Goal: Entertainment & Leisure: Browse casually

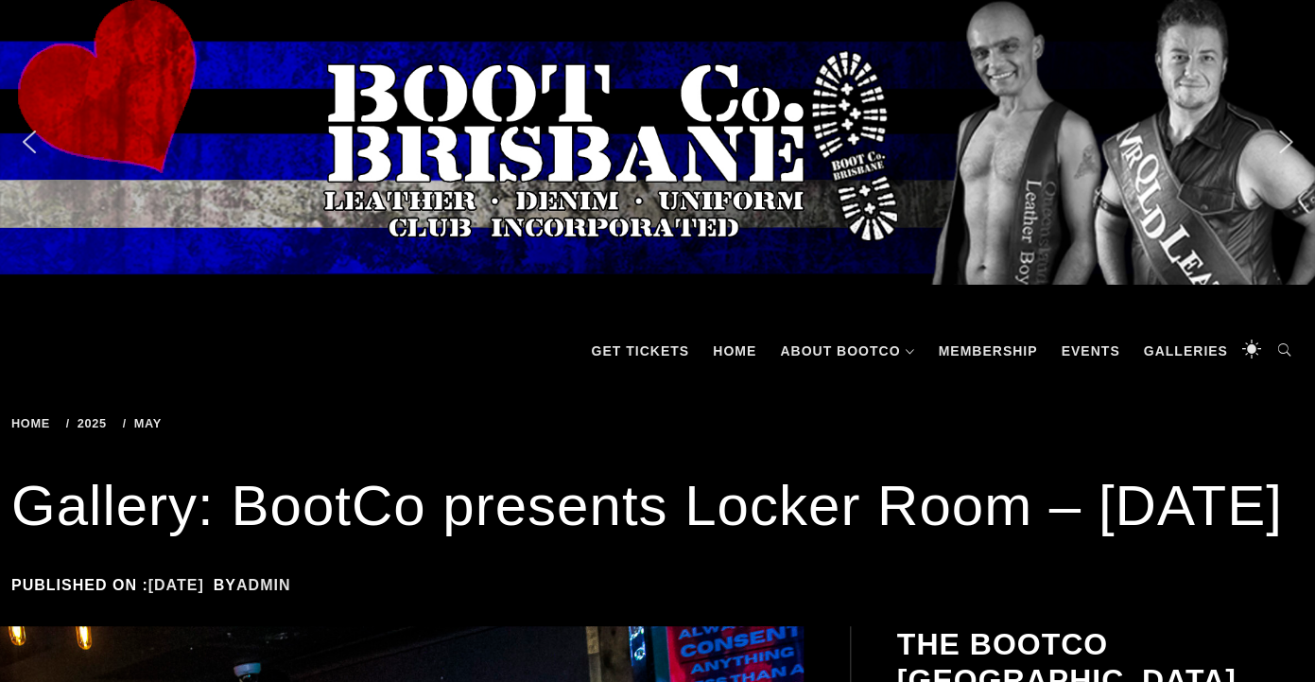
click at [91, 424] on span "2025" at bounding box center [89, 423] width 47 height 14
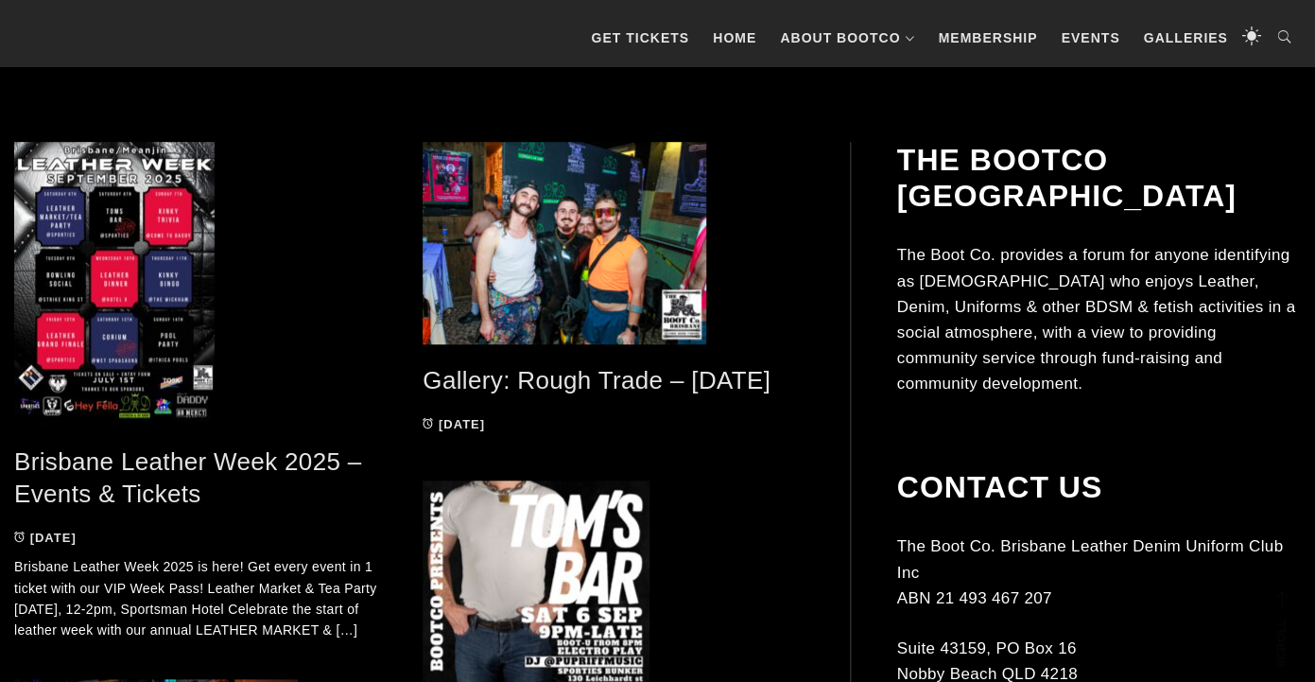
scroll to position [377, 0]
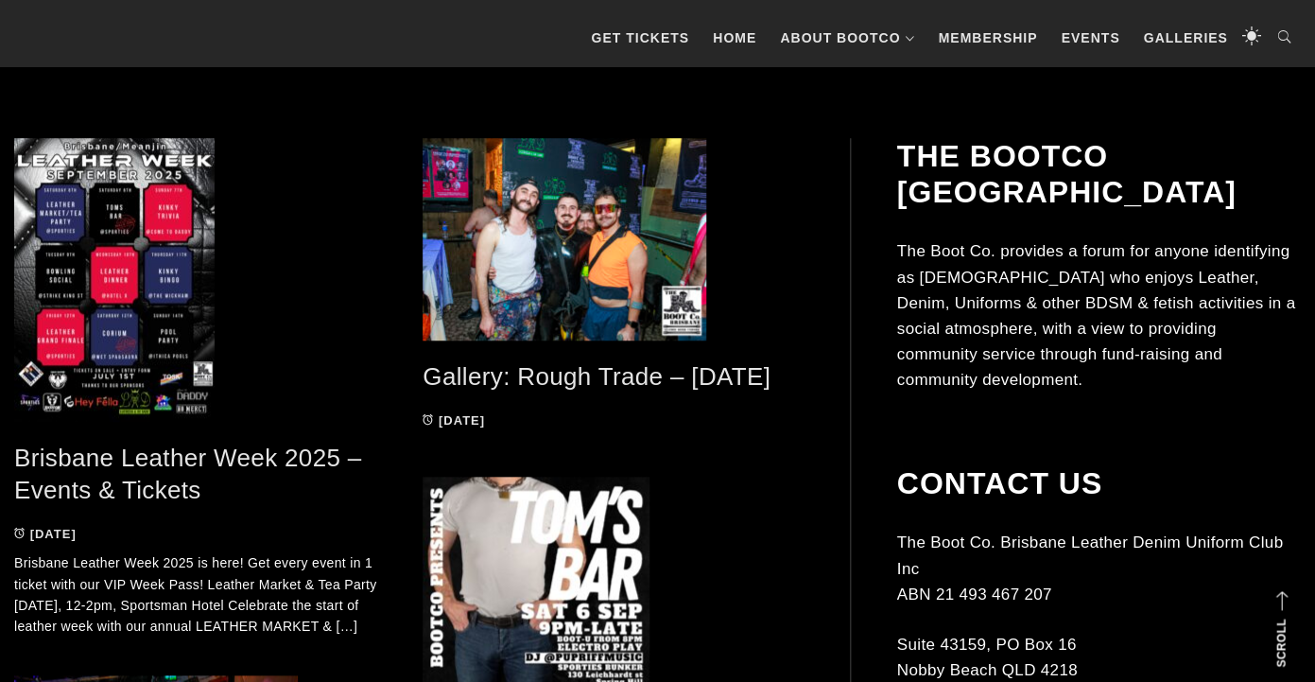
click at [745, 375] on link "Gallery: Rough Trade – Aug 2025" at bounding box center [597, 376] width 348 height 28
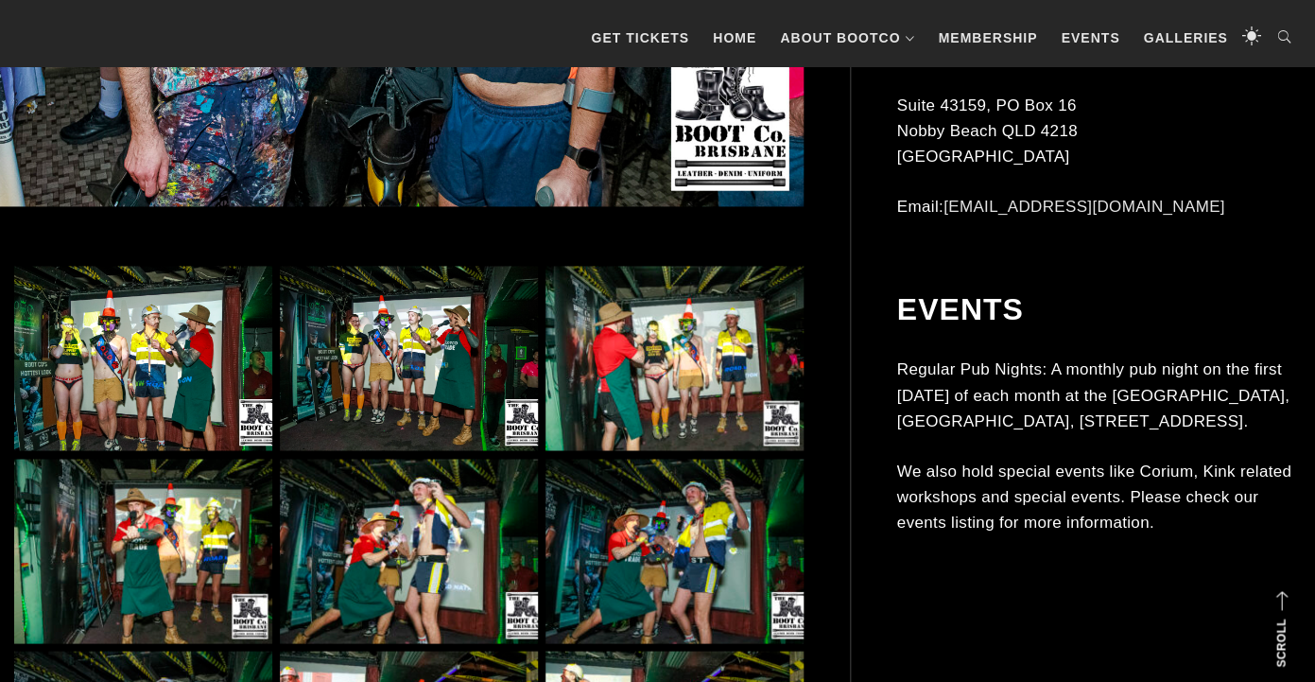
scroll to position [952, 0]
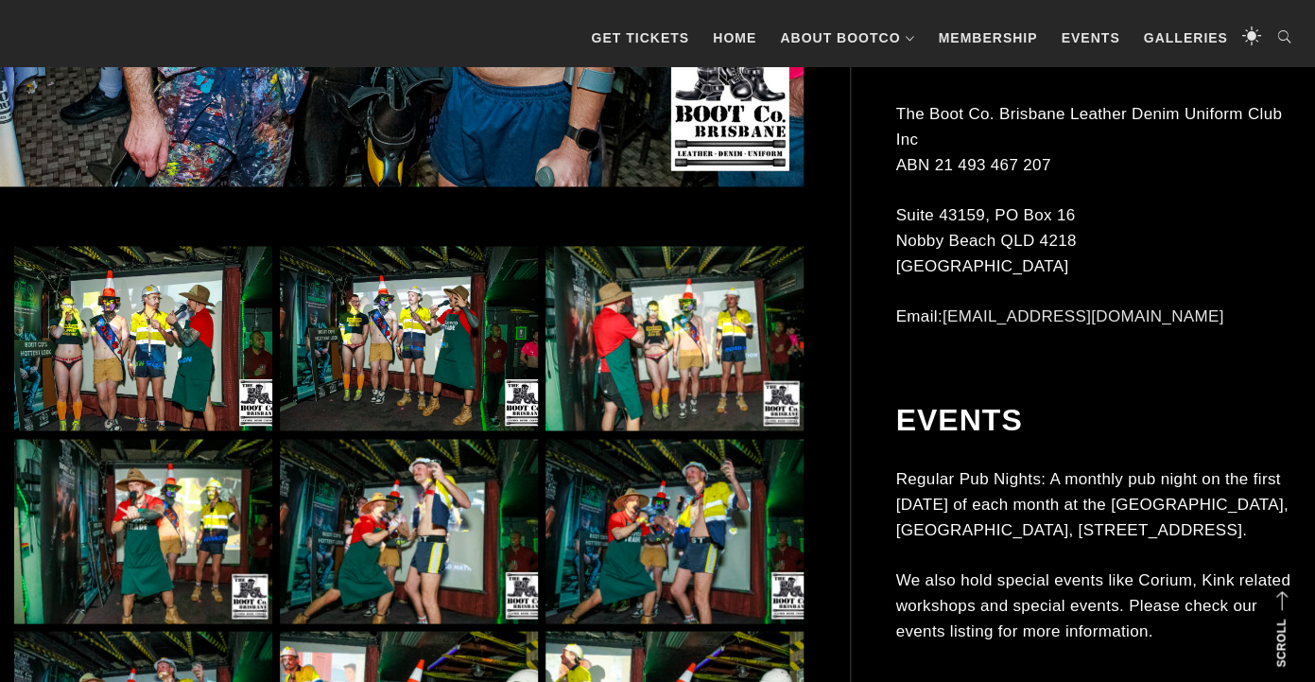
click at [438, 383] on img at bounding box center [409, 338] width 258 height 184
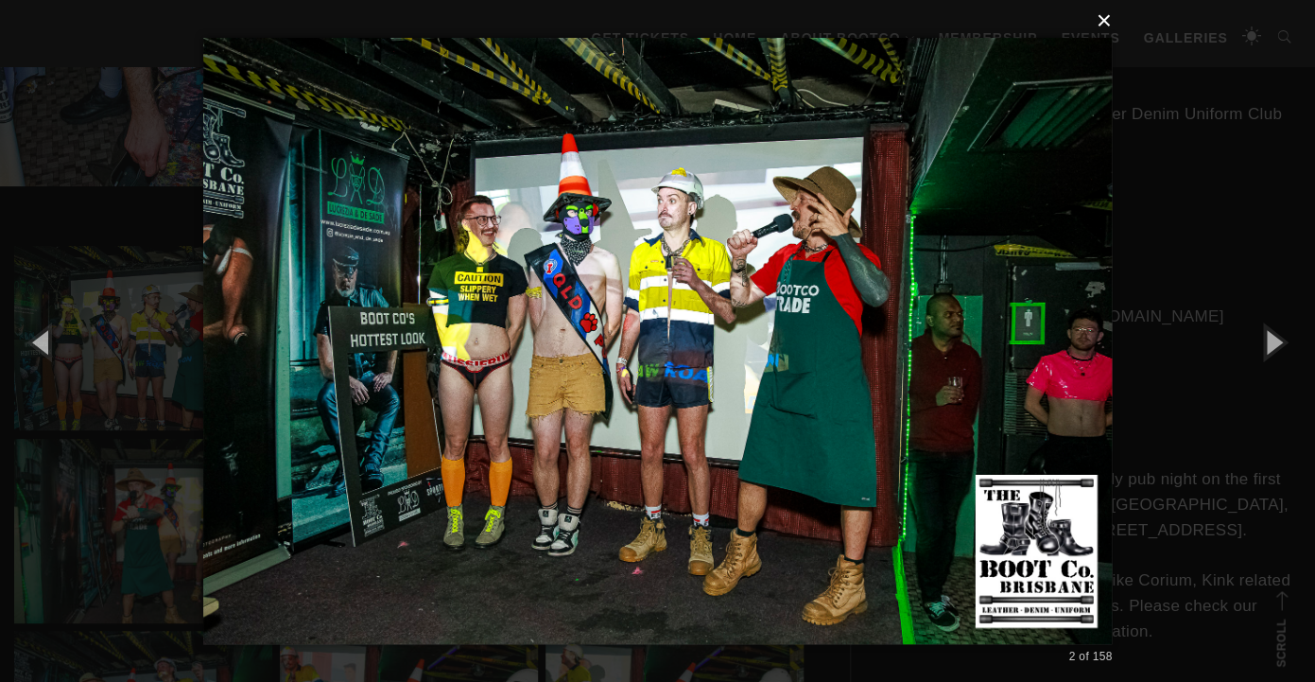
click at [1104, 25] on button "×" at bounding box center [663, 21] width 909 height 42
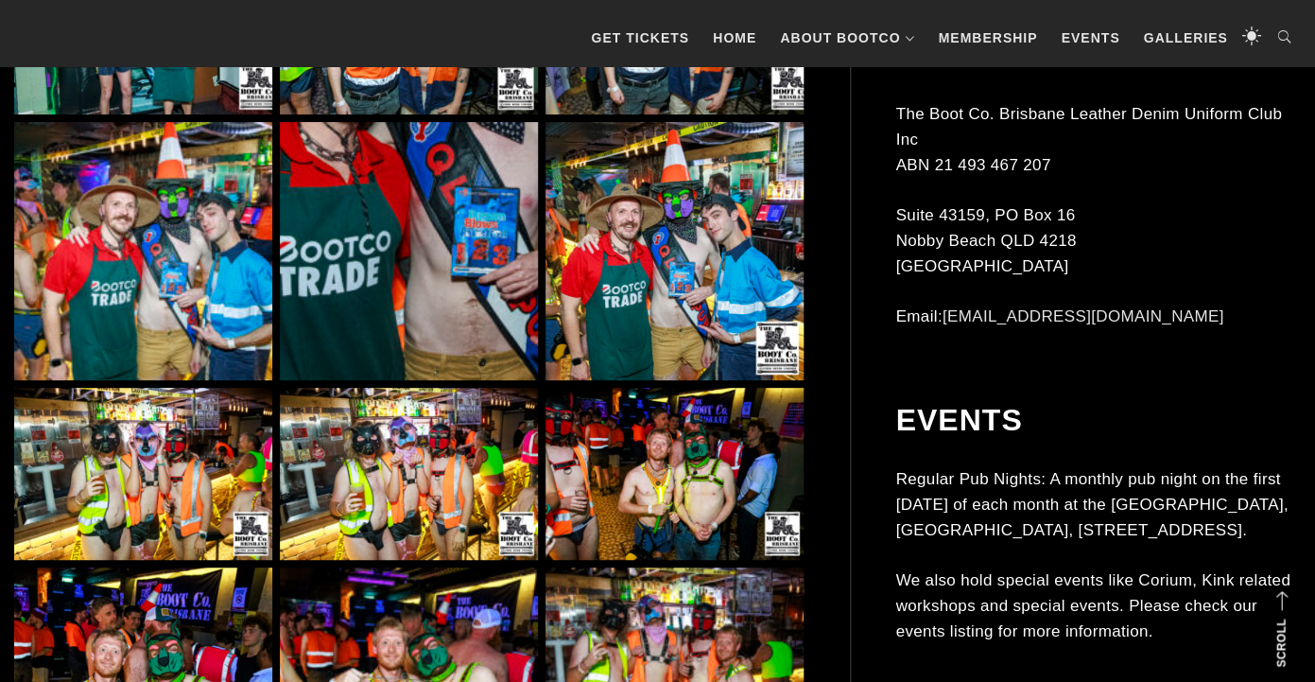
scroll to position [2702, 0]
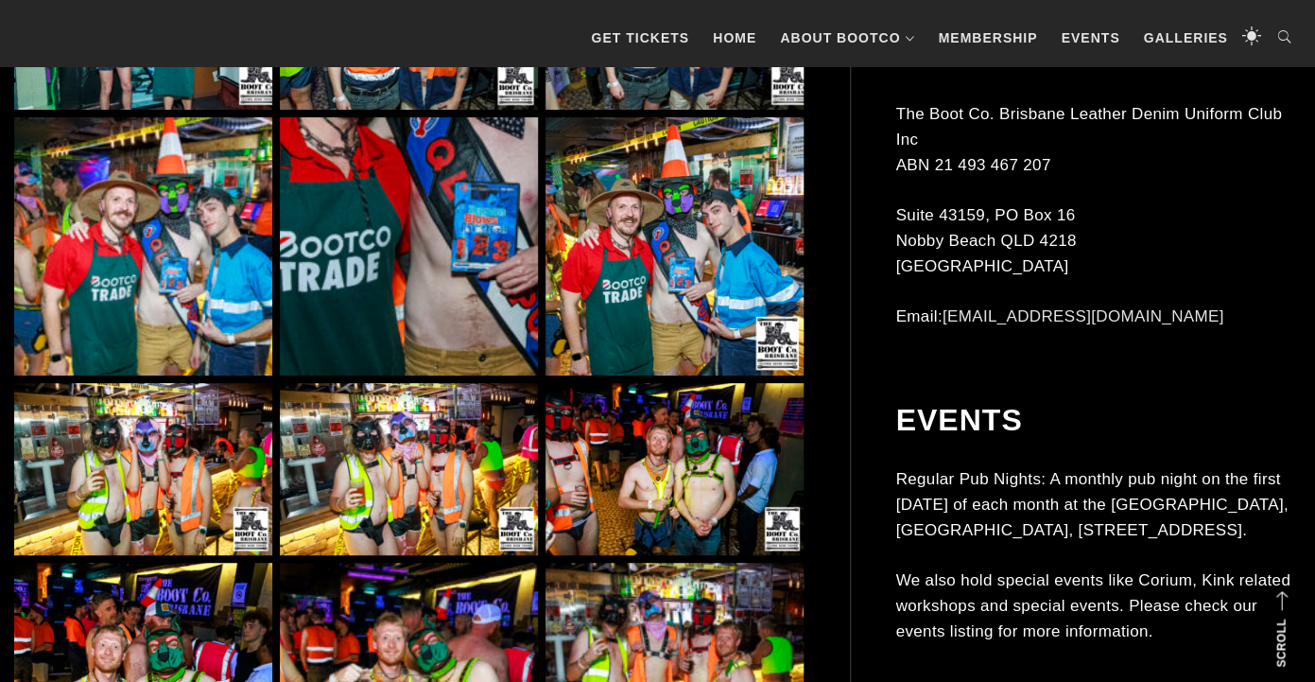
click at [658, 463] on img at bounding box center [674, 469] width 258 height 172
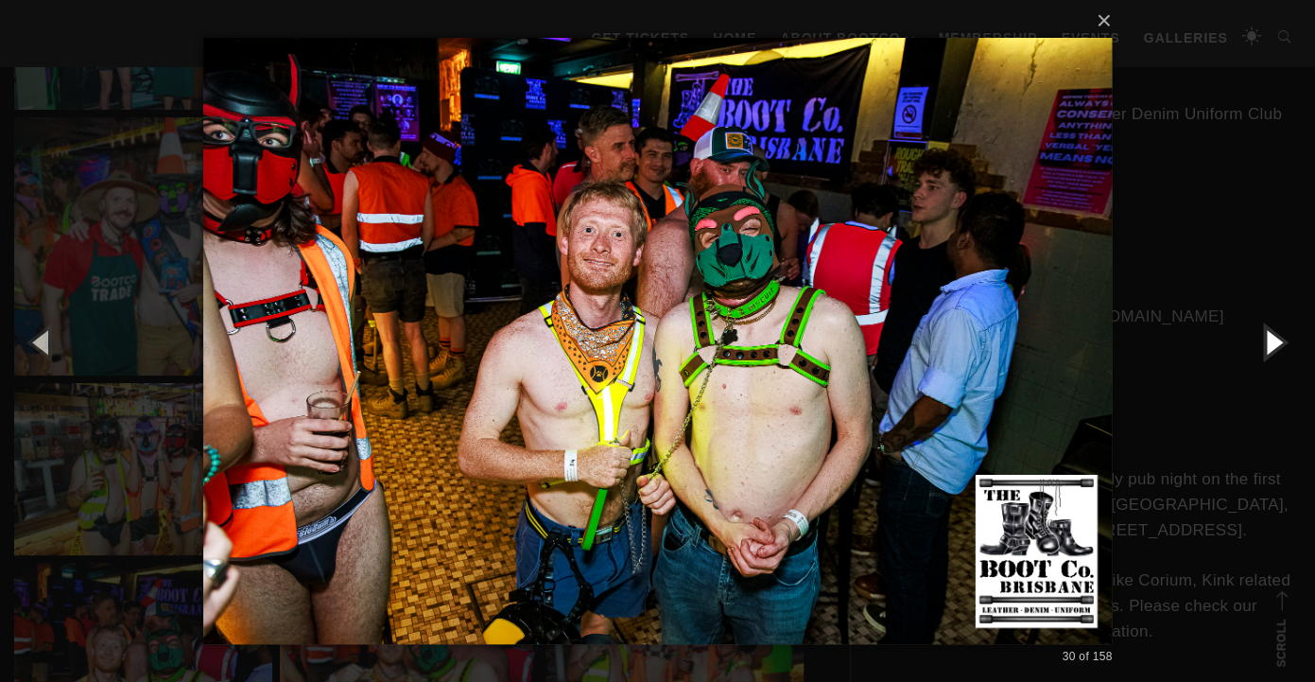
click at [1265, 337] on button "button" at bounding box center [1272, 341] width 85 height 104
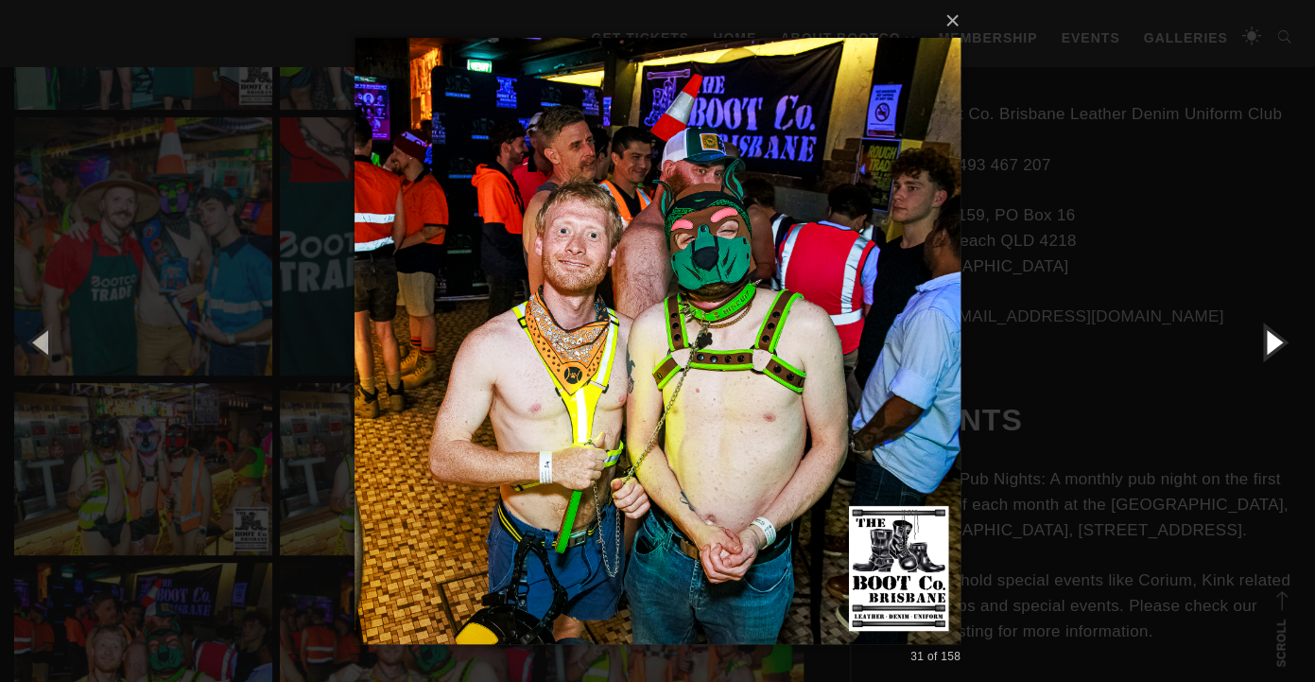
click at [1265, 337] on button "button" at bounding box center [1272, 341] width 85 height 104
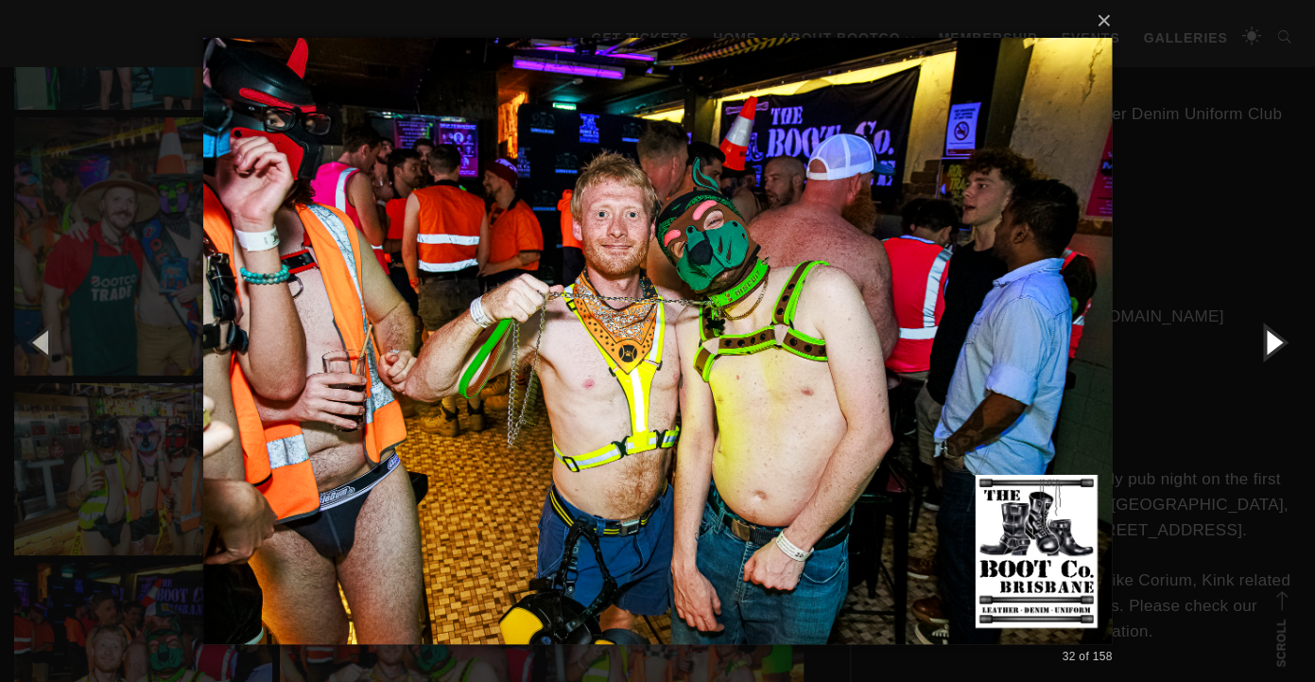
click at [1265, 337] on button "button" at bounding box center [1272, 341] width 85 height 104
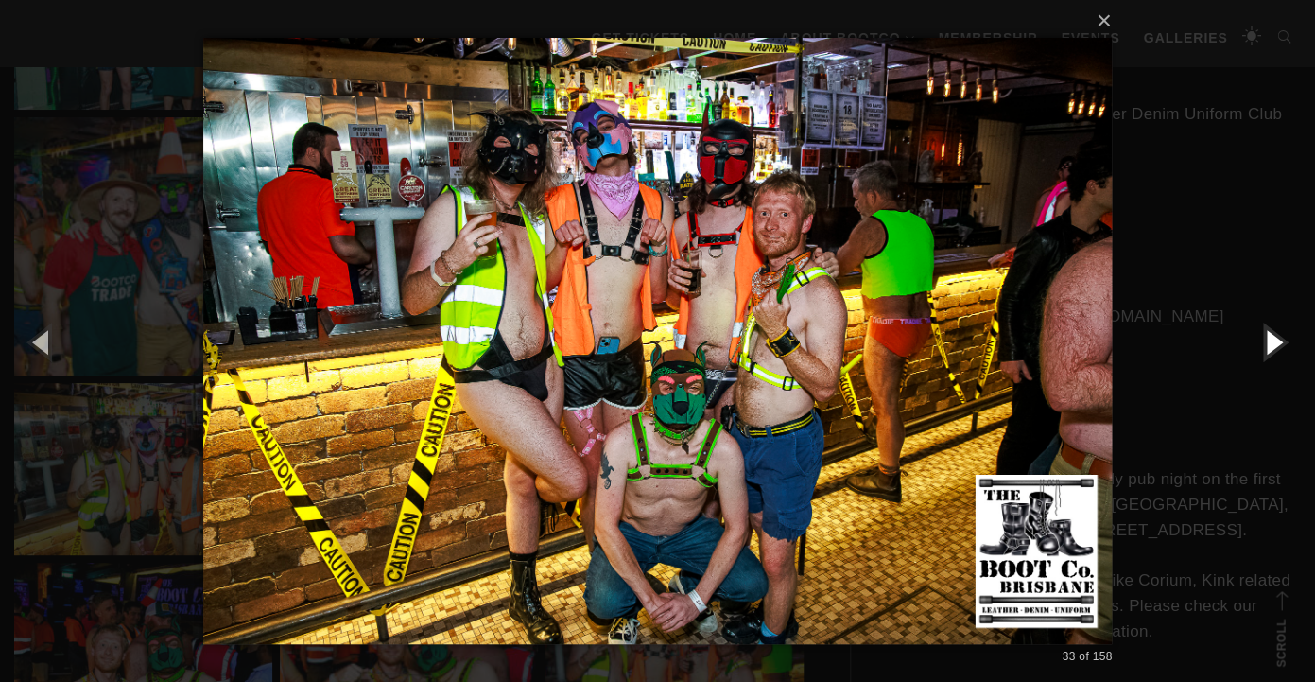
click at [1265, 337] on button "button" at bounding box center [1272, 341] width 85 height 104
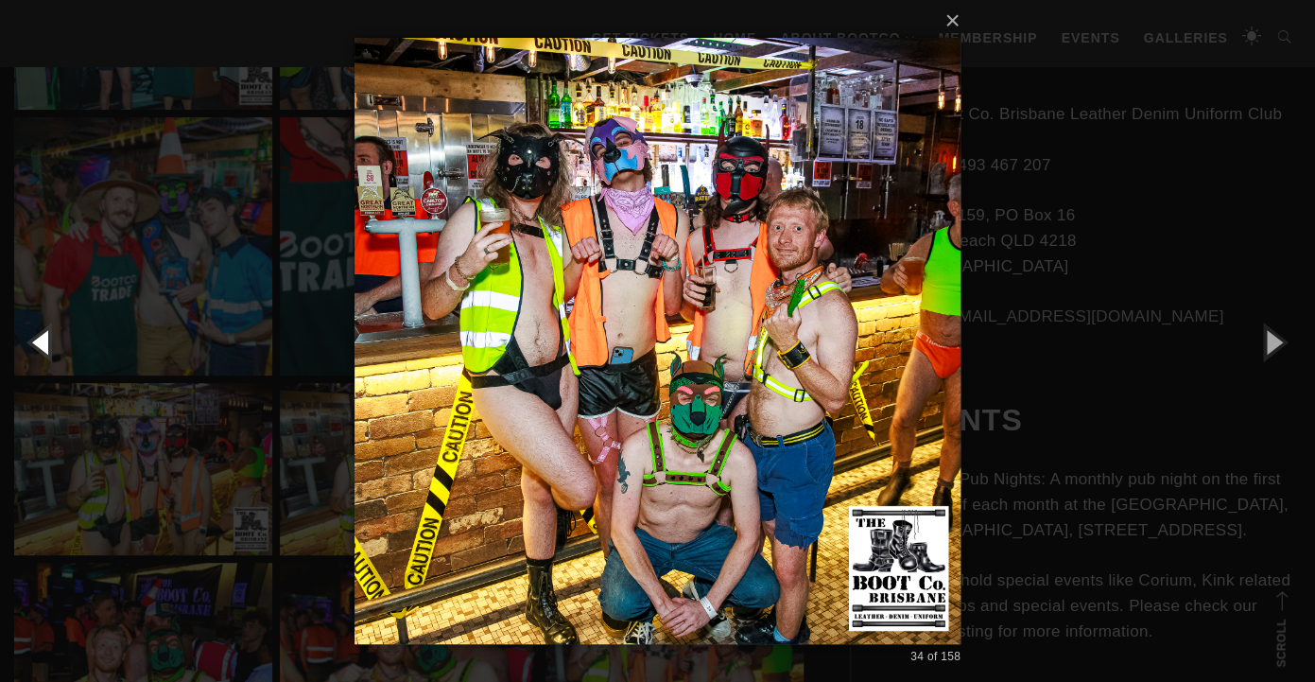
click at [53, 355] on button "button" at bounding box center [42, 341] width 85 height 104
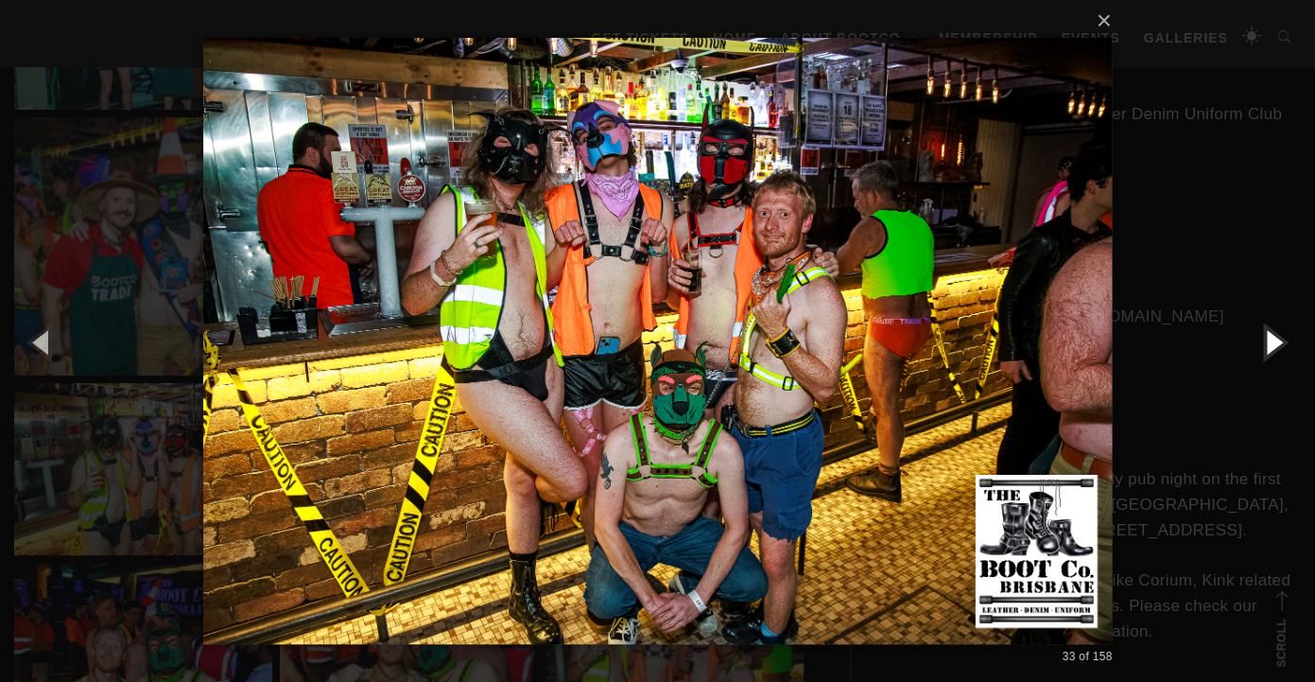
click at [1274, 337] on button "button" at bounding box center [1272, 341] width 85 height 104
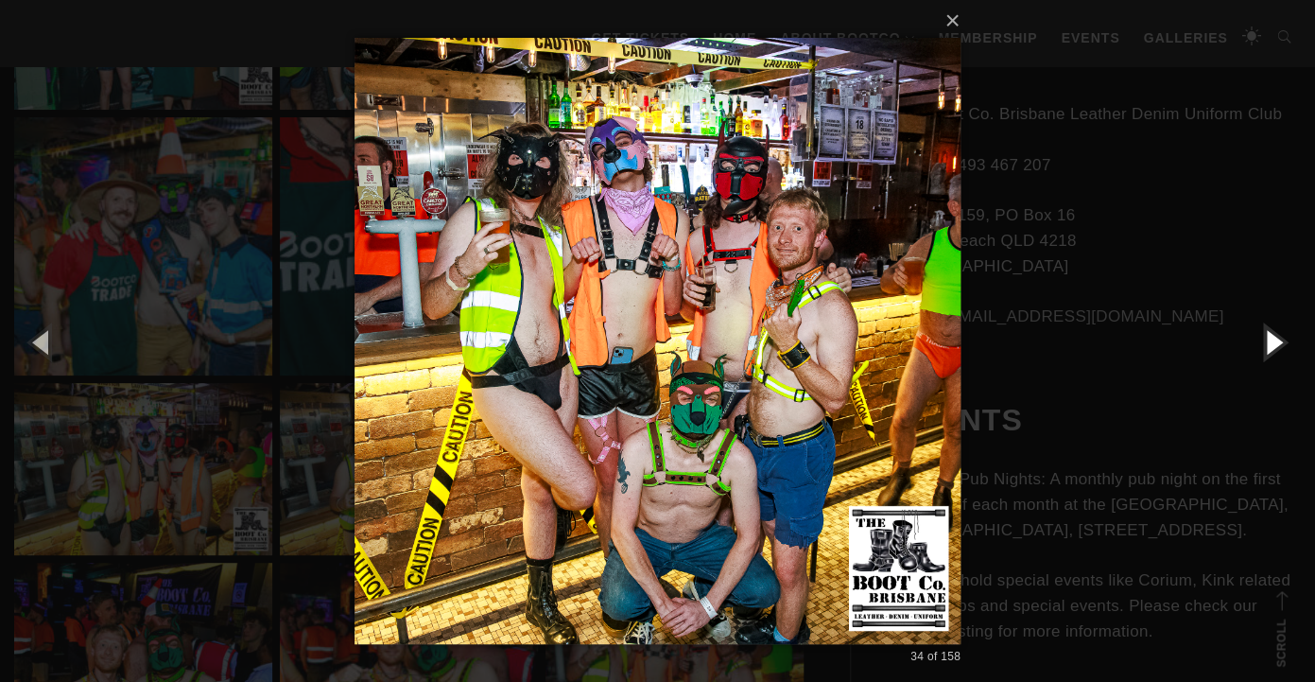
click at [1274, 337] on button "button" at bounding box center [1272, 341] width 85 height 104
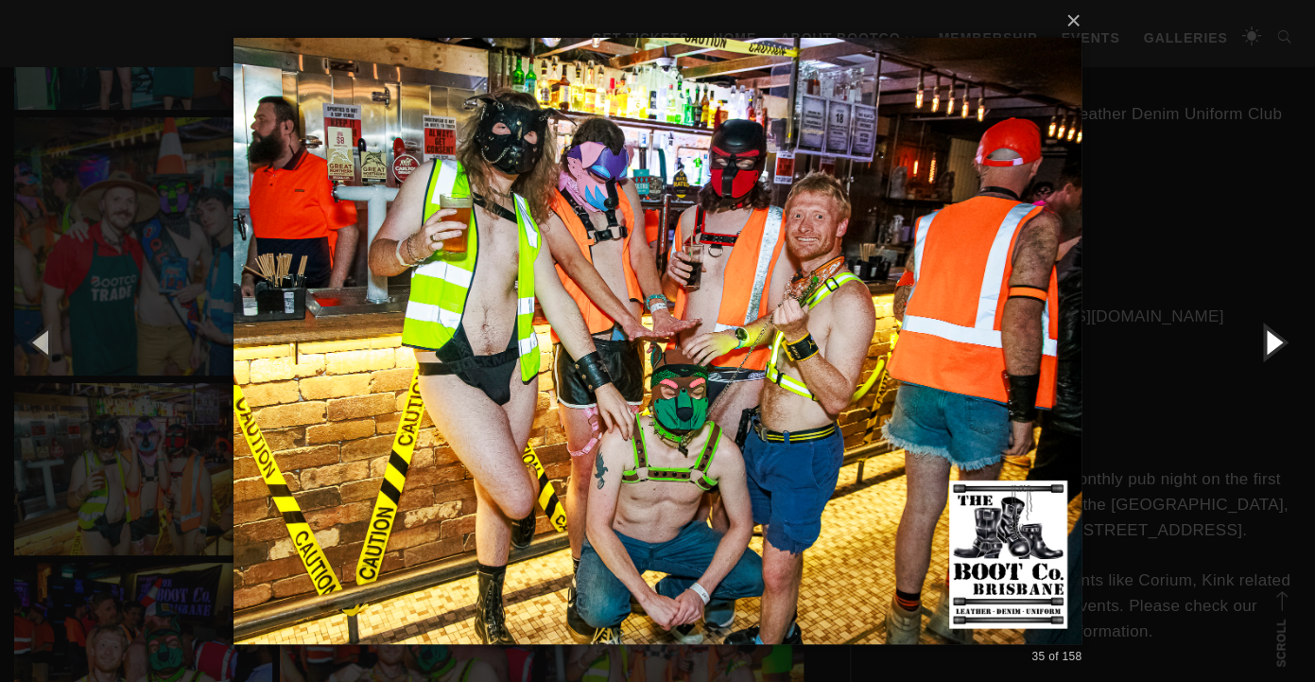
click at [1274, 337] on button "button" at bounding box center [1272, 341] width 85 height 104
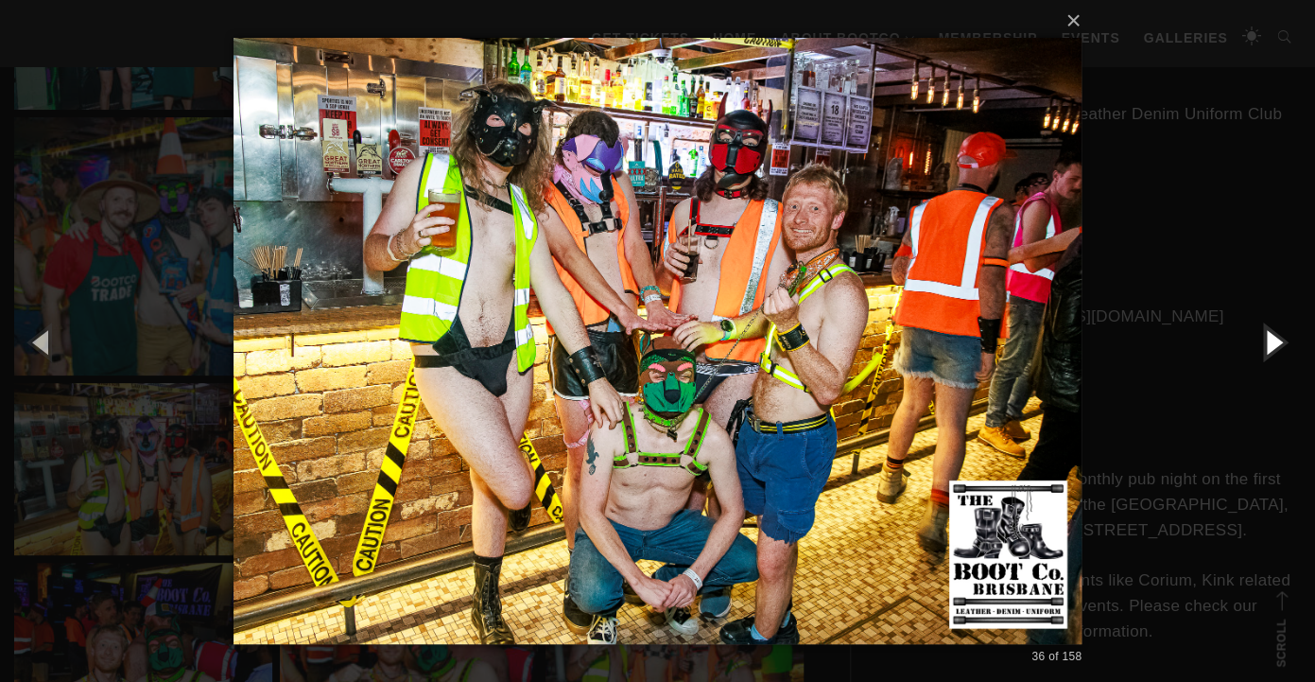
click at [1274, 337] on button "button" at bounding box center [1272, 341] width 85 height 104
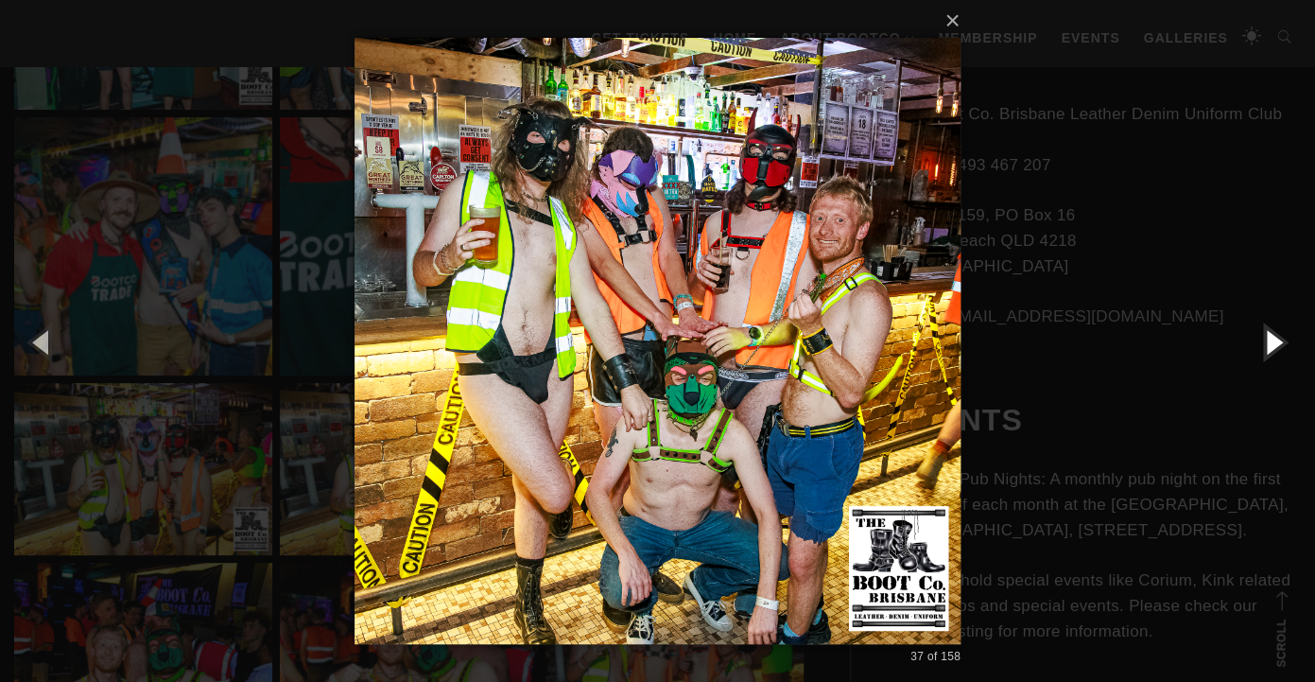
click at [1274, 337] on button "button" at bounding box center [1272, 341] width 85 height 104
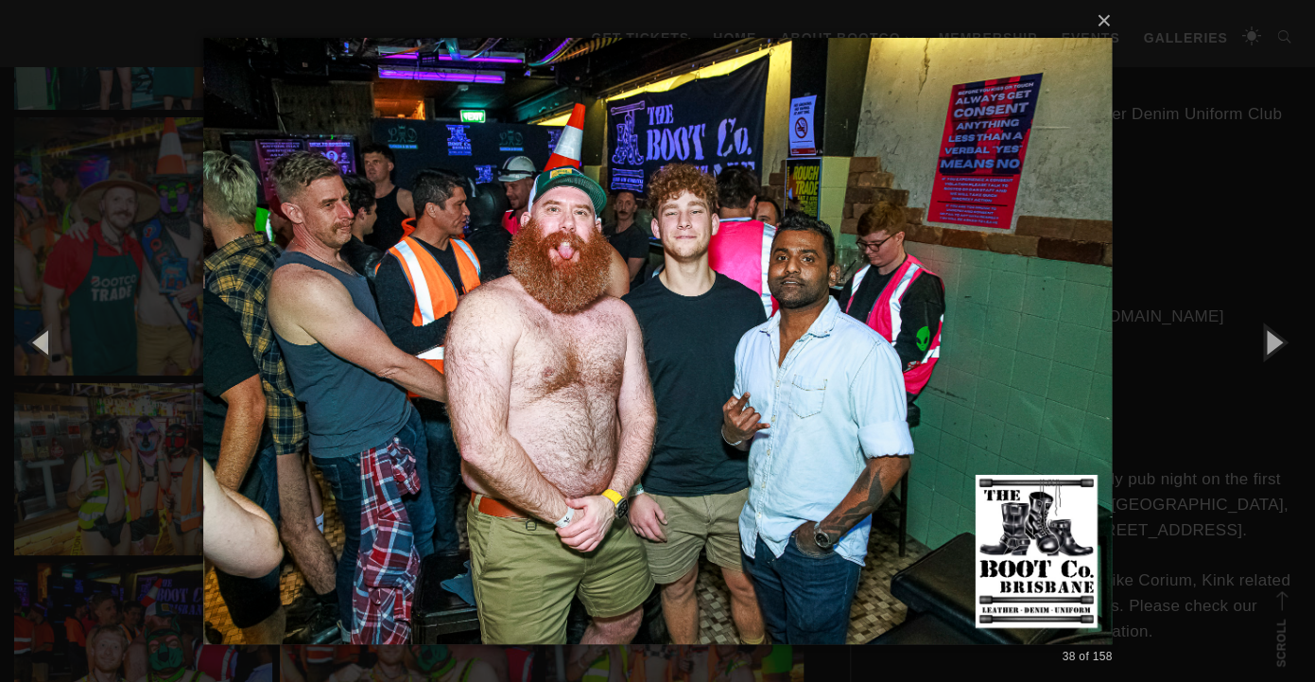
click at [1253, 238] on div "× 38 of 158 Loading..." at bounding box center [657, 341] width 1315 height 682
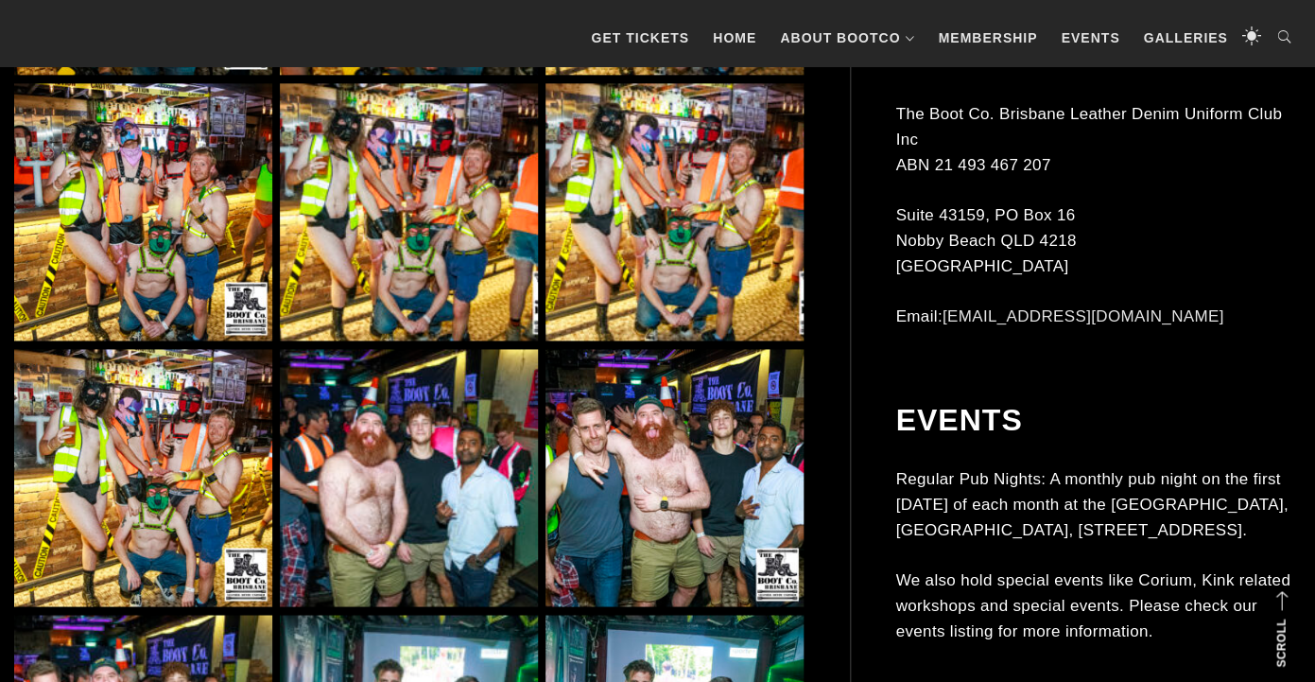
scroll to position [3455, 0]
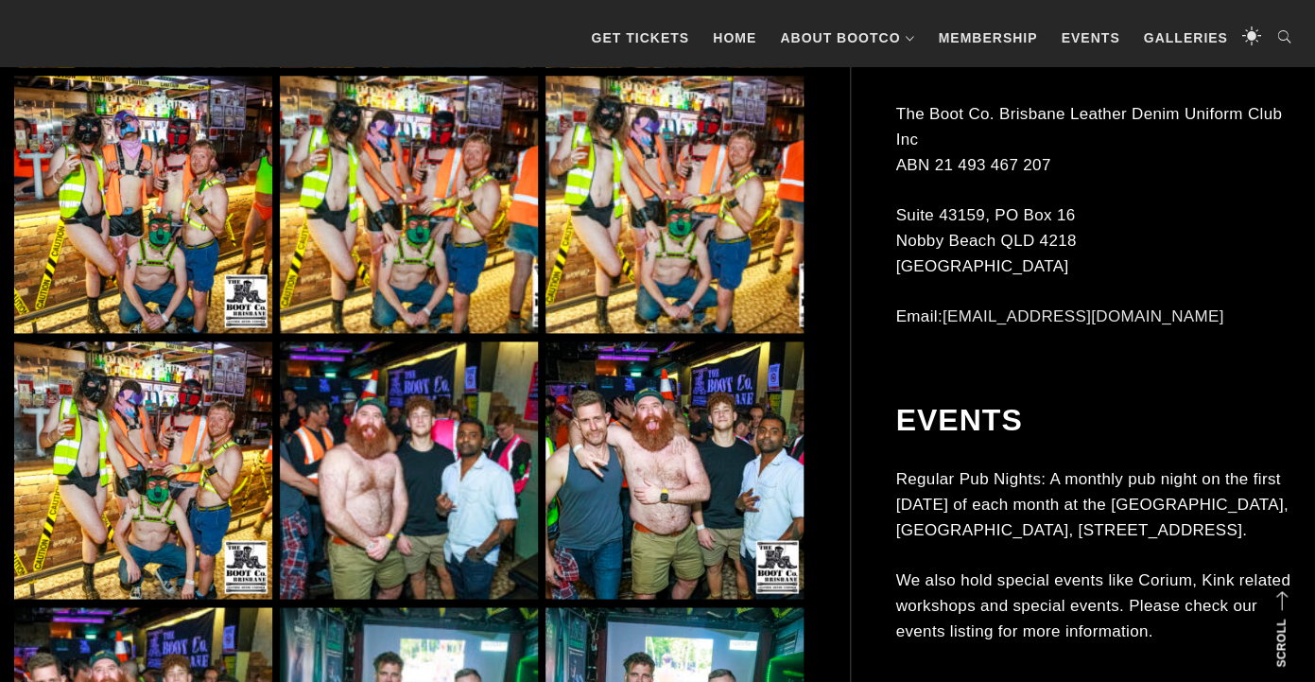
click at [725, 520] on img at bounding box center [674, 470] width 258 height 258
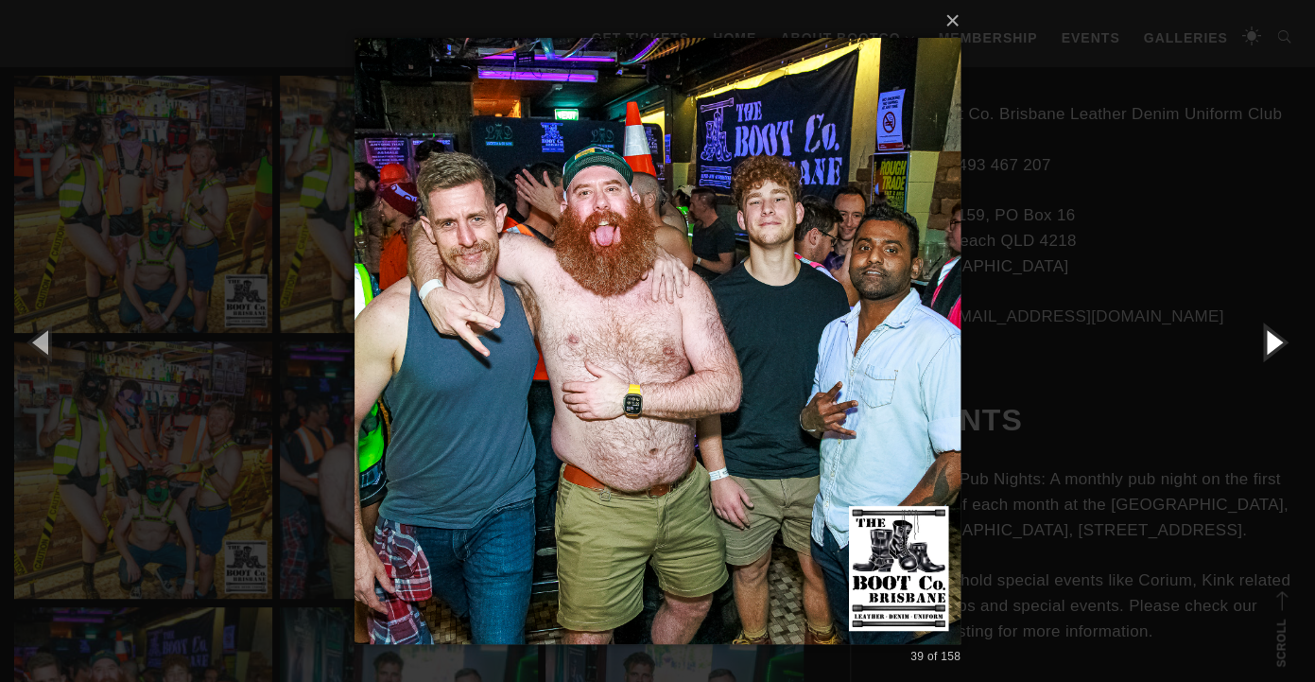
click at [1280, 345] on button "button" at bounding box center [1272, 341] width 85 height 104
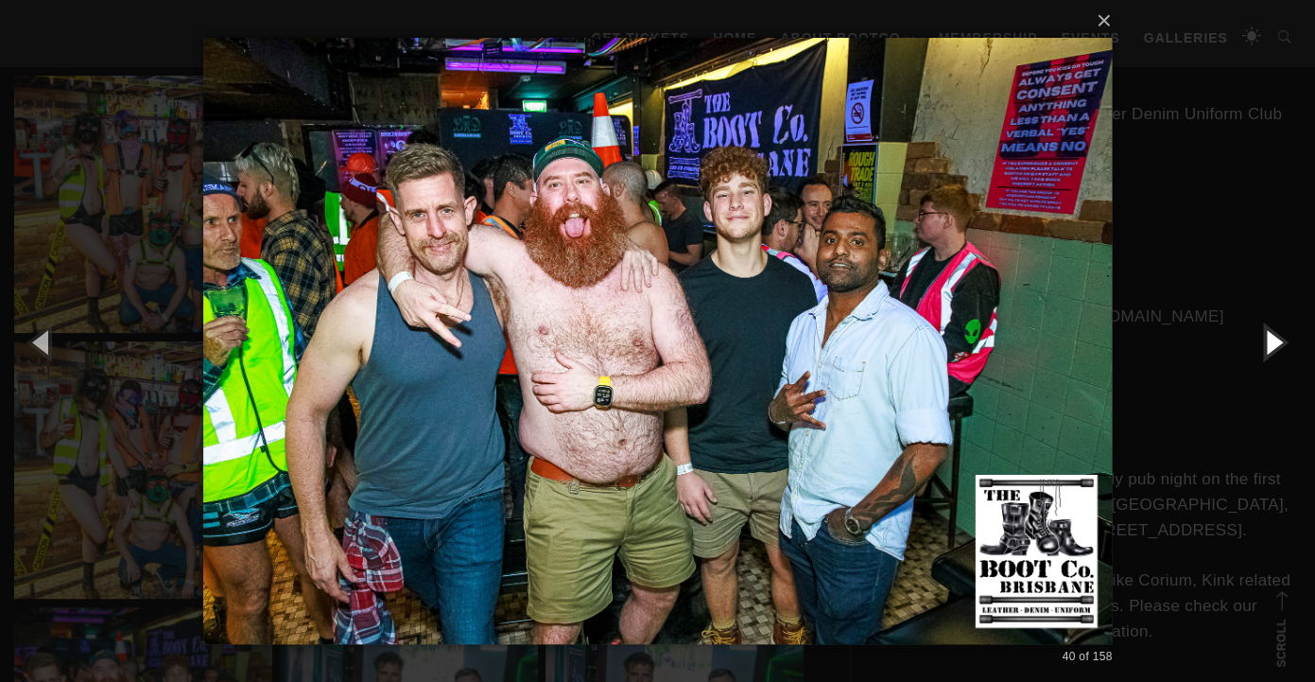
click at [1280, 345] on button "button" at bounding box center [1272, 341] width 85 height 104
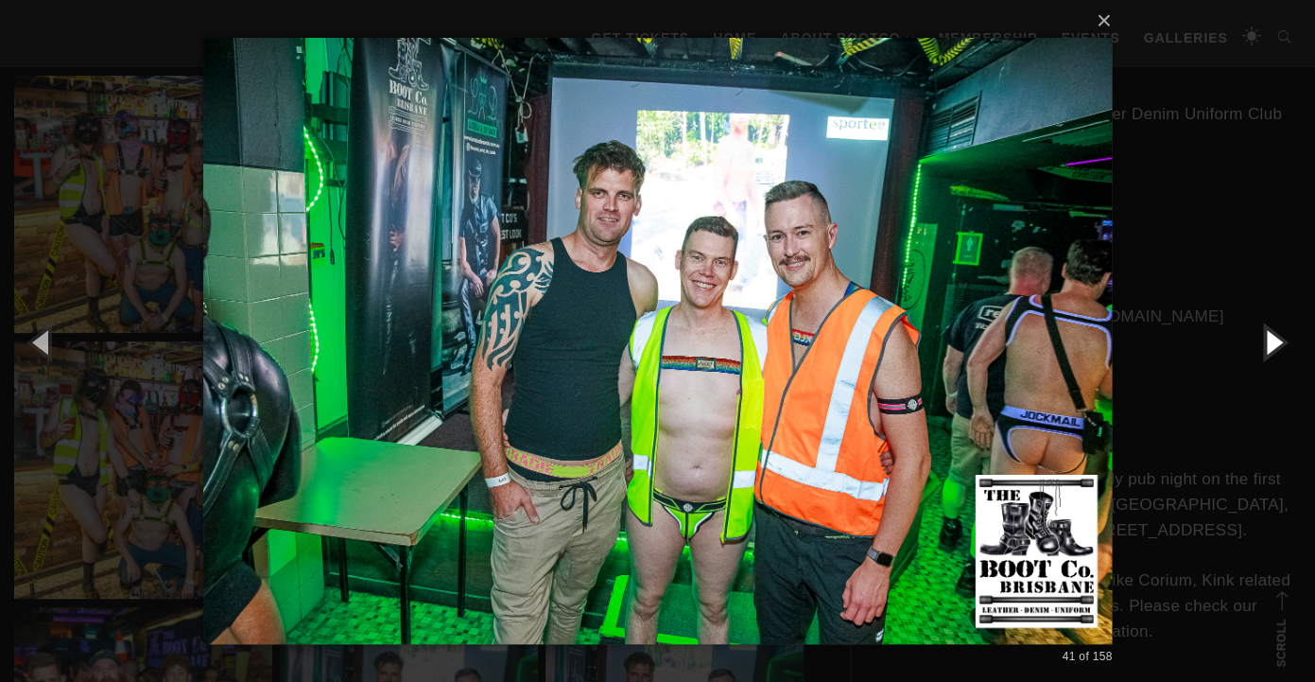
click at [1280, 345] on button "button" at bounding box center [1272, 341] width 85 height 104
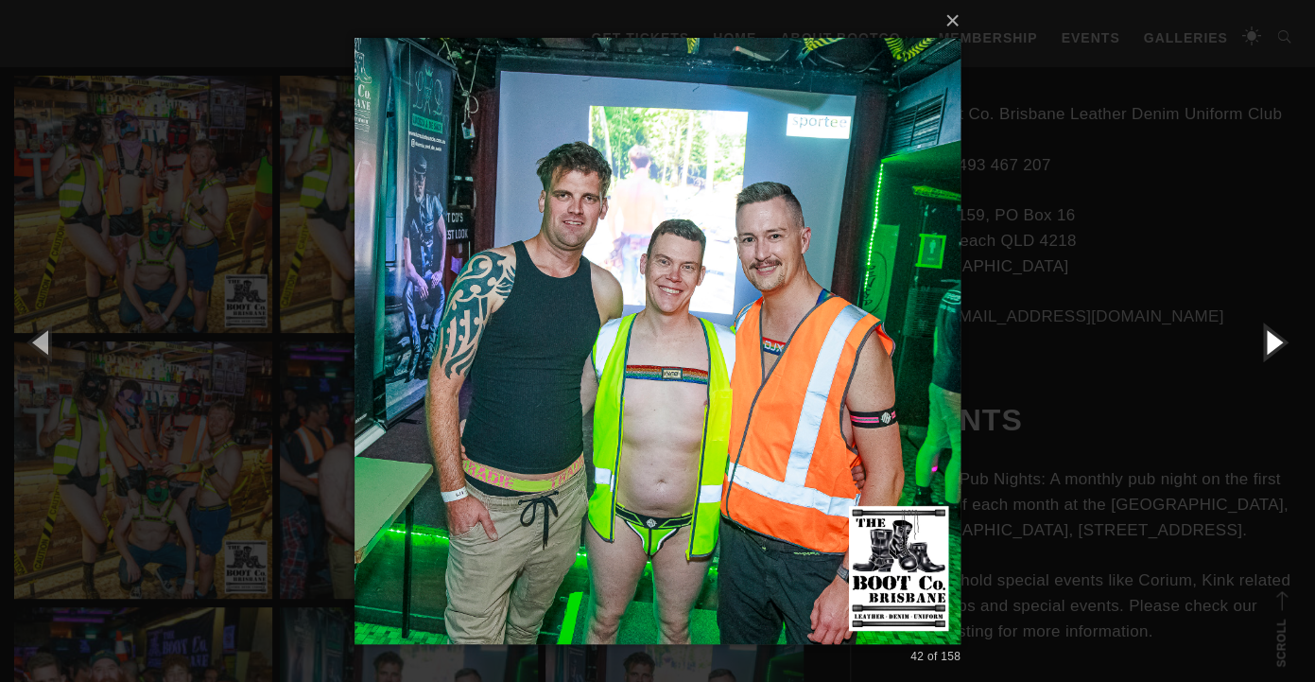
click at [1280, 345] on button "button" at bounding box center [1272, 341] width 85 height 104
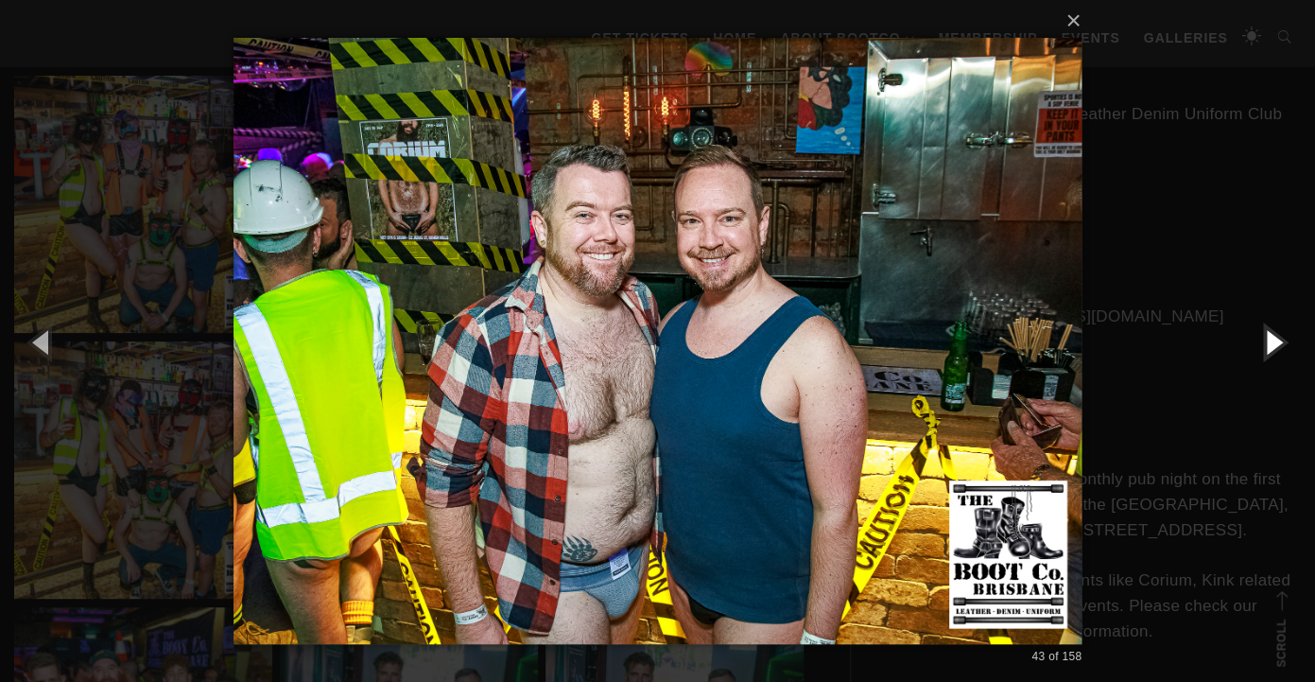
click at [1271, 339] on button "button" at bounding box center [1272, 341] width 85 height 104
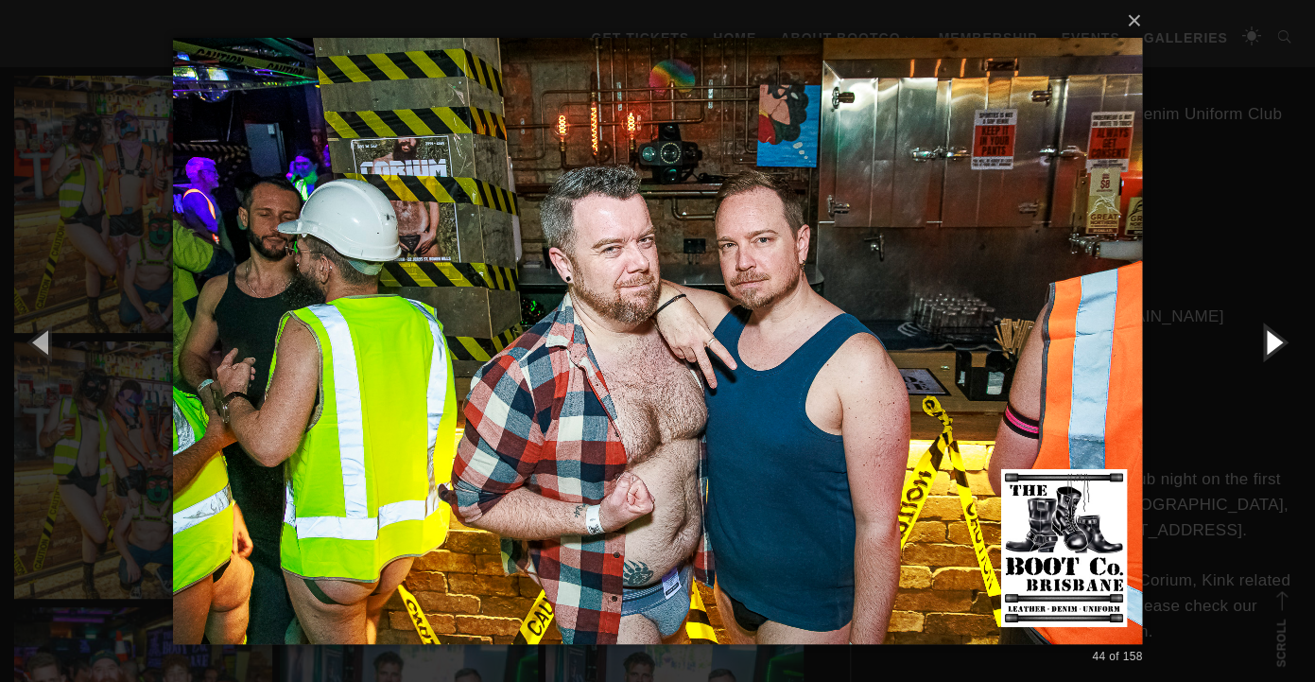
click at [1271, 339] on button "button" at bounding box center [1272, 341] width 85 height 104
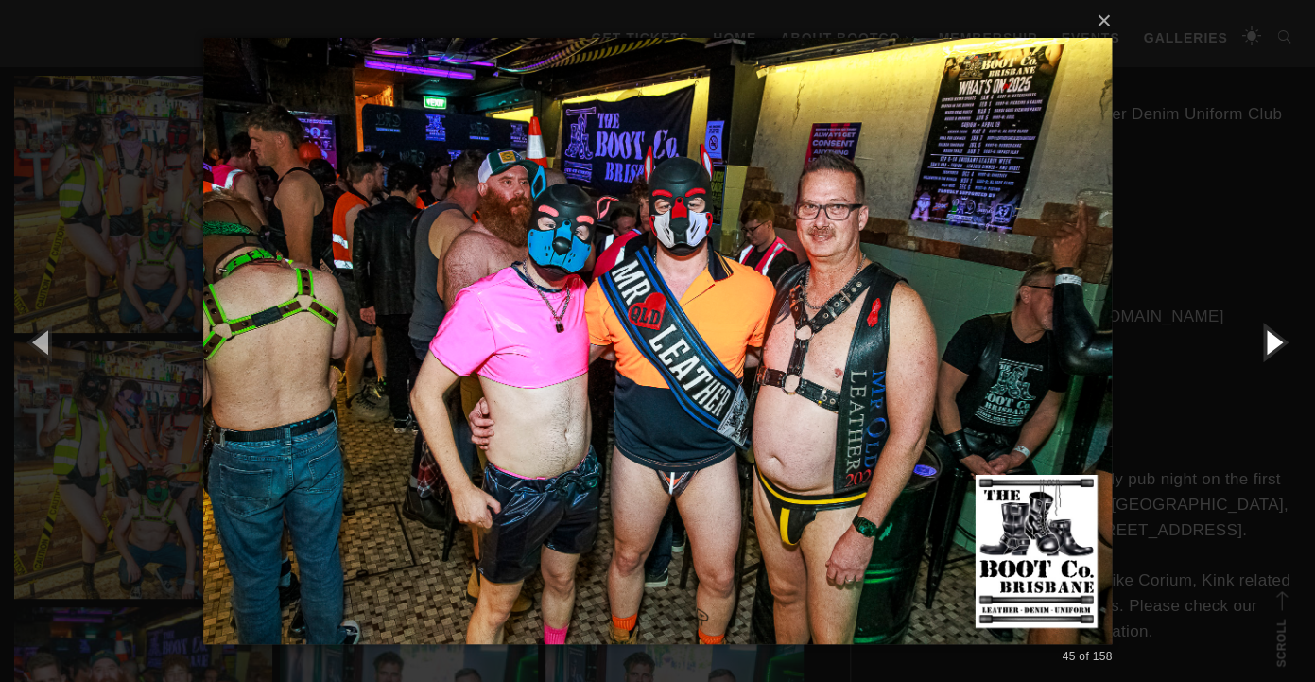
click at [1271, 339] on button "button" at bounding box center [1272, 341] width 85 height 104
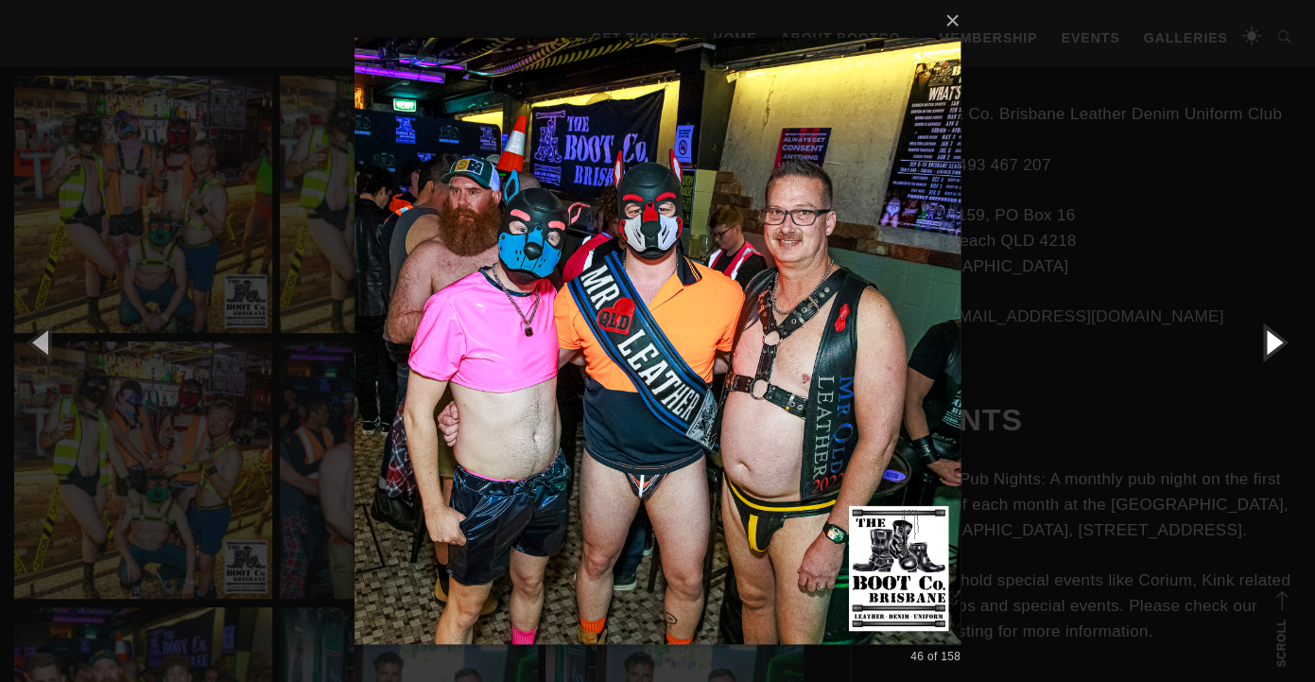
click at [1271, 339] on button "button" at bounding box center [1272, 341] width 85 height 104
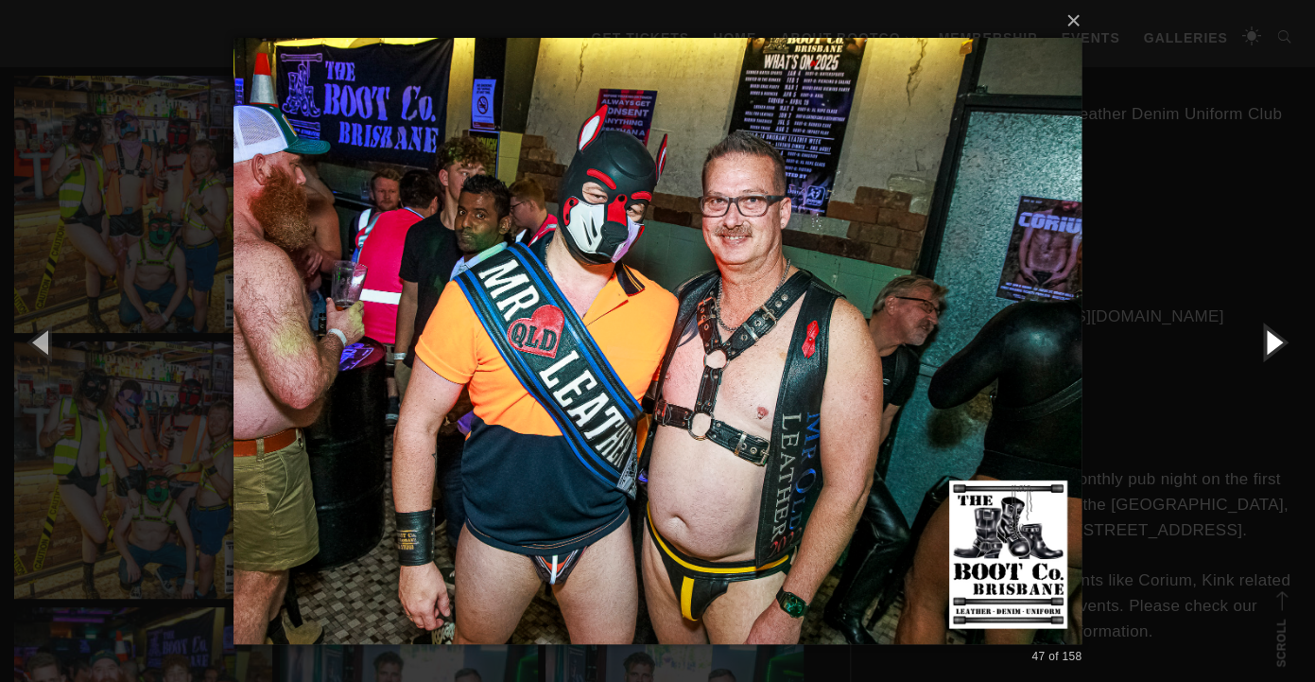
click at [1271, 339] on button "button" at bounding box center [1272, 341] width 85 height 104
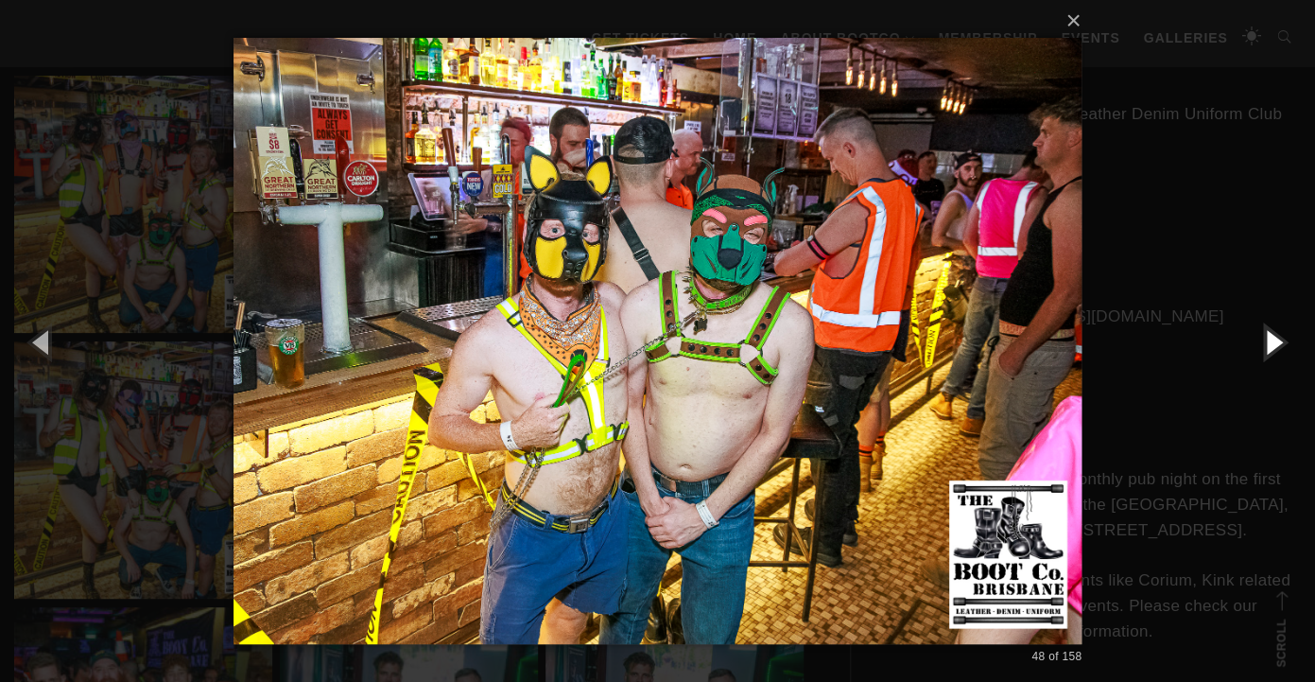
click at [1271, 339] on button "button" at bounding box center [1272, 341] width 85 height 104
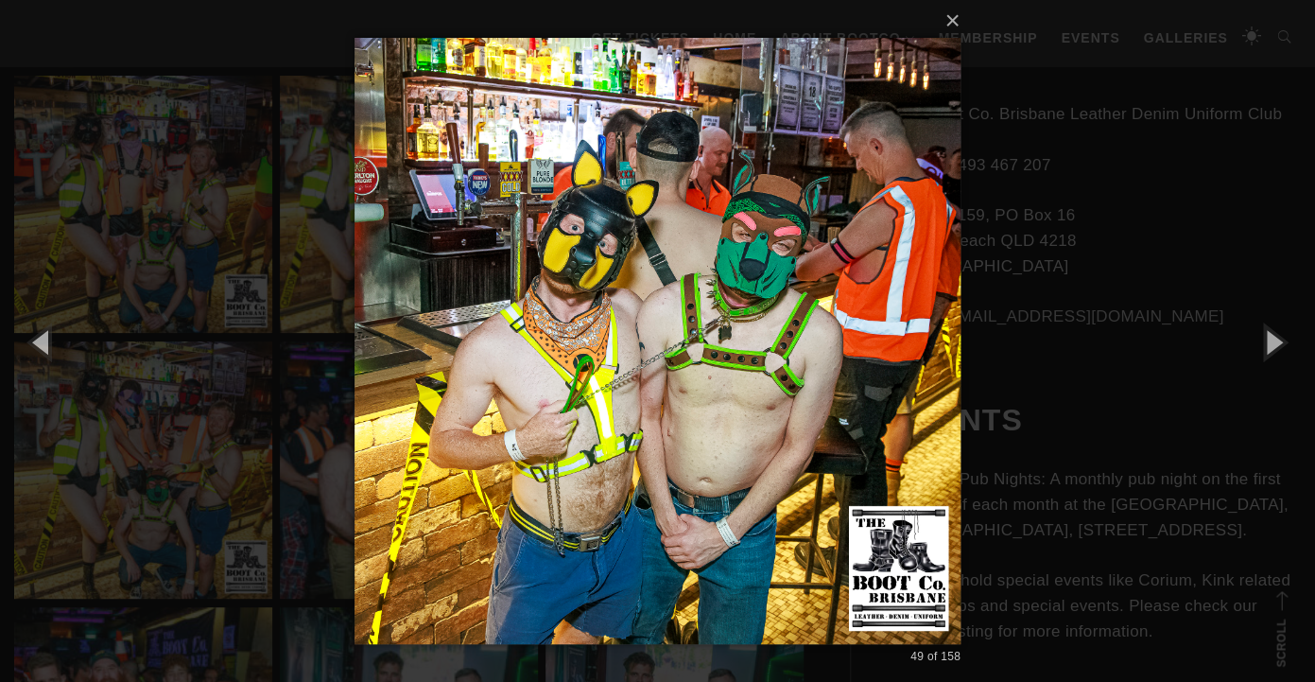
click at [1144, 308] on div "× 49 of 158 Loading..." at bounding box center [657, 341] width 1315 height 682
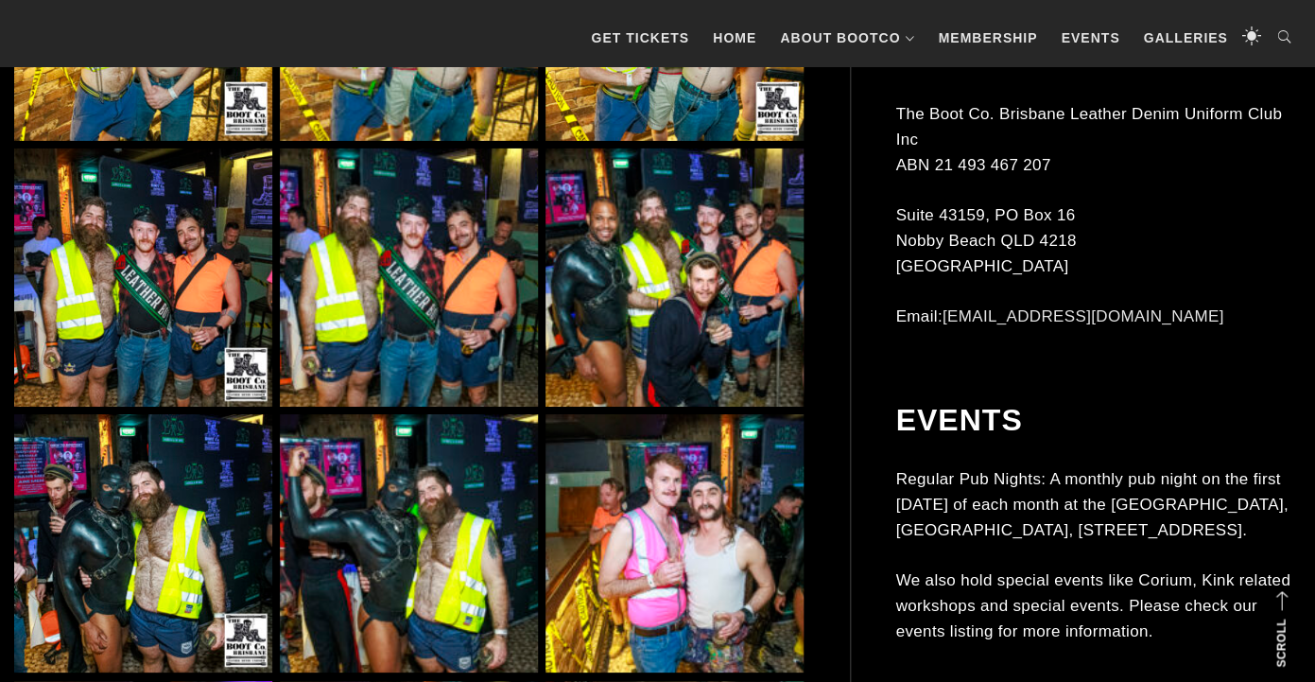
scroll to position [4904, 0]
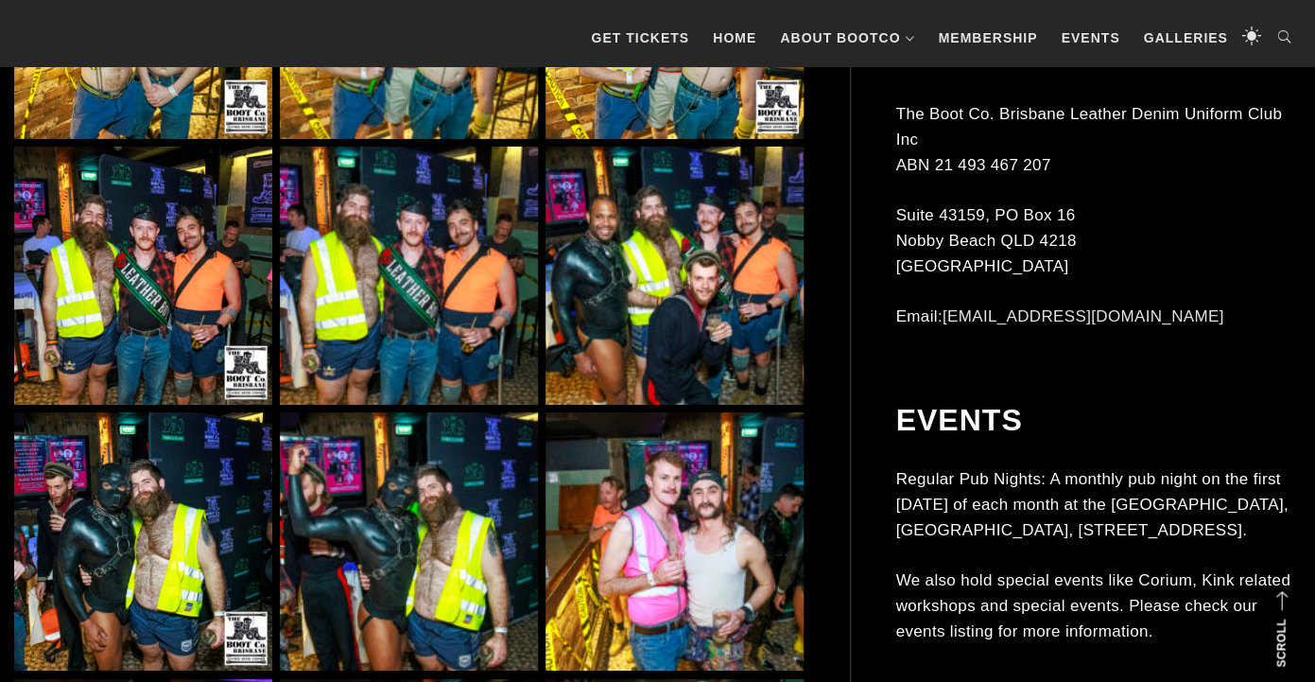
click at [703, 233] on img at bounding box center [674, 276] width 258 height 258
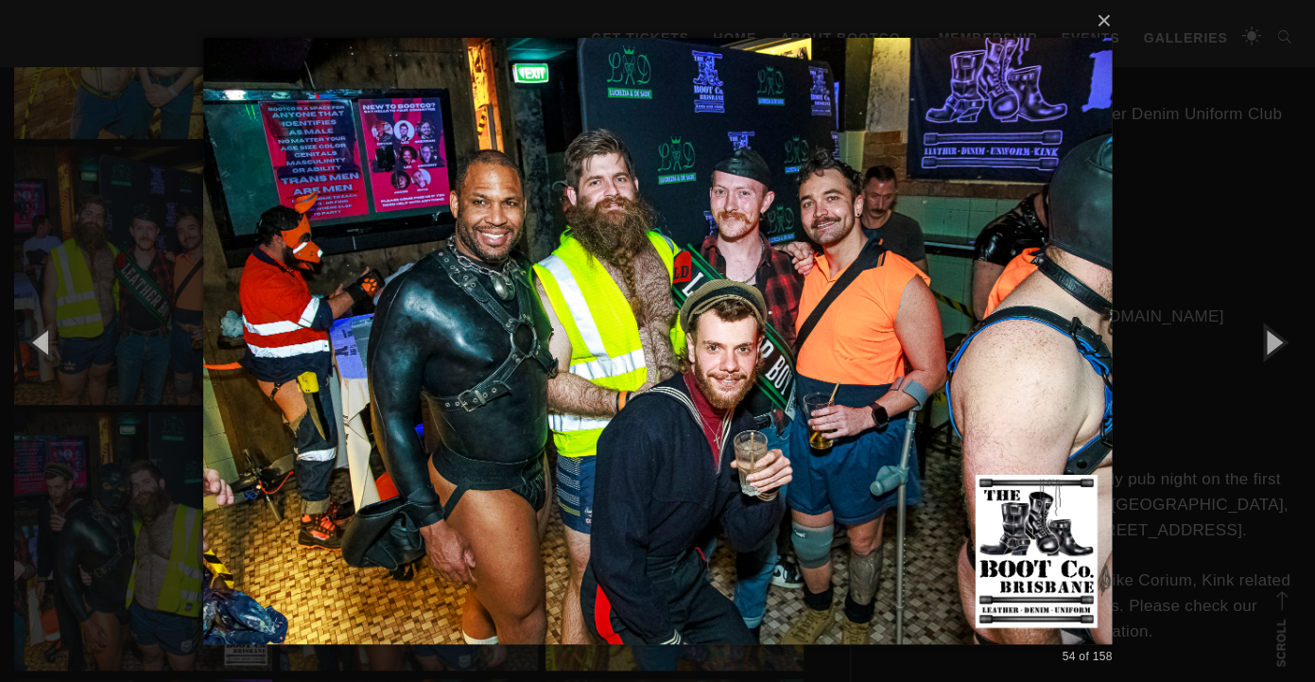
click at [1231, 268] on div "× 54 of 158 Loading..." at bounding box center [657, 341] width 1315 height 682
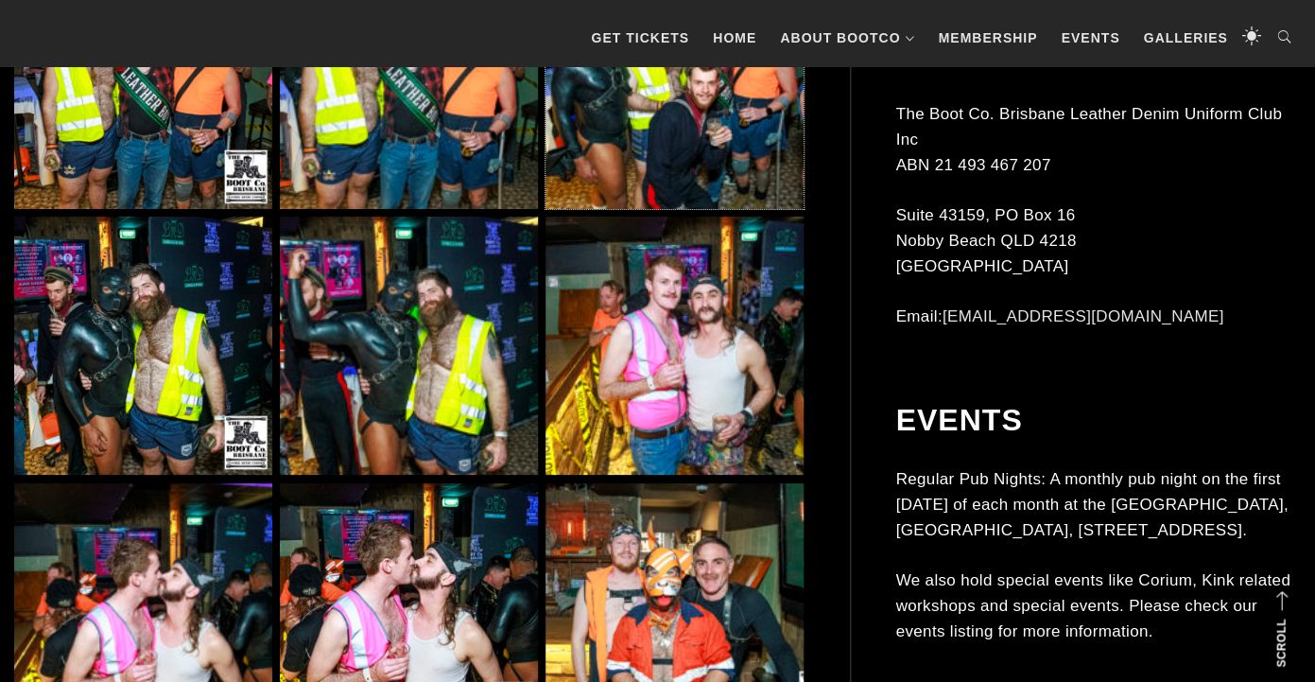
scroll to position [5128, 0]
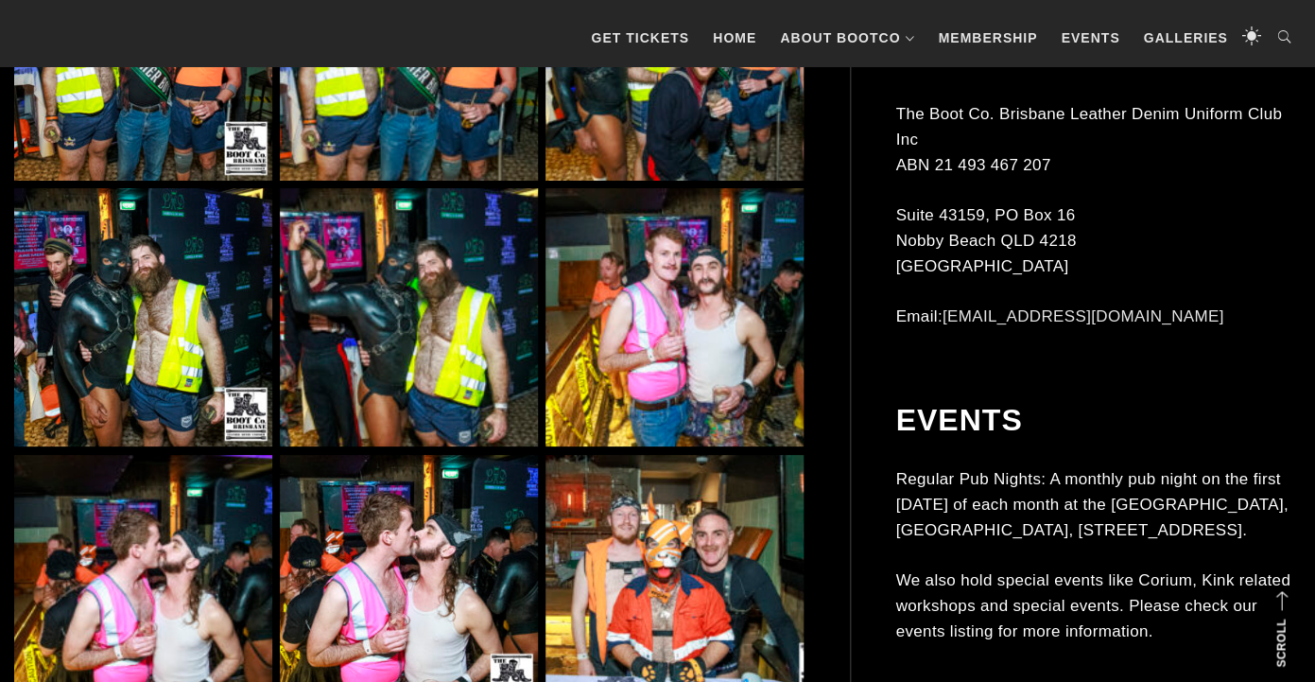
click at [730, 354] on img at bounding box center [674, 317] width 258 height 258
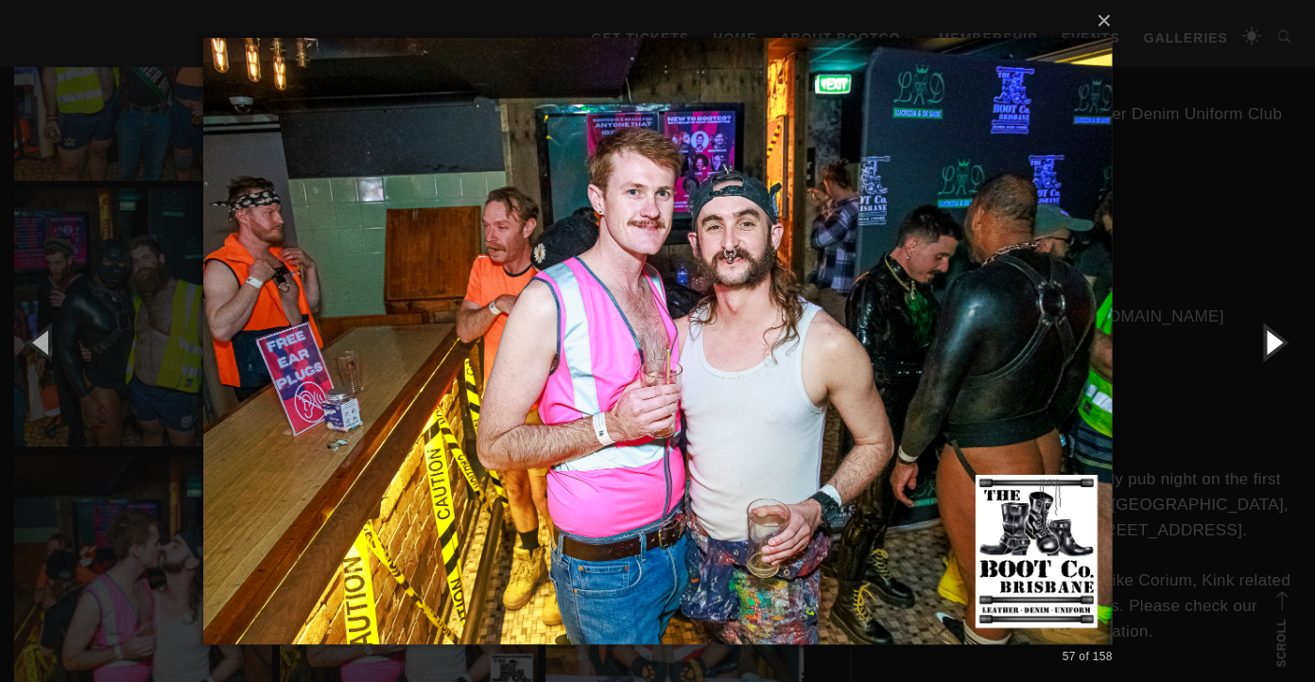
click at [1279, 345] on button "button" at bounding box center [1272, 341] width 85 height 104
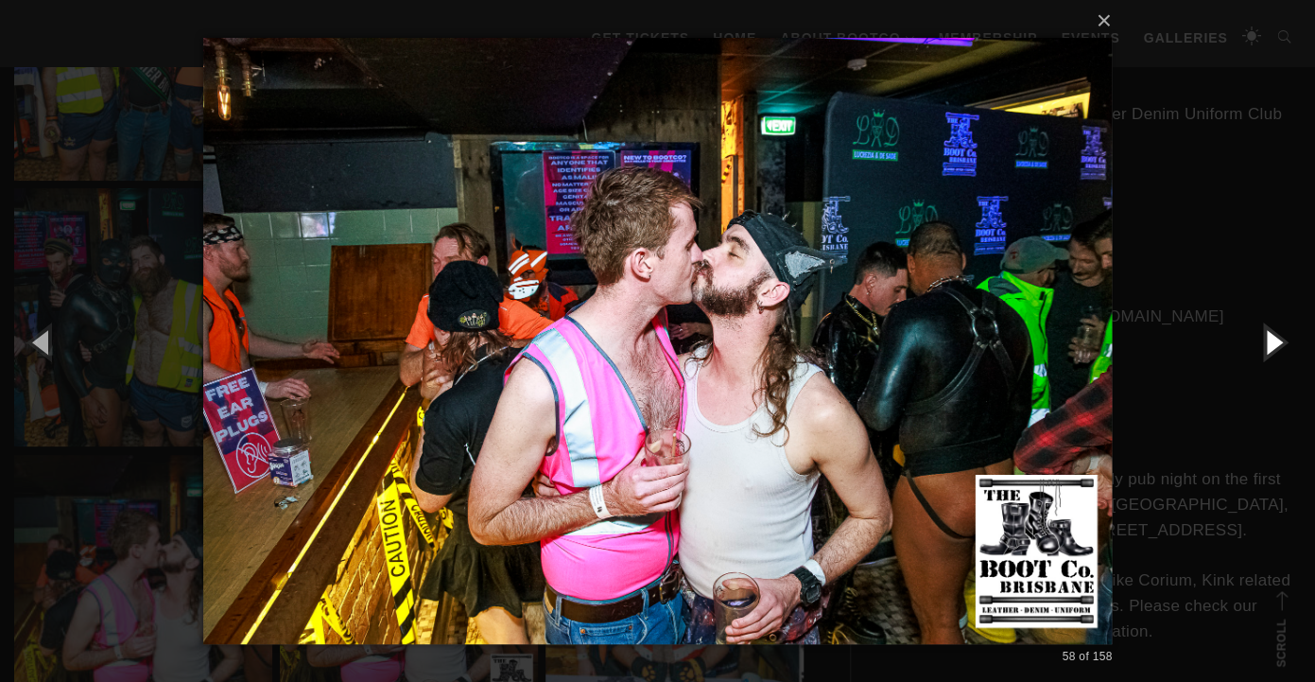
click at [1279, 345] on button "button" at bounding box center [1272, 341] width 85 height 104
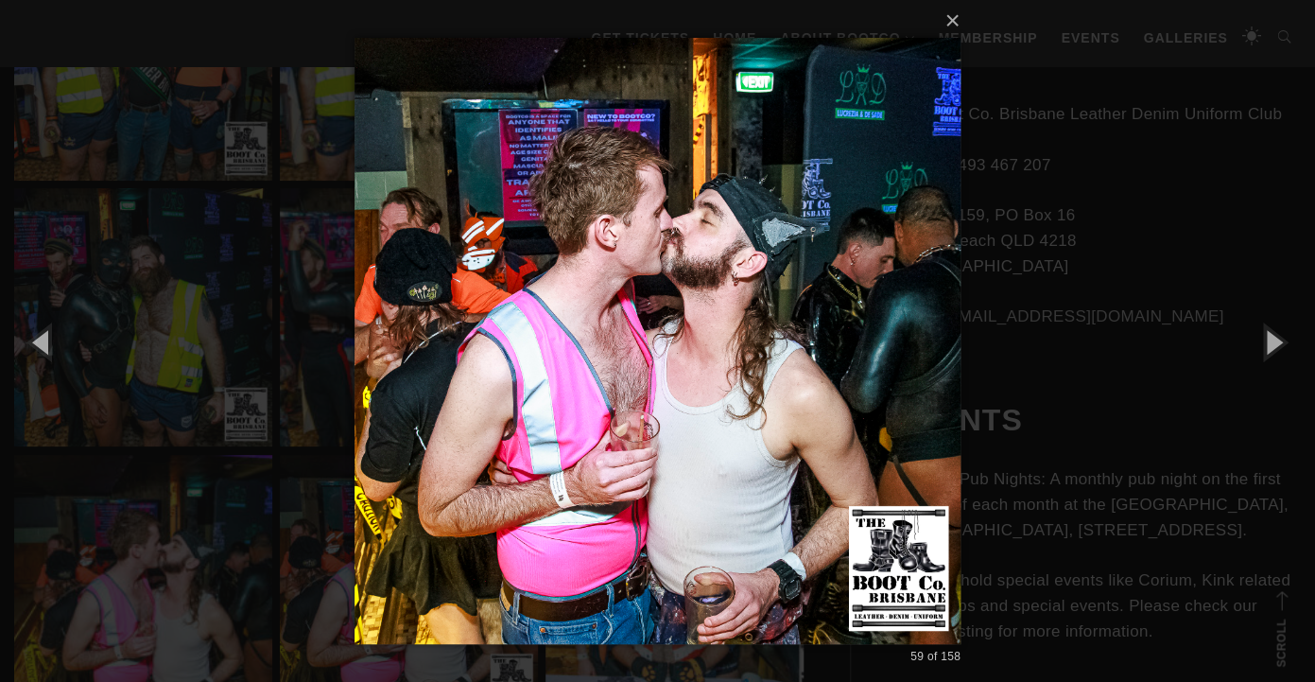
click at [1143, 360] on div "× 59 of 158 Loading..." at bounding box center [657, 341] width 1315 height 682
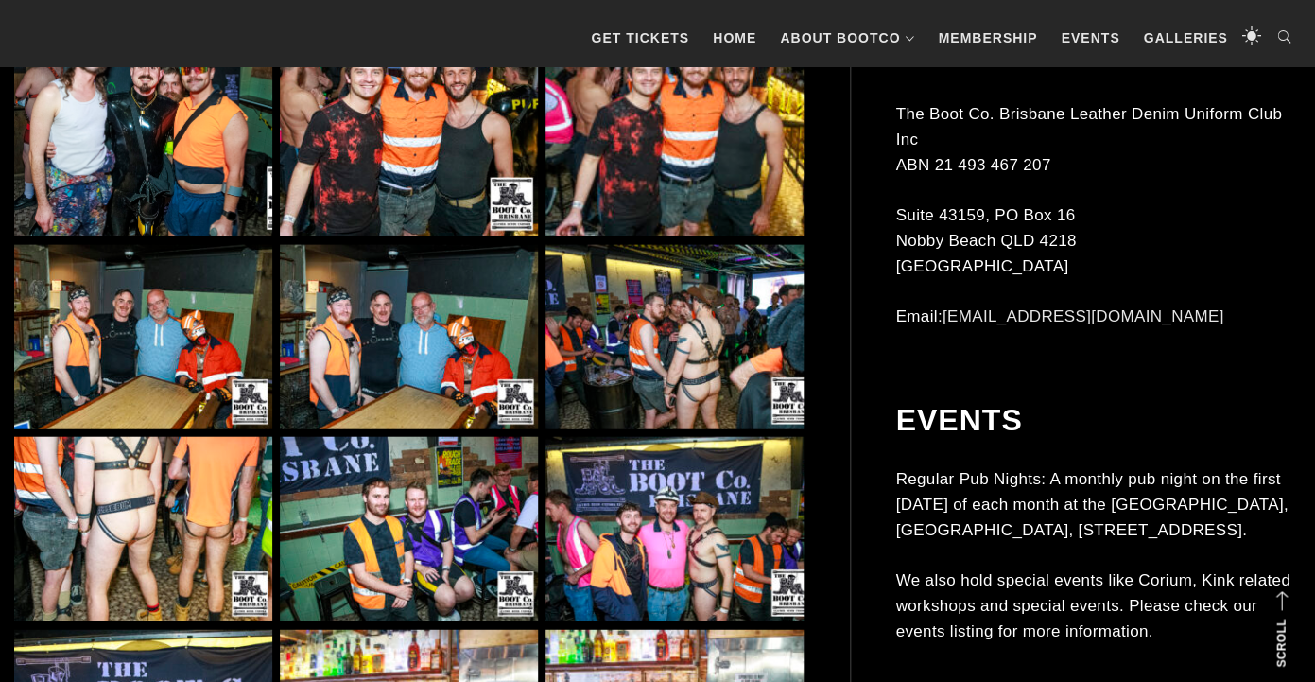
scroll to position [6673, 0]
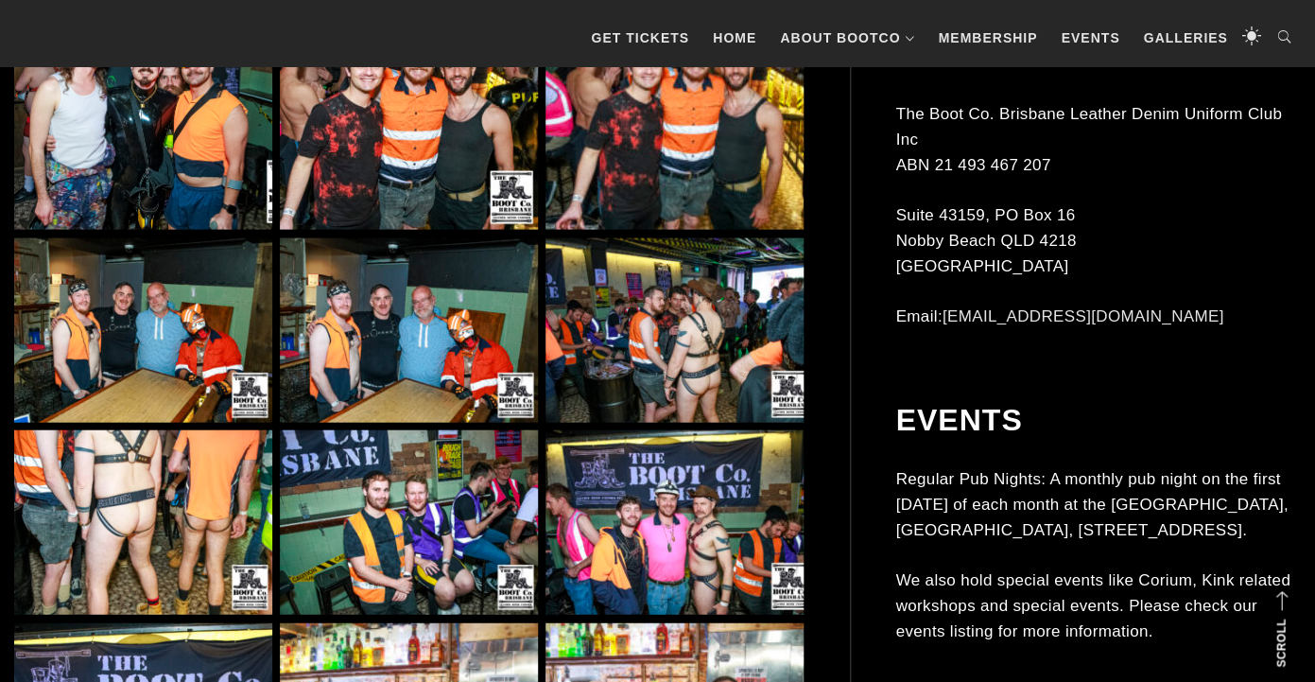
click at [737, 136] on img at bounding box center [674, 102] width 258 height 258
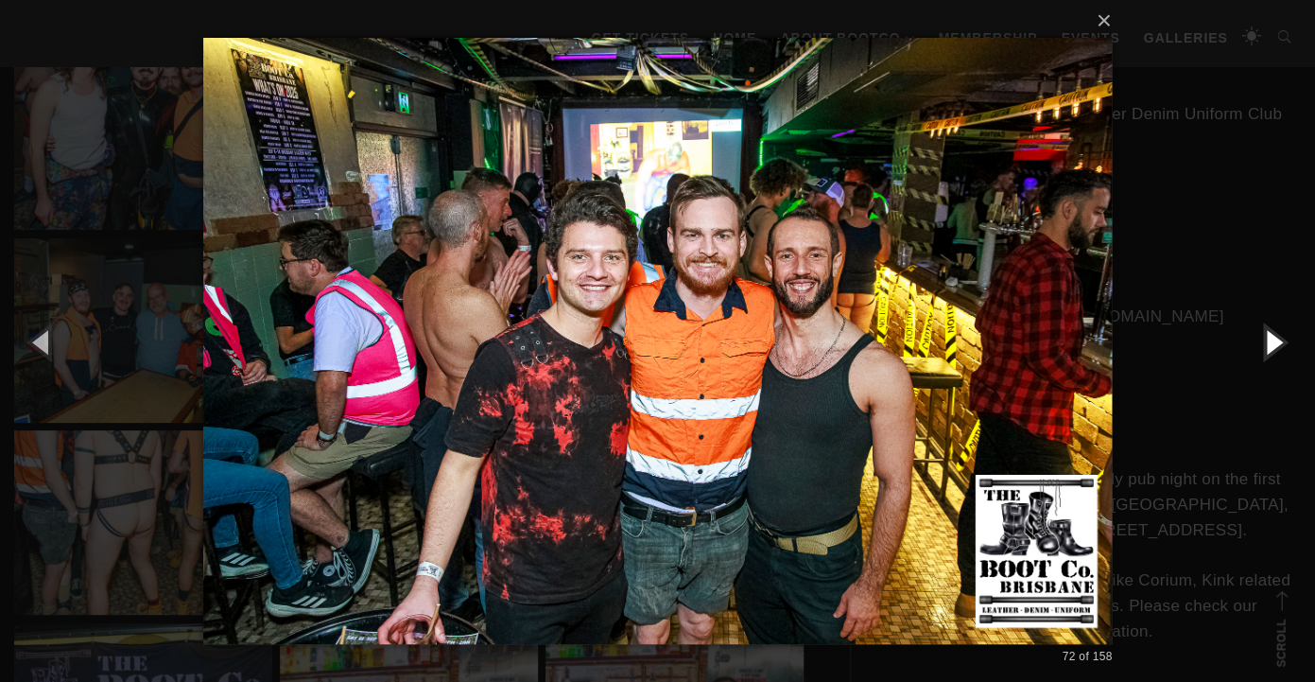
click at [1262, 340] on button "button" at bounding box center [1272, 341] width 85 height 104
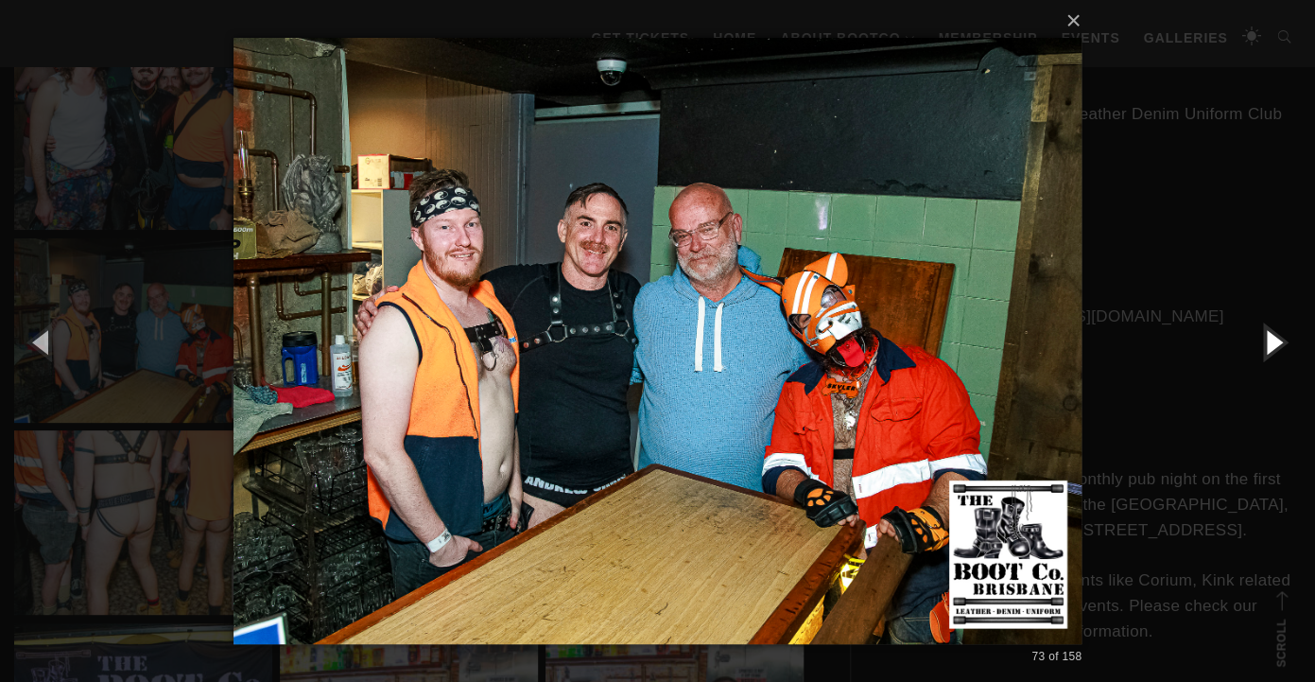
click at [1262, 340] on button "button" at bounding box center [1272, 341] width 85 height 104
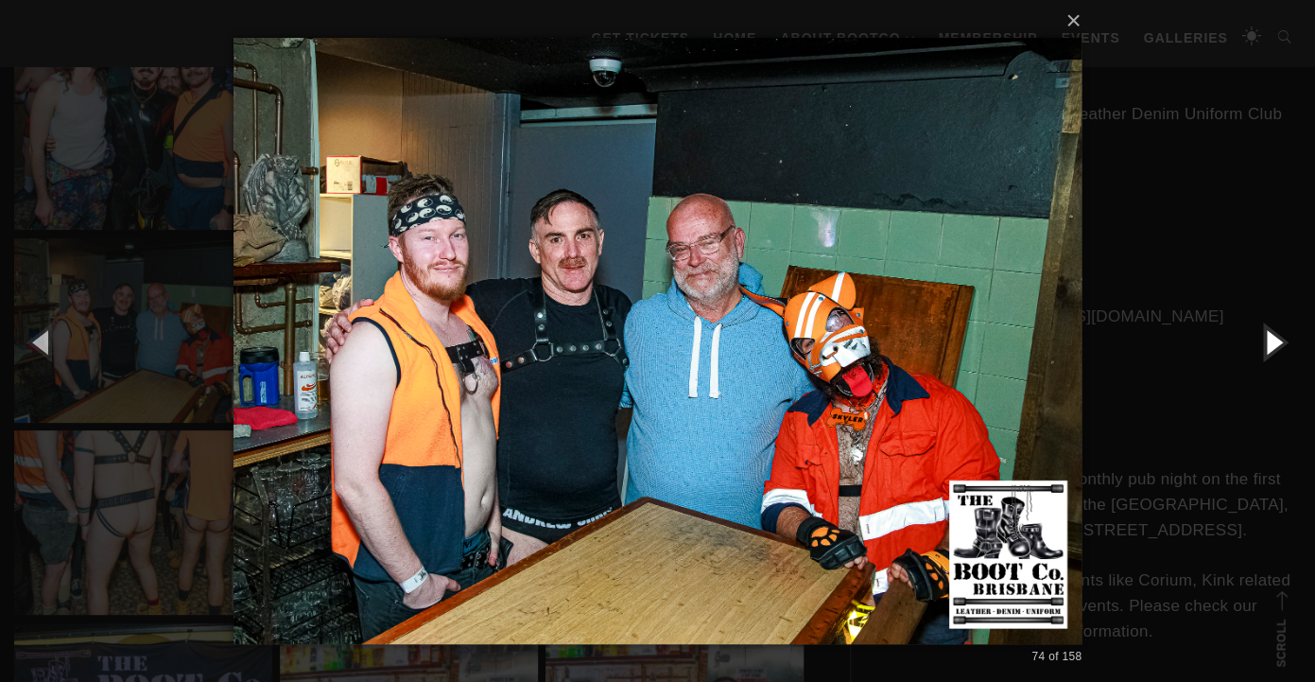
click at [1262, 340] on button "button" at bounding box center [1272, 341] width 85 height 104
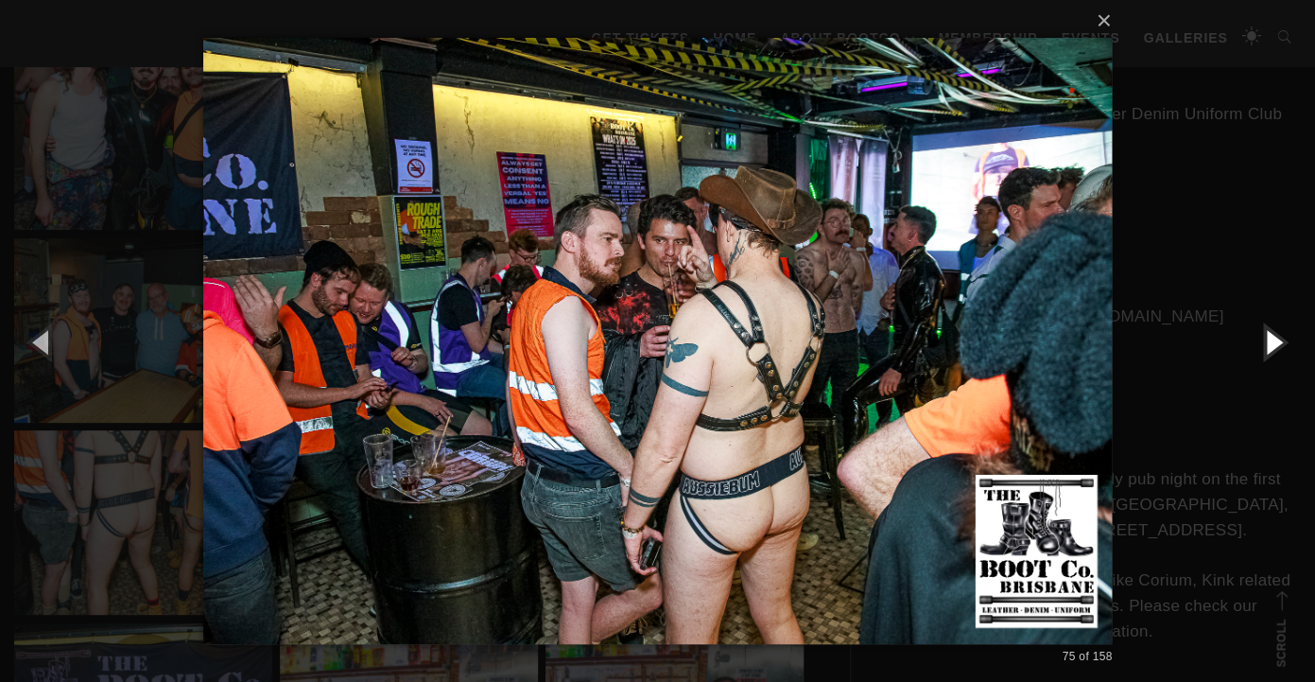
click at [1262, 340] on button "button" at bounding box center [1272, 341] width 85 height 104
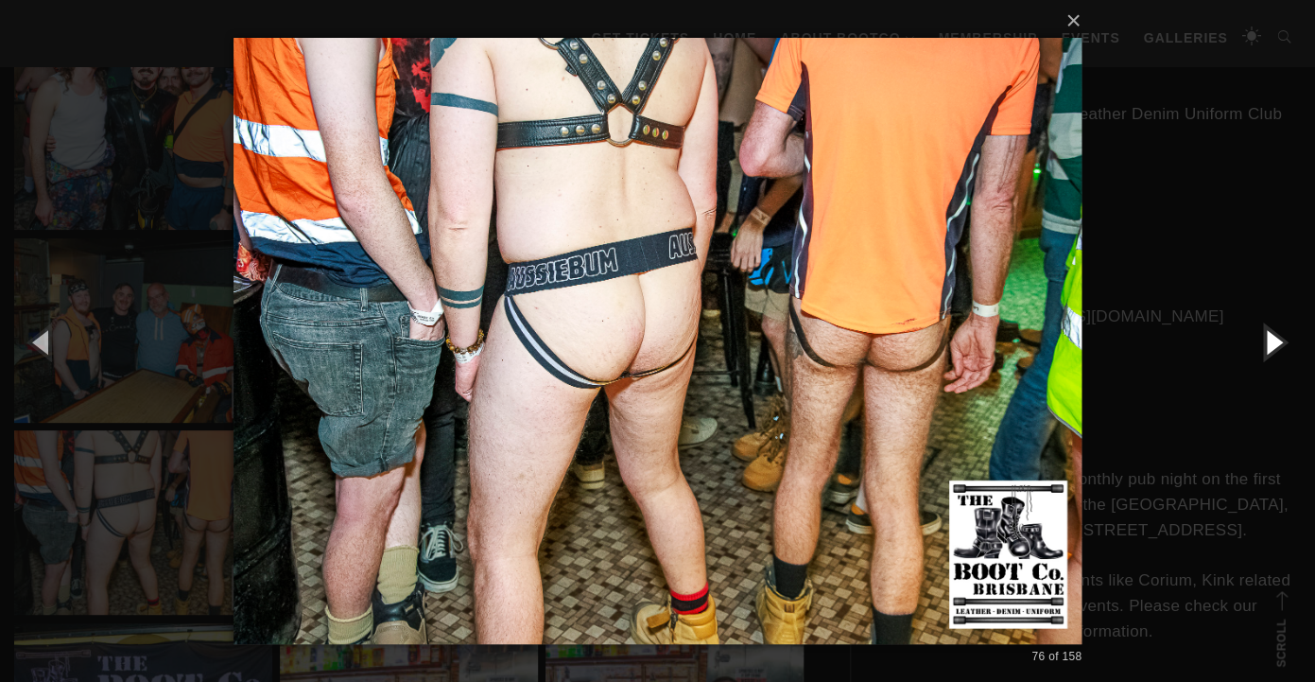
click at [1262, 340] on button "button" at bounding box center [1272, 341] width 85 height 104
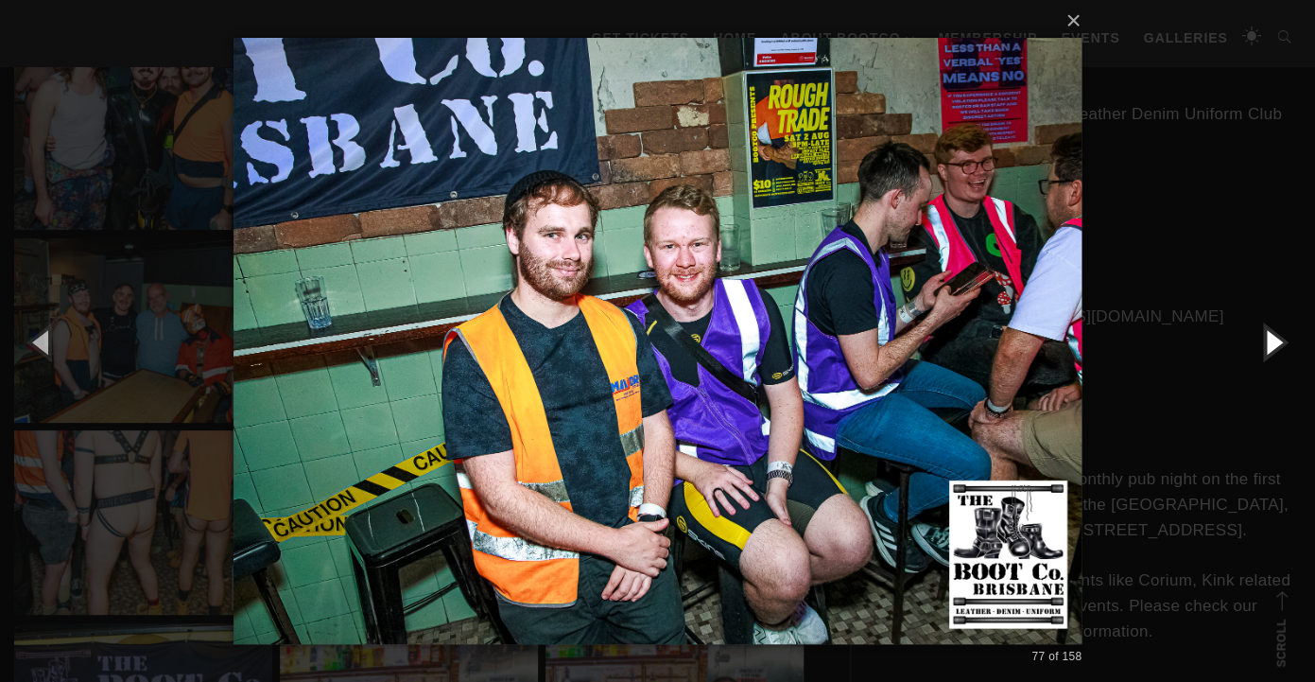
click at [1262, 340] on button "button" at bounding box center [1272, 341] width 85 height 104
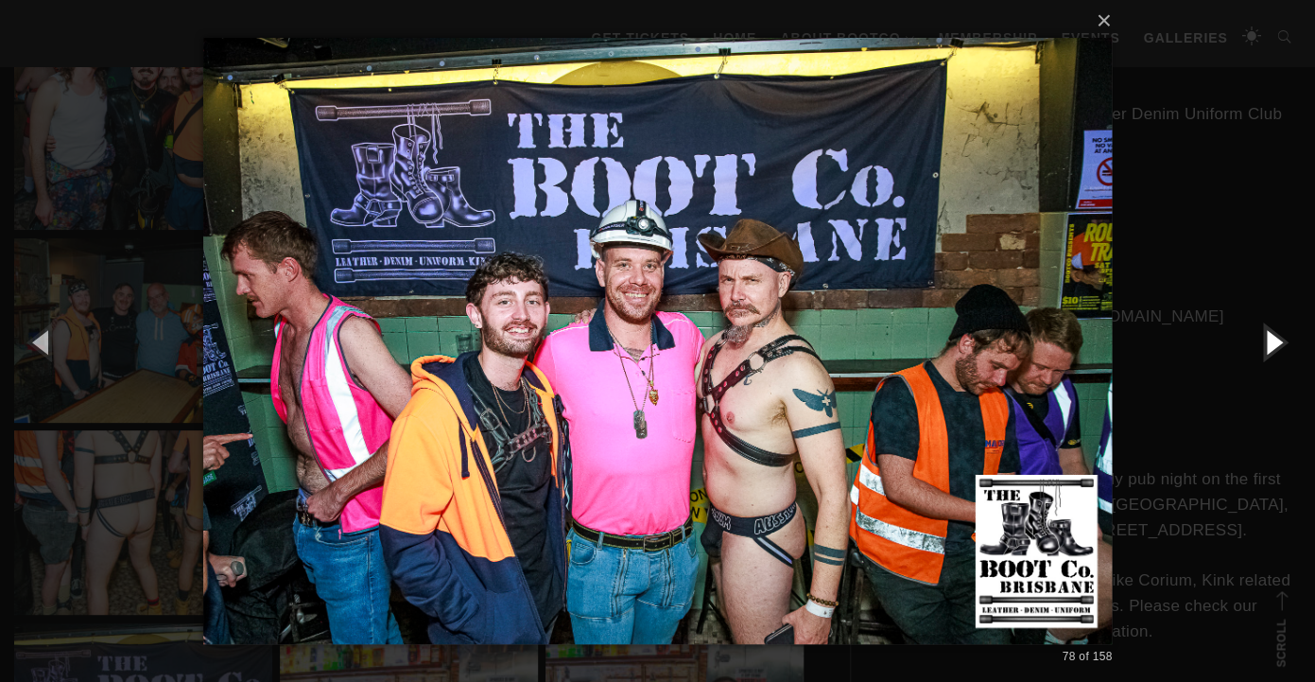
click at [1264, 340] on button "button" at bounding box center [1272, 341] width 85 height 104
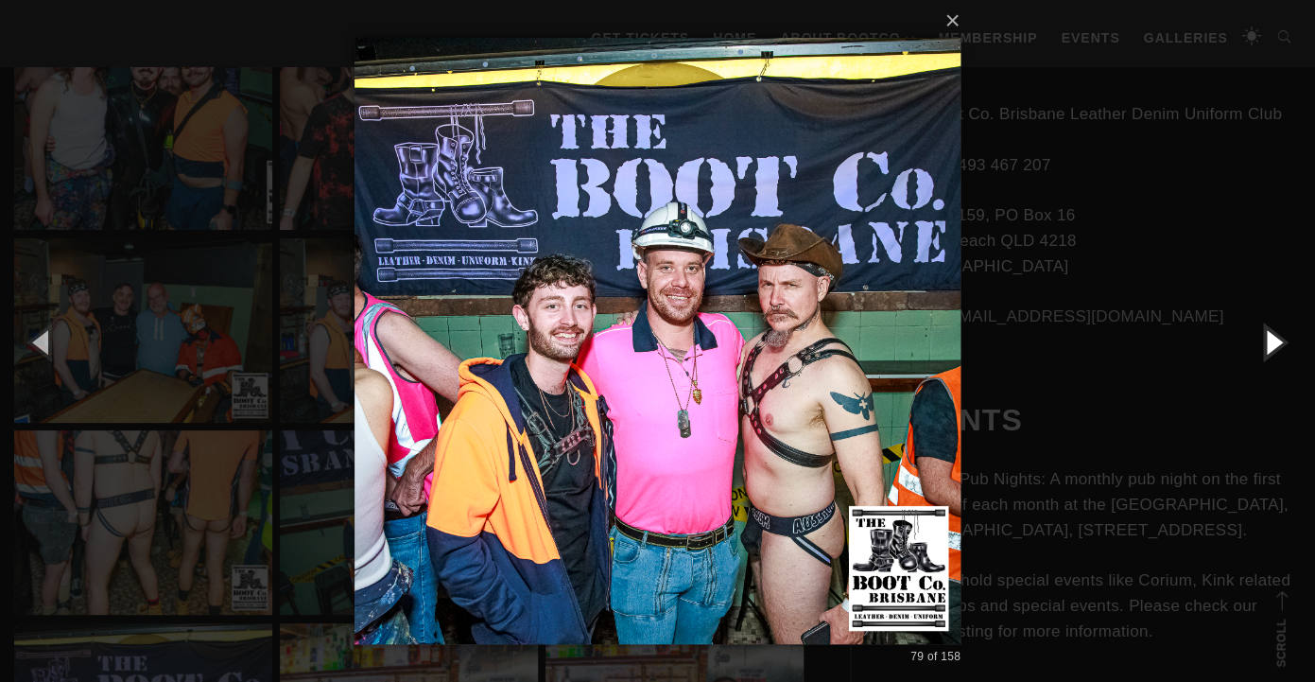
click at [1264, 340] on button "button" at bounding box center [1272, 341] width 85 height 104
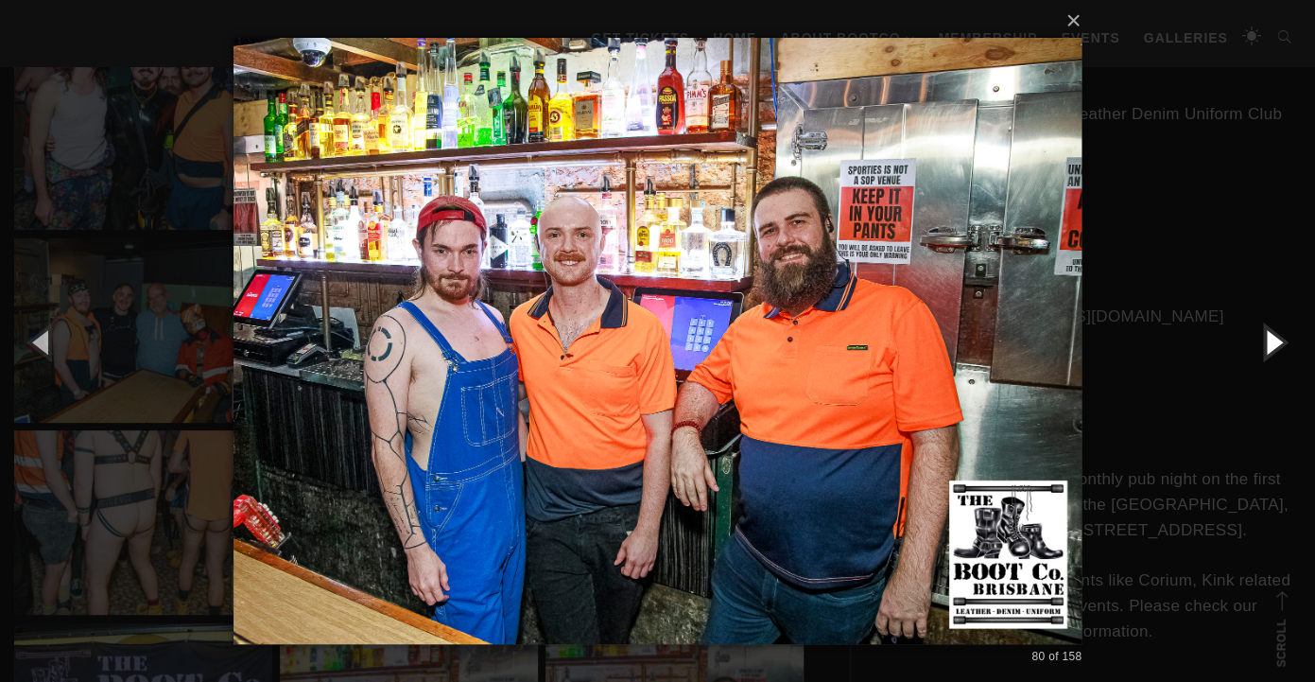
click at [1264, 340] on button "button" at bounding box center [1272, 341] width 85 height 104
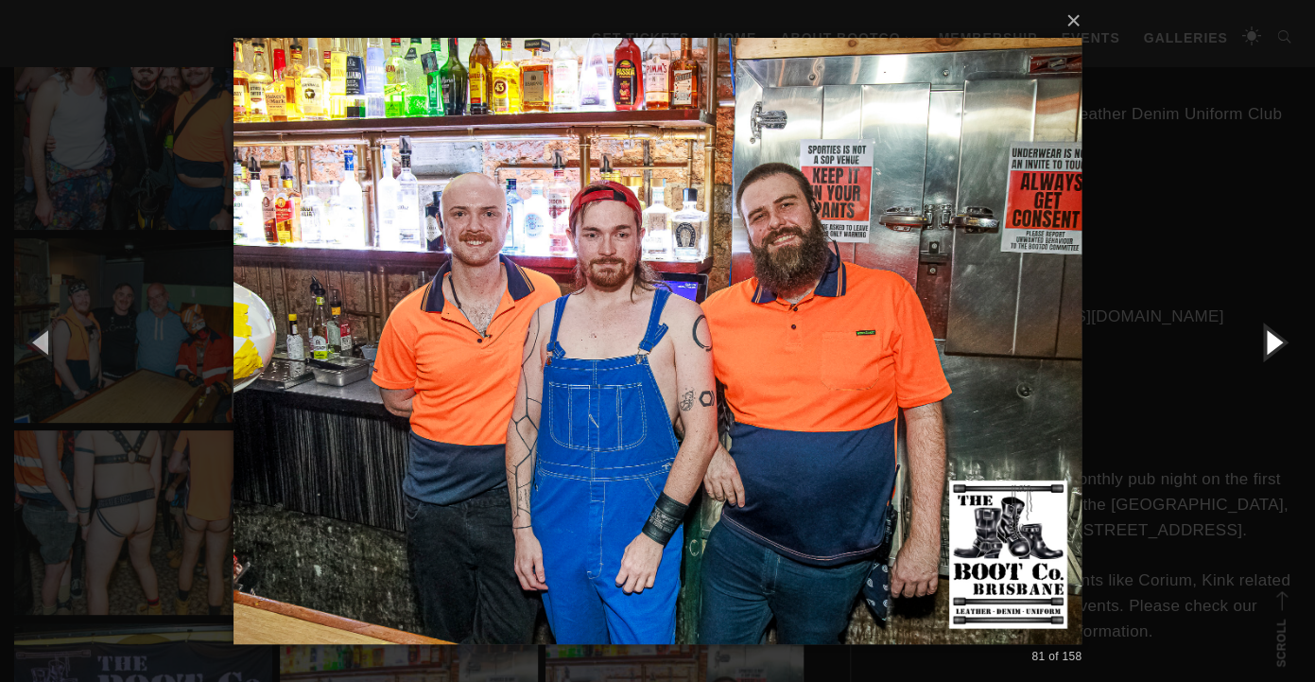
click at [1264, 340] on button "button" at bounding box center [1272, 341] width 85 height 104
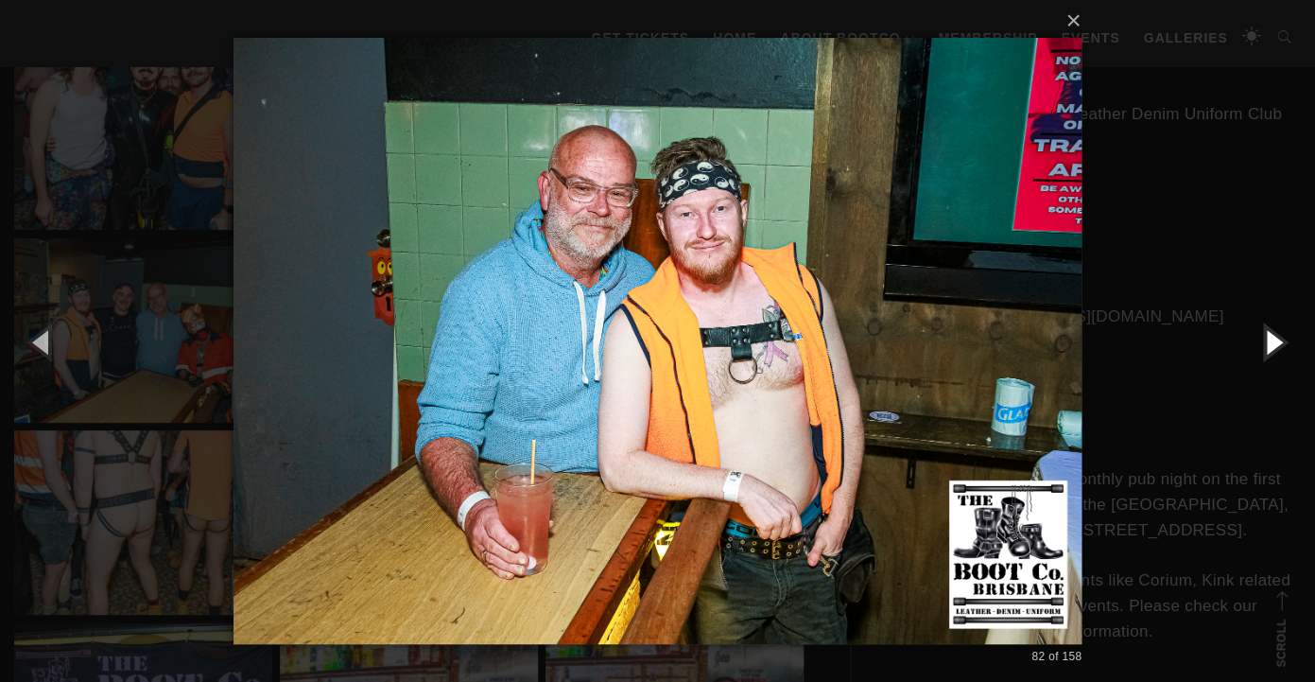
click at [1264, 340] on button "button" at bounding box center [1272, 341] width 85 height 104
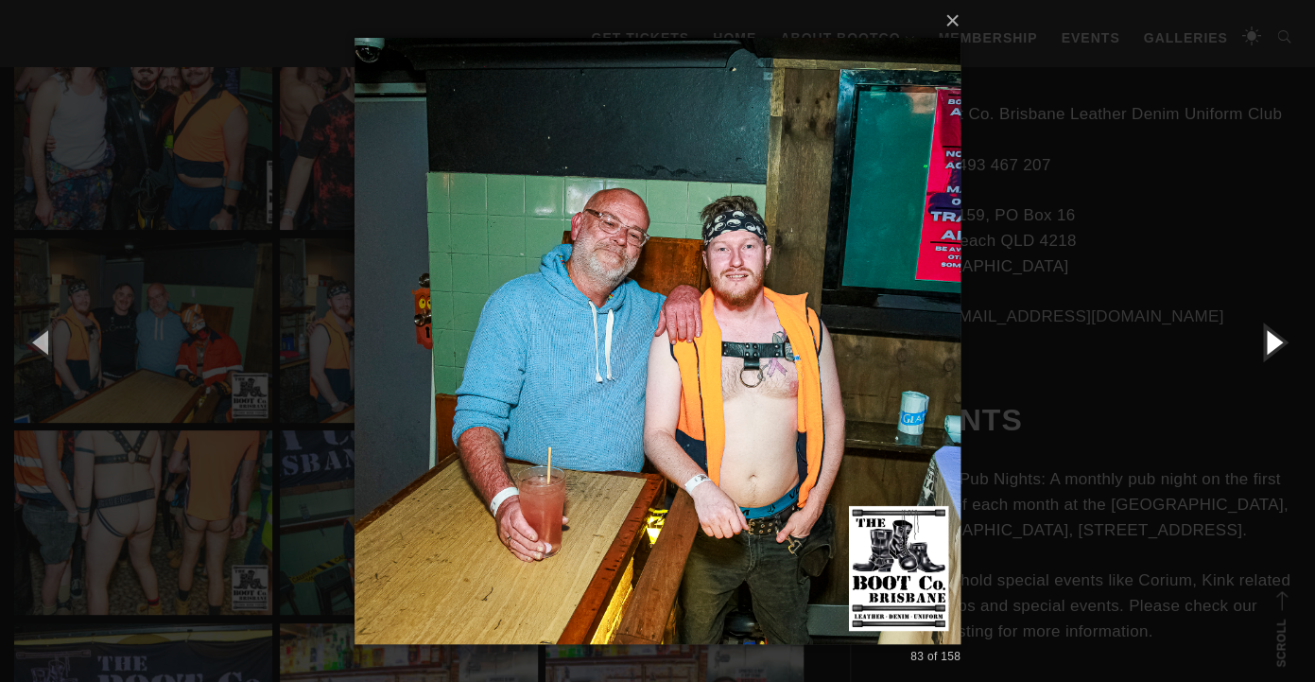
click at [1264, 340] on button "button" at bounding box center [1272, 341] width 85 height 104
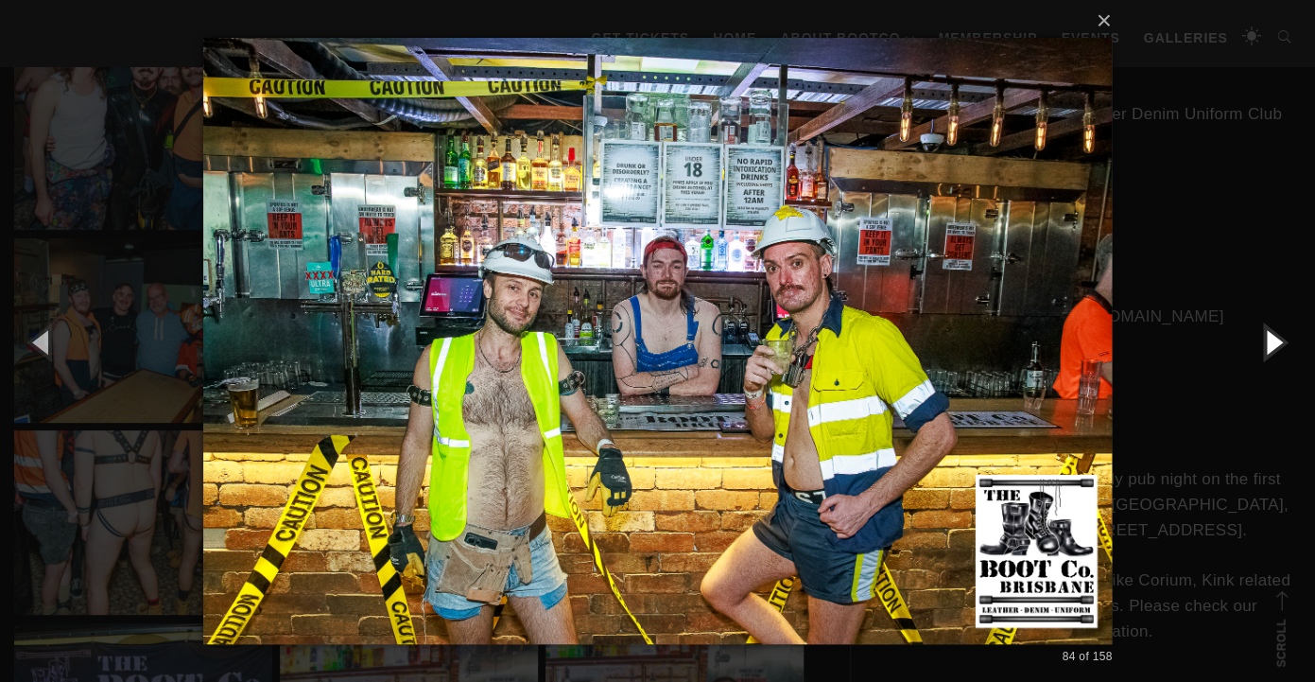
click at [1264, 340] on button "button" at bounding box center [1272, 341] width 85 height 104
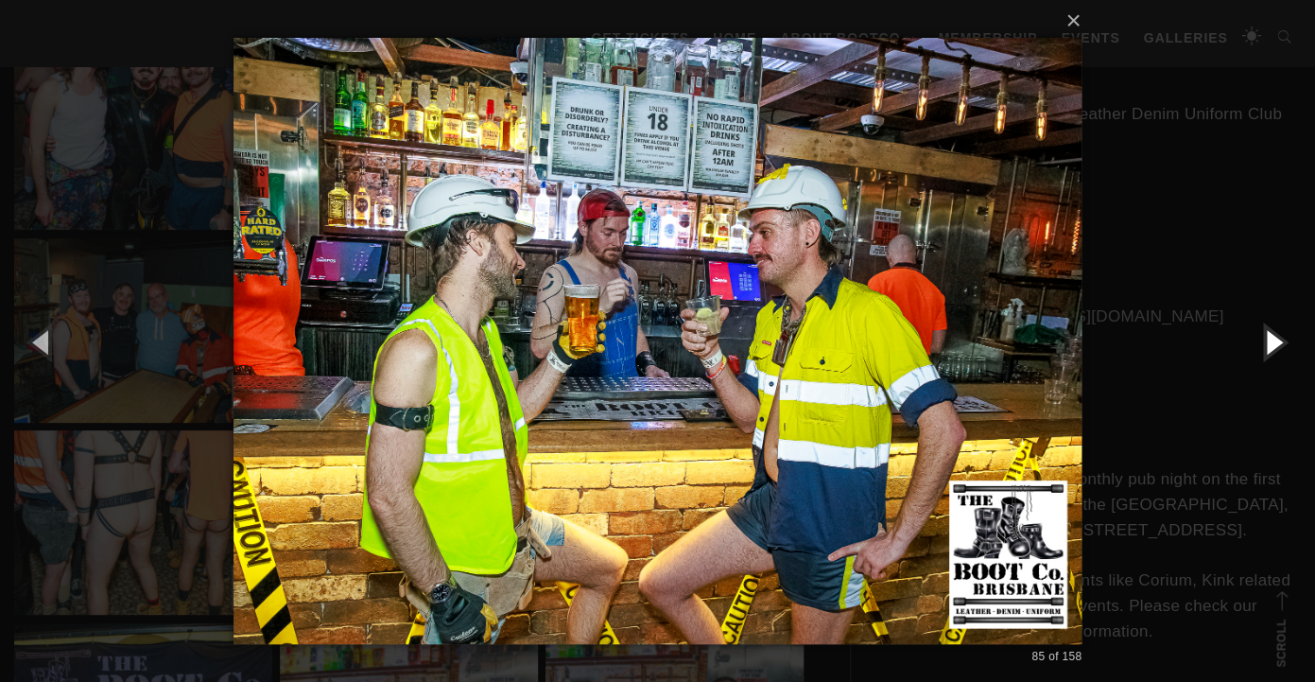
click at [1264, 340] on button "button" at bounding box center [1272, 341] width 85 height 104
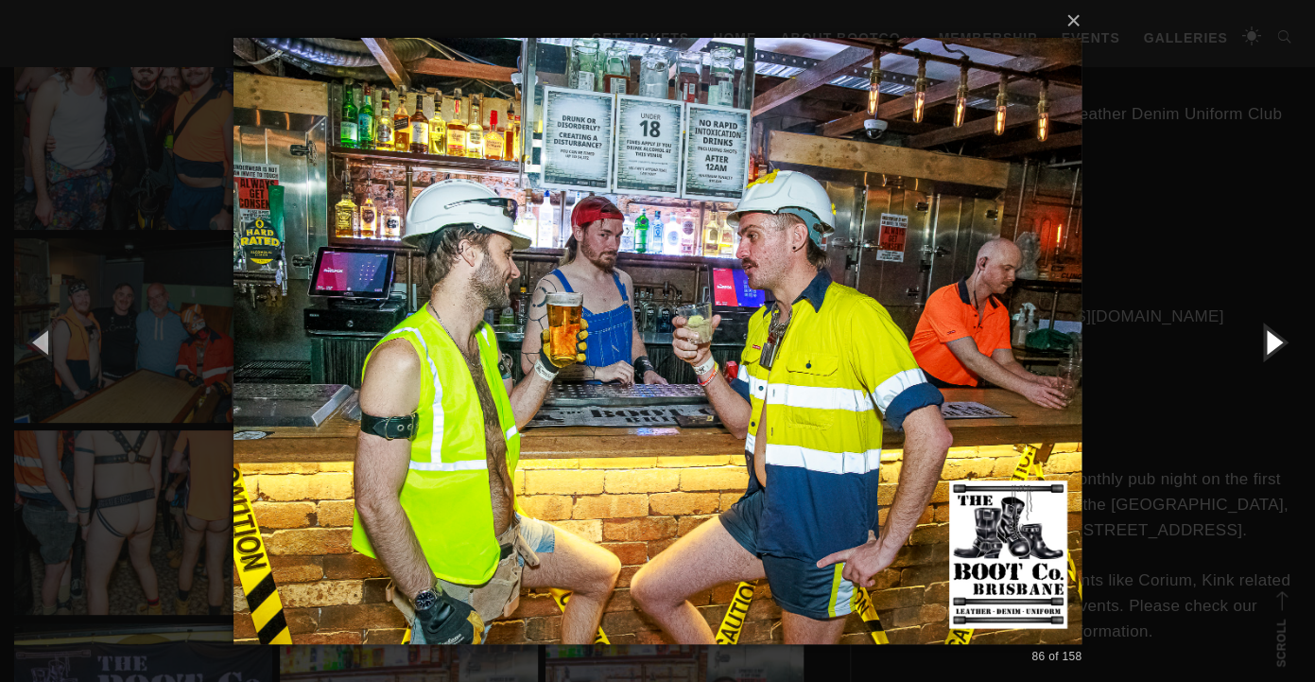
click at [1264, 340] on button "button" at bounding box center [1272, 341] width 85 height 104
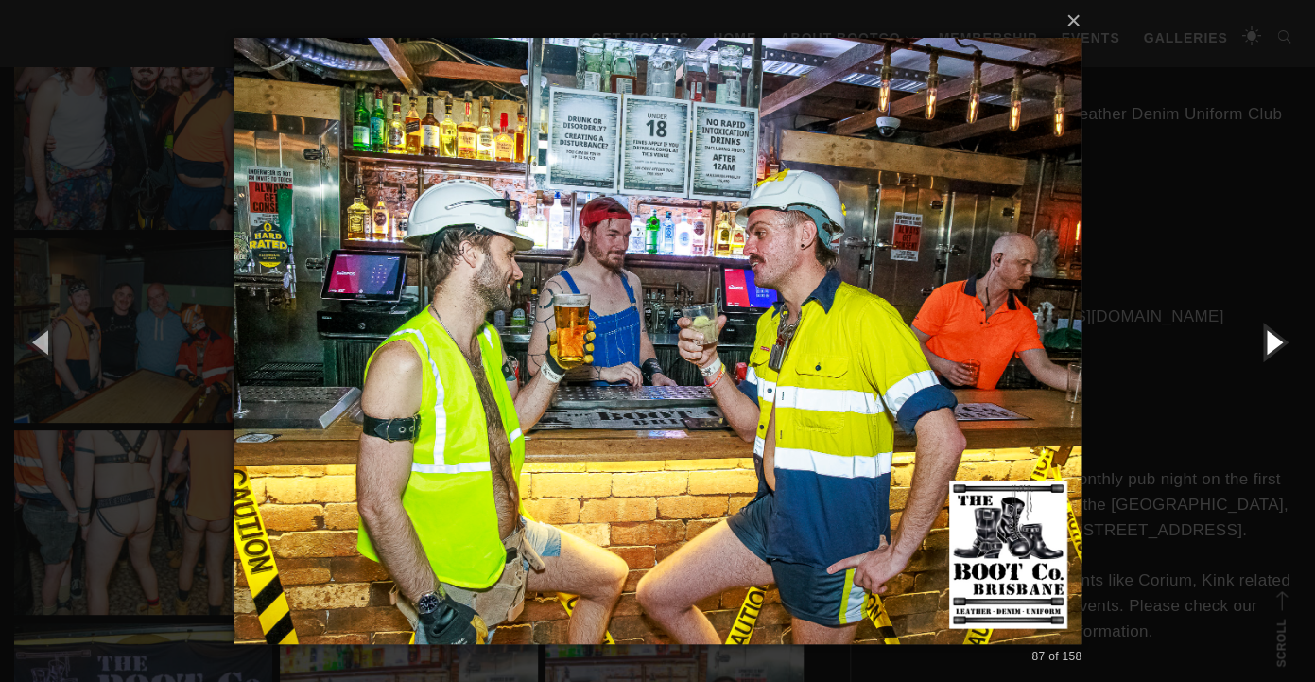
click at [1264, 340] on button "button" at bounding box center [1272, 341] width 85 height 104
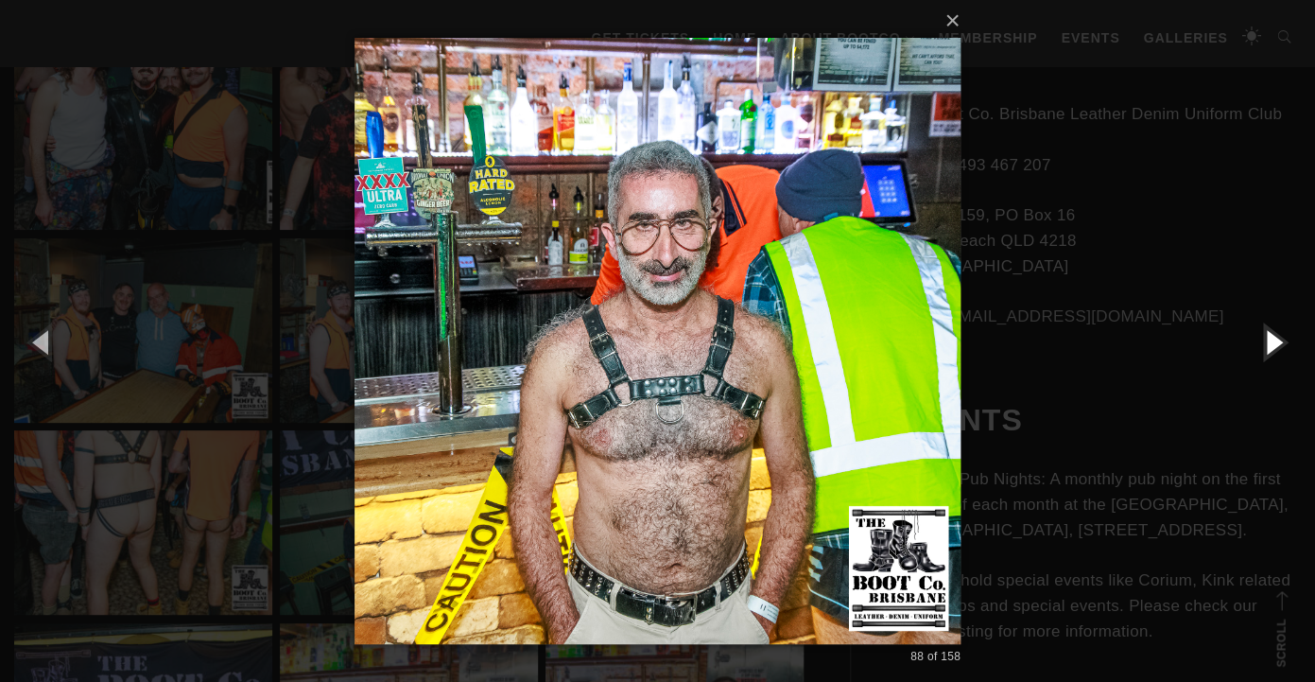
click at [1264, 340] on button "button" at bounding box center [1272, 341] width 85 height 104
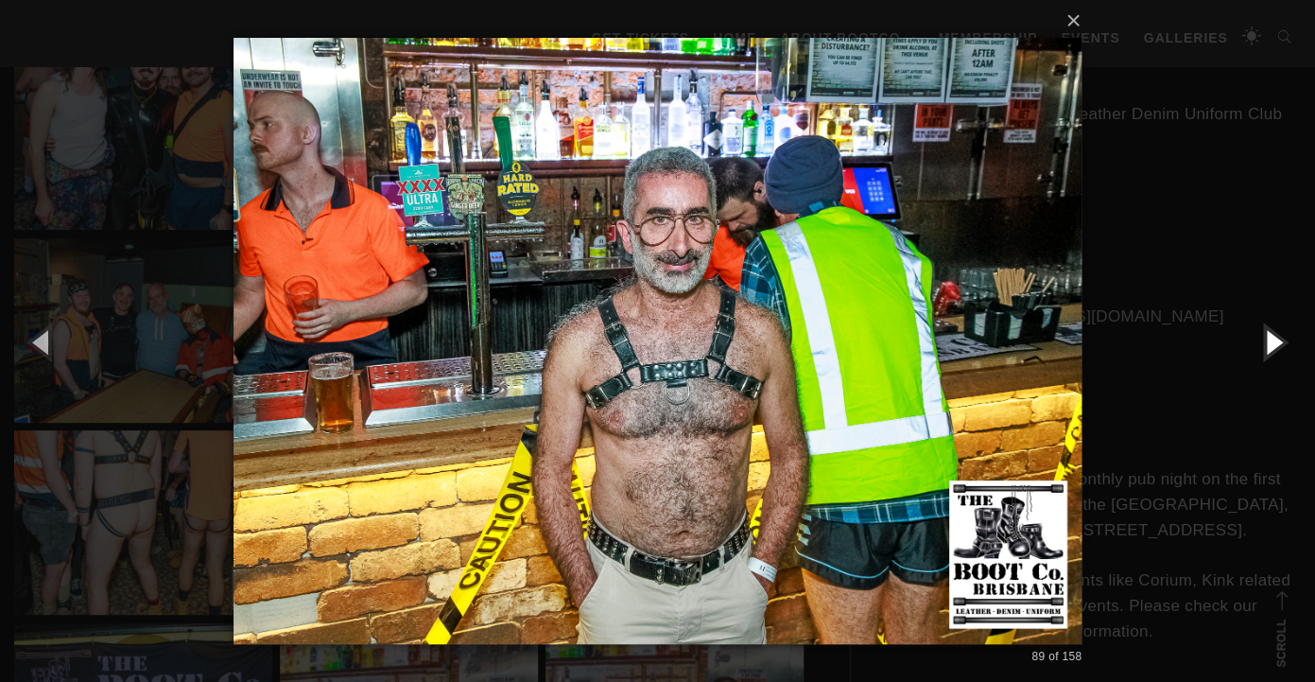
click at [1264, 340] on button "button" at bounding box center [1272, 341] width 85 height 104
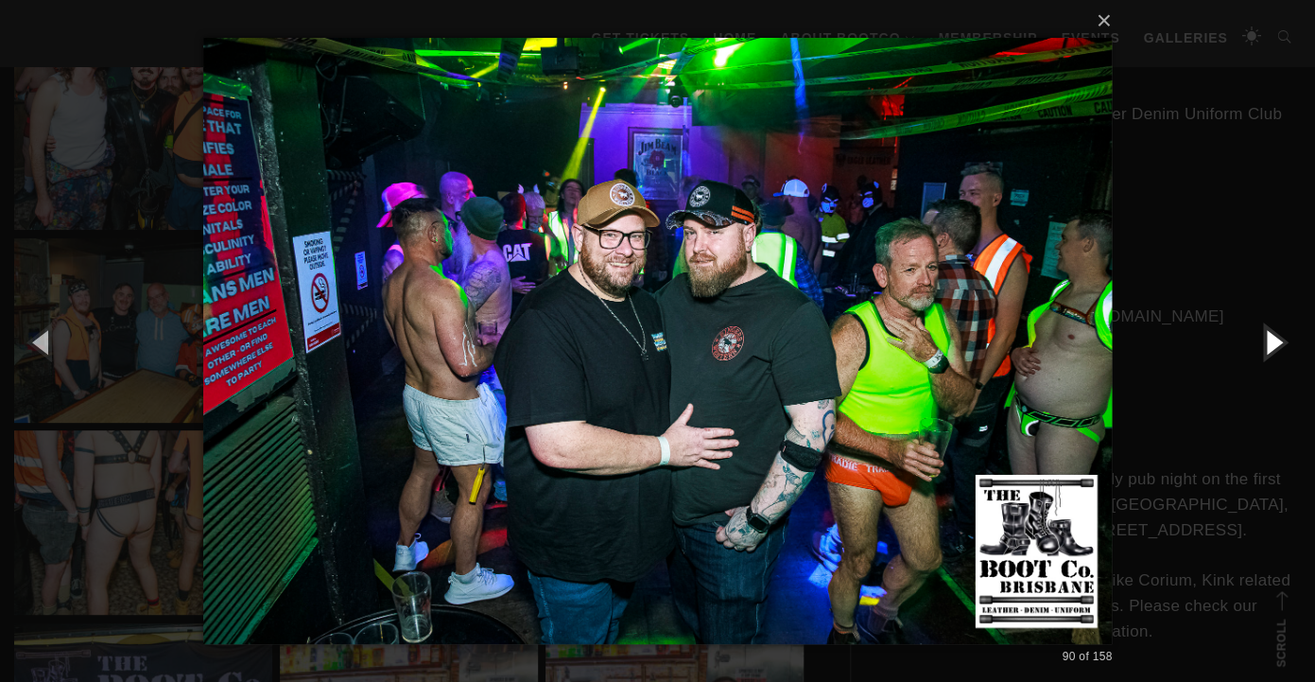
click at [1264, 340] on button "button" at bounding box center [1272, 341] width 85 height 104
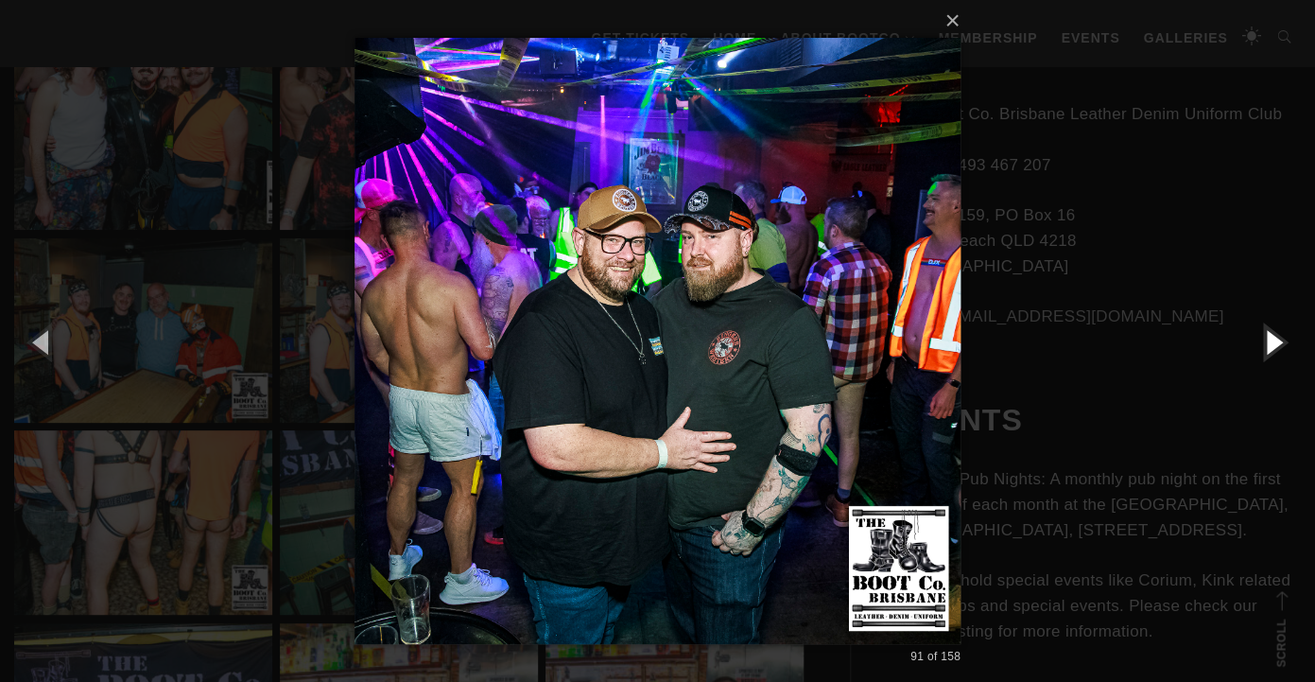
click at [1264, 340] on button "button" at bounding box center [1272, 341] width 85 height 104
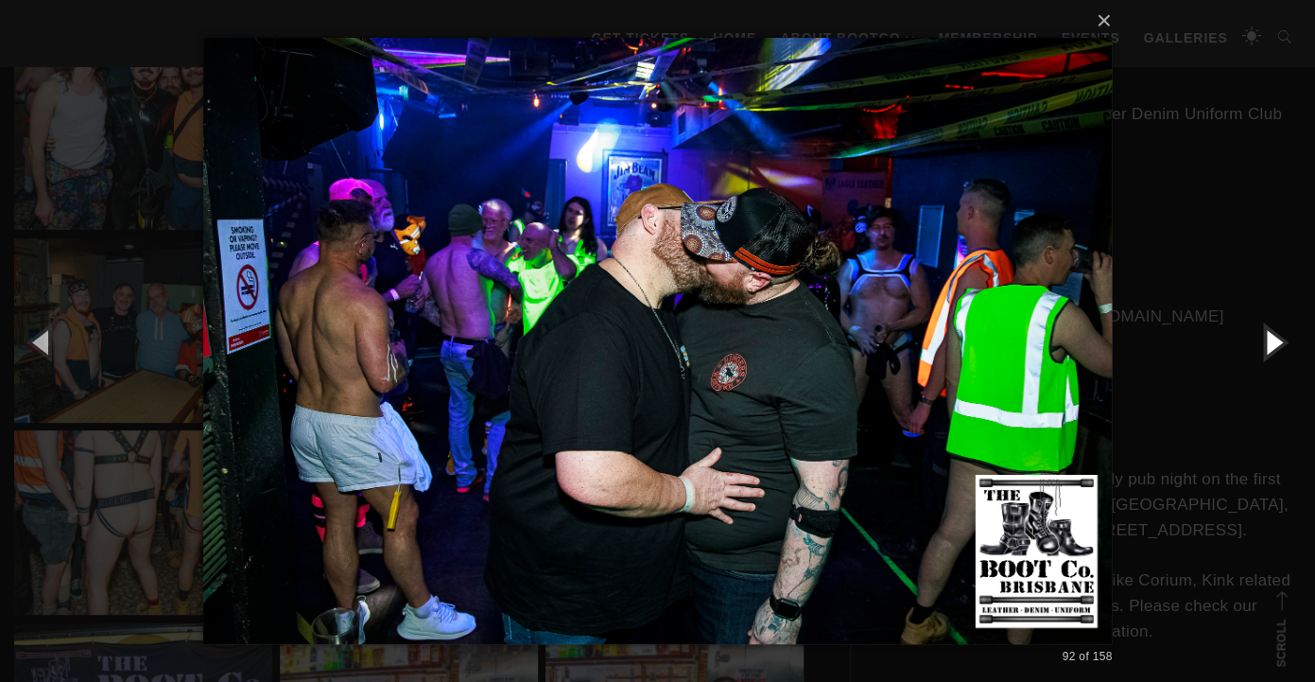
click at [1264, 340] on button "button" at bounding box center [1272, 341] width 85 height 104
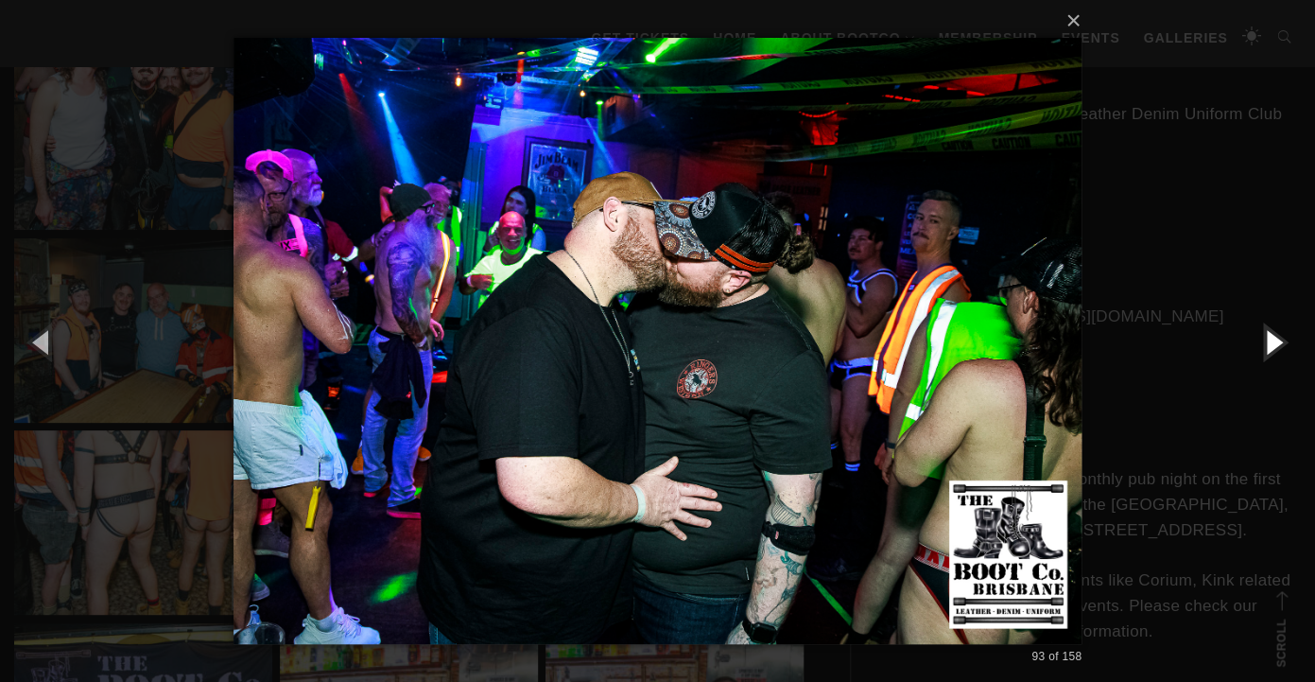
click at [1264, 340] on button "button" at bounding box center [1272, 341] width 85 height 104
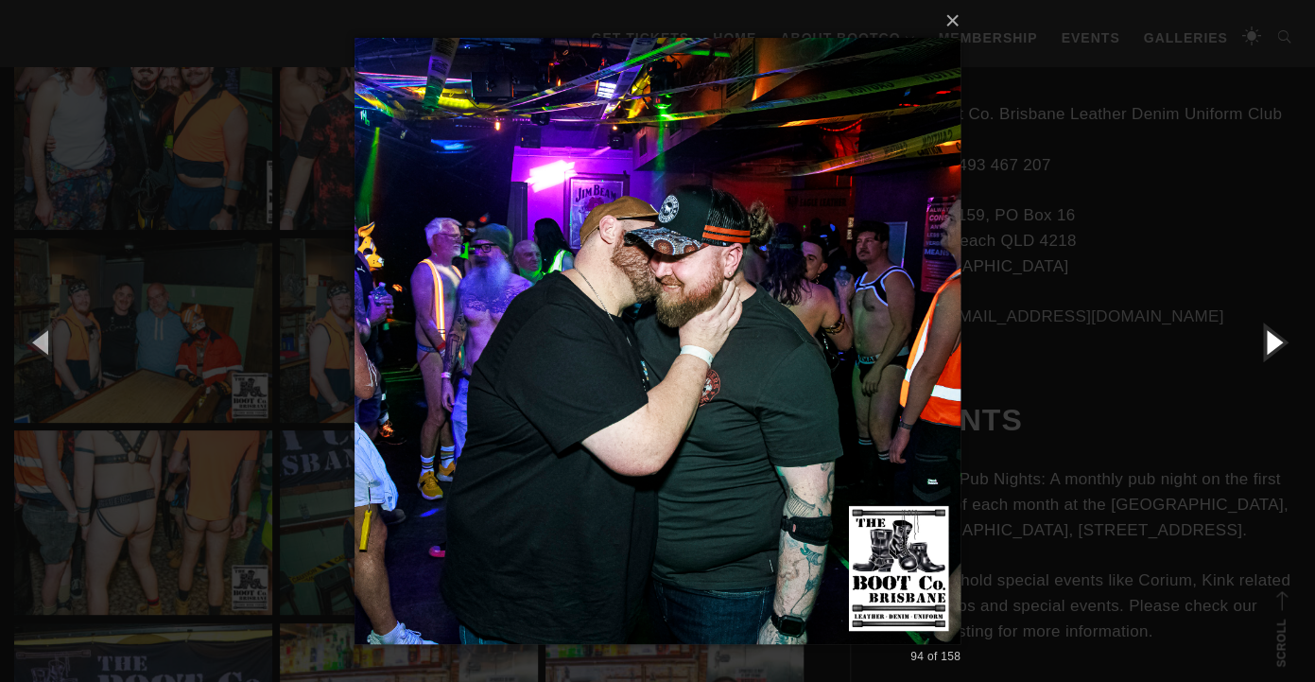
click at [1273, 337] on button "button" at bounding box center [1272, 341] width 85 height 104
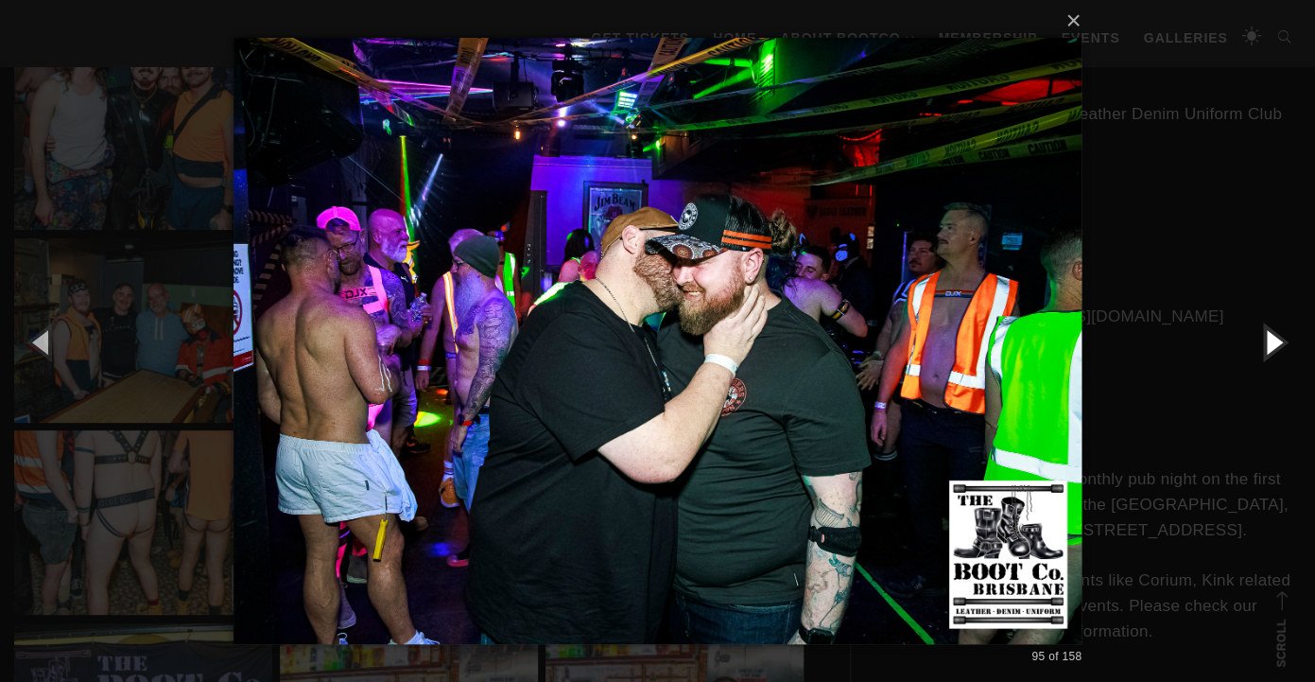
click at [1273, 337] on button "button" at bounding box center [1272, 341] width 85 height 104
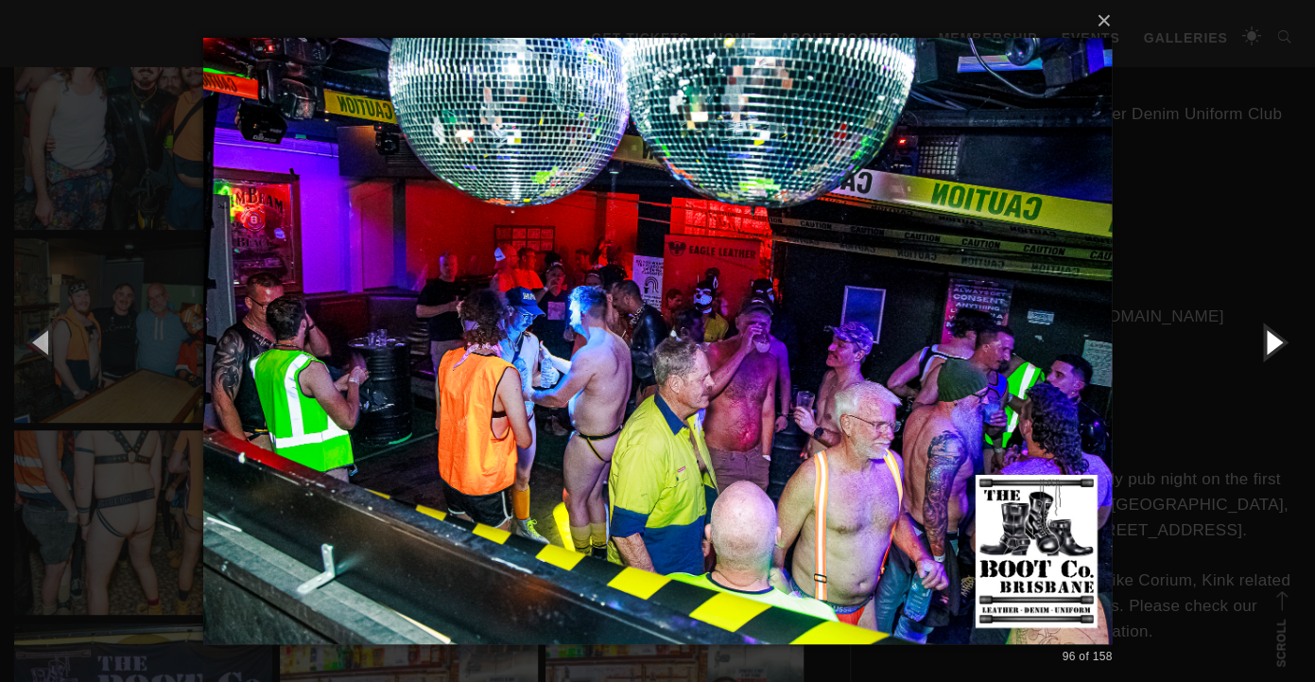
click at [1273, 337] on button "button" at bounding box center [1272, 341] width 85 height 104
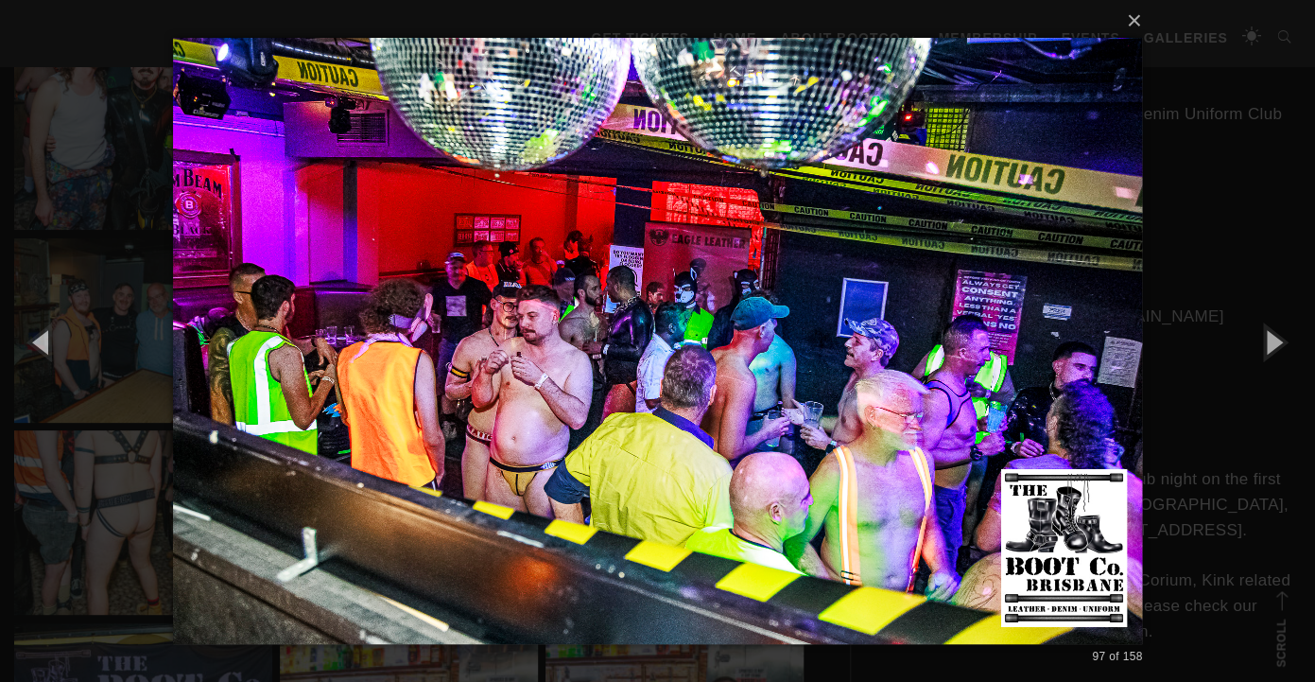
click at [519, 354] on img at bounding box center [658, 341] width 970 height 682
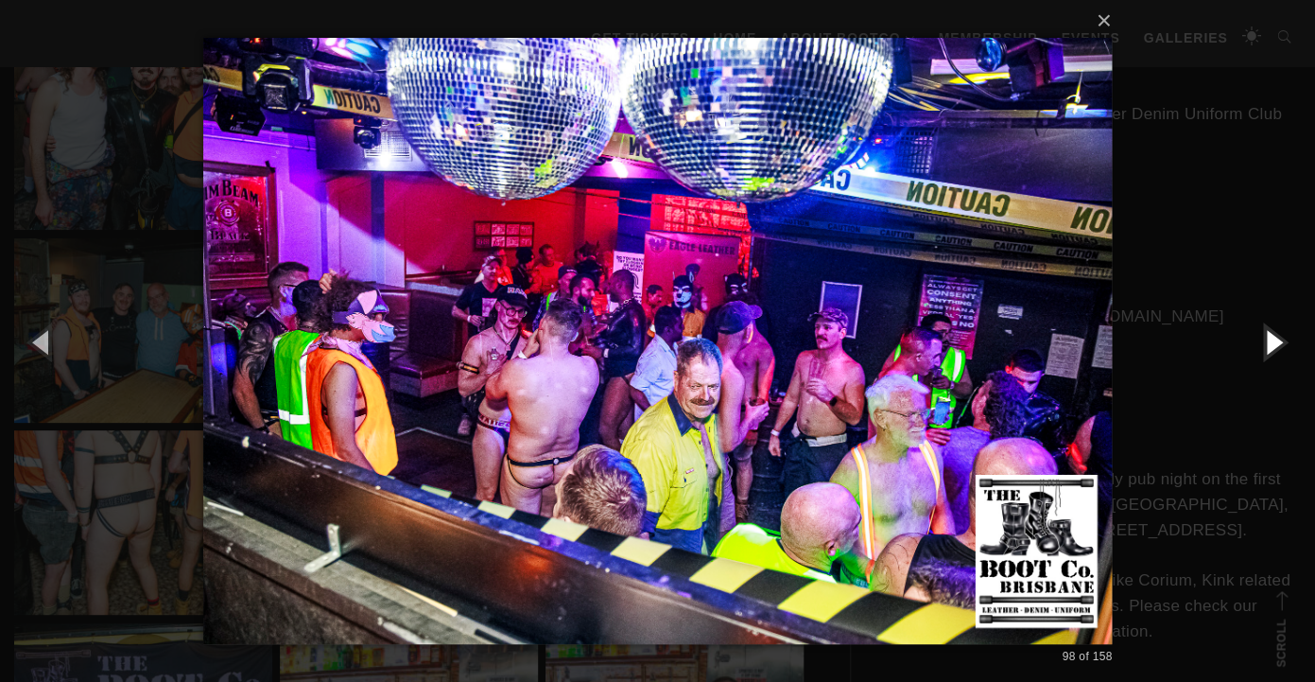
click at [1265, 336] on button "button" at bounding box center [1272, 341] width 85 height 104
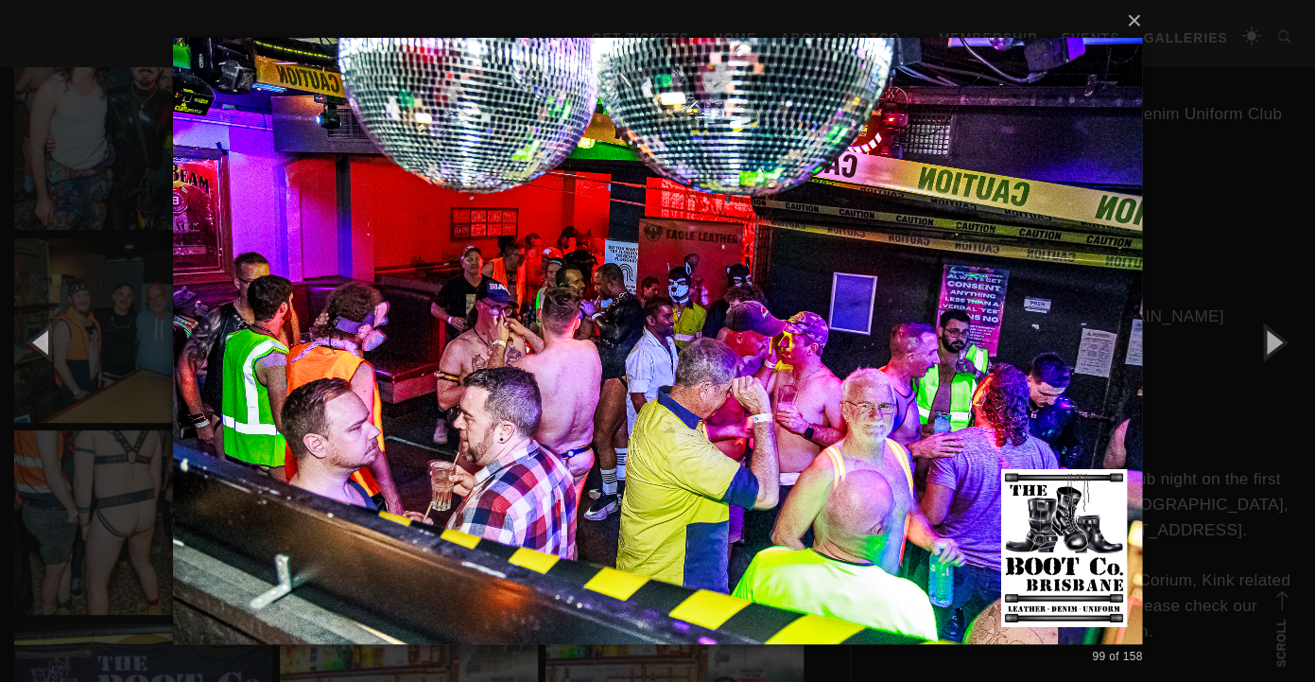
click at [1211, 359] on div "× 99 of 158 Loading..." at bounding box center [657, 341] width 1315 height 682
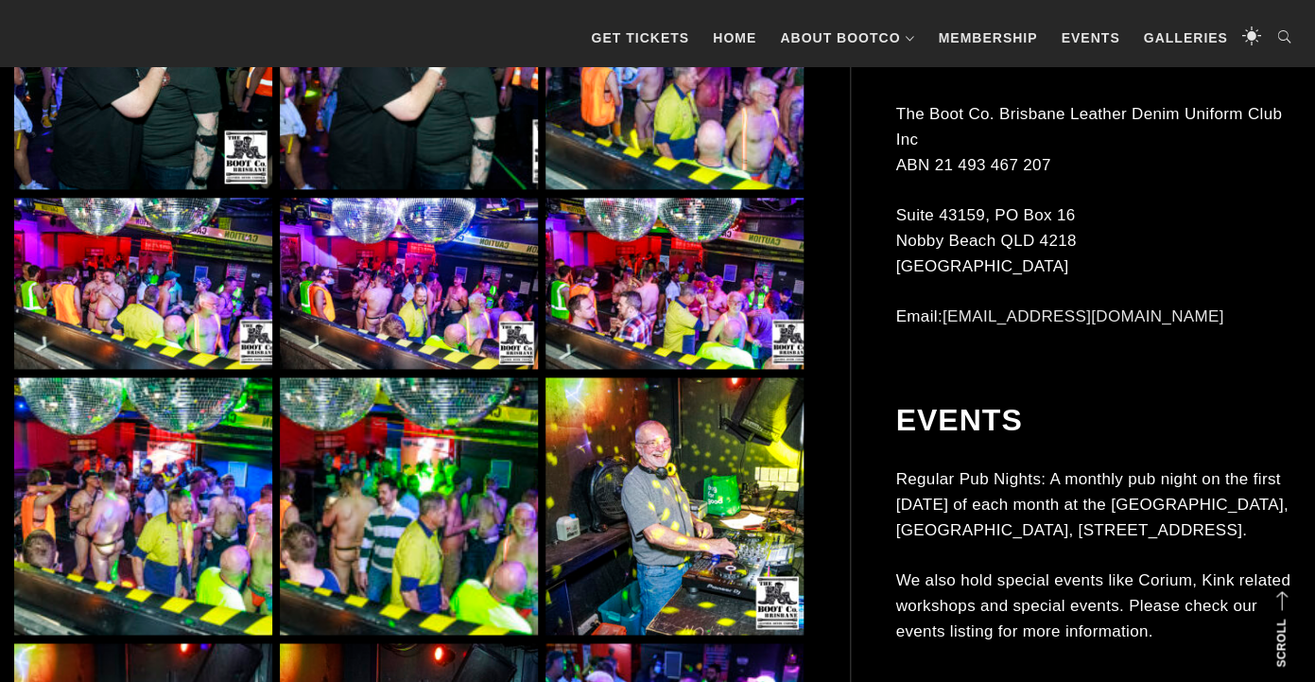
scroll to position [8620, 0]
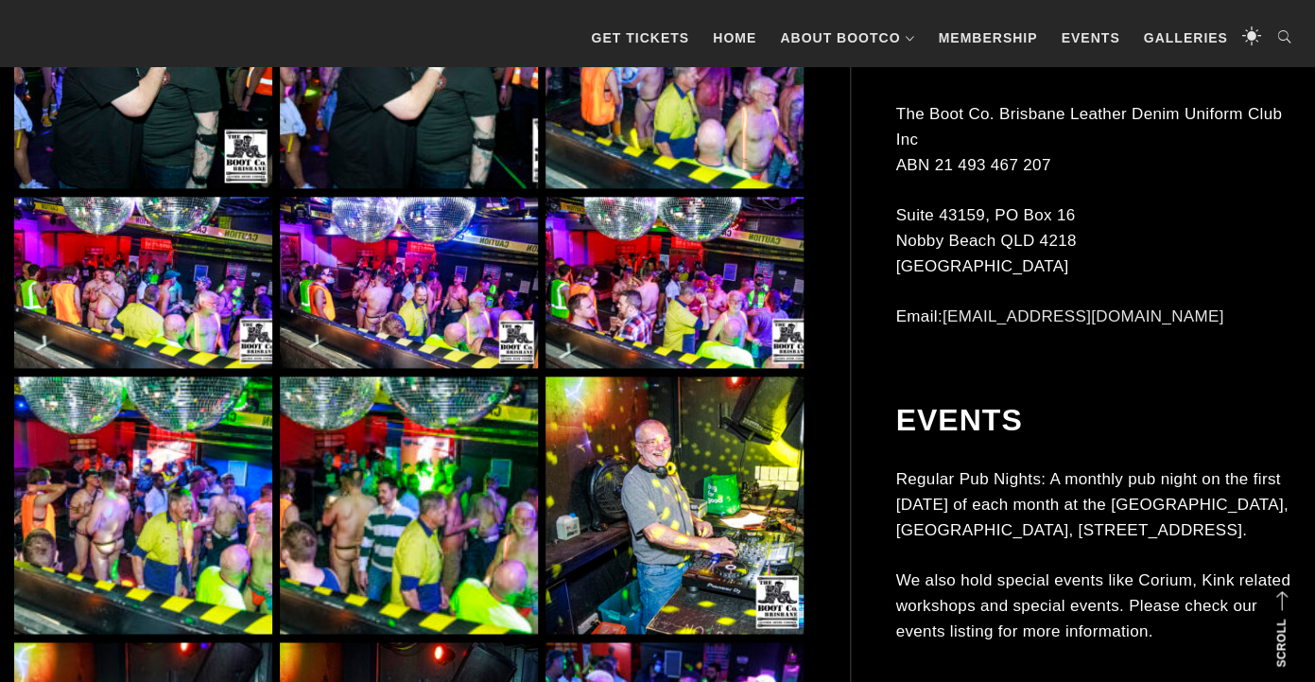
click at [448, 546] on img at bounding box center [409, 505] width 258 height 258
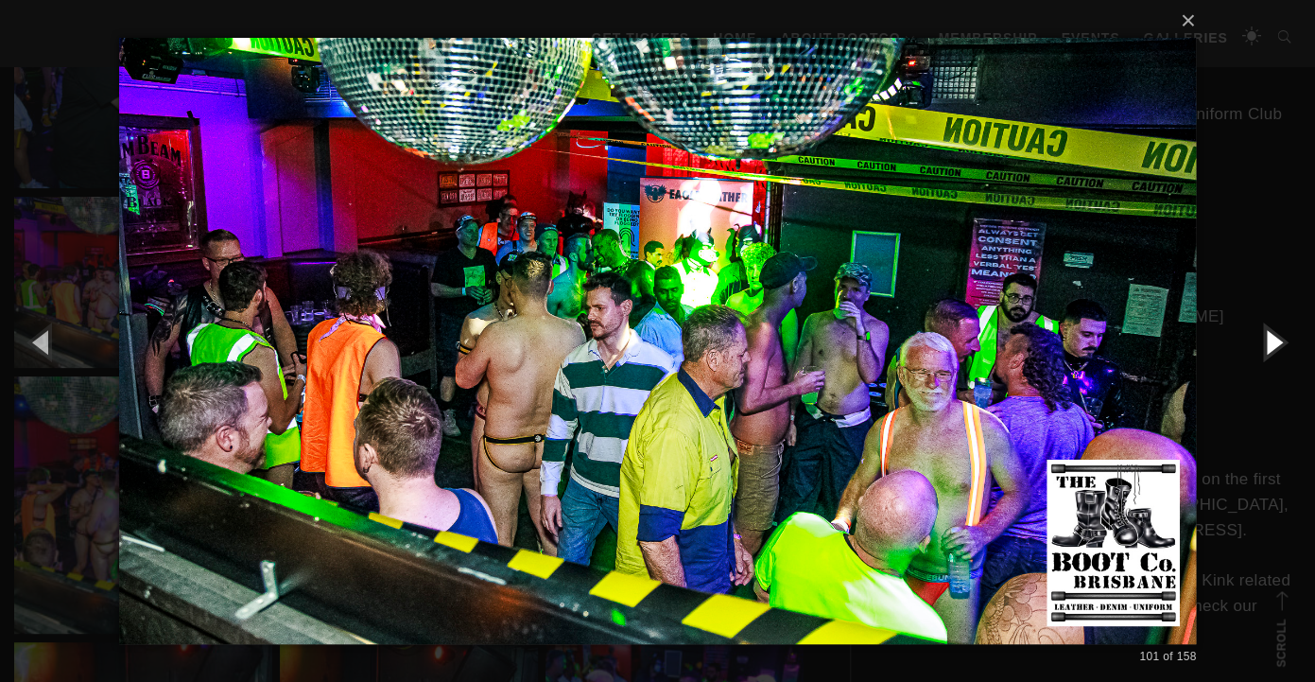
click at [1279, 340] on button "button" at bounding box center [1272, 341] width 85 height 104
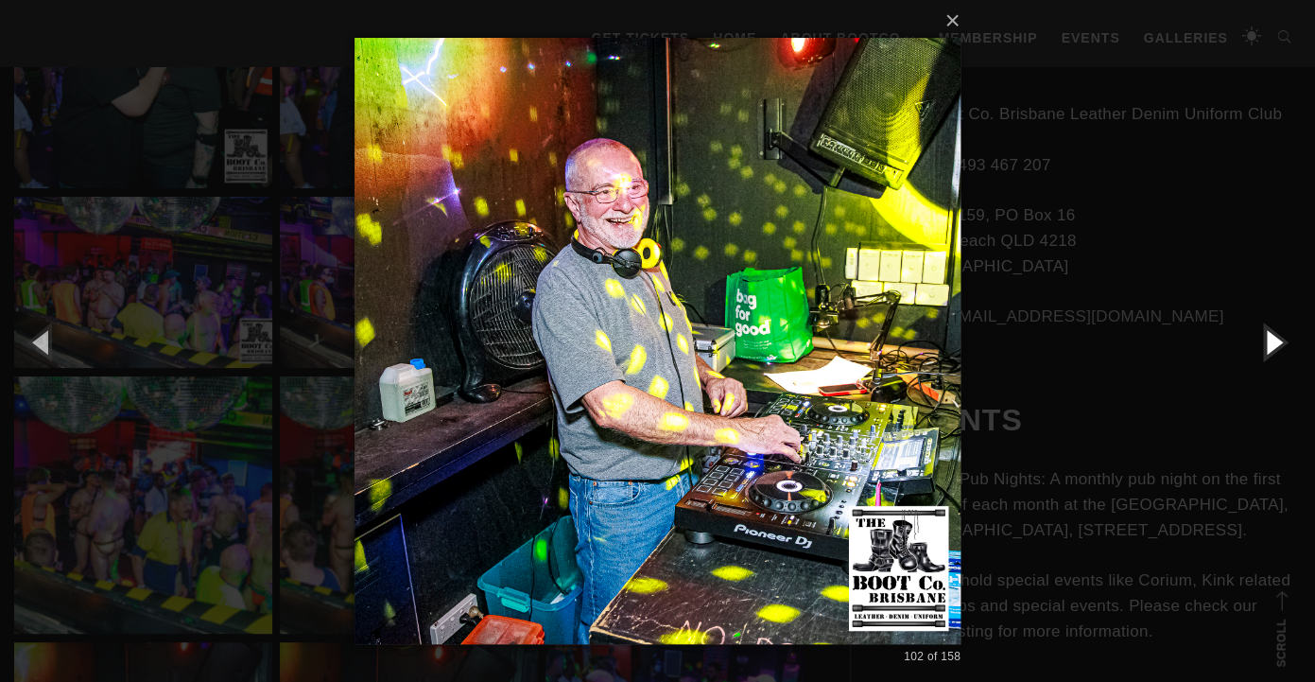
click at [1279, 340] on button "button" at bounding box center [1272, 341] width 85 height 104
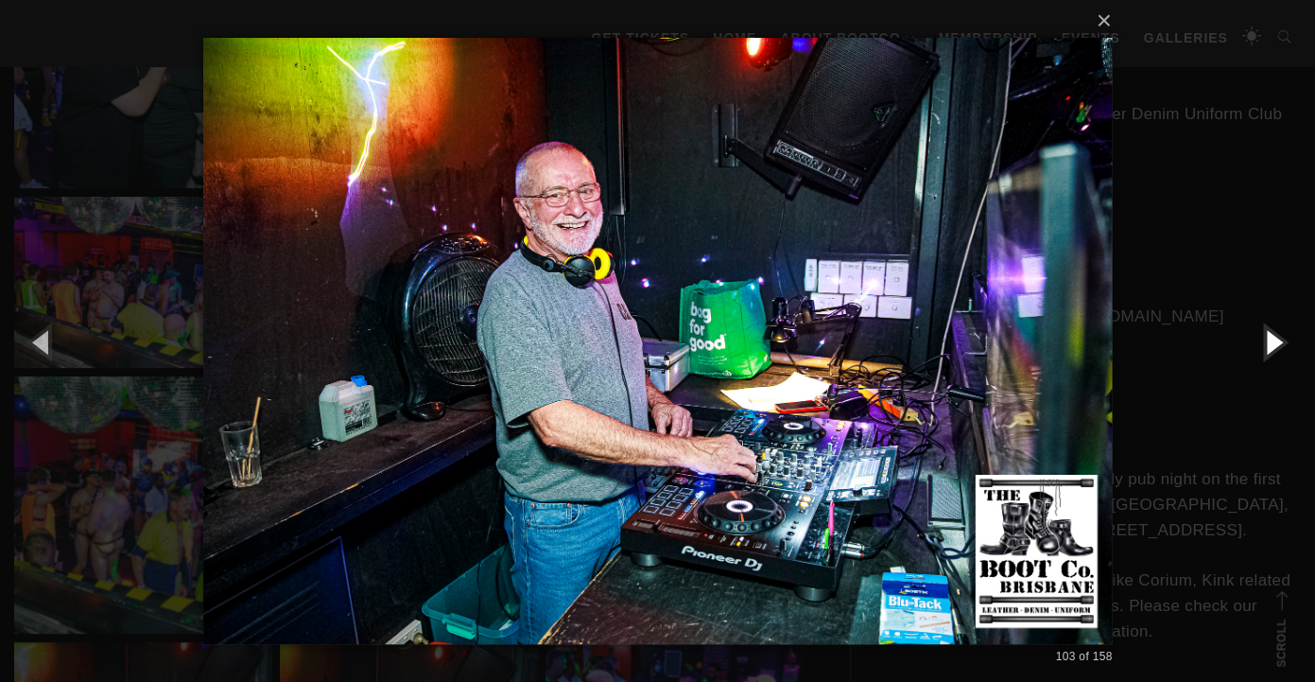
click at [1279, 340] on button "button" at bounding box center [1272, 341] width 85 height 104
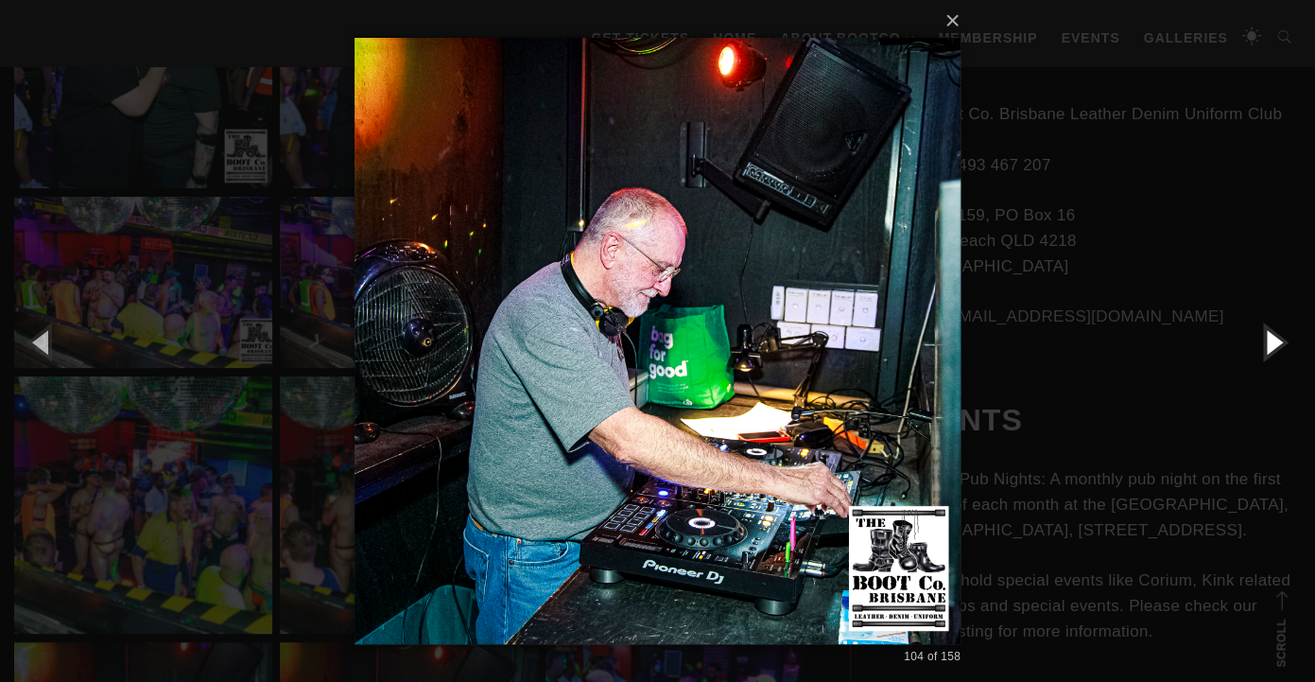
click at [1279, 340] on button "button" at bounding box center [1272, 341] width 85 height 104
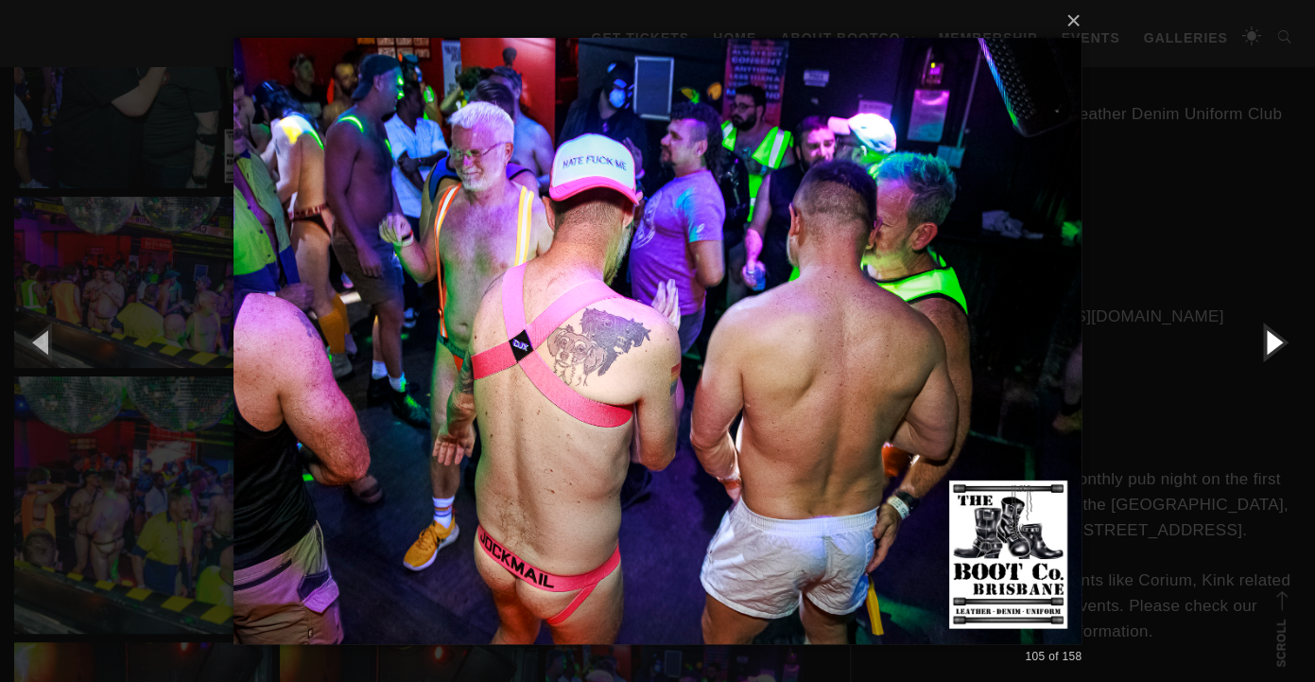
click at [1279, 340] on button "button" at bounding box center [1272, 341] width 85 height 104
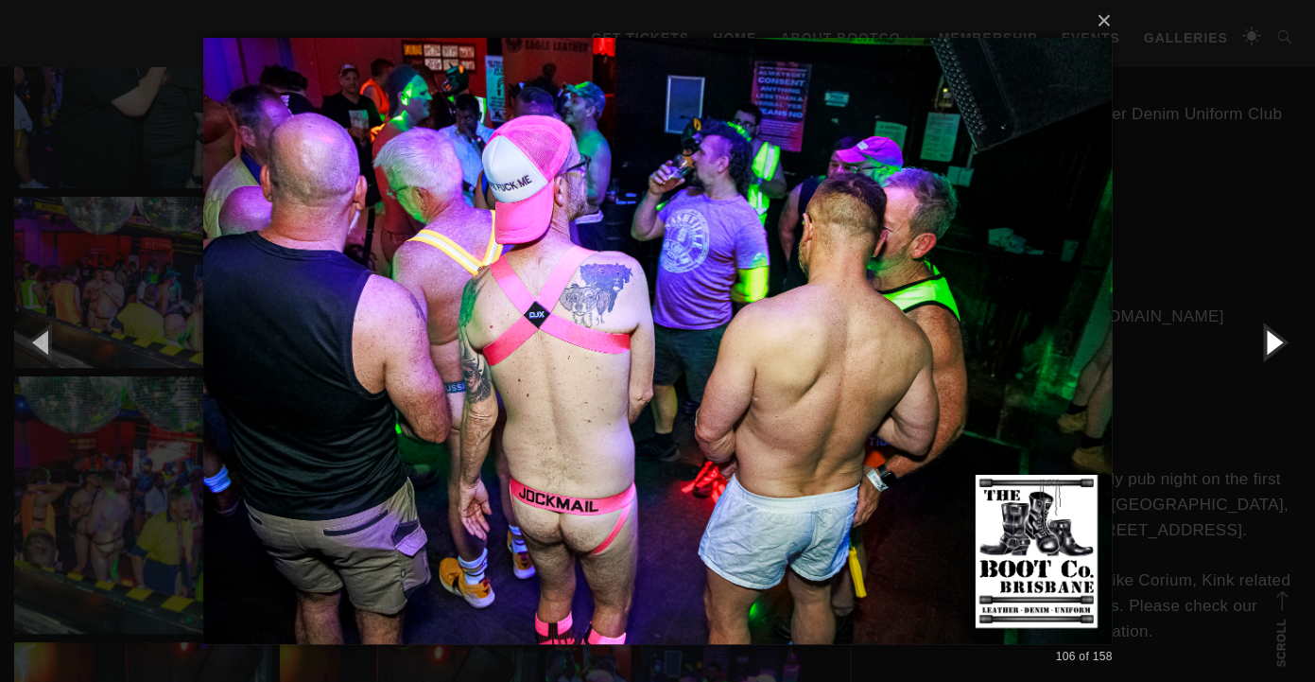
click at [1279, 340] on button "button" at bounding box center [1272, 341] width 85 height 104
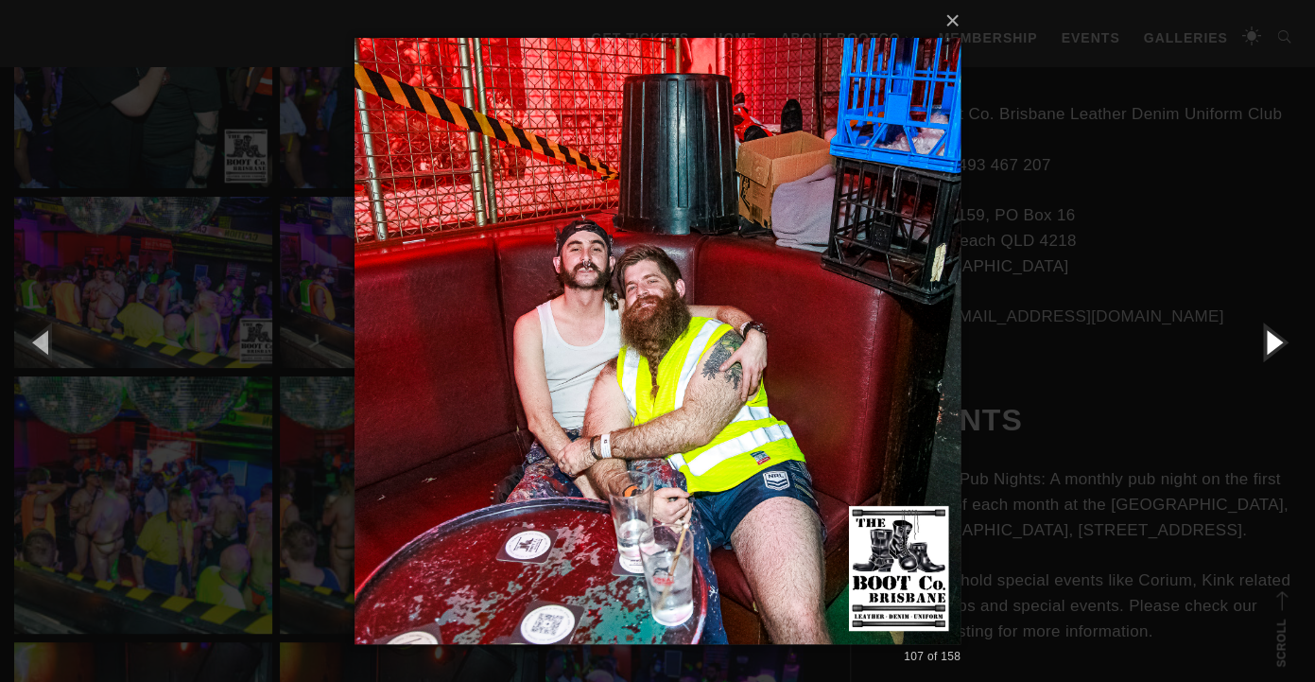
click at [1279, 340] on button "button" at bounding box center [1272, 341] width 85 height 104
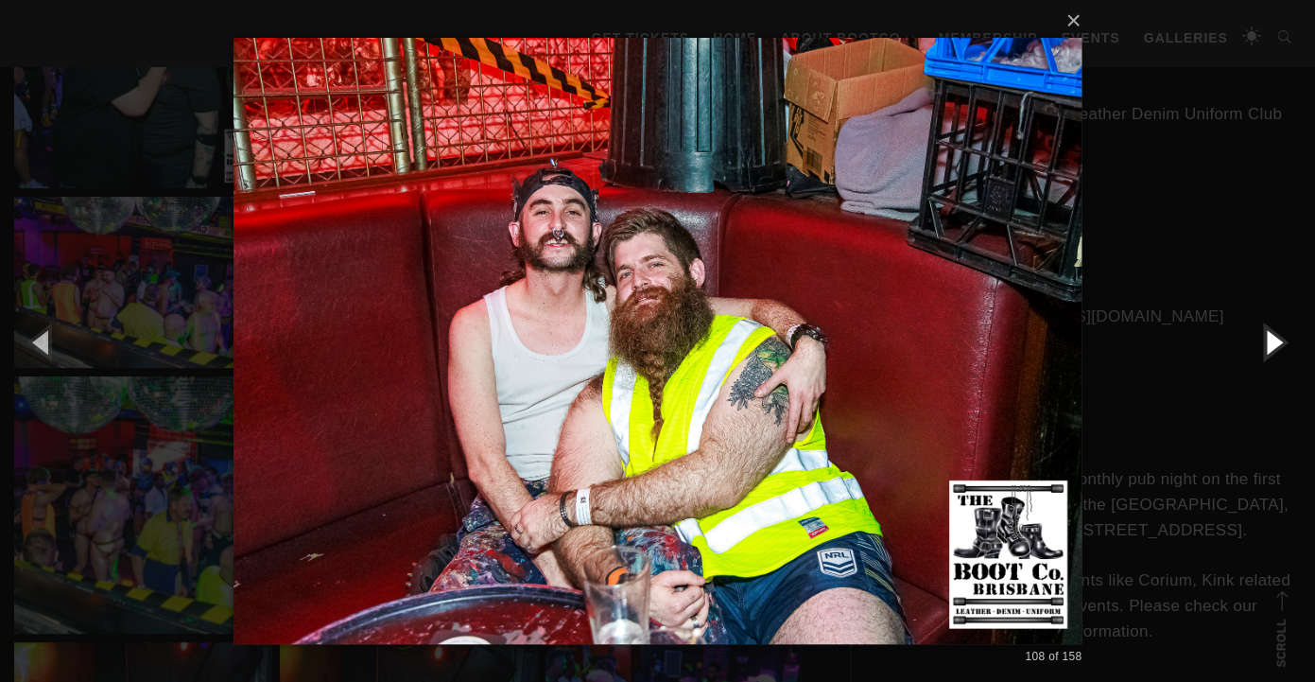
click at [1279, 340] on button "button" at bounding box center [1272, 341] width 85 height 104
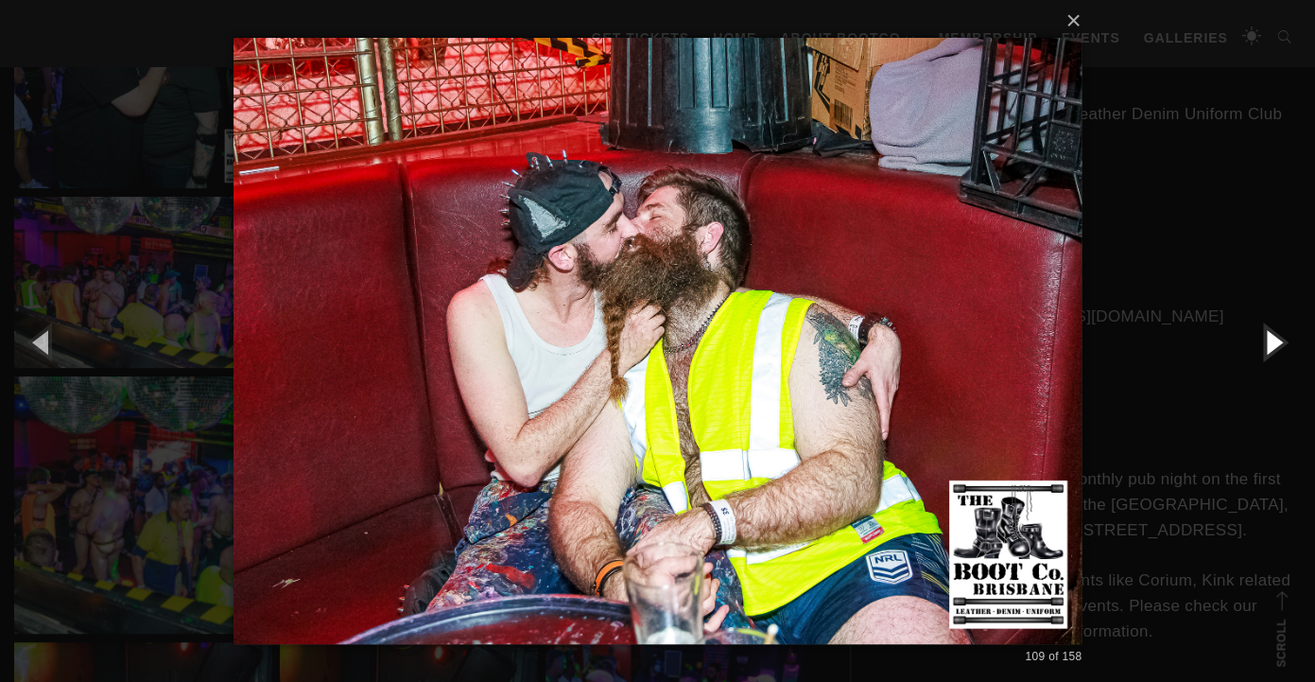
click at [1279, 340] on button "button" at bounding box center [1272, 341] width 85 height 104
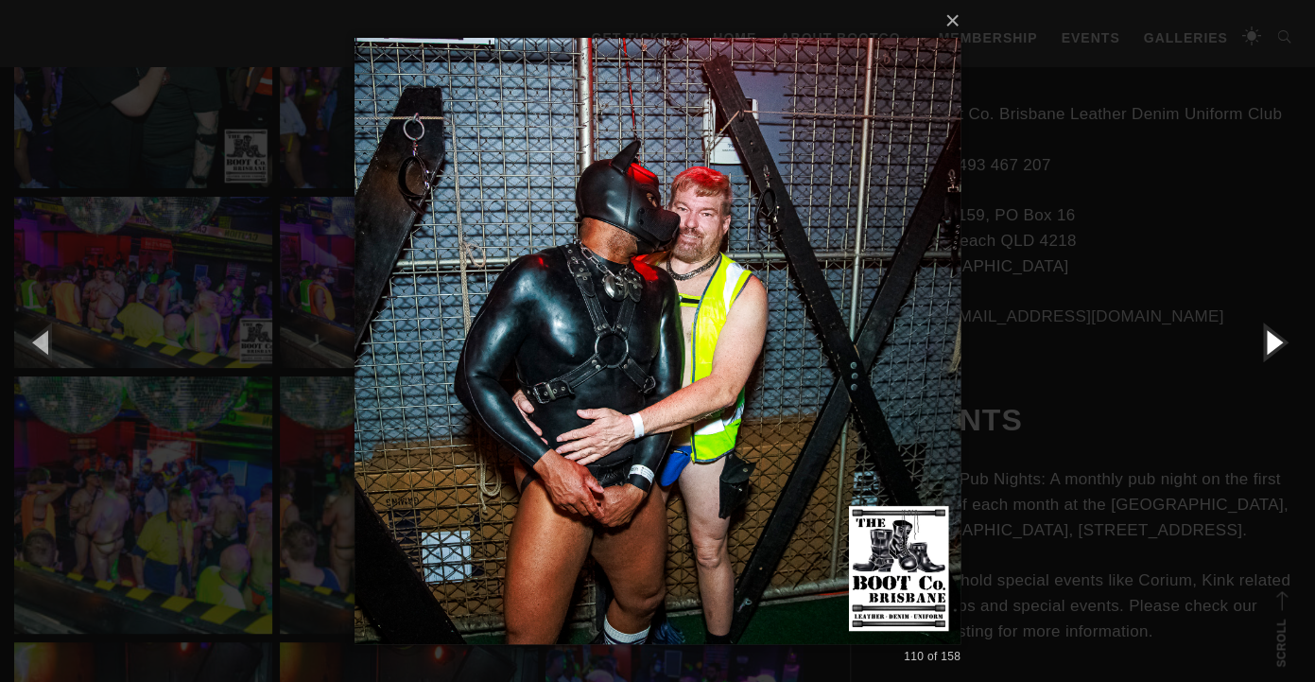
click at [1279, 340] on button "button" at bounding box center [1272, 341] width 85 height 104
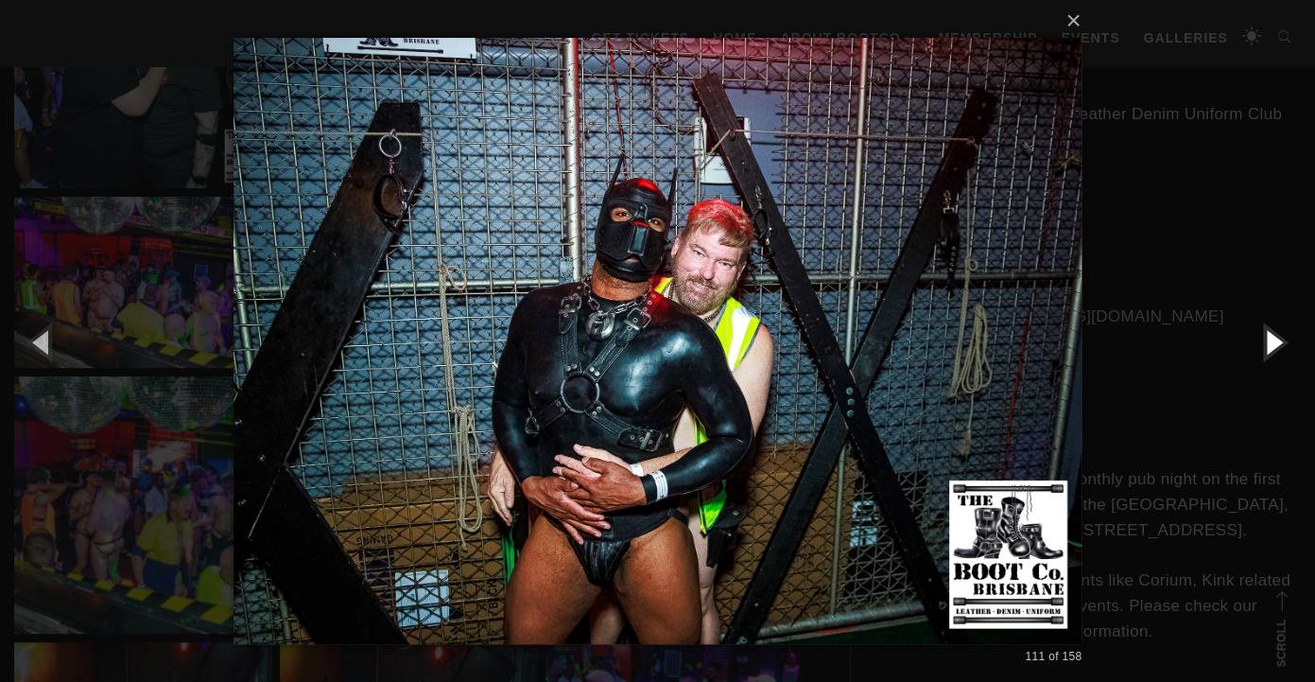
click at [1279, 340] on button "button" at bounding box center [1272, 341] width 85 height 104
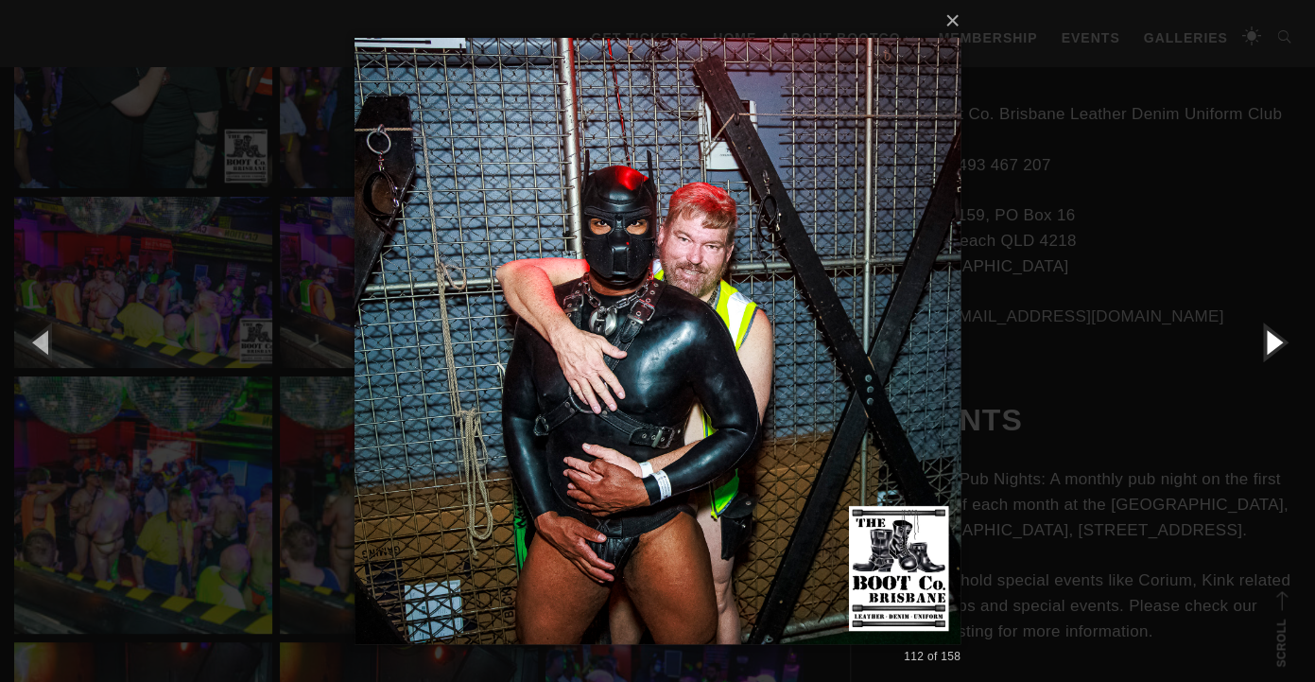
click at [1279, 340] on button "button" at bounding box center [1272, 341] width 85 height 104
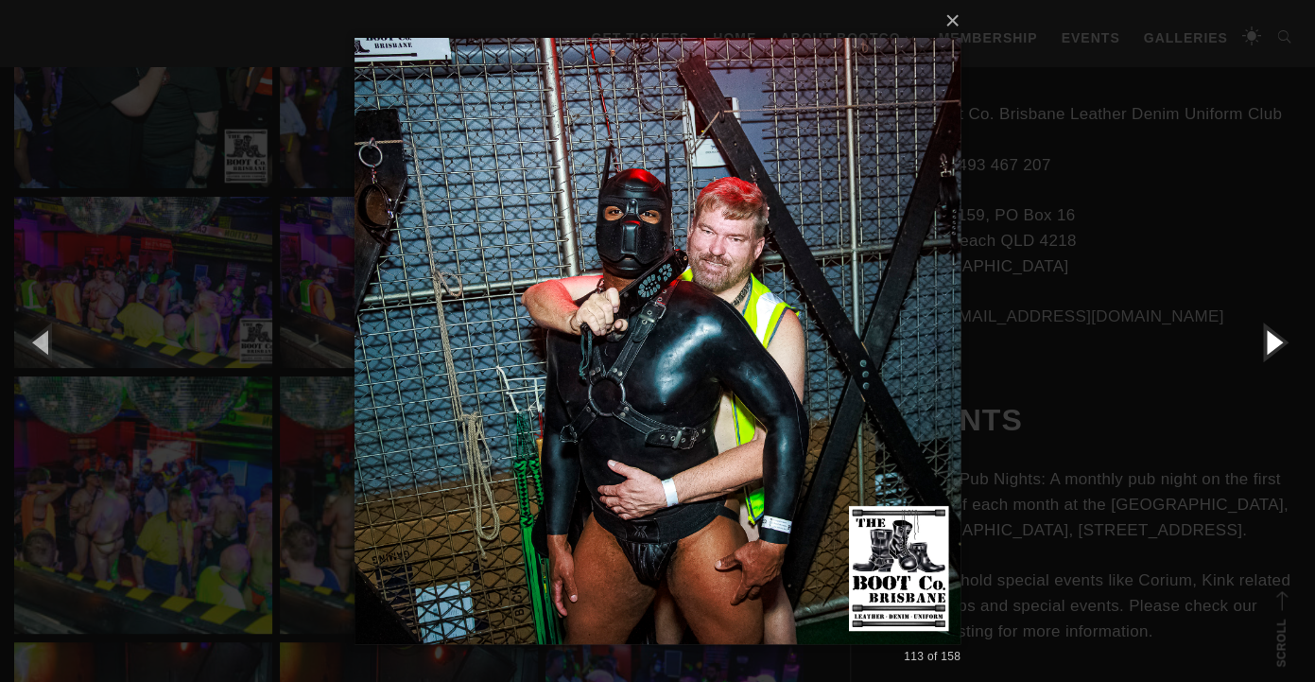
click at [1279, 340] on button "button" at bounding box center [1272, 341] width 85 height 104
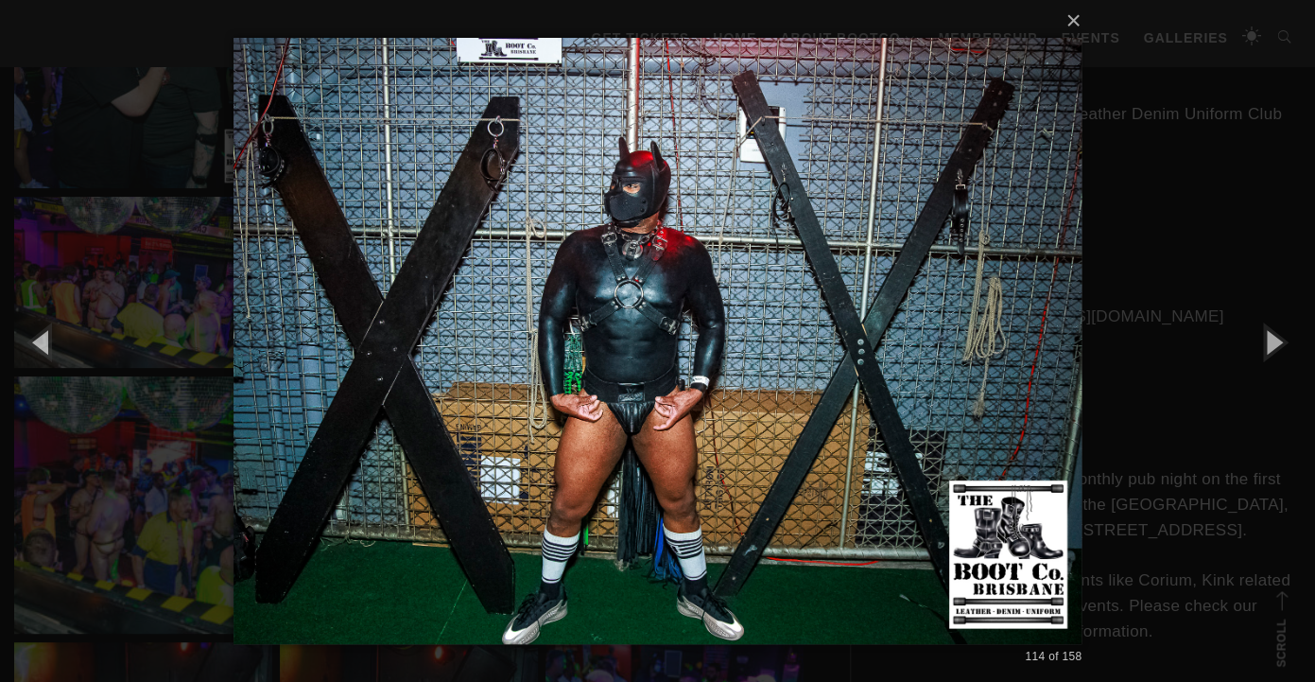
click at [1232, 271] on div "× 114 of 158 Loading..." at bounding box center [657, 341] width 1315 height 682
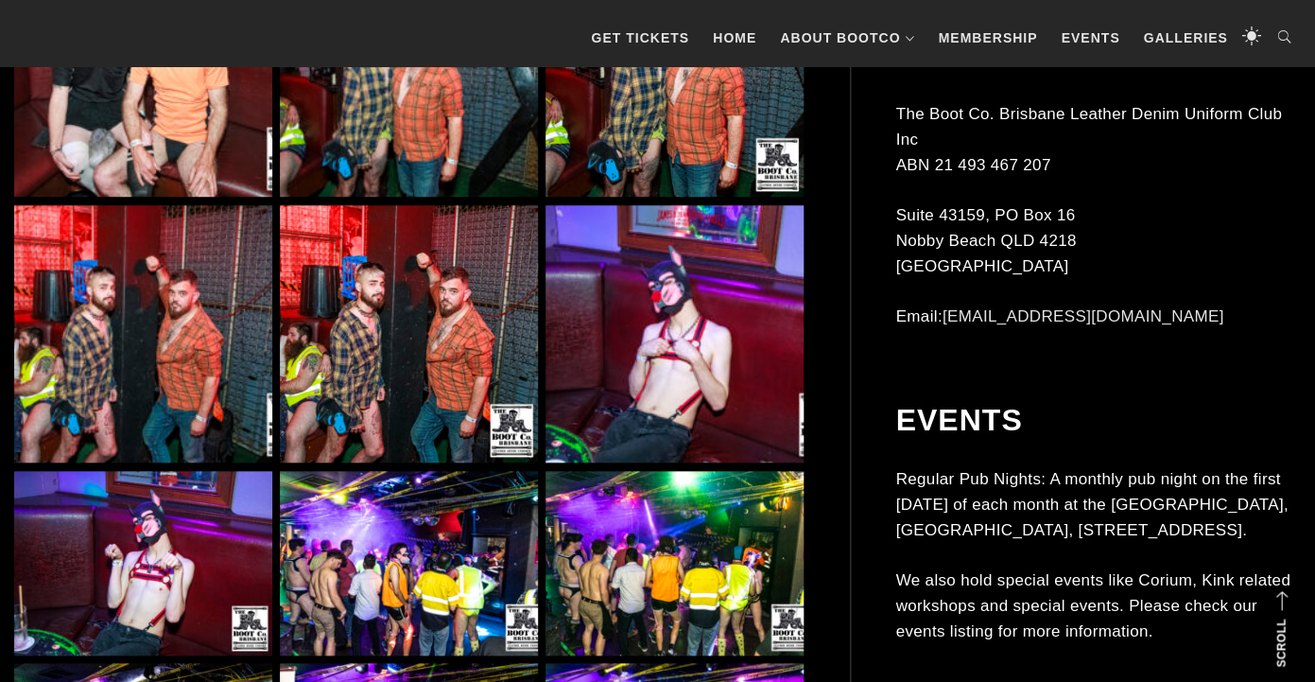
scroll to position [10921, 0]
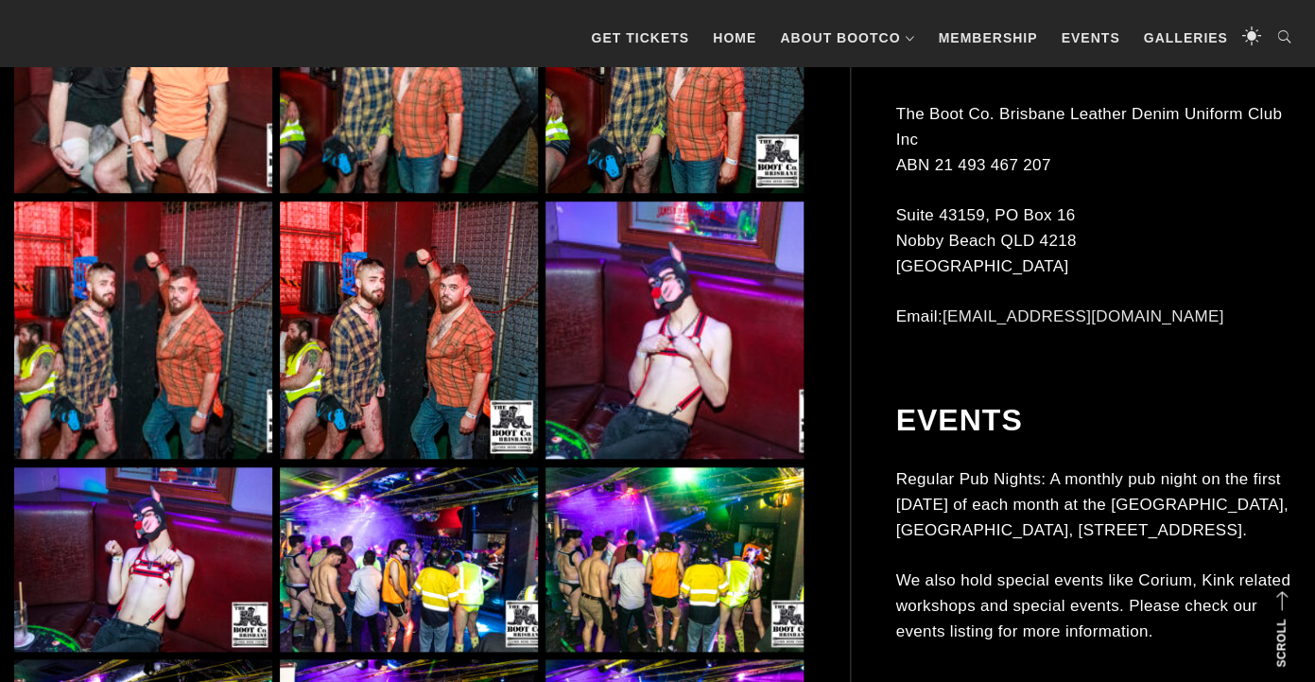
click at [391, 557] on img at bounding box center [409, 559] width 258 height 184
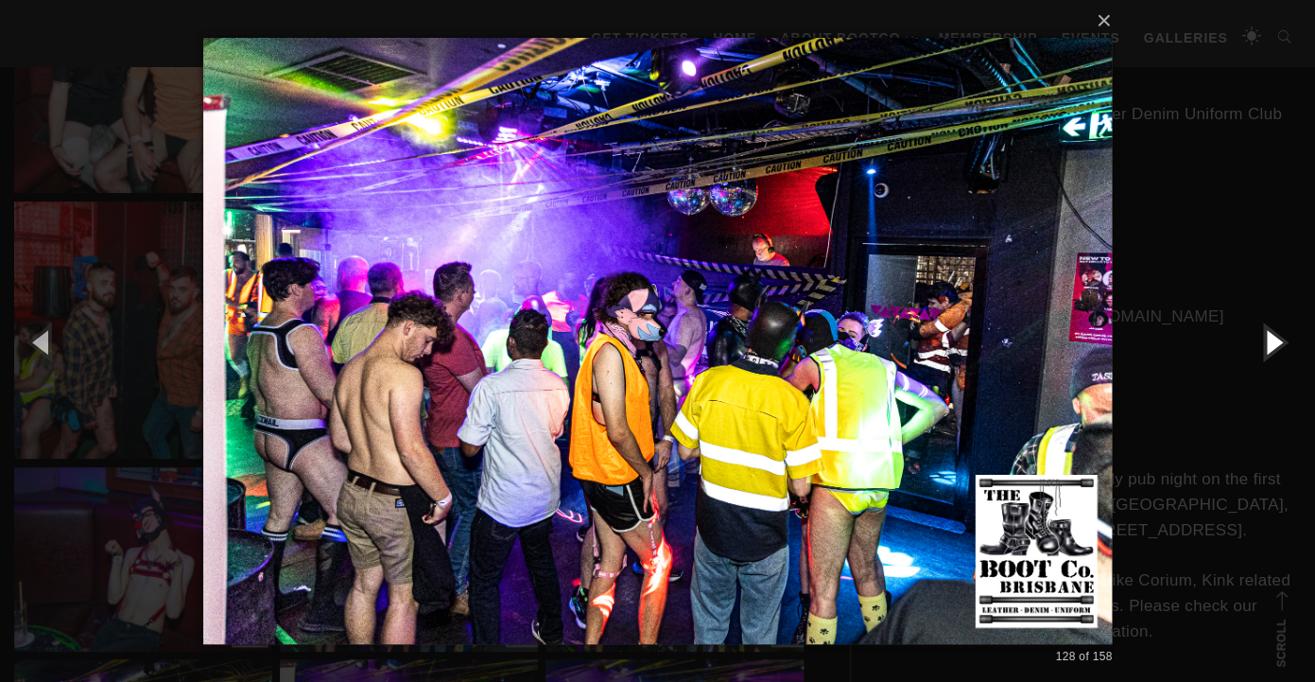
click at [1263, 338] on button "button" at bounding box center [1272, 341] width 85 height 104
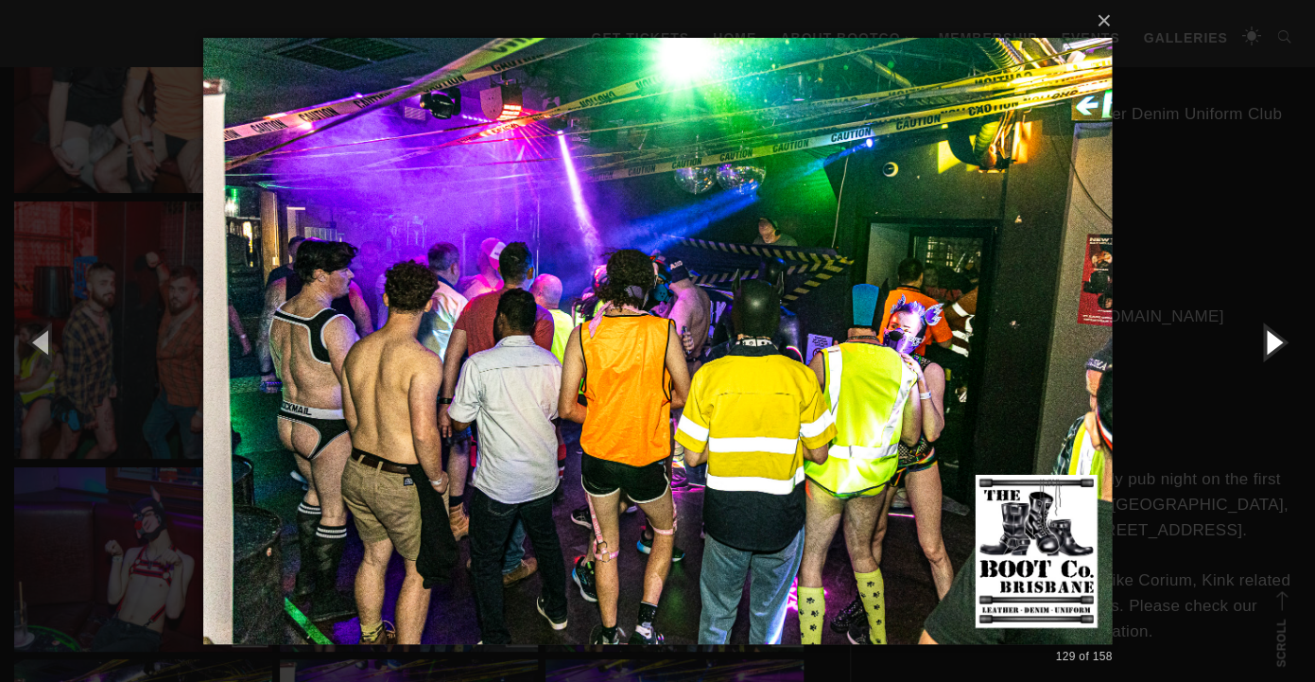
click at [1275, 334] on button "button" at bounding box center [1272, 341] width 85 height 104
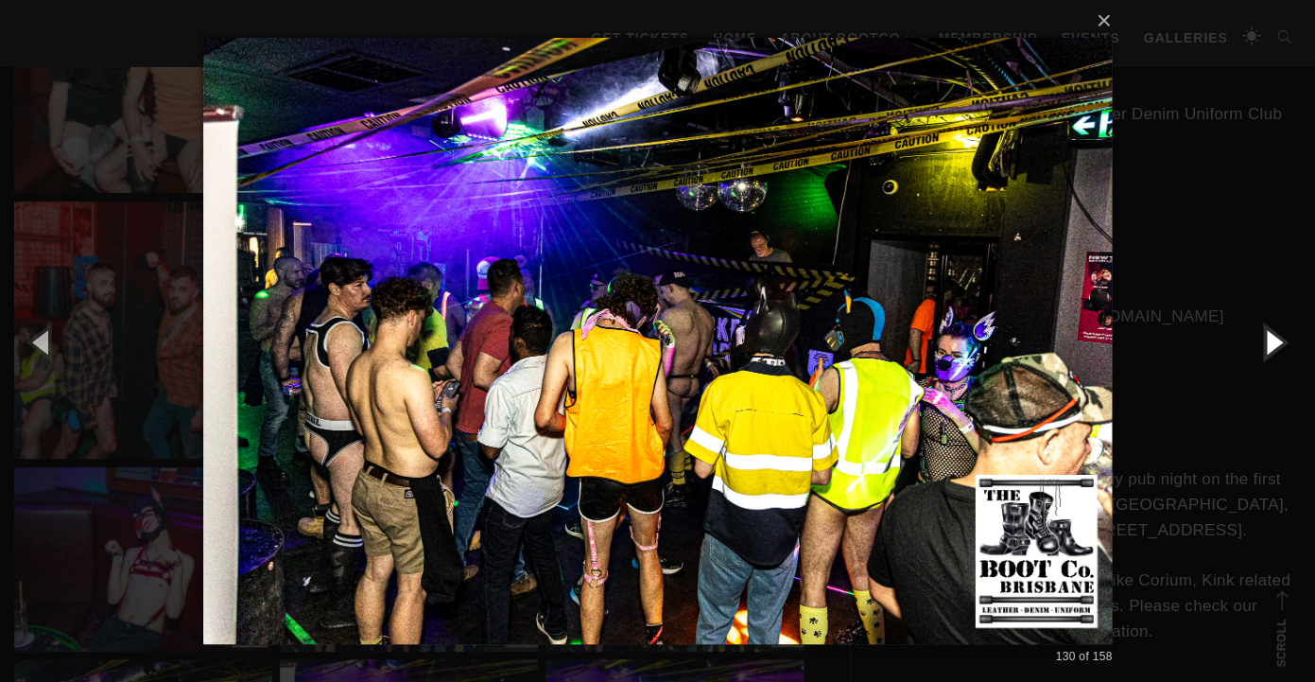
click at [1275, 334] on button "button" at bounding box center [1272, 341] width 85 height 104
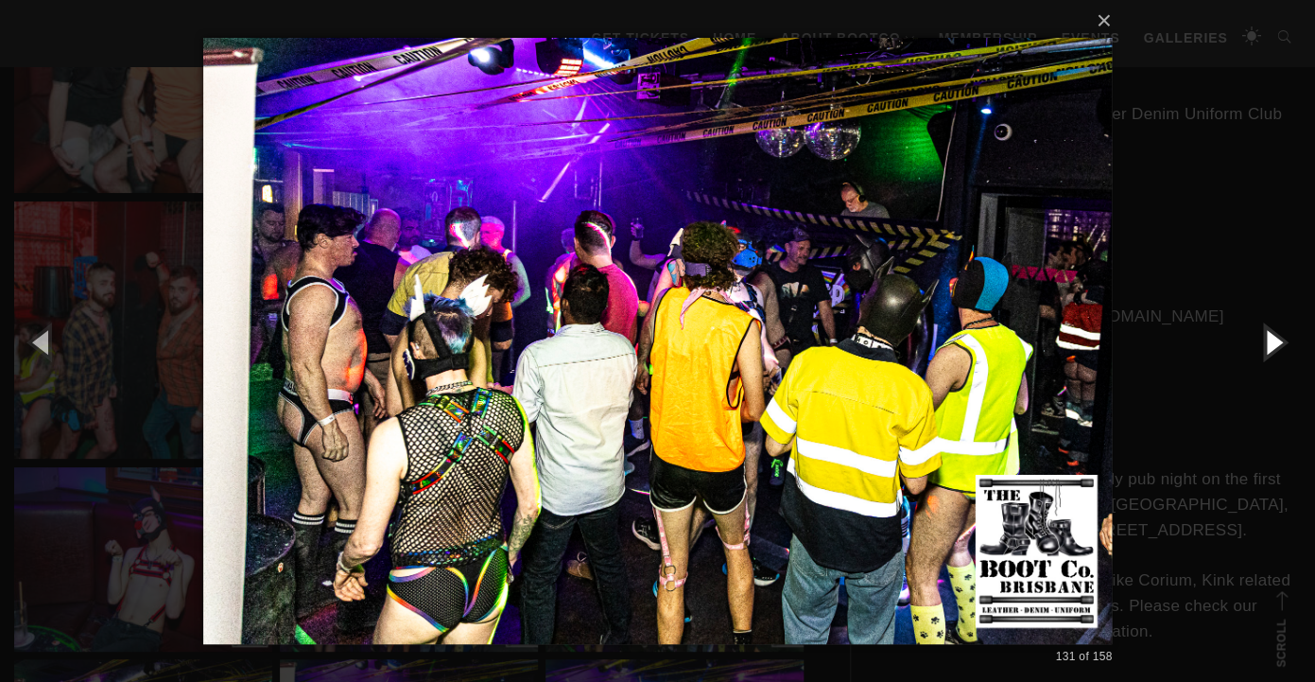
click at [1275, 334] on button "button" at bounding box center [1272, 341] width 85 height 104
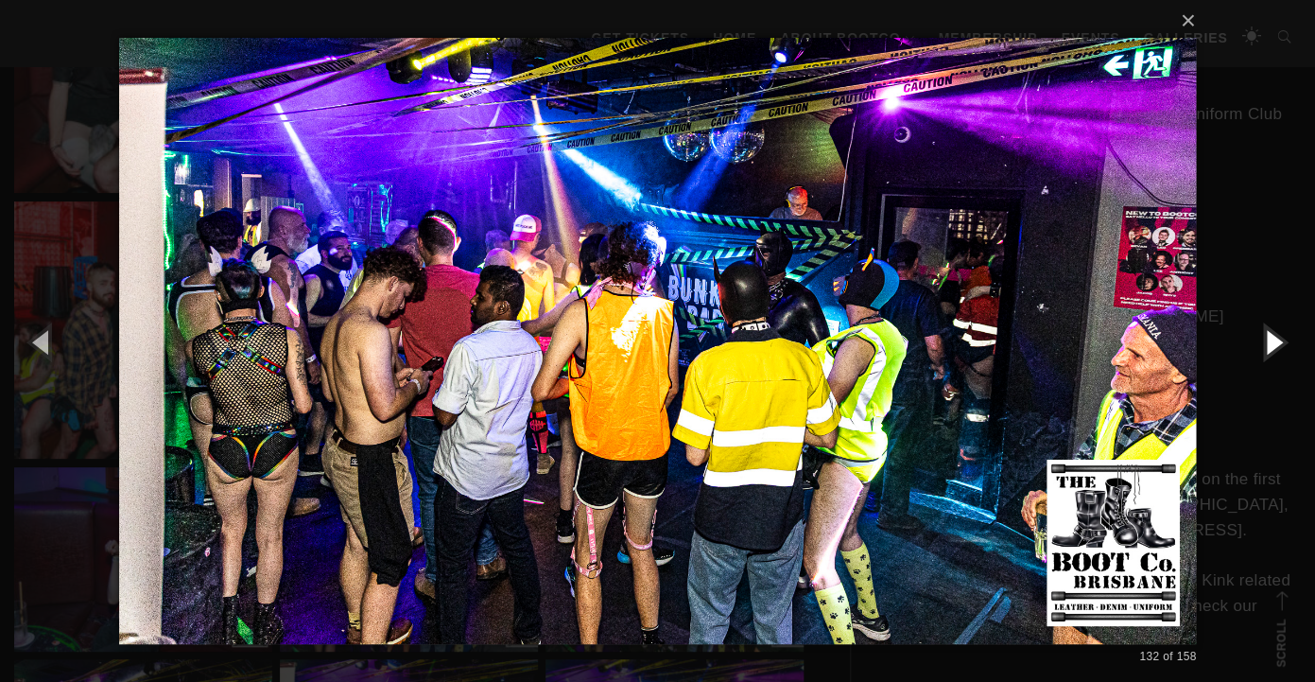
click at [1275, 334] on button "button" at bounding box center [1272, 341] width 85 height 104
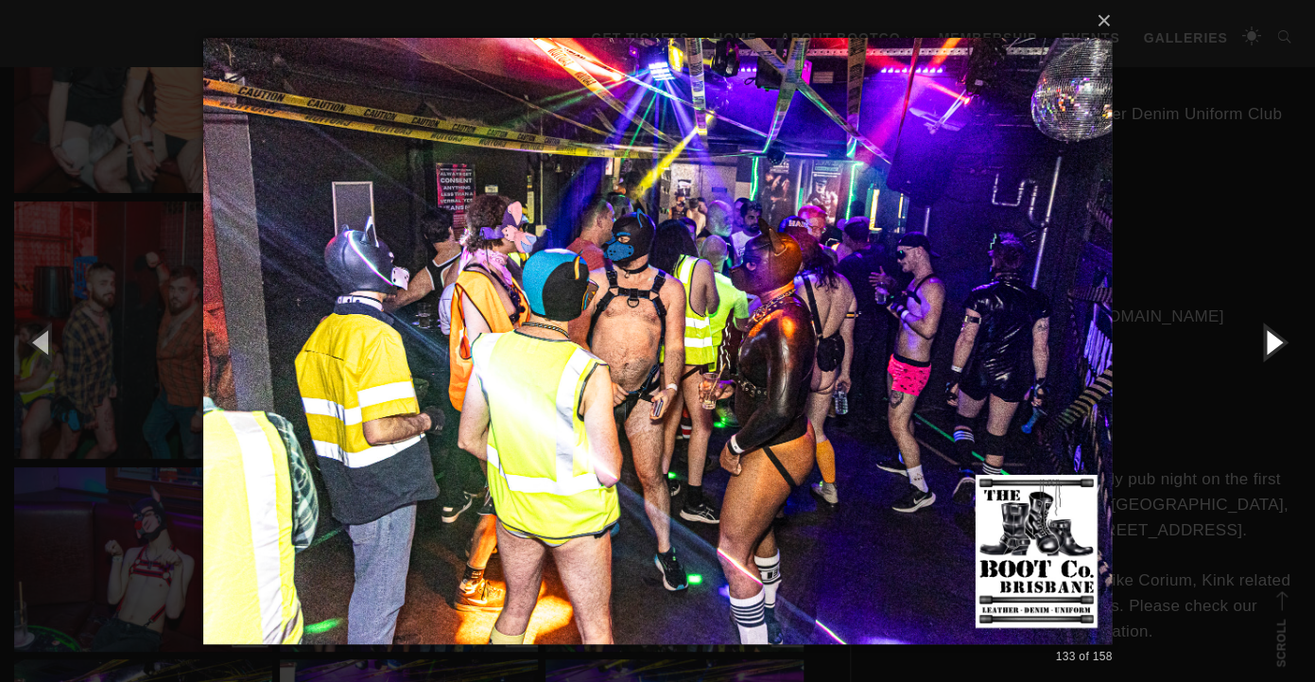
click at [1275, 334] on button "button" at bounding box center [1272, 341] width 85 height 104
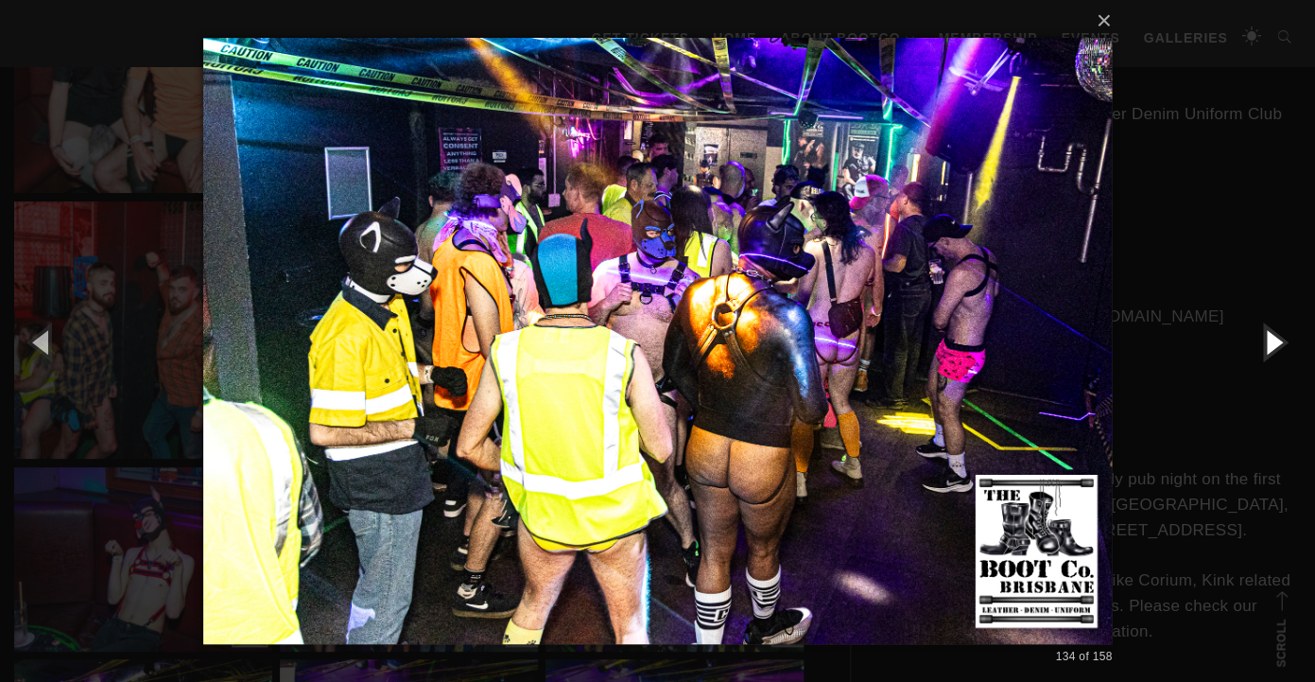
click at [1275, 334] on button "button" at bounding box center [1272, 341] width 85 height 104
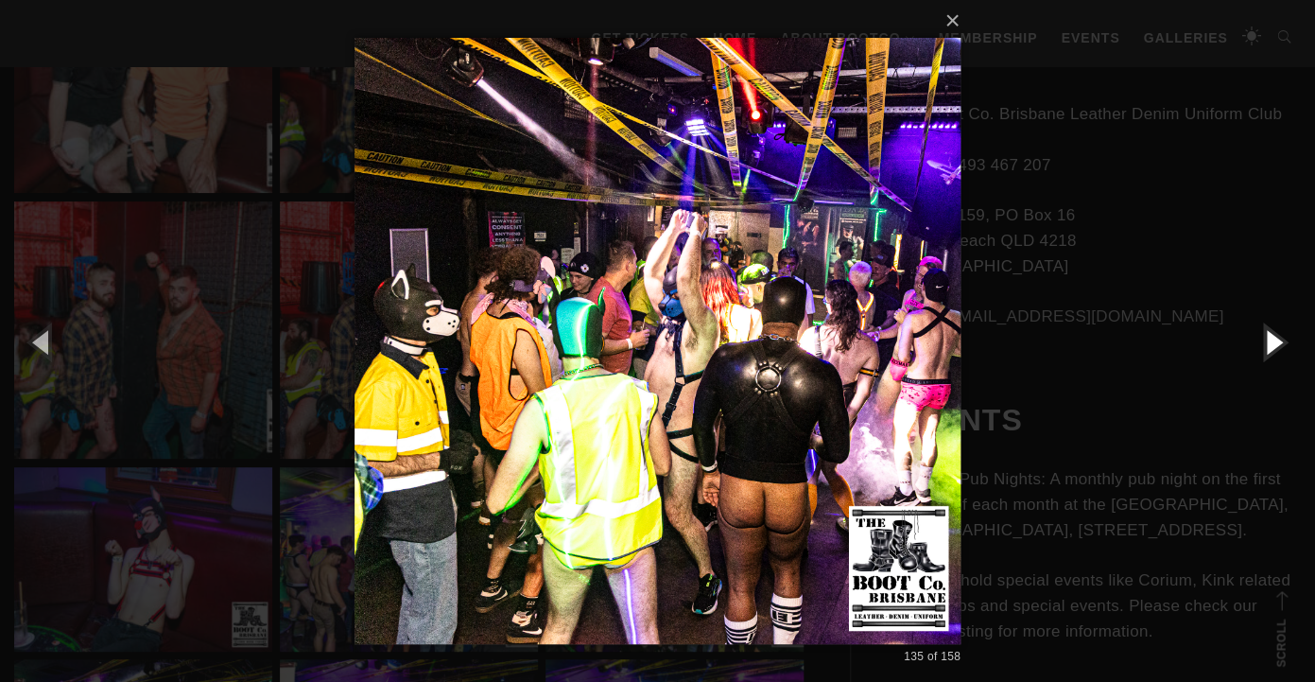
click at [1275, 334] on button "button" at bounding box center [1272, 341] width 85 height 104
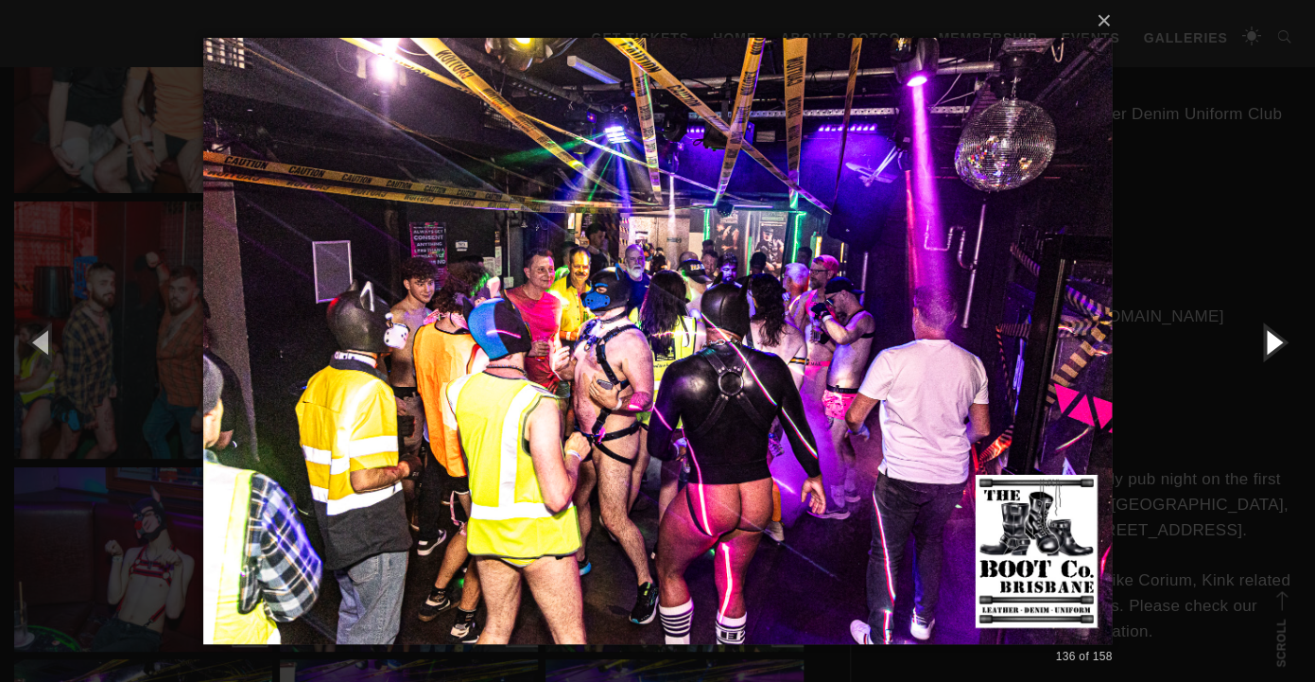
click at [1275, 334] on button "button" at bounding box center [1272, 341] width 85 height 104
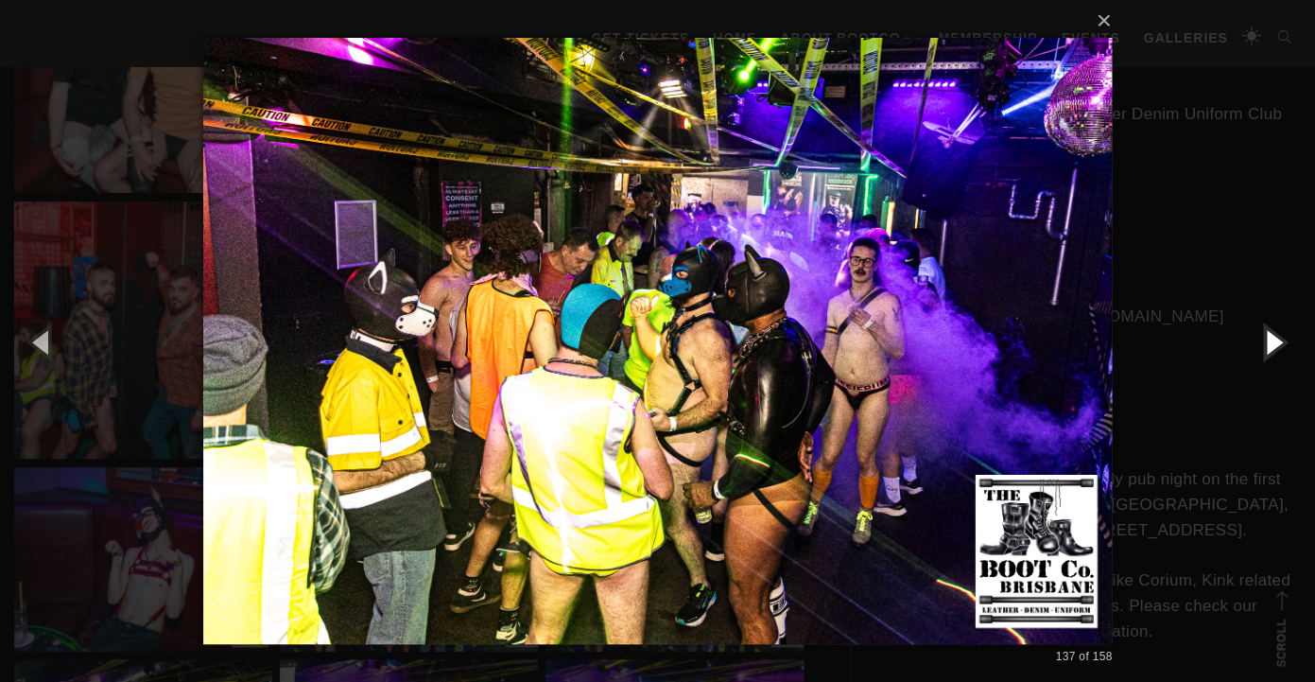
click at [1275, 334] on button "button" at bounding box center [1272, 341] width 85 height 104
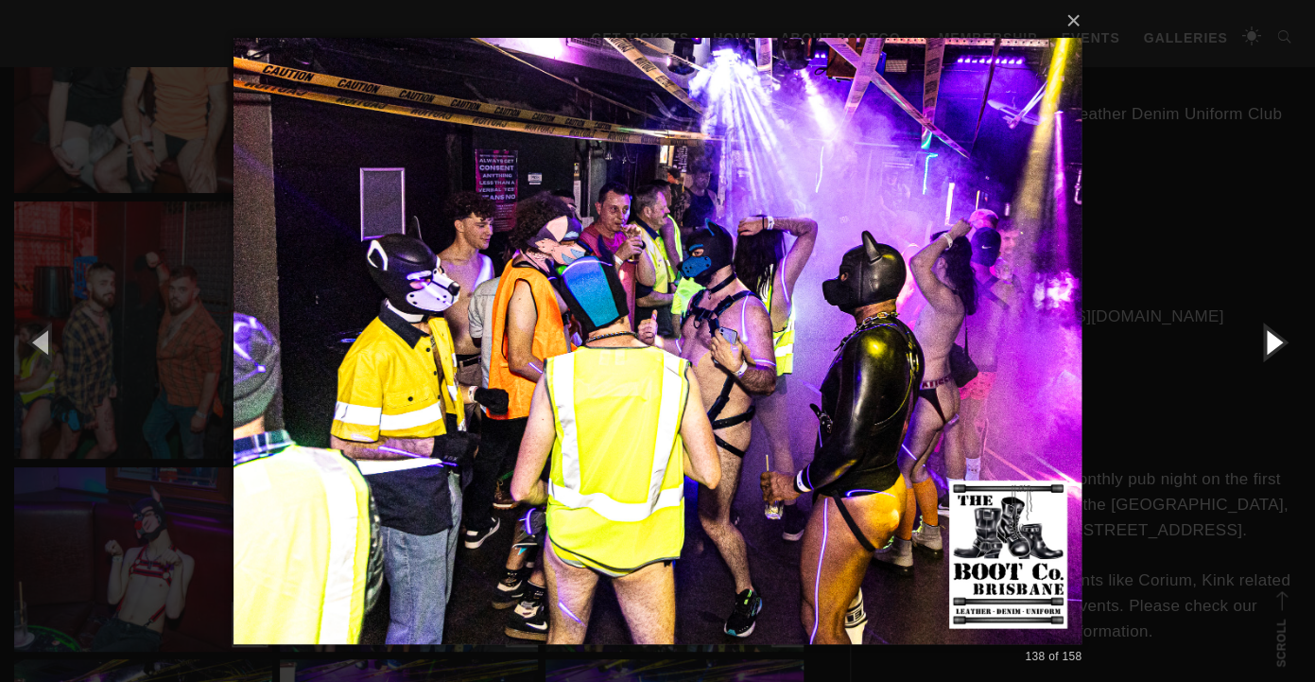
click at [1275, 334] on button "button" at bounding box center [1272, 341] width 85 height 104
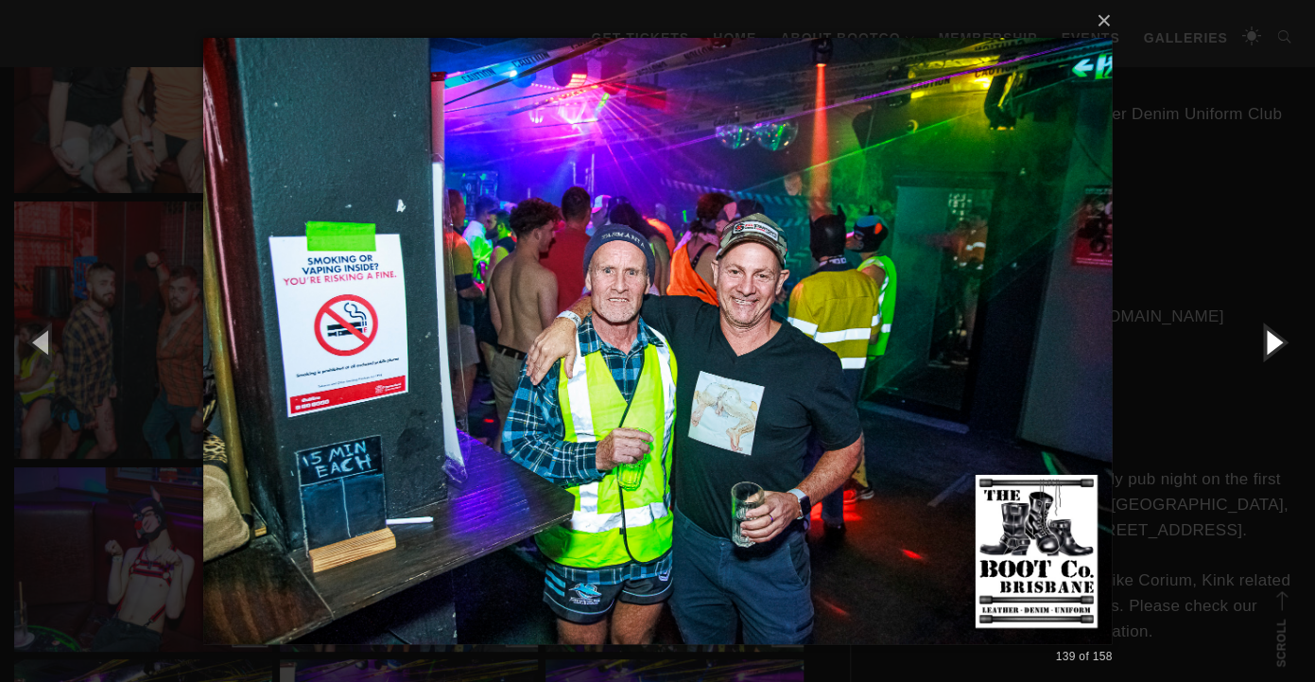
click at [1275, 334] on button "button" at bounding box center [1272, 341] width 85 height 104
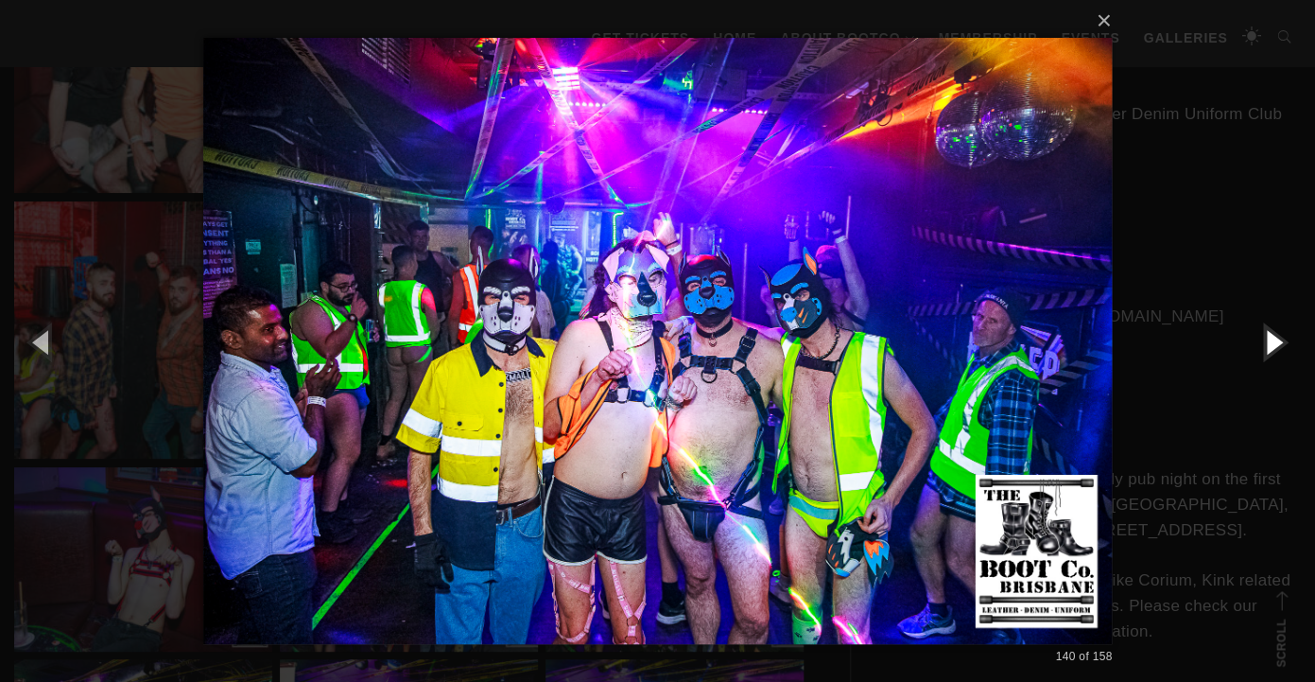
click at [1275, 334] on button "button" at bounding box center [1272, 341] width 85 height 104
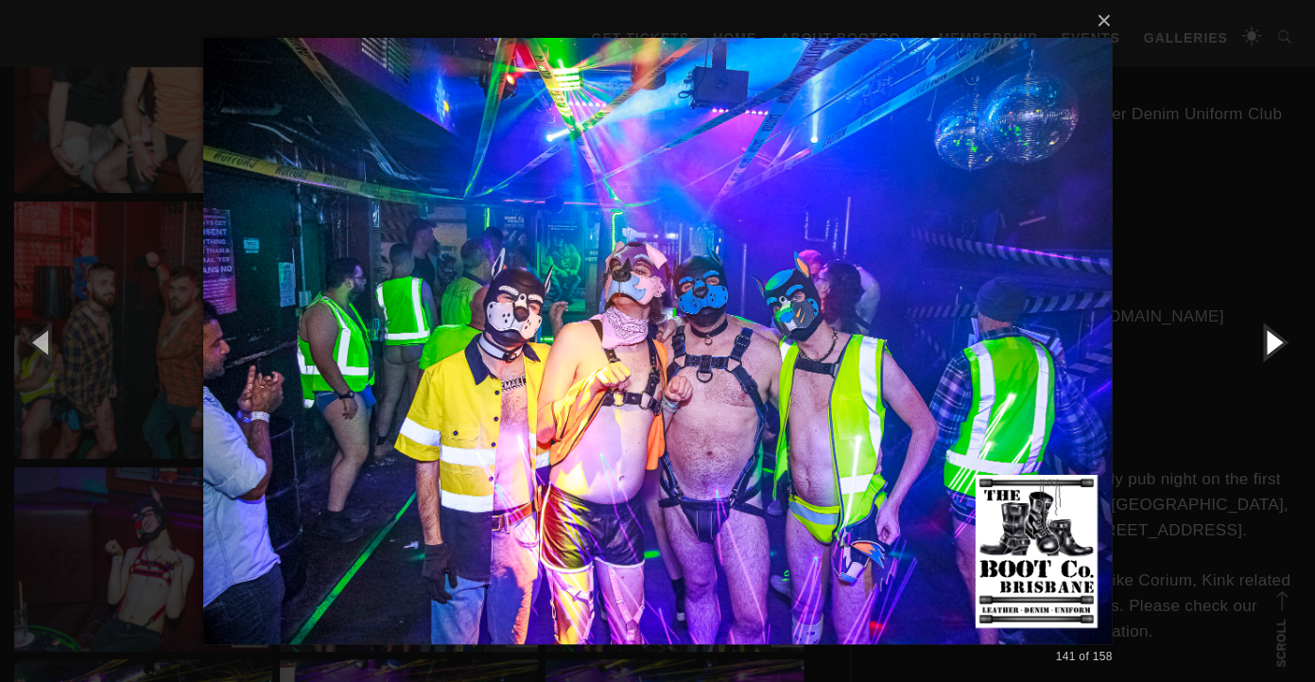
click at [1275, 334] on button "button" at bounding box center [1272, 341] width 85 height 104
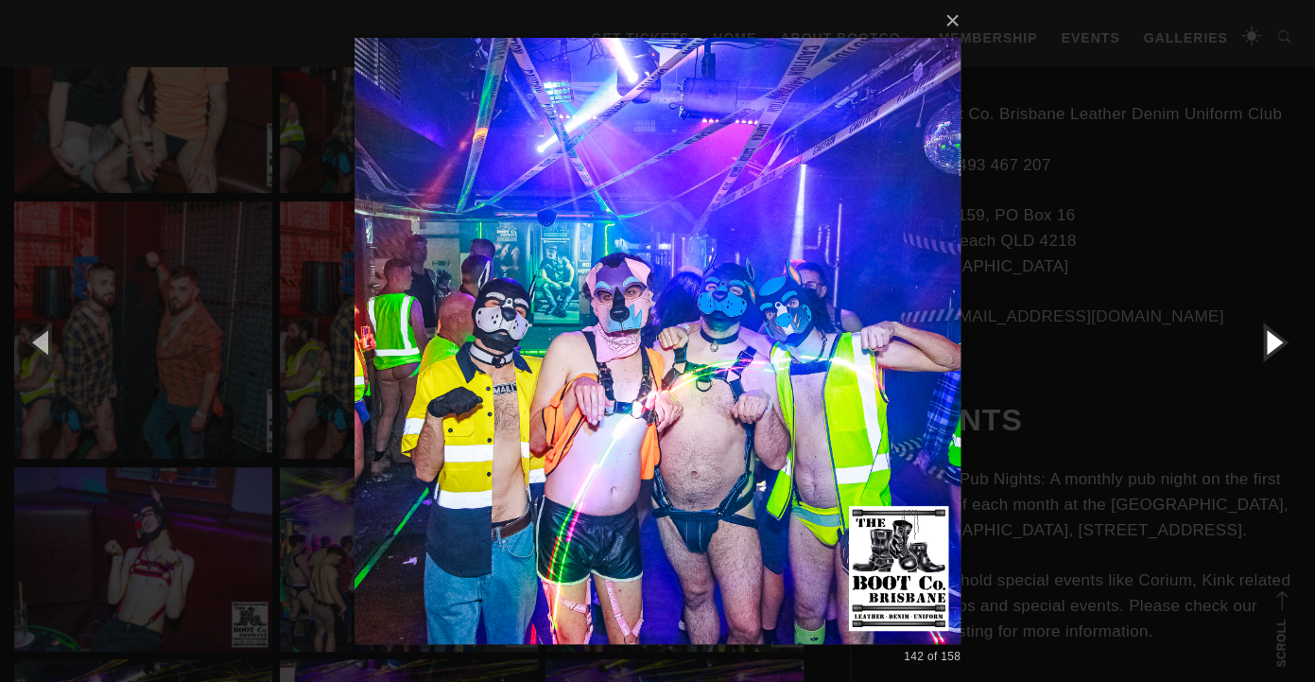
click at [1275, 334] on button "button" at bounding box center [1272, 341] width 85 height 104
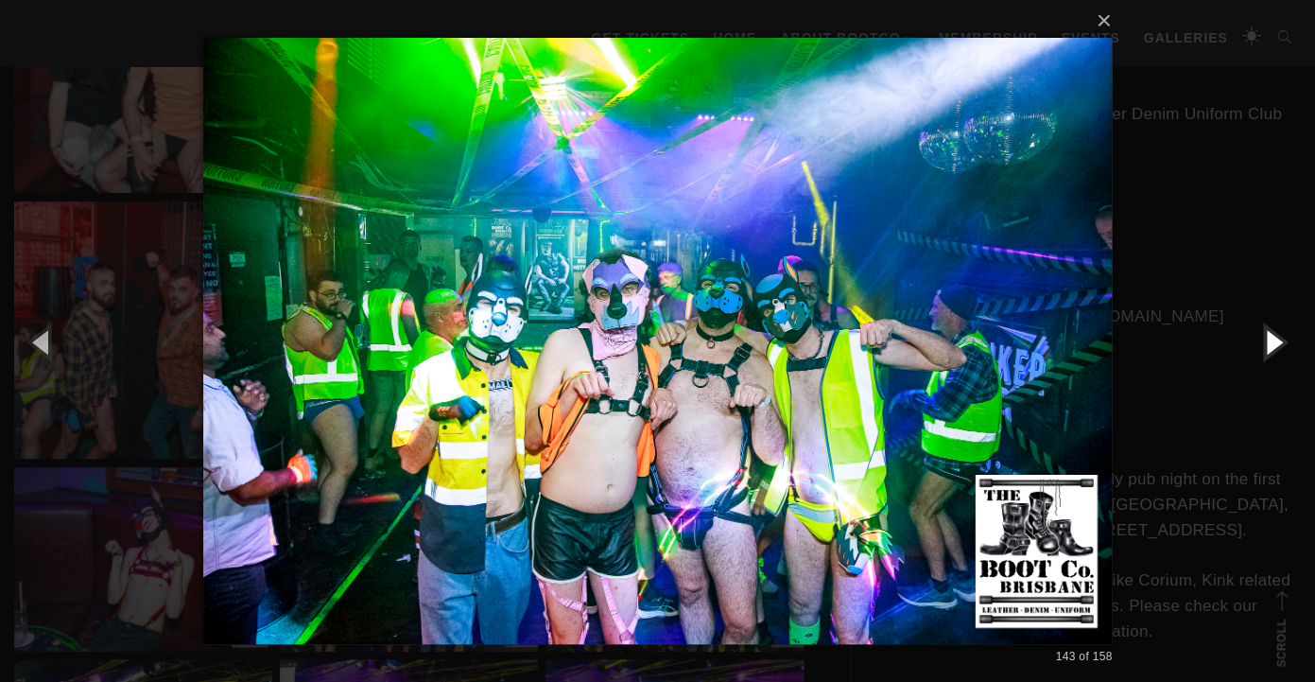
click at [1275, 334] on button "button" at bounding box center [1272, 341] width 85 height 104
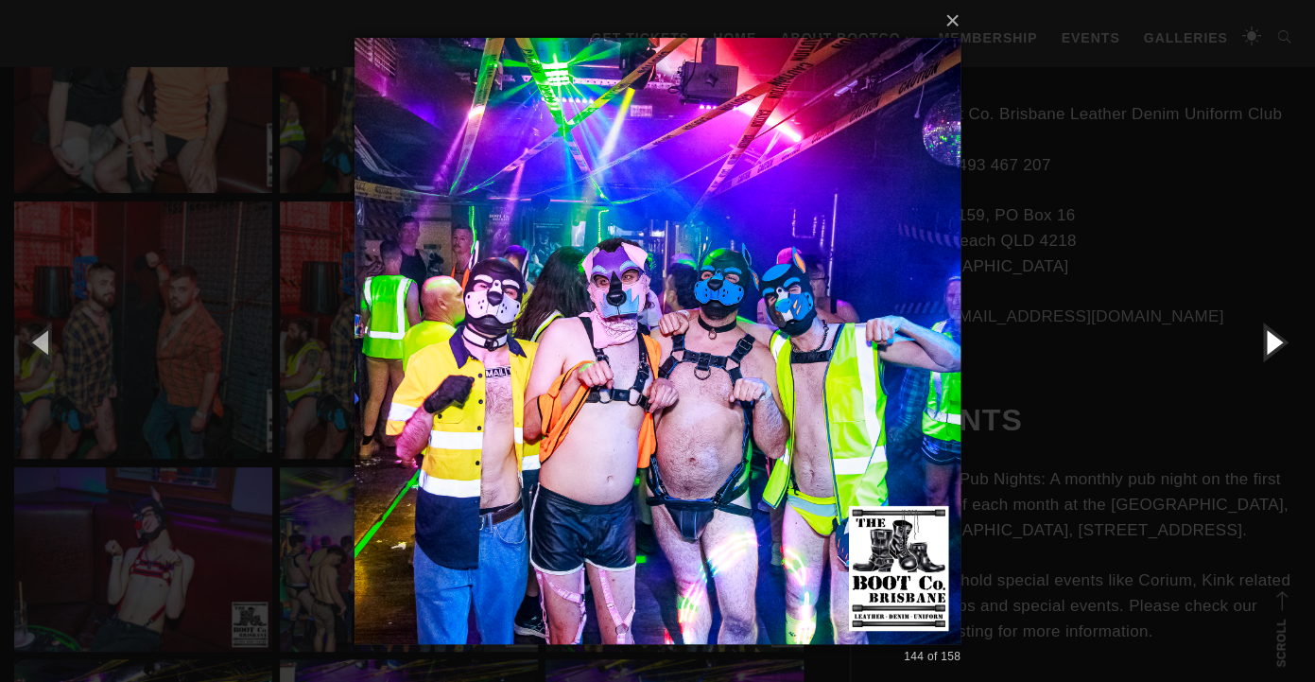
click at [1275, 334] on button "button" at bounding box center [1272, 341] width 85 height 104
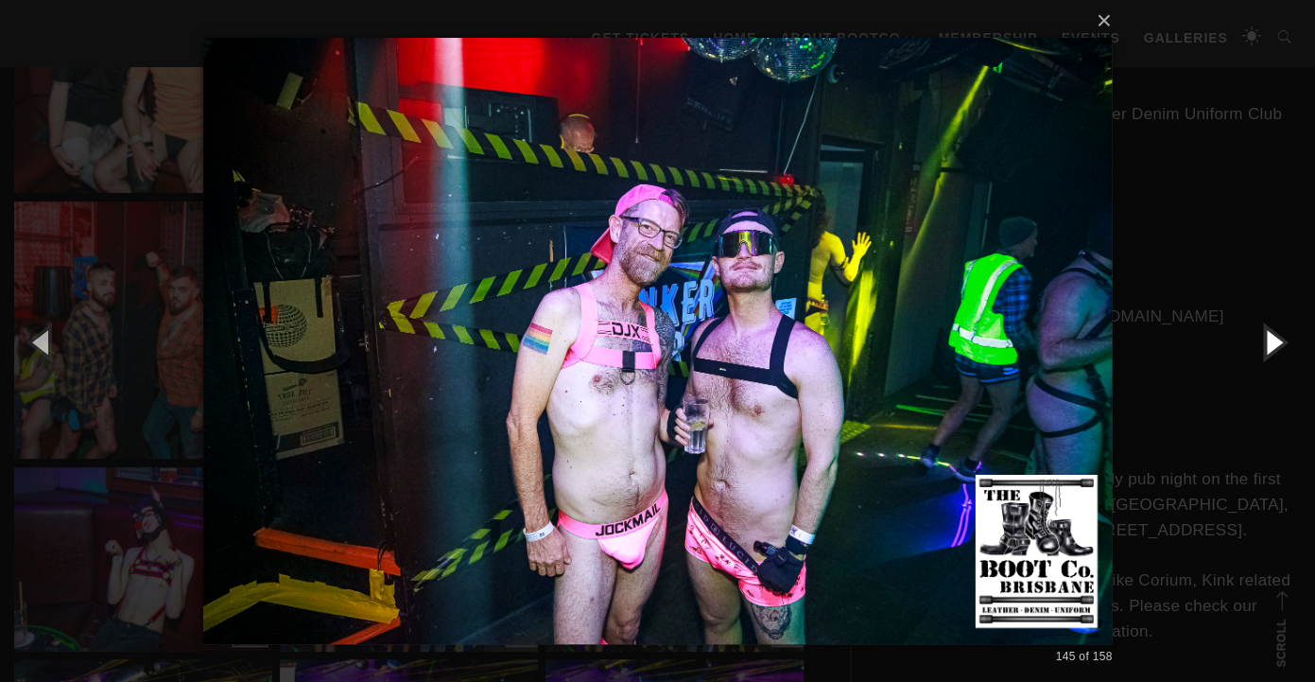
click at [1275, 334] on button "button" at bounding box center [1272, 341] width 85 height 104
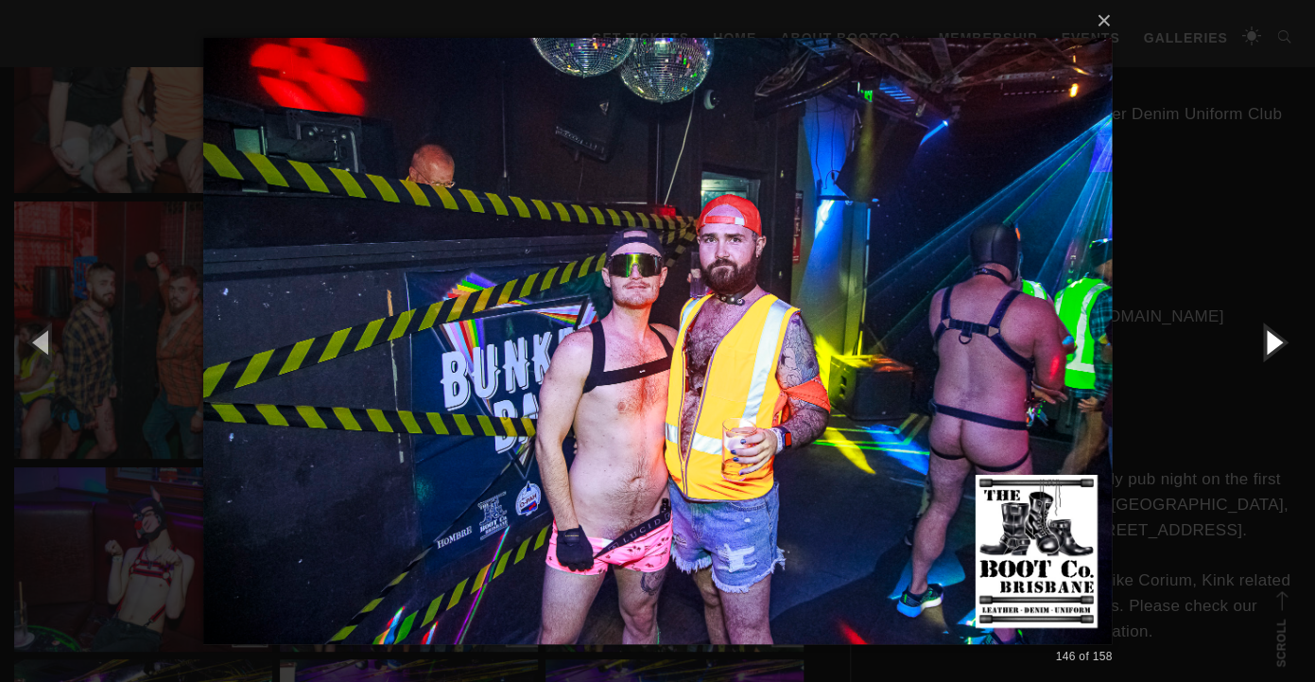
click at [1275, 334] on button "button" at bounding box center [1272, 341] width 85 height 104
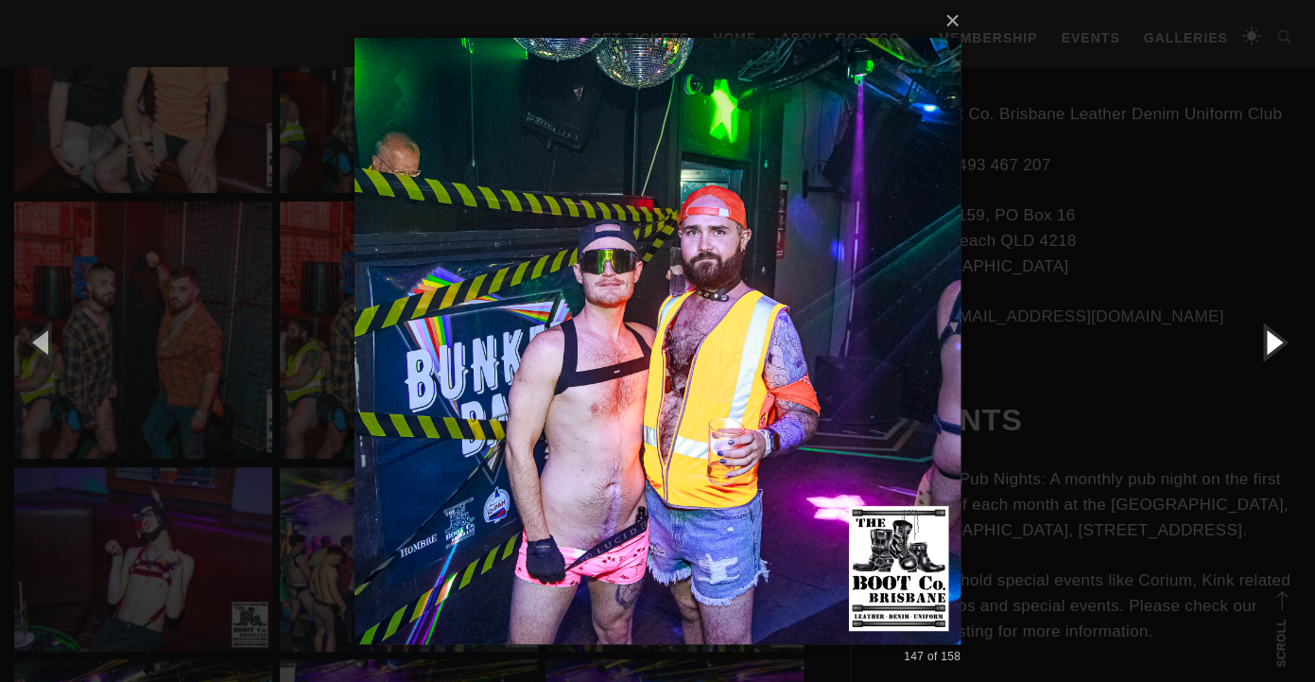
click at [1275, 334] on button "button" at bounding box center [1272, 341] width 85 height 104
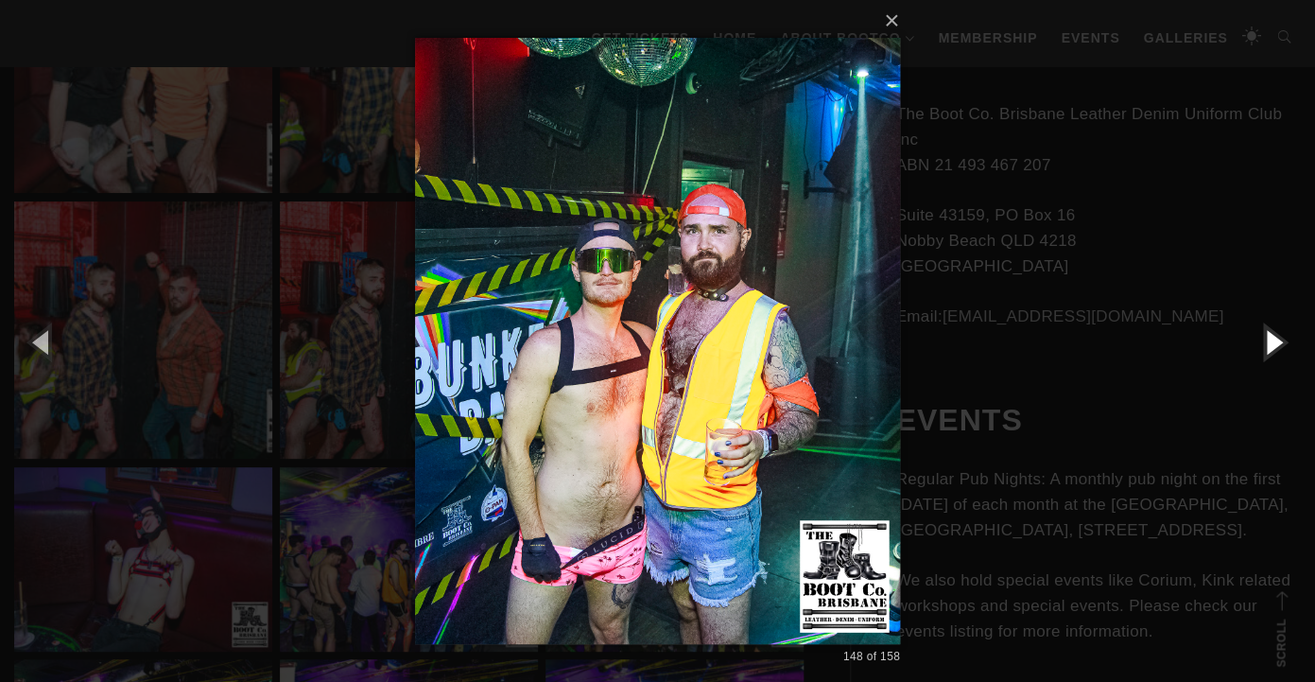
click at [1275, 334] on button "button" at bounding box center [1272, 341] width 85 height 104
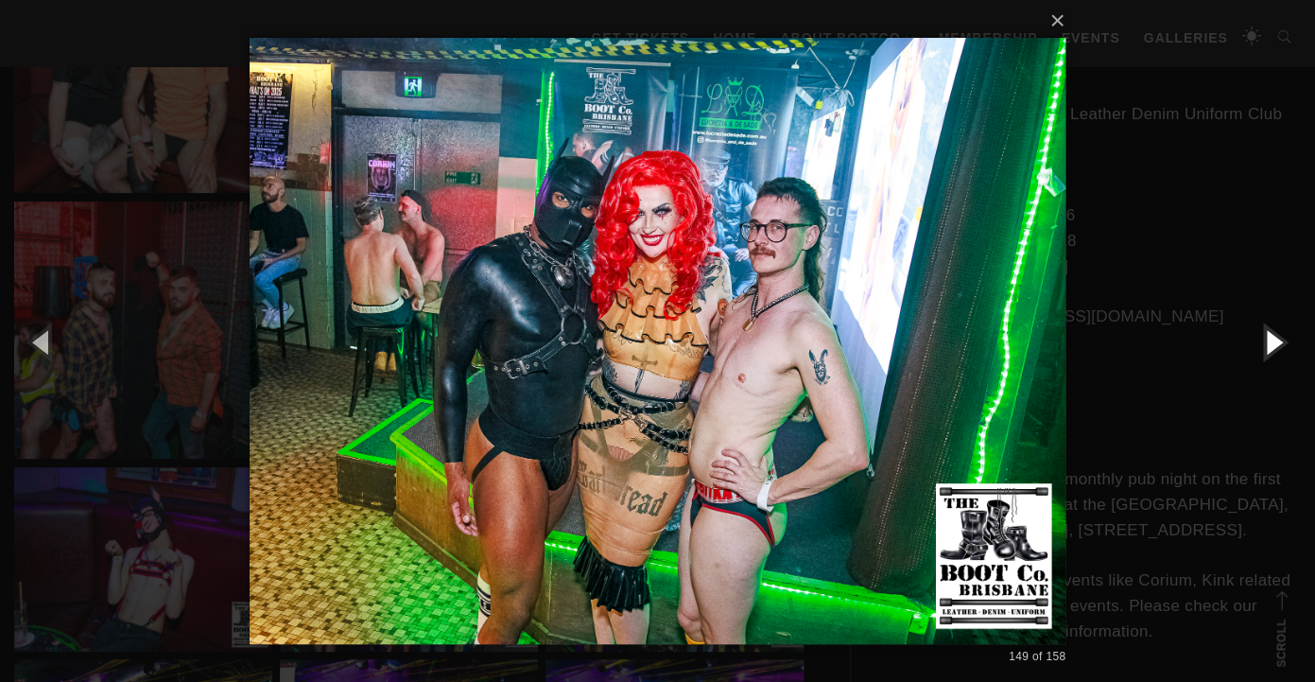
click at [1267, 340] on button "button" at bounding box center [1272, 341] width 85 height 104
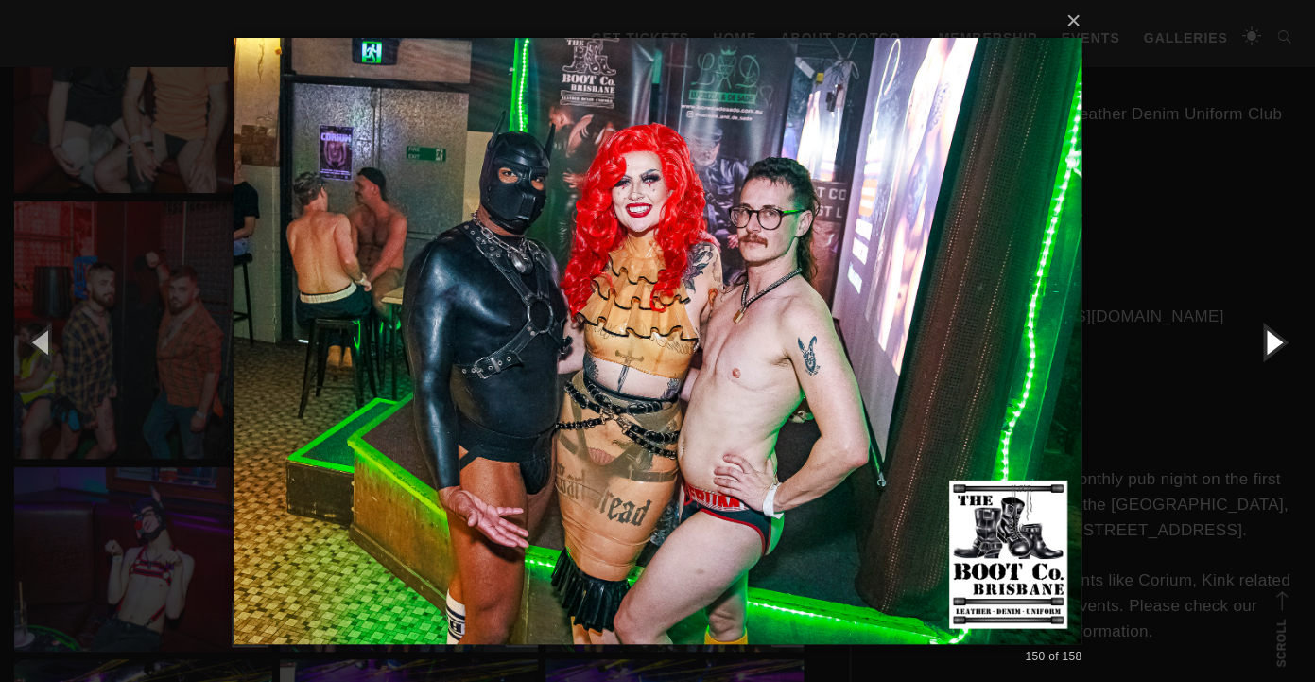
click at [1267, 340] on button "button" at bounding box center [1272, 341] width 85 height 104
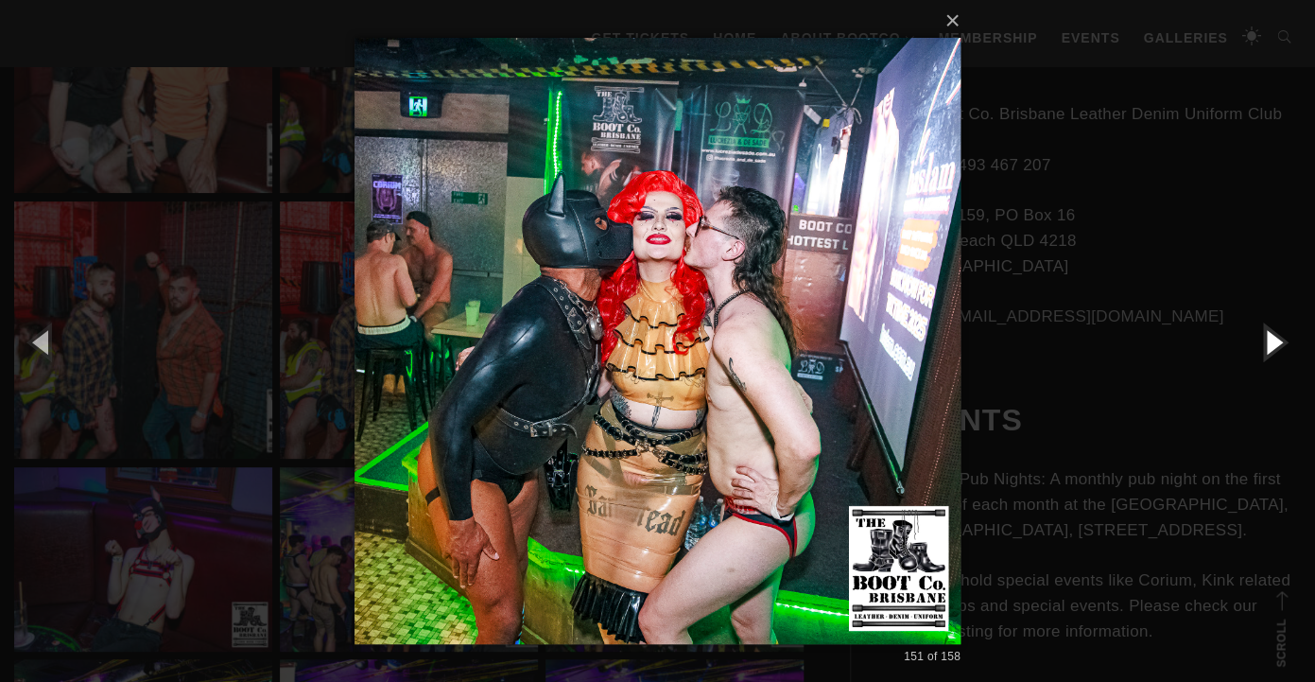
click at [1267, 340] on button "button" at bounding box center [1272, 341] width 85 height 104
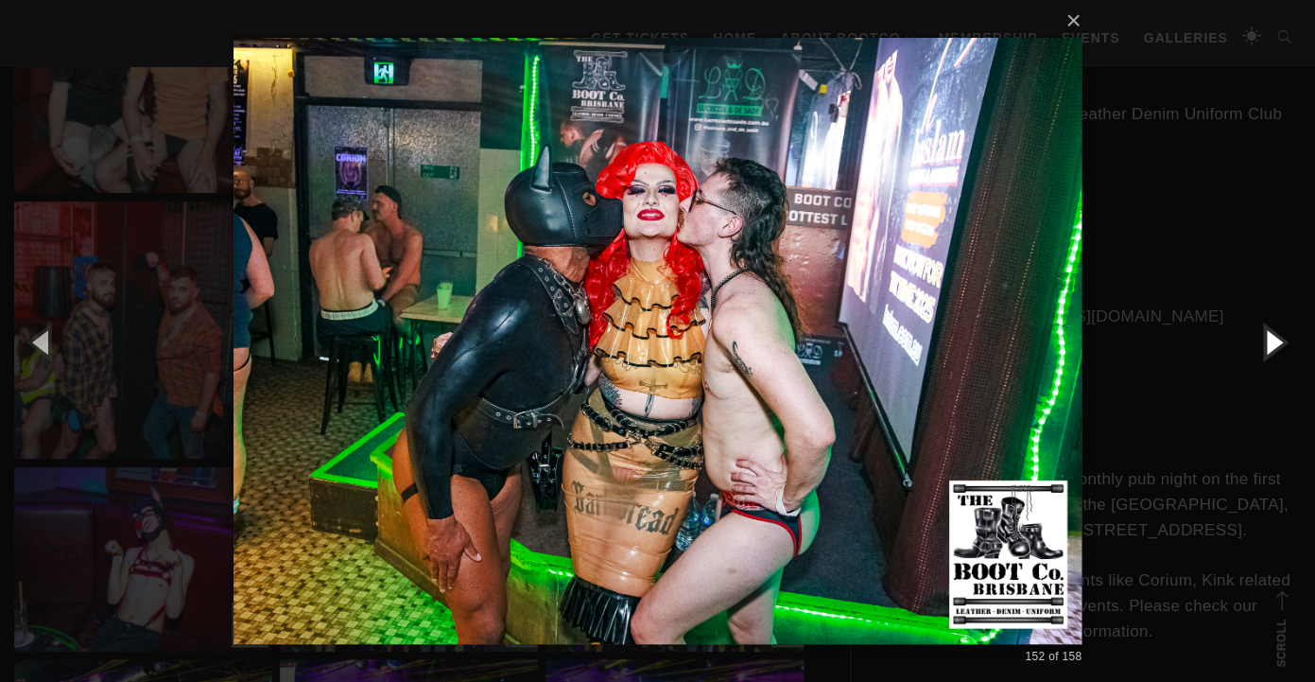
click at [1267, 340] on button "button" at bounding box center [1272, 341] width 85 height 104
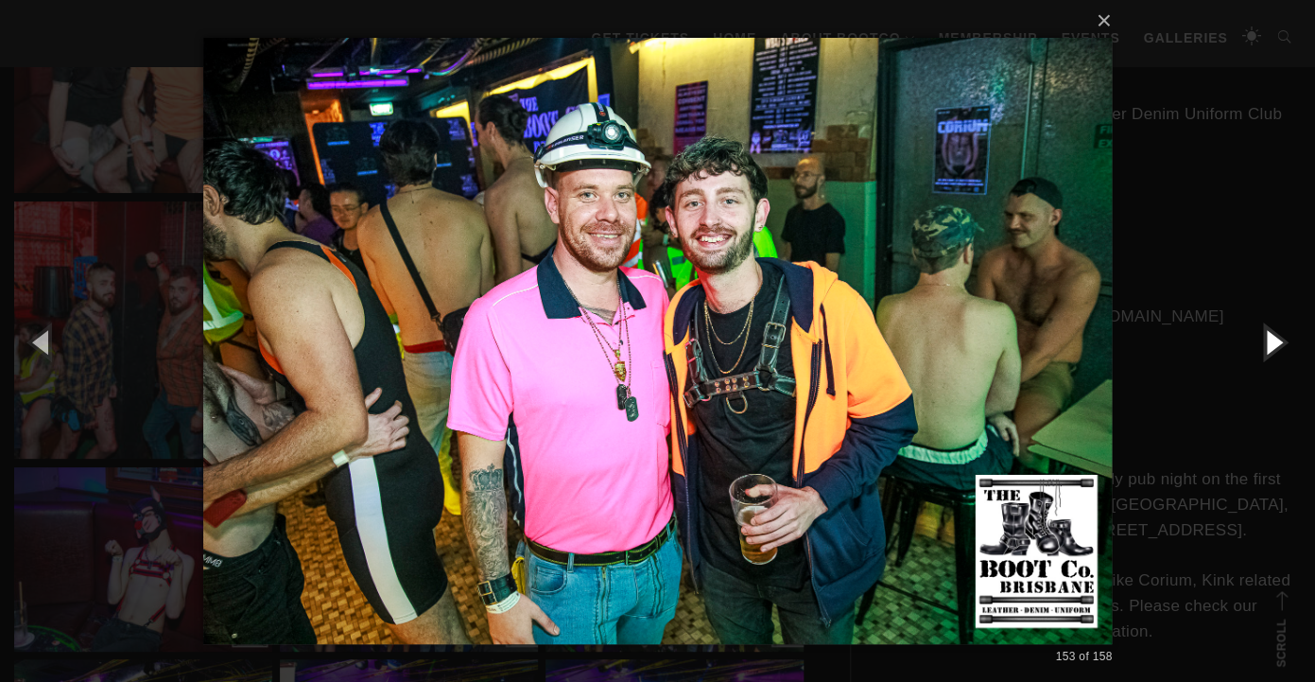
click at [1267, 340] on button "button" at bounding box center [1272, 341] width 85 height 104
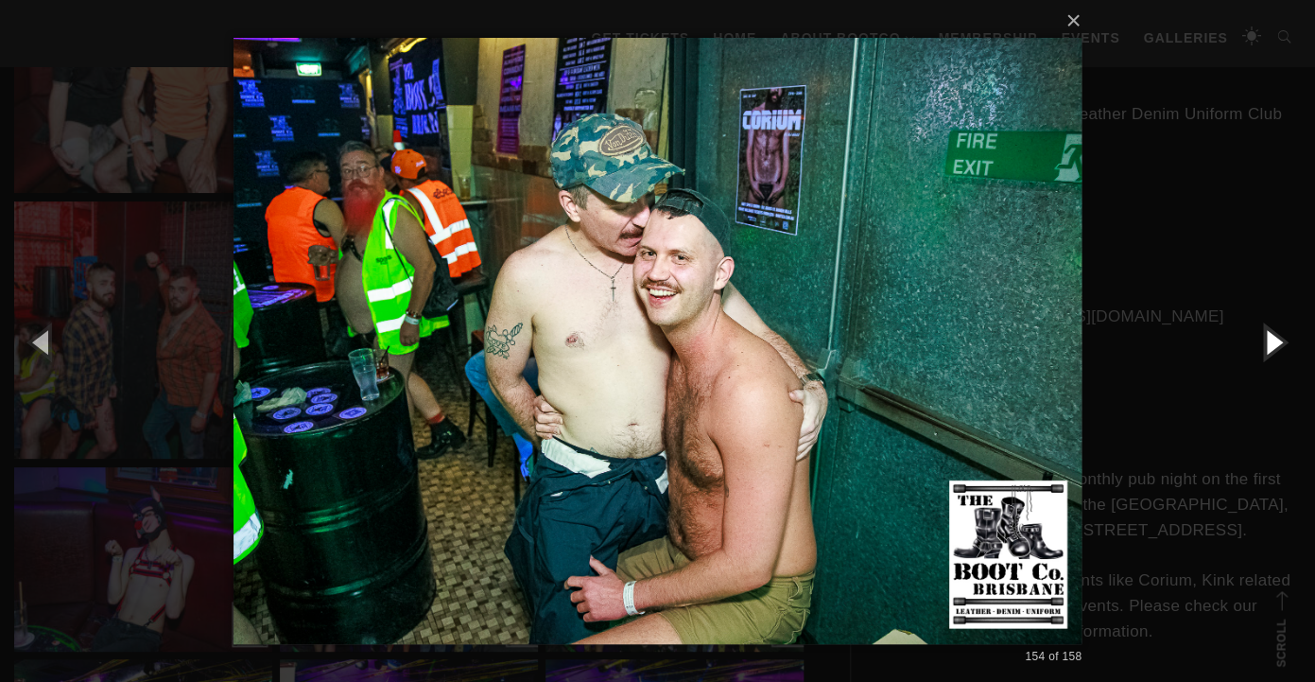
click at [1267, 340] on button "button" at bounding box center [1272, 341] width 85 height 104
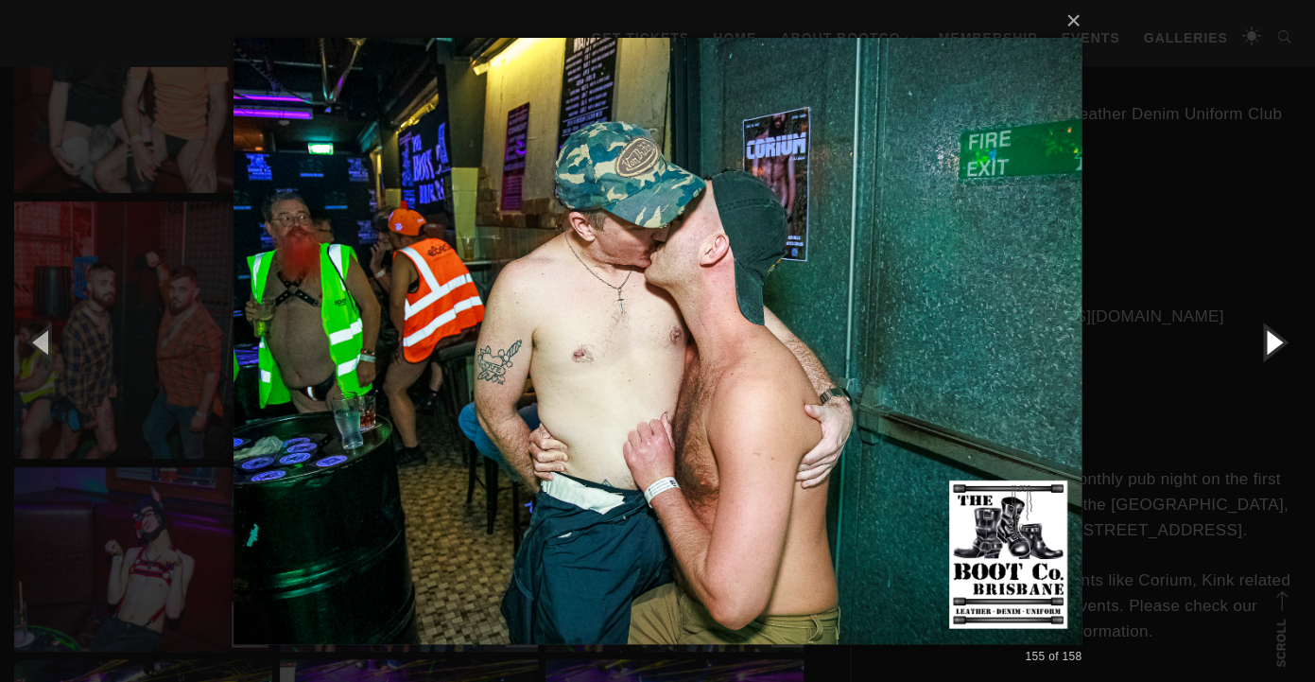
click at [1267, 340] on button "button" at bounding box center [1272, 341] width 85 height 104
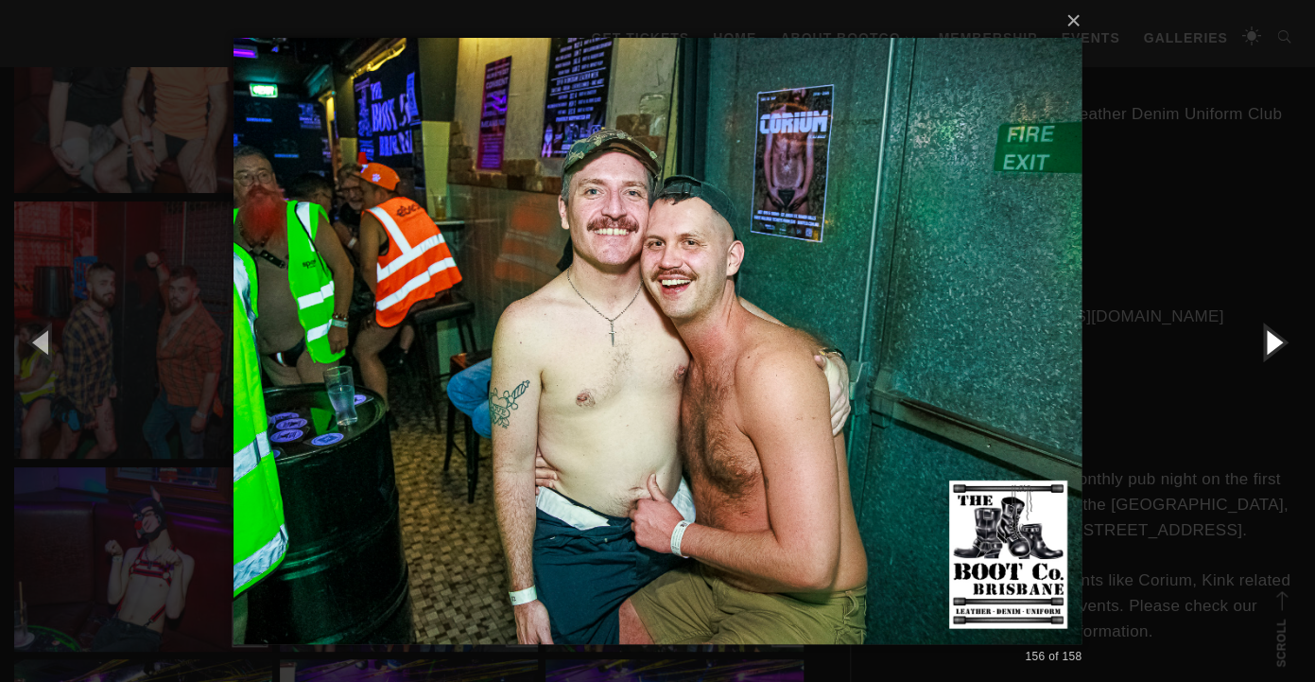
click at [1267, 340] on button "button" at bounding box center [1272, 341] width 85 height 104
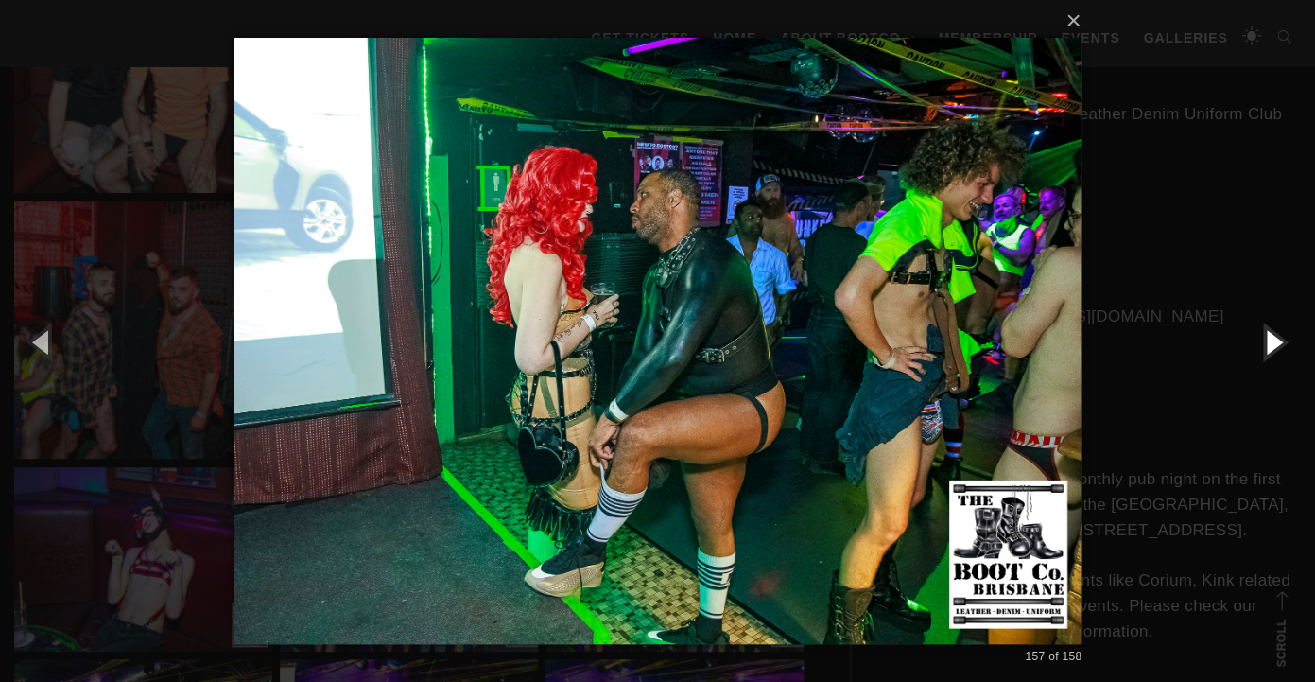
click at [1274, 346] on button "button" at bounding box center [1272, 341] width 85 height 104
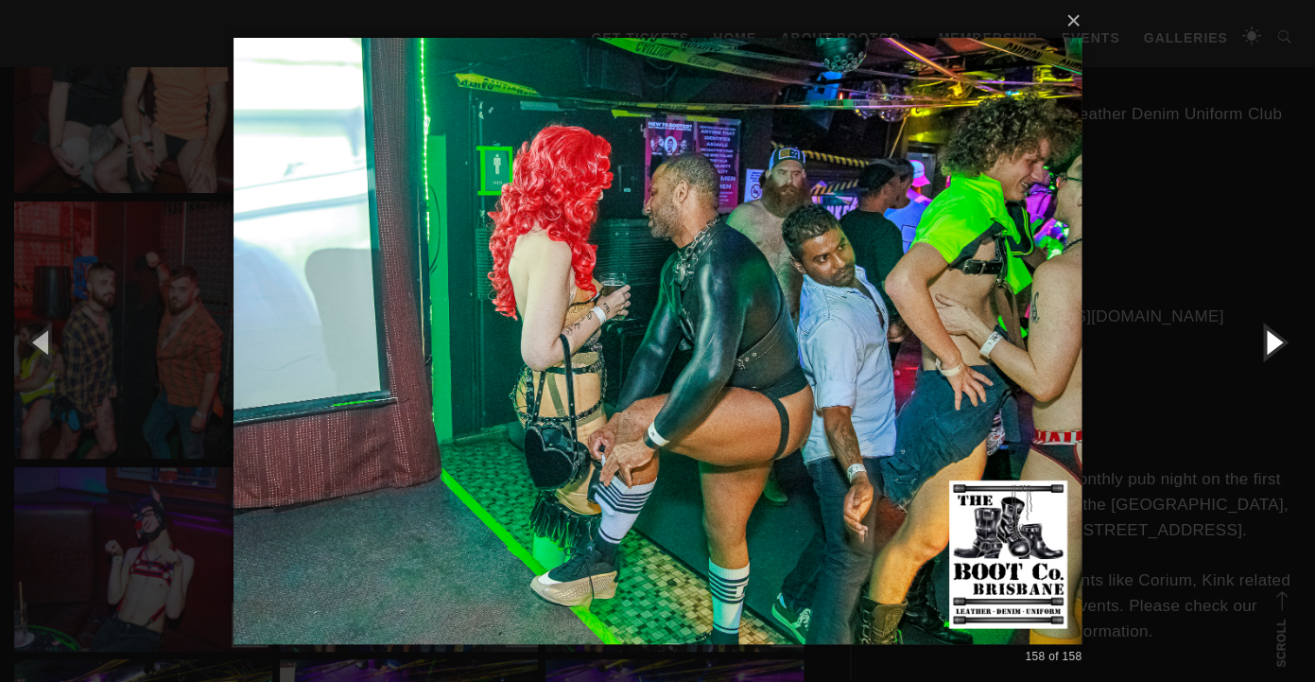
click at [1274, 346] on button "button" at bounding box center [1272, 341] width 85 height 104
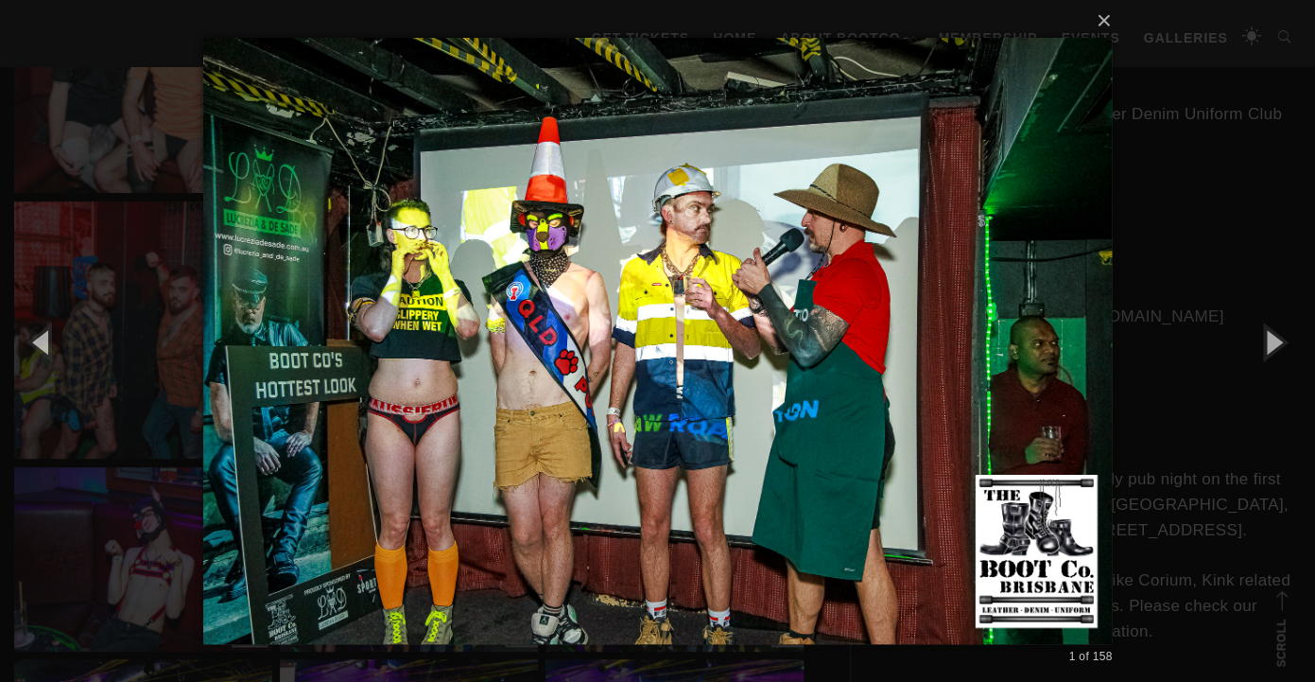
click at [1171, 168] on div "× 1 of 158 Loading..." at bounding box center [657, 341] width 1315 height 682
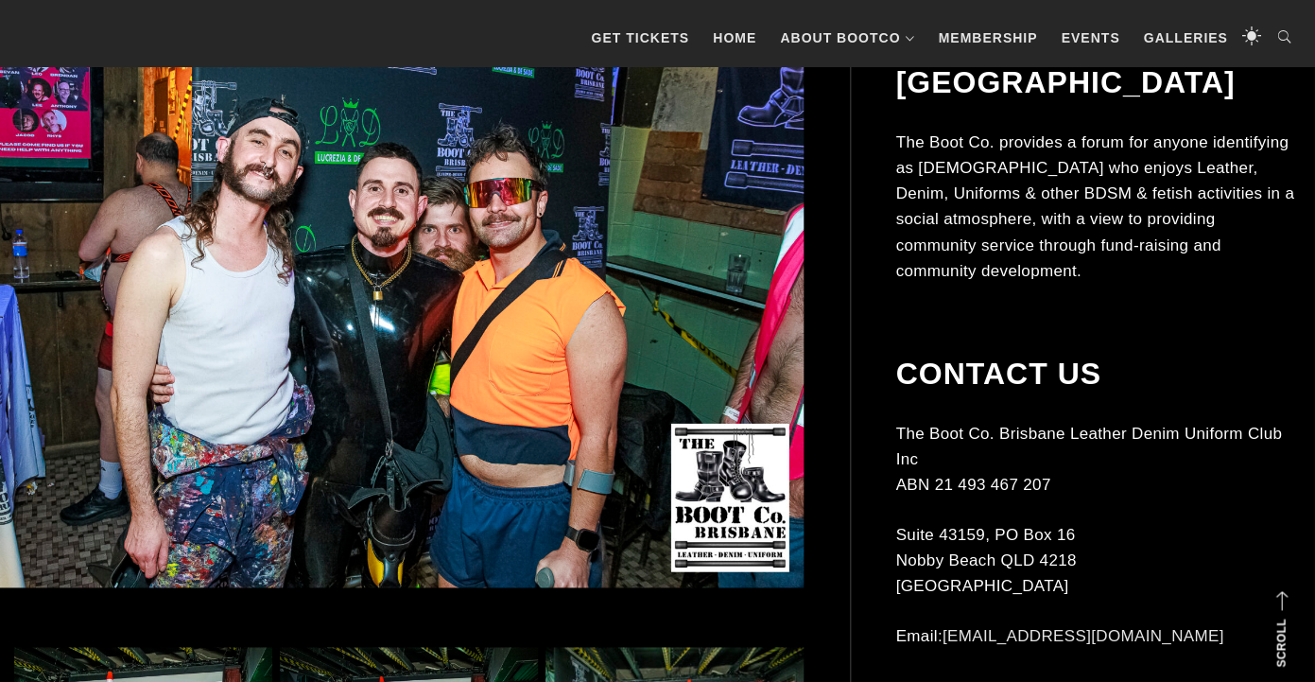
scroll to position [0, 0]
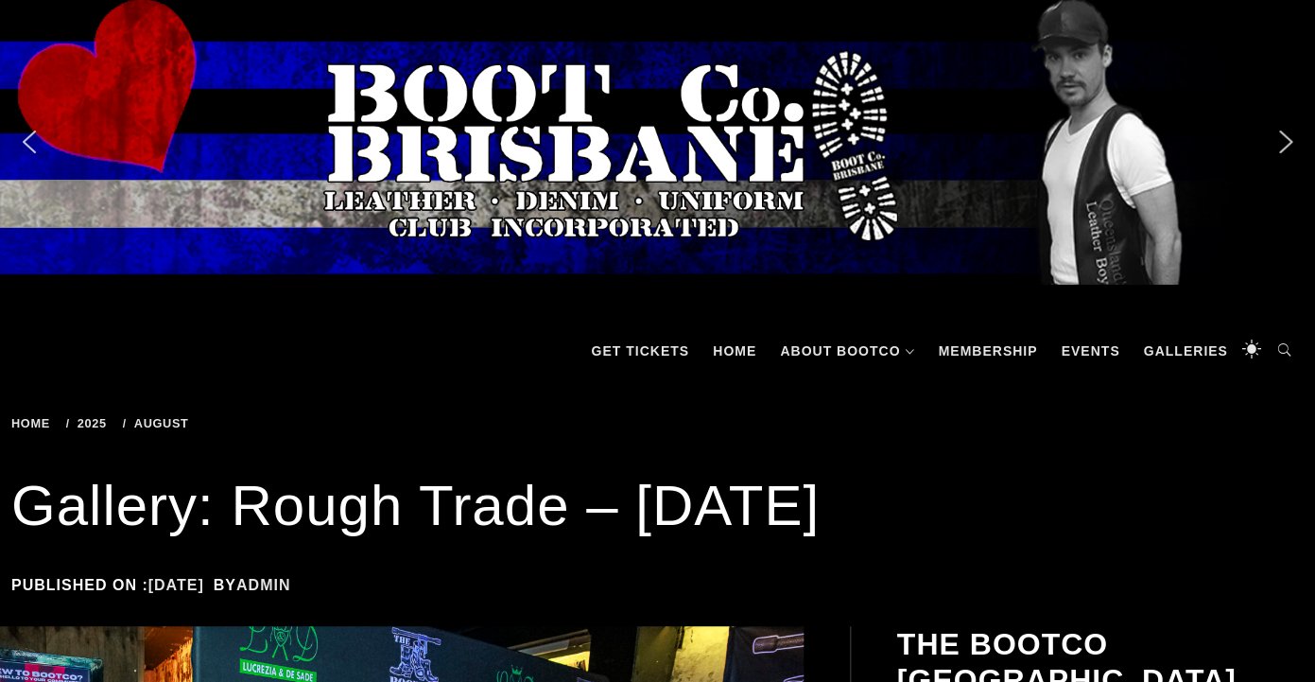
click at [89, 419] on span "2025" at bounding box center [89, 423] width 47 height 14
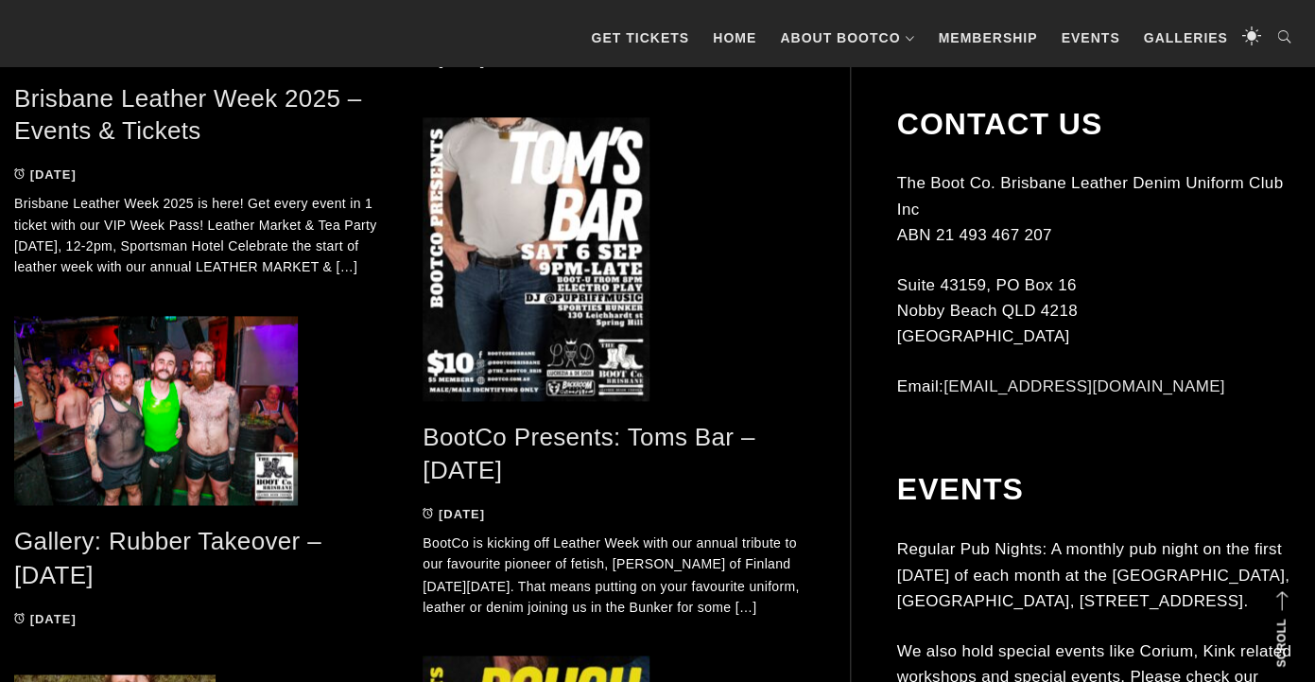
scroll to position [737, 0]
click at [258, 538] on link "Gallery: Rubber Takeover – July 2025" at bounding box center [167, 556] width 307 height 61
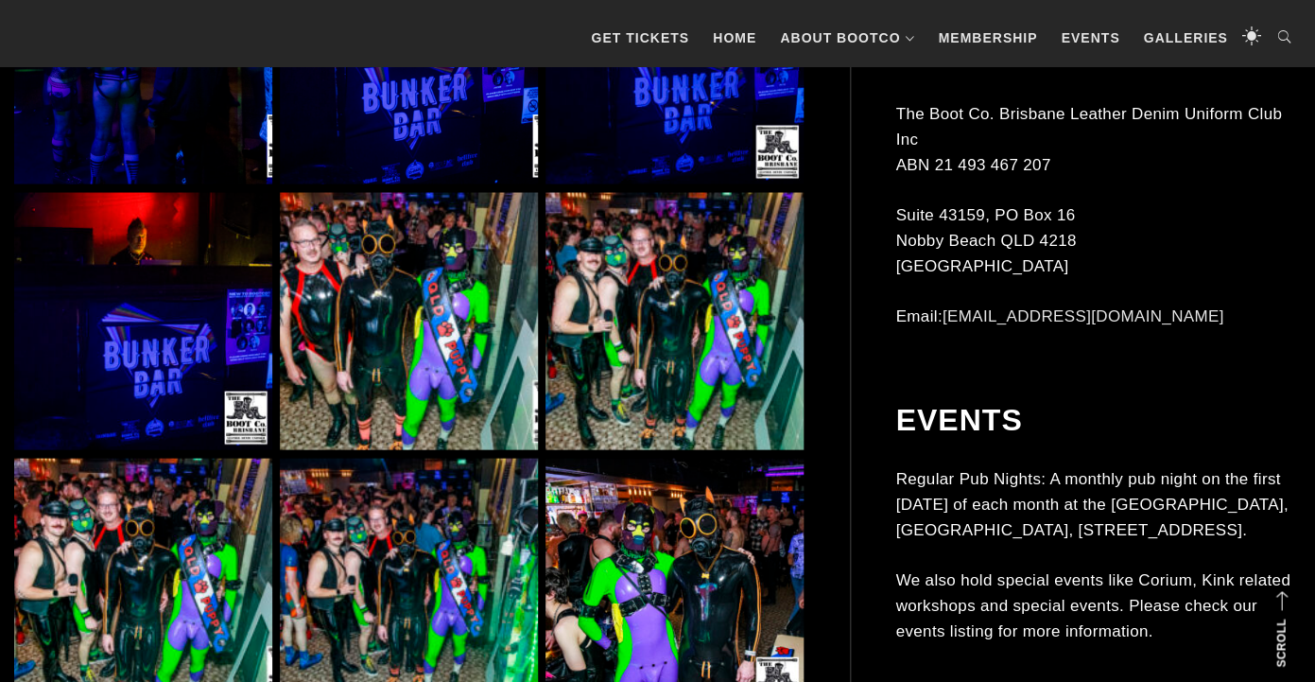
scroll to position [1240, 0]
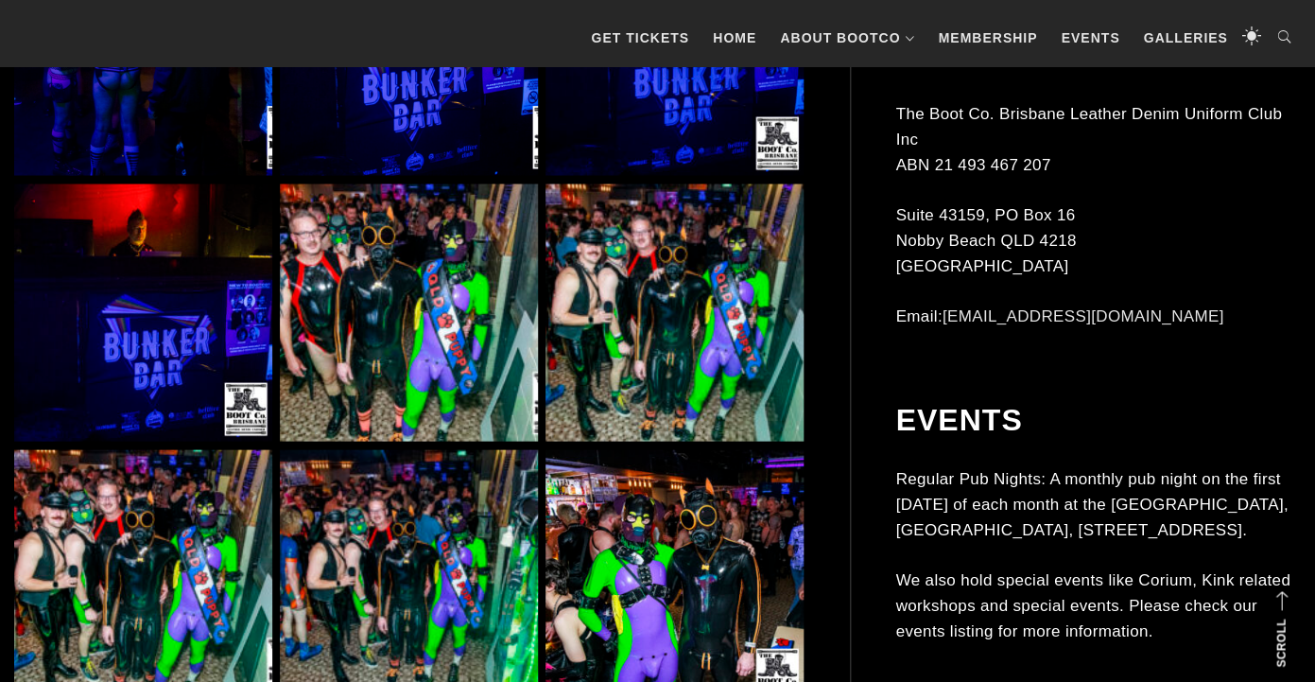
click at [650, 342] on img at bounding box center [674, 312] width 258 height 258
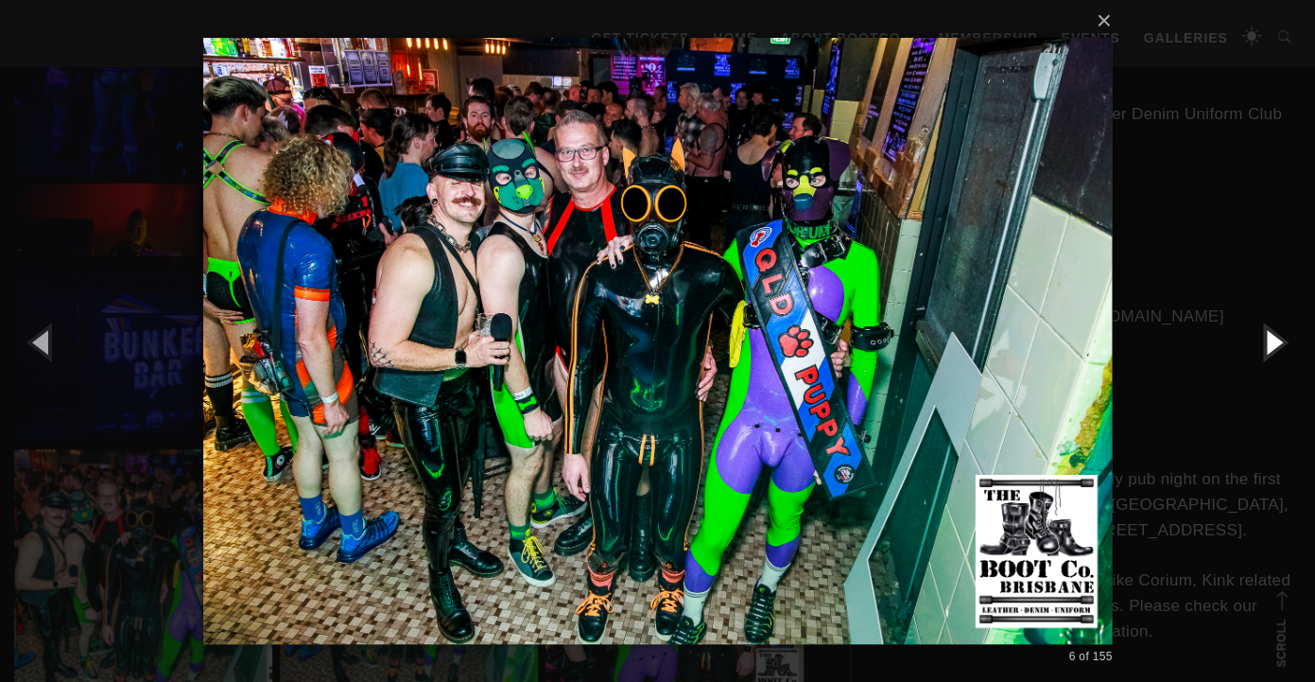
click at [1276, 337] on button "button" at bounding box center [1272, 341] width 85 height 104
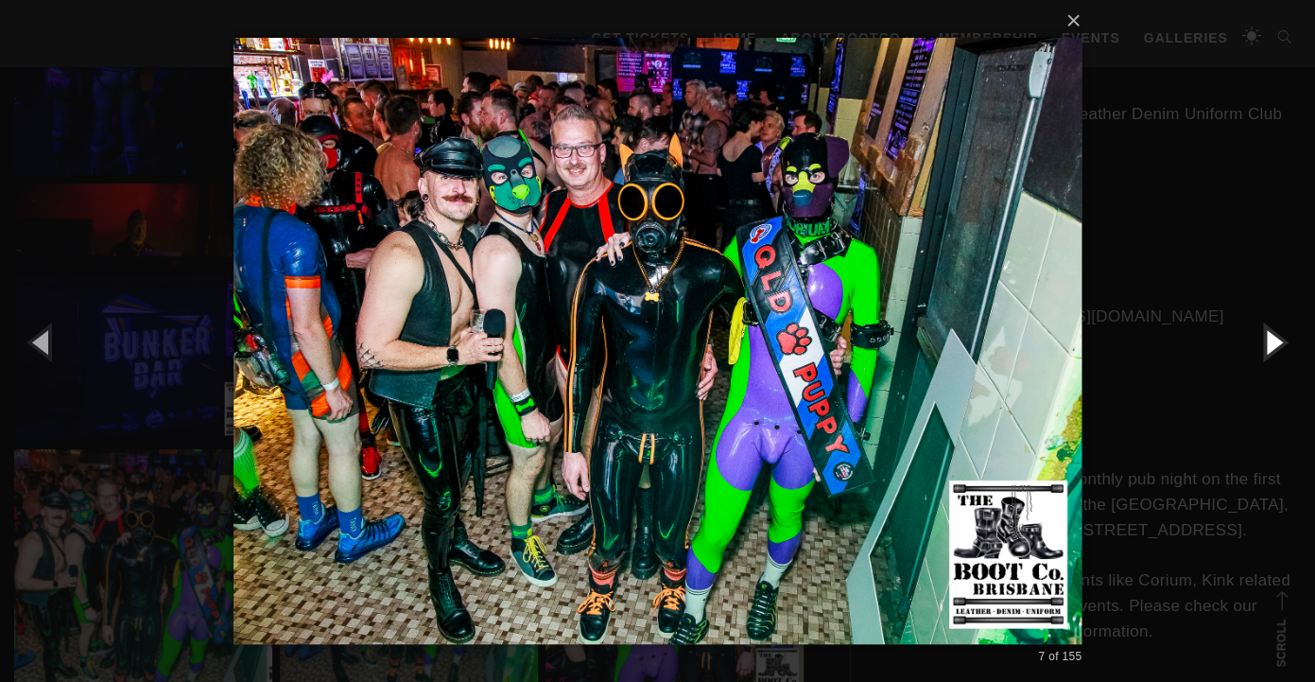
click at [1276, 337] on button "button" at bounding box center [1272, 341] width 85 height 104
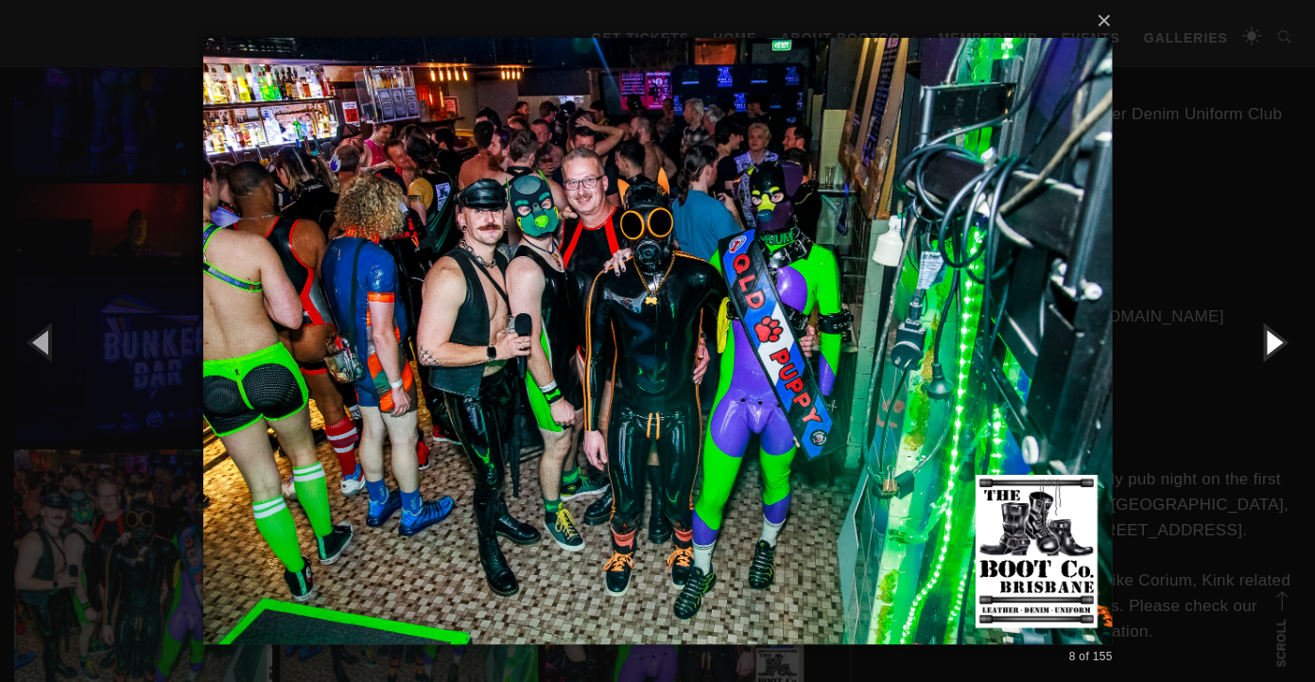
click at [1276, 337] on button "button" at bounding box center [1272, 341] width 85 height 104
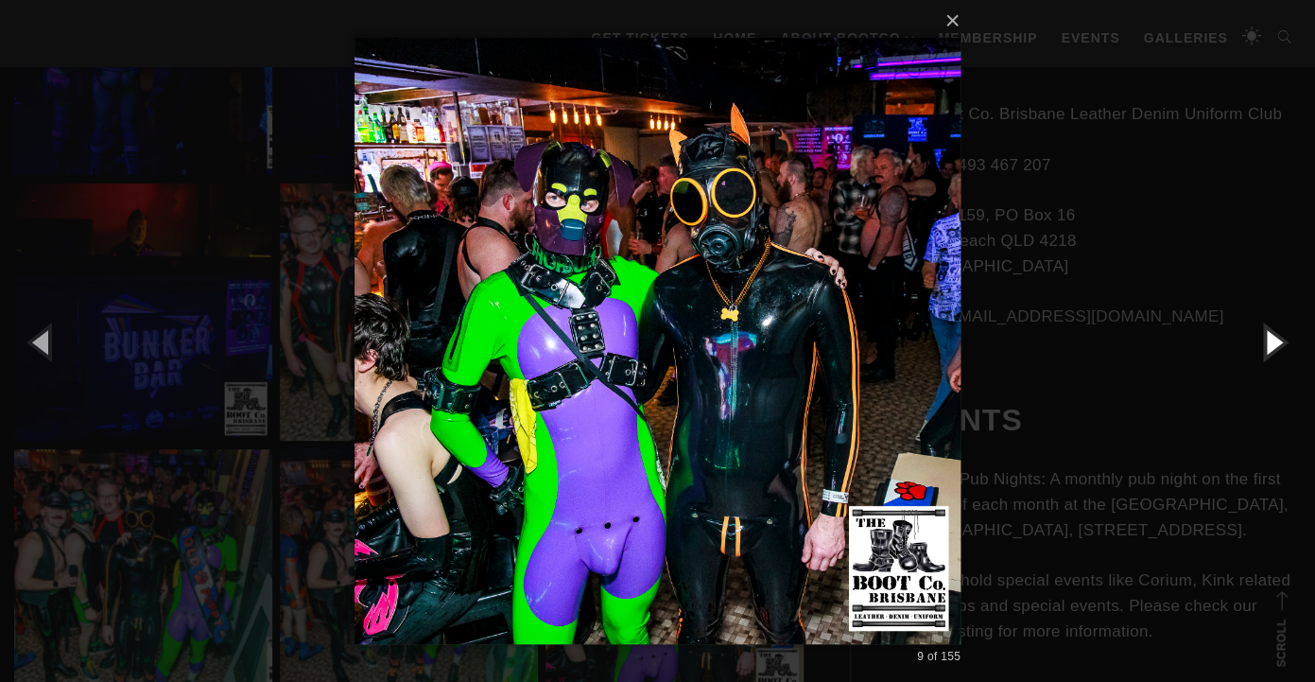
click at [1276, 337] on button "button" at bounding box center [1272, 341] width 85 height 104
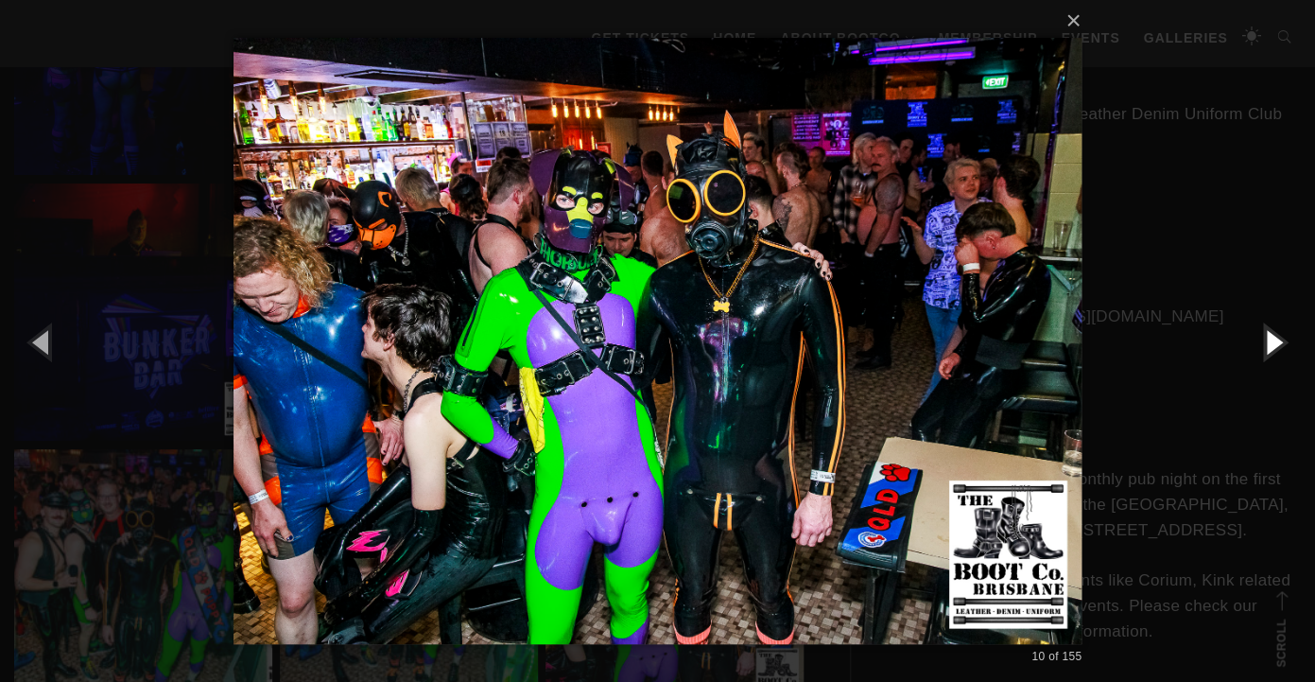
click at [1276, 337] on button "button" at bounding box center [1272, 341] width 85 height 104
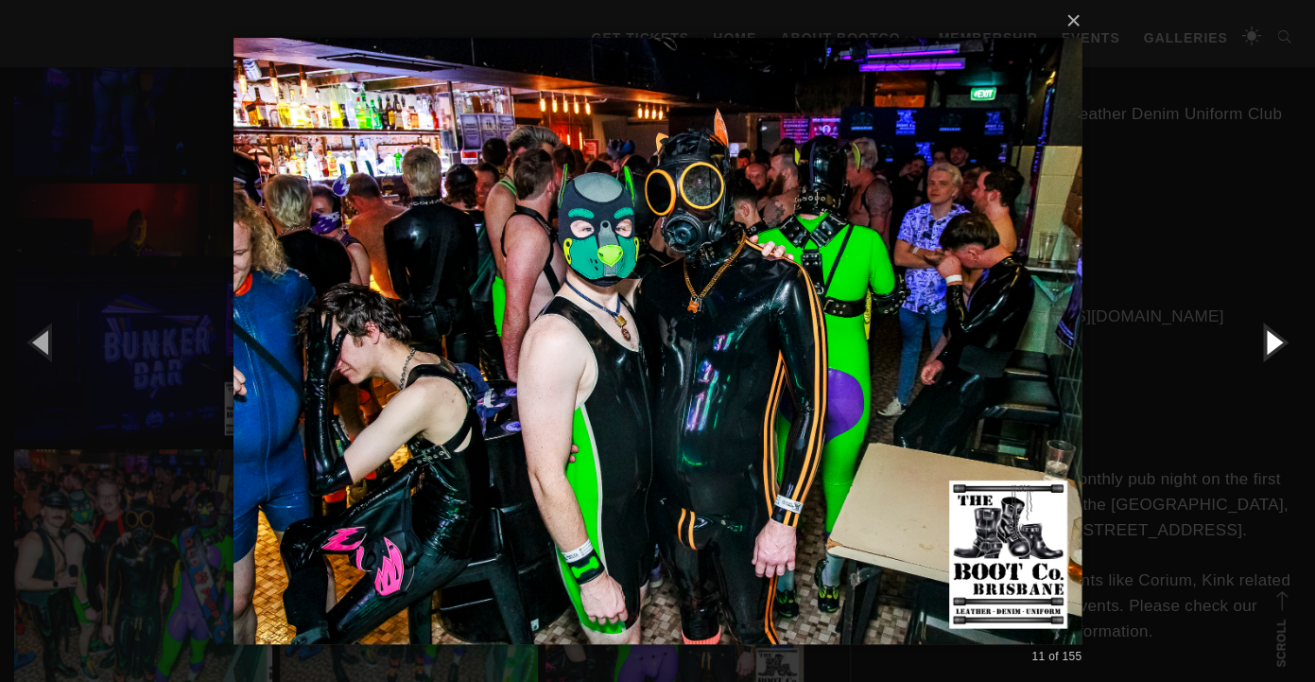
click at [1276, 337] on button "button" at bounding box center [1272, 341] width 85 height 104
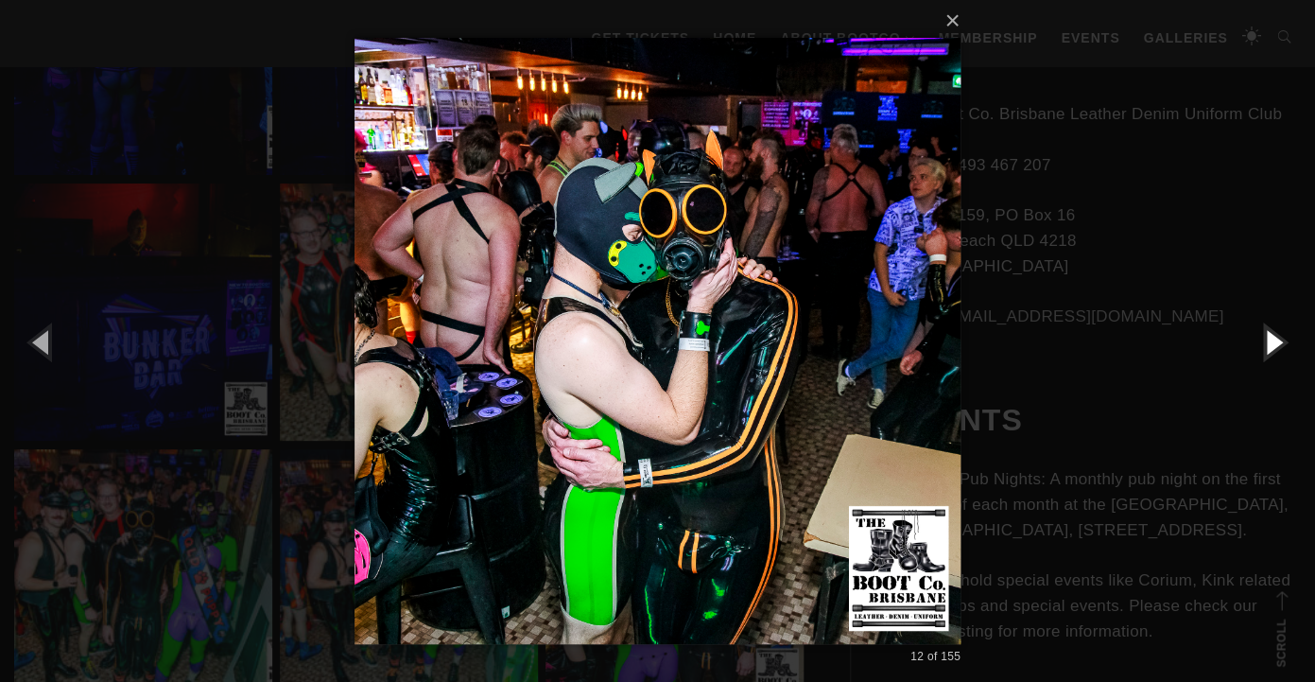
click at [1276, 337] on button "button" at bounding box center [1272, 341] width 85 height 104
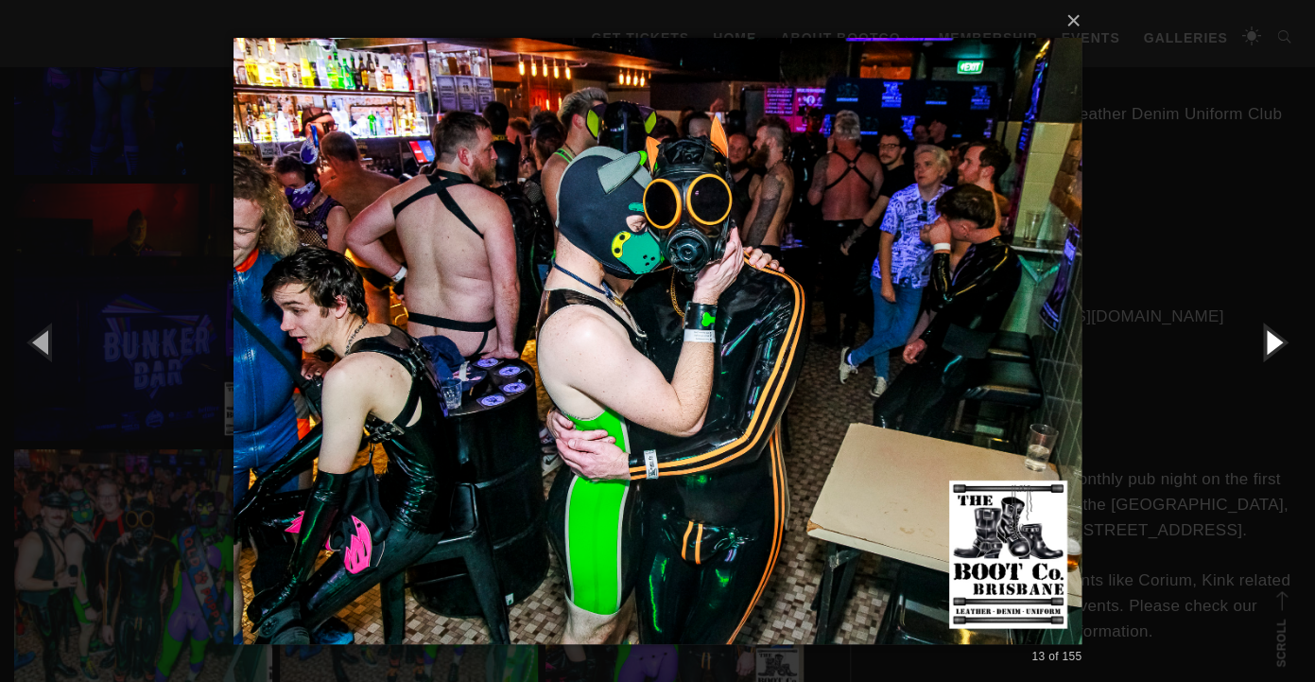
click at [1276, 337] on button "button" at bounding box center [1272, 341] width 85 height 104
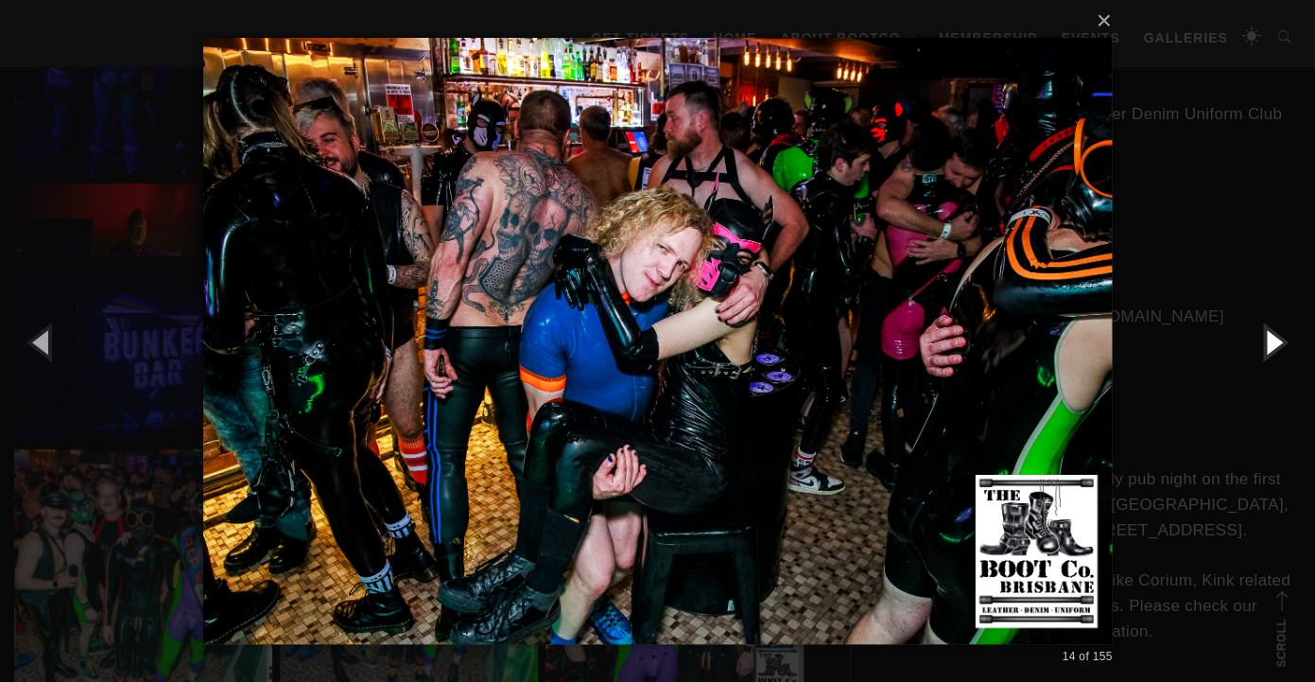
click at [1279, 348] on button "button" at bounding box center [1272, 341] width 85 height 104
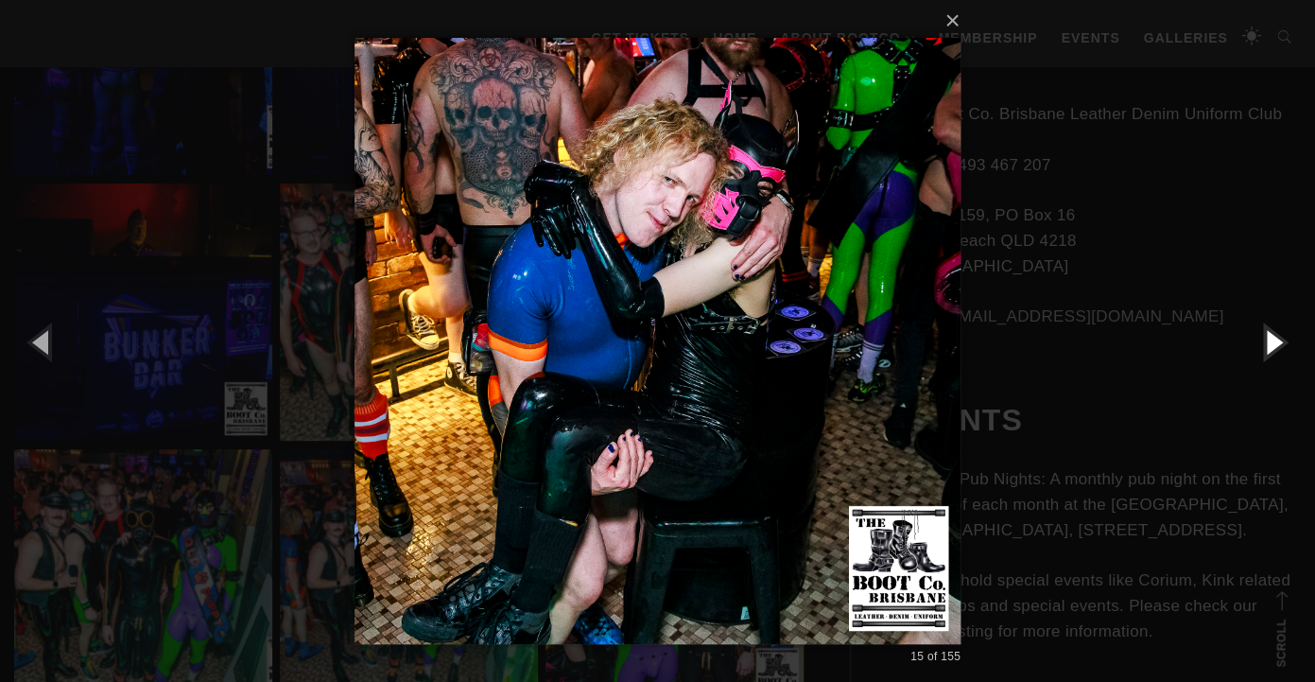
click at [1279, 348] on button "button" at bounding box center [1272, 341] width 85 height 104
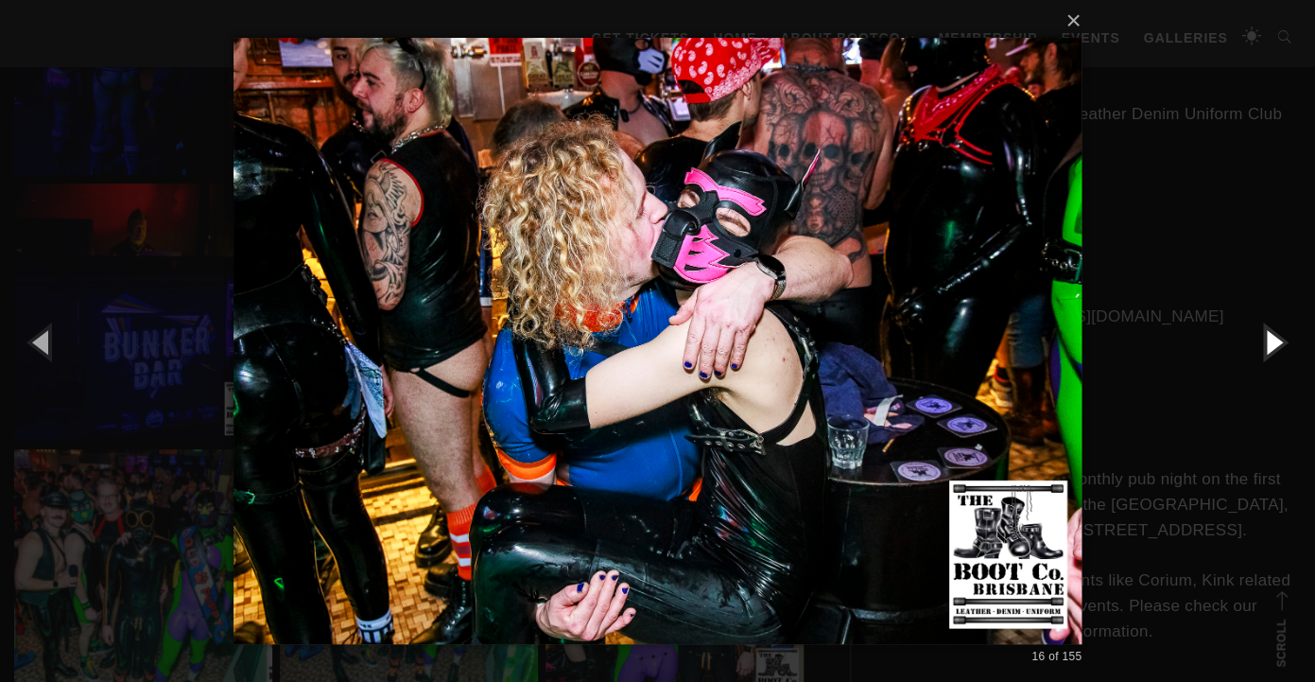
click at [1279, 348] on button "button" at bounding box center [1272, 341] width 85 height 104
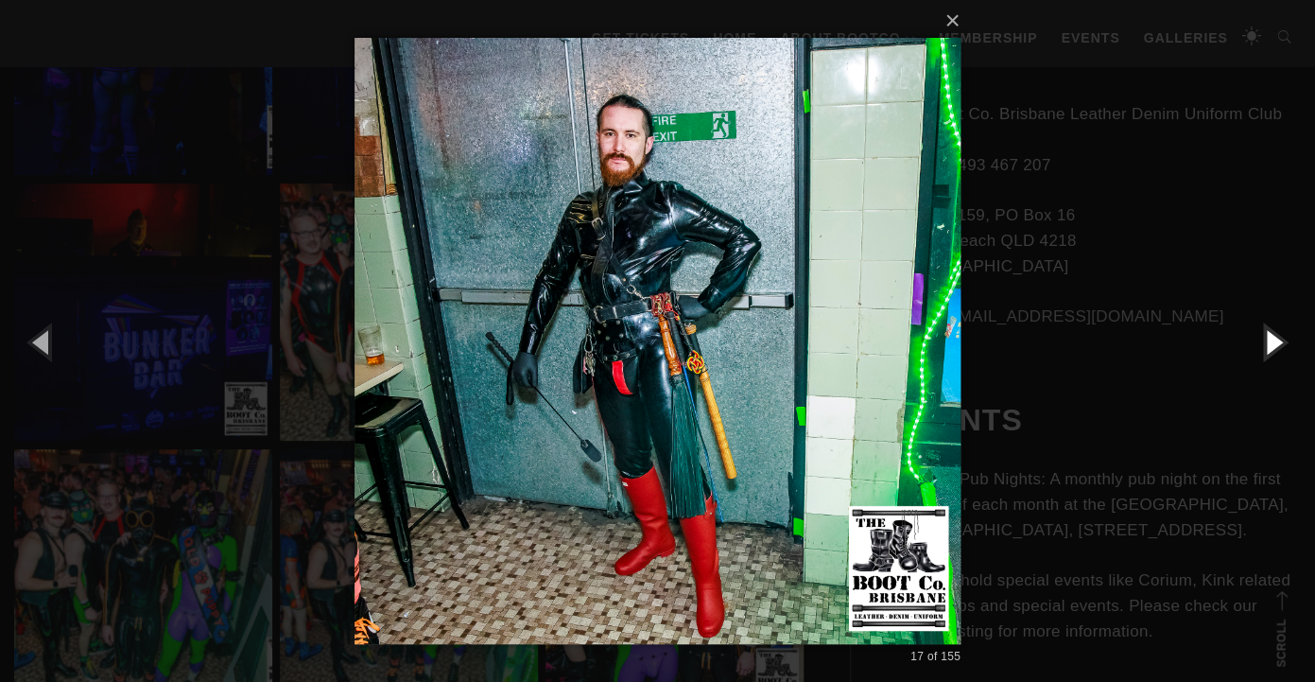
click at [1279, 348] on button "button" at bounding box center [1272, 341] width 85 height 104
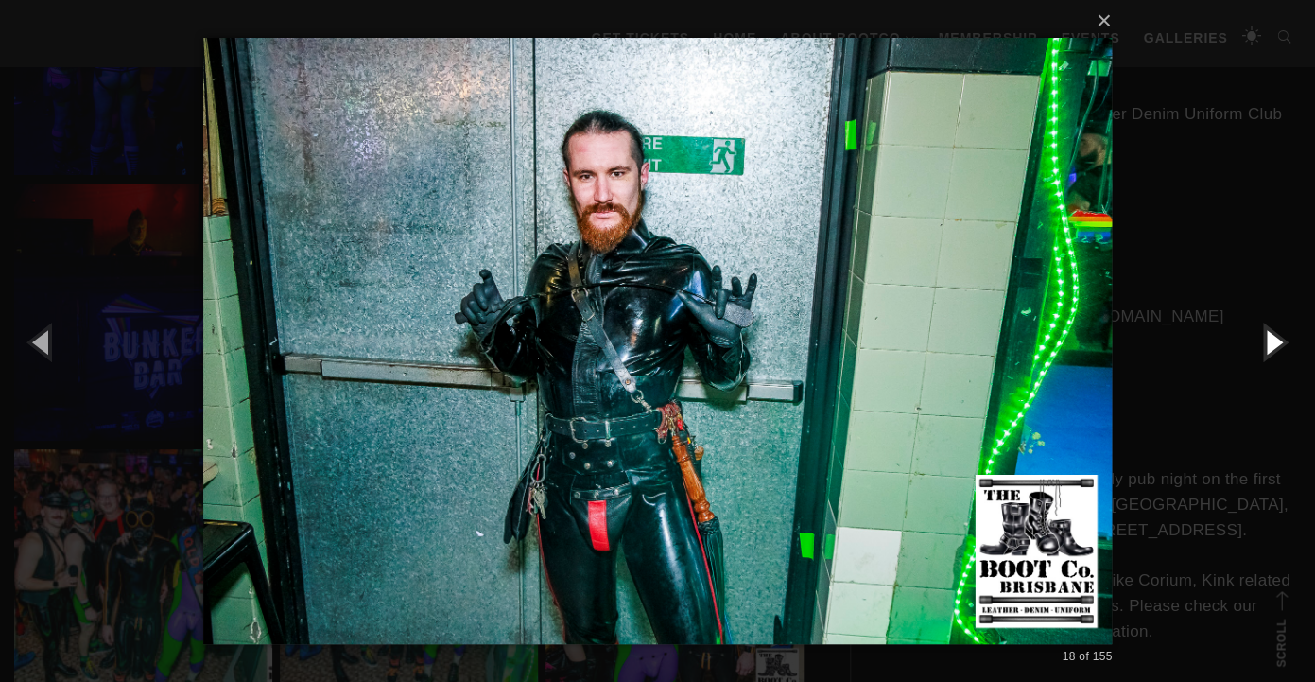
click at [1279, 348] on button "button" at bounding box center [1272, 341] width 85 height 104
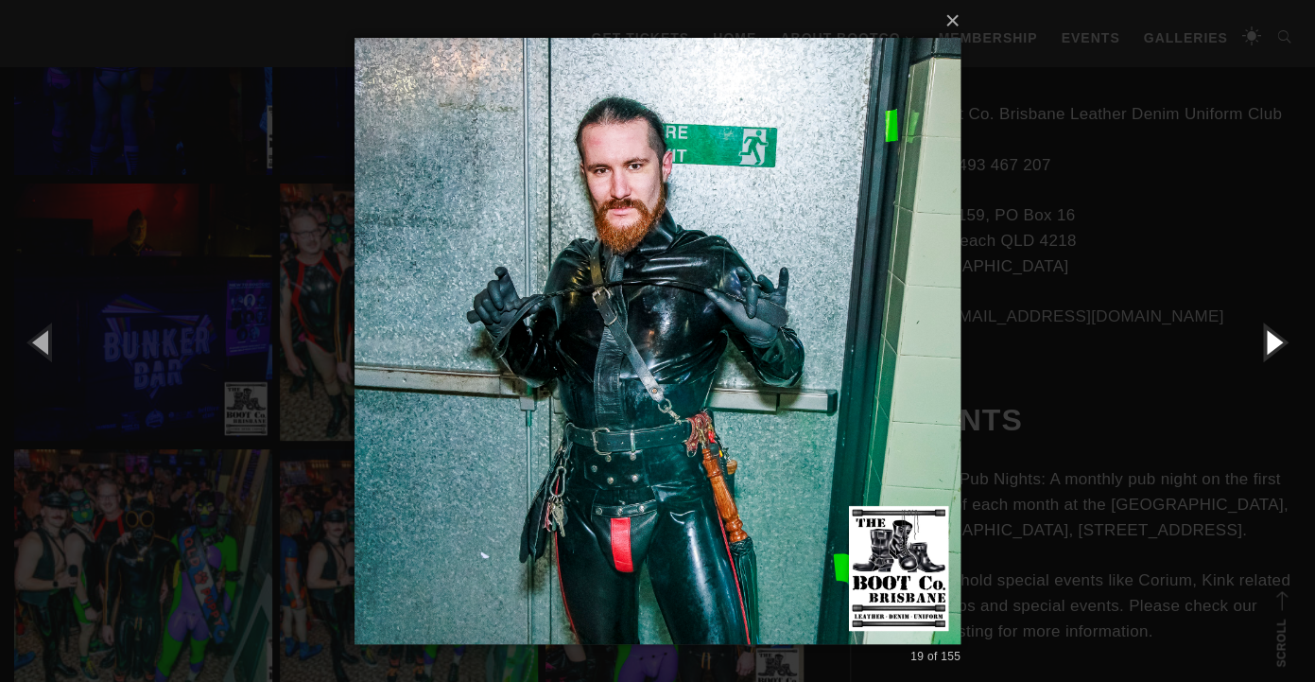
click at [1279, 348] on button "button" at bounding box center [1272, 341] width 85 height 104
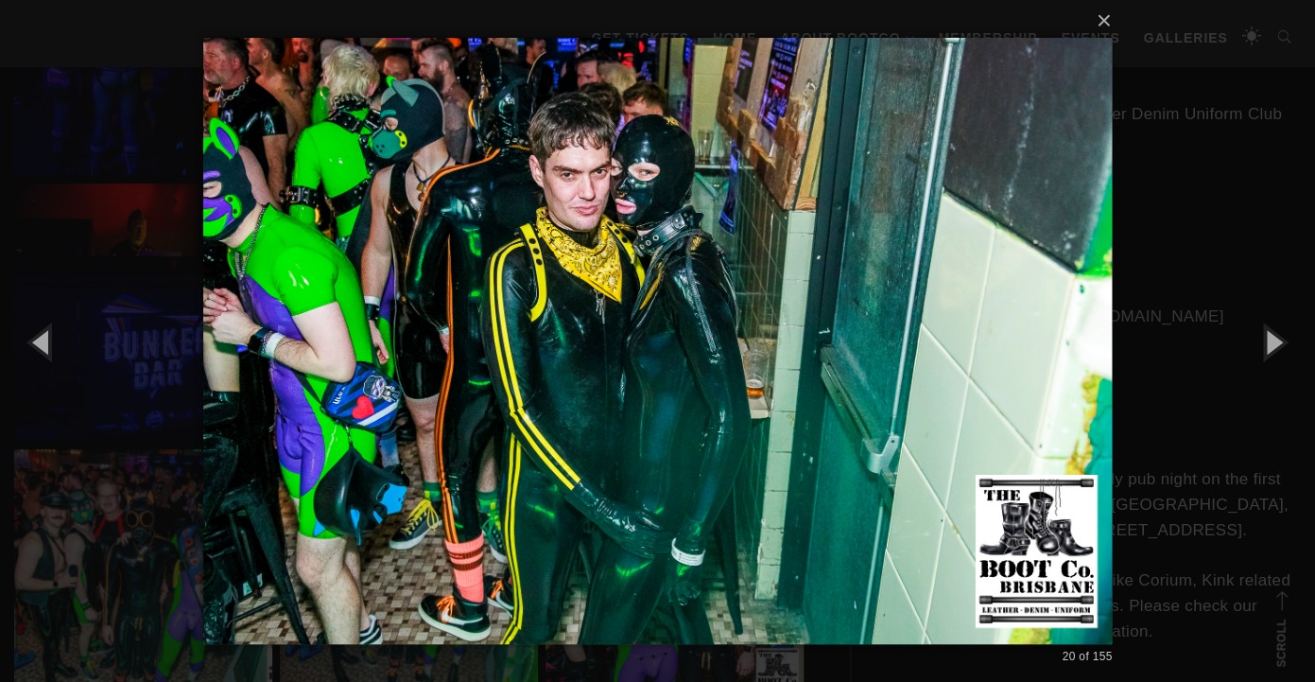
click at [1254, 265] on div "× 20 of 155 Loading..." at bounding box center [657, 341] width 1315 height 682
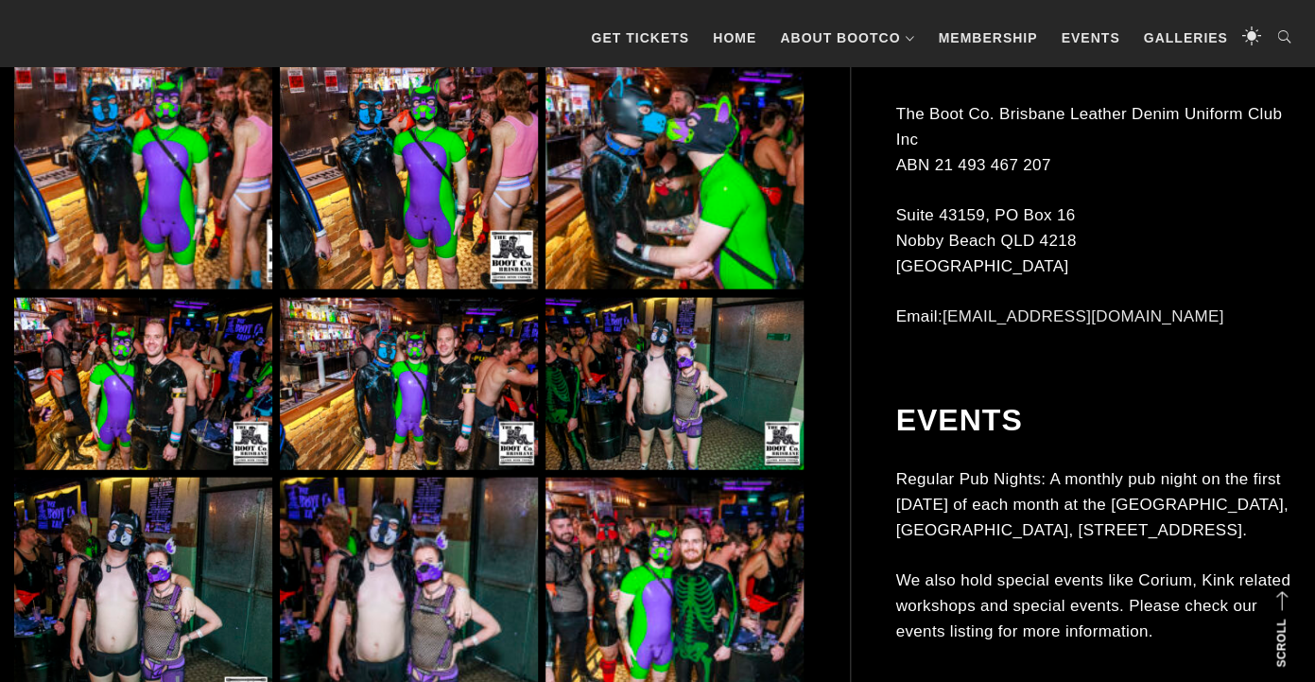
scroll to position [4050, 0]
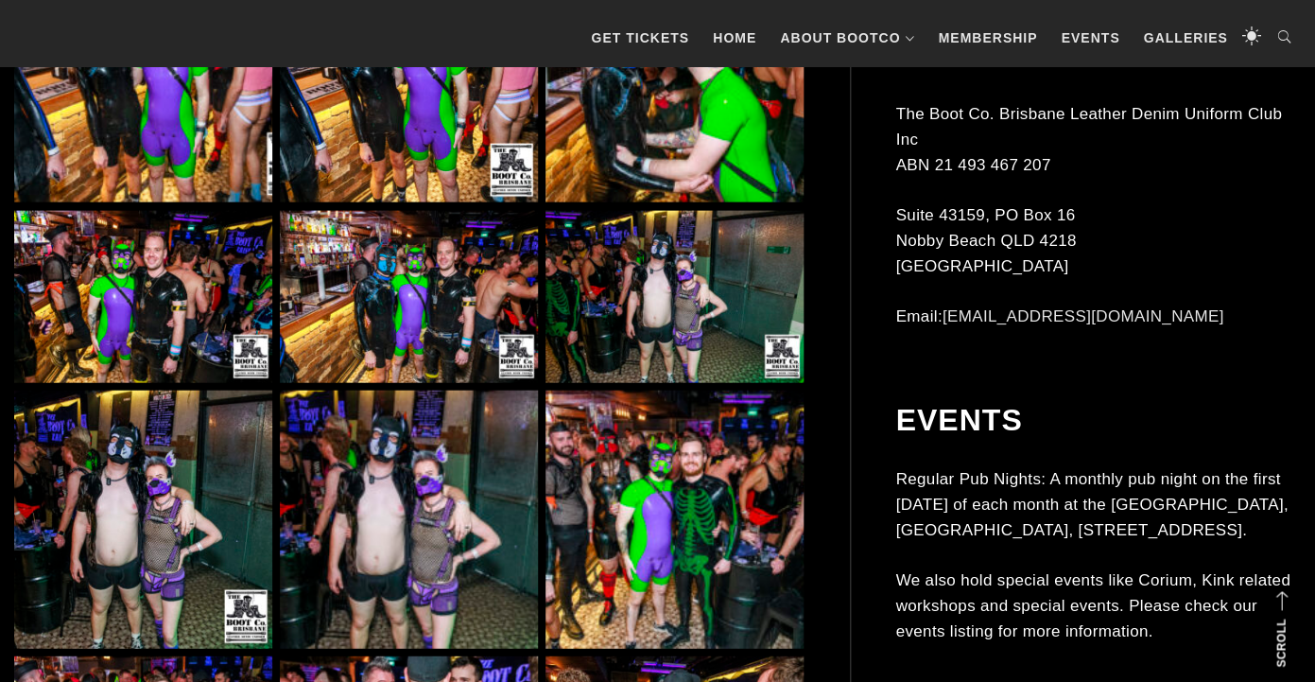
click at [510, 283] on img at bounding box center [409, 297] width 258 height 172
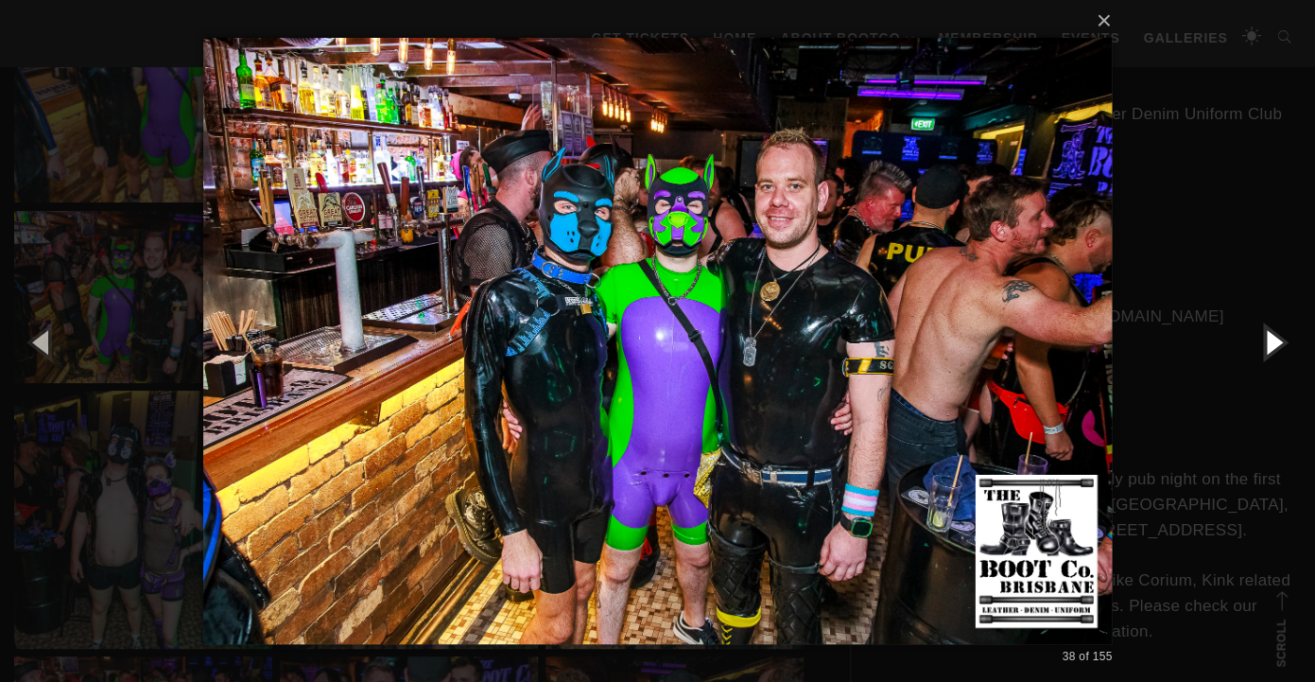
click at [1270, 342] on button "button" at bounding box center [1272, 341] width 85 height 104
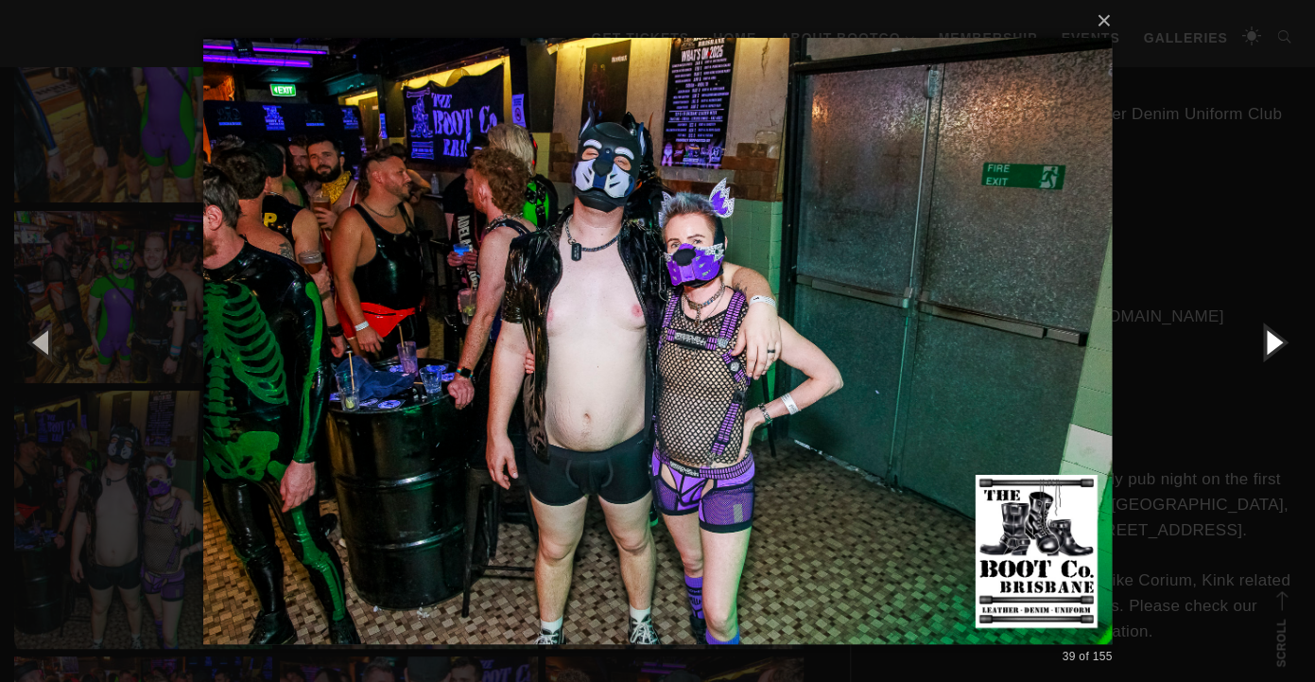
click at [1270, 342] on button "button" at bounding box center [1272, 341] width 85 height 104
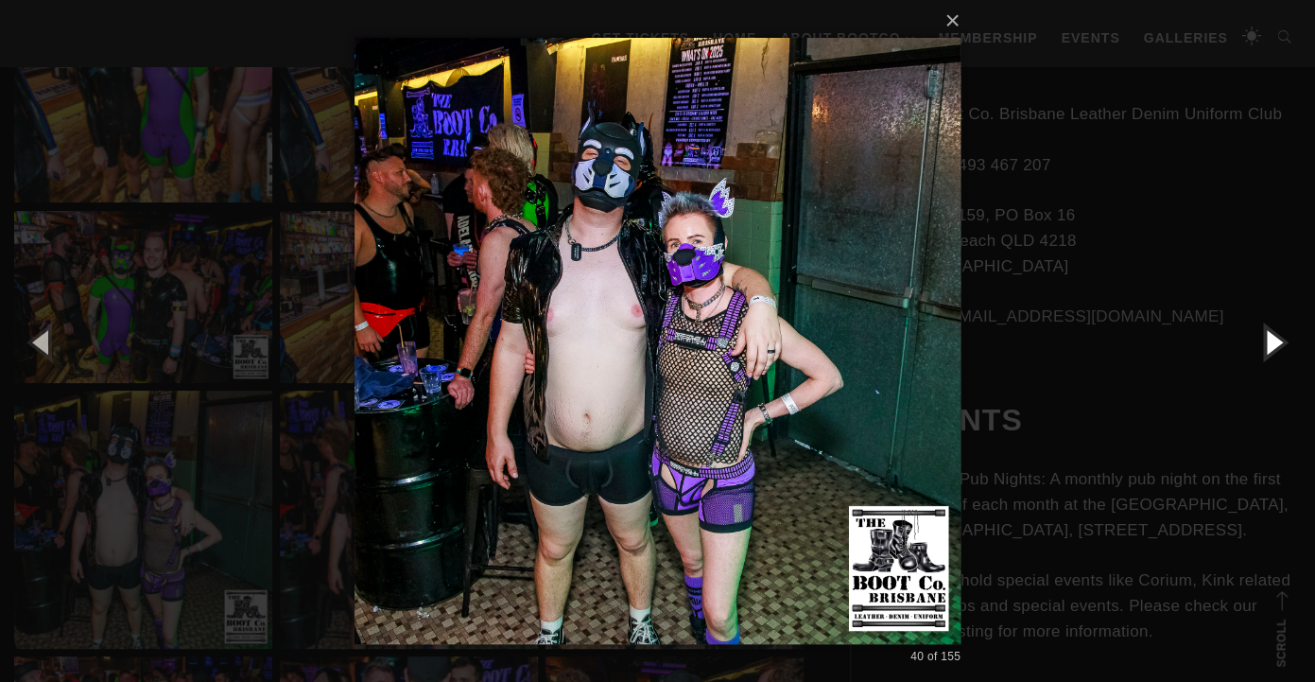
click at [1281, 345] on button "button" at bounding box center [1272, 341] width 85 height 104
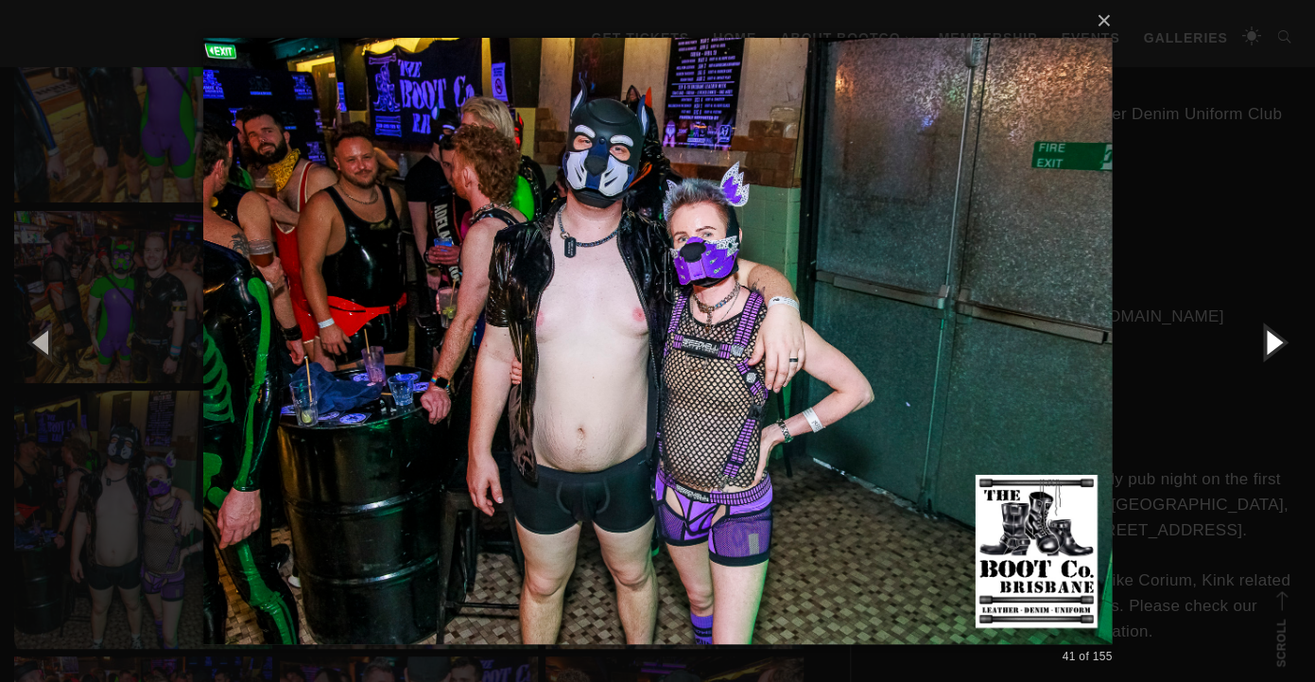
click at [1281, 345] on button "button" at bounding box center [1272, 341] width 85 height 104
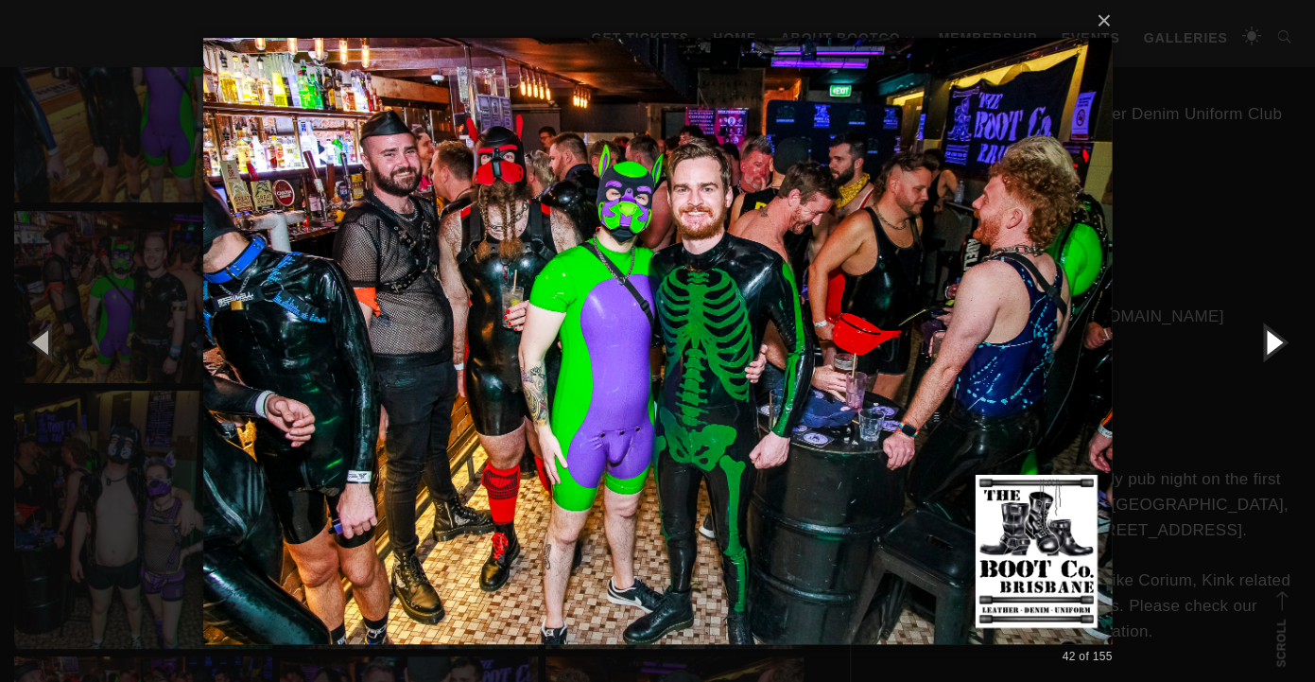
click at [1273, 344] on button "button" at bounding box center [1272, 341] width 85 height 104
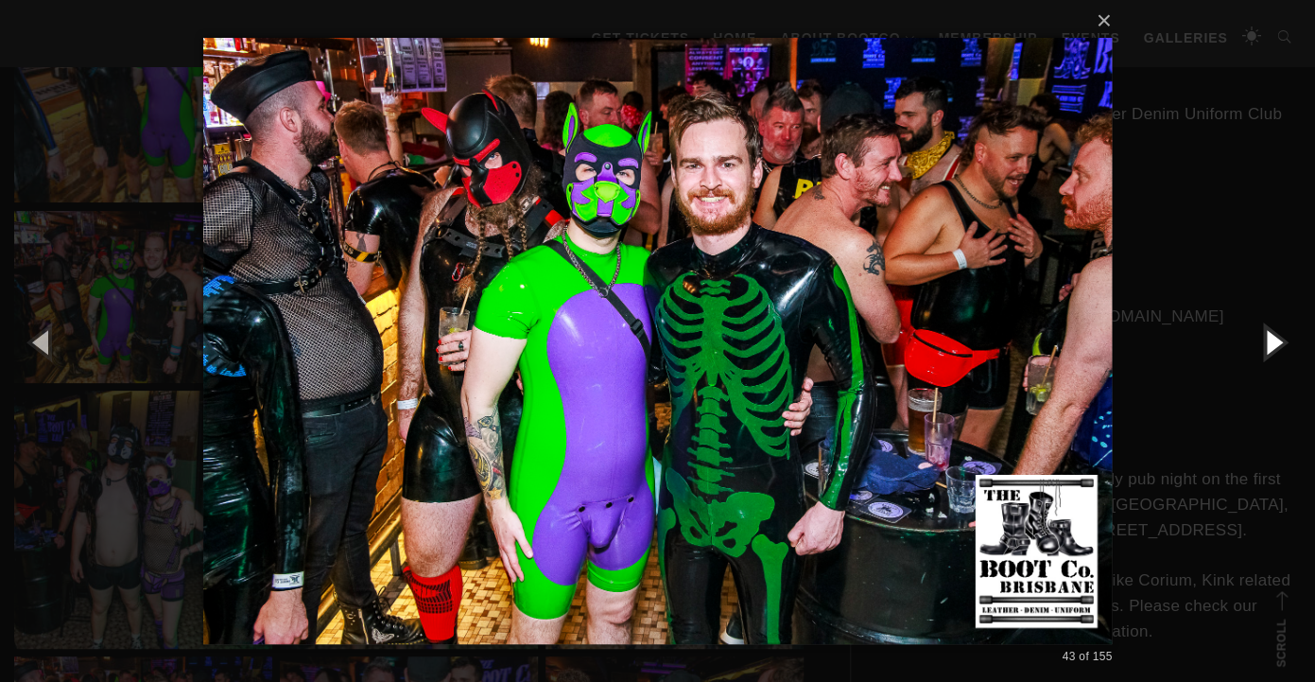
click at [1273, 344] on button "button" at bounding box center [1272, 341] width 85 height 104
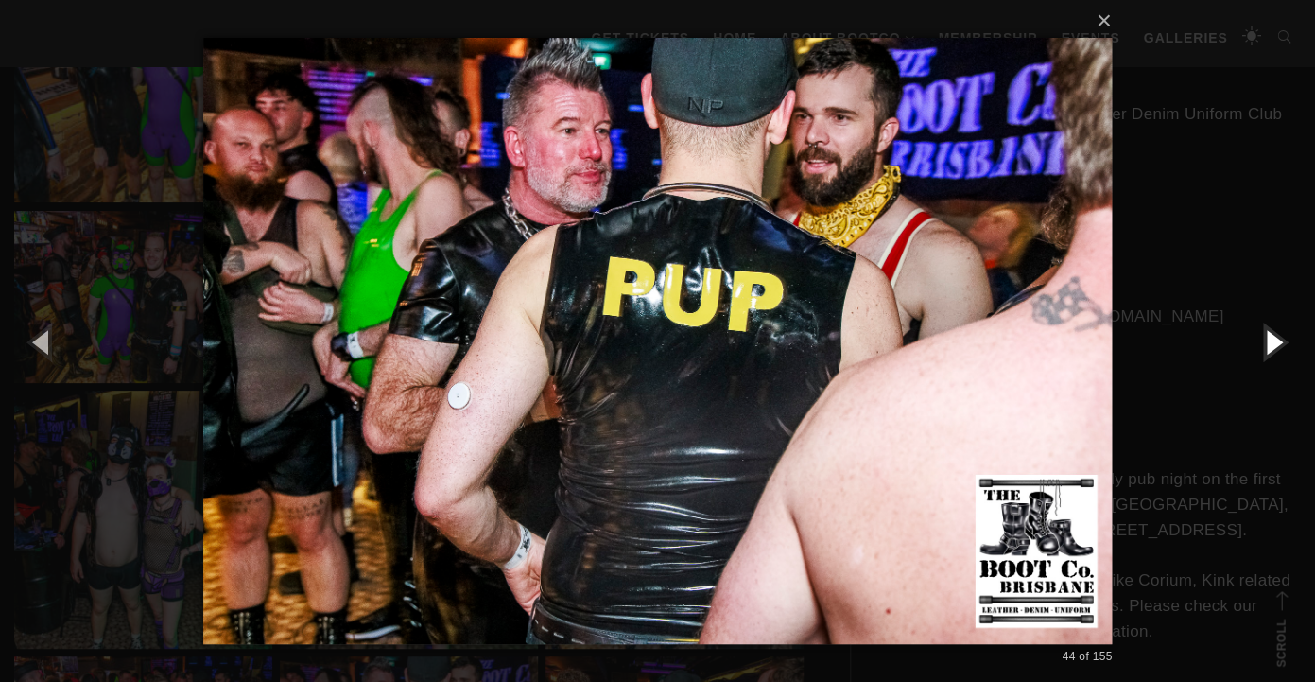
click at [1273, 344] on button "button" at bounding box center [1272, 341] width 85 height 104
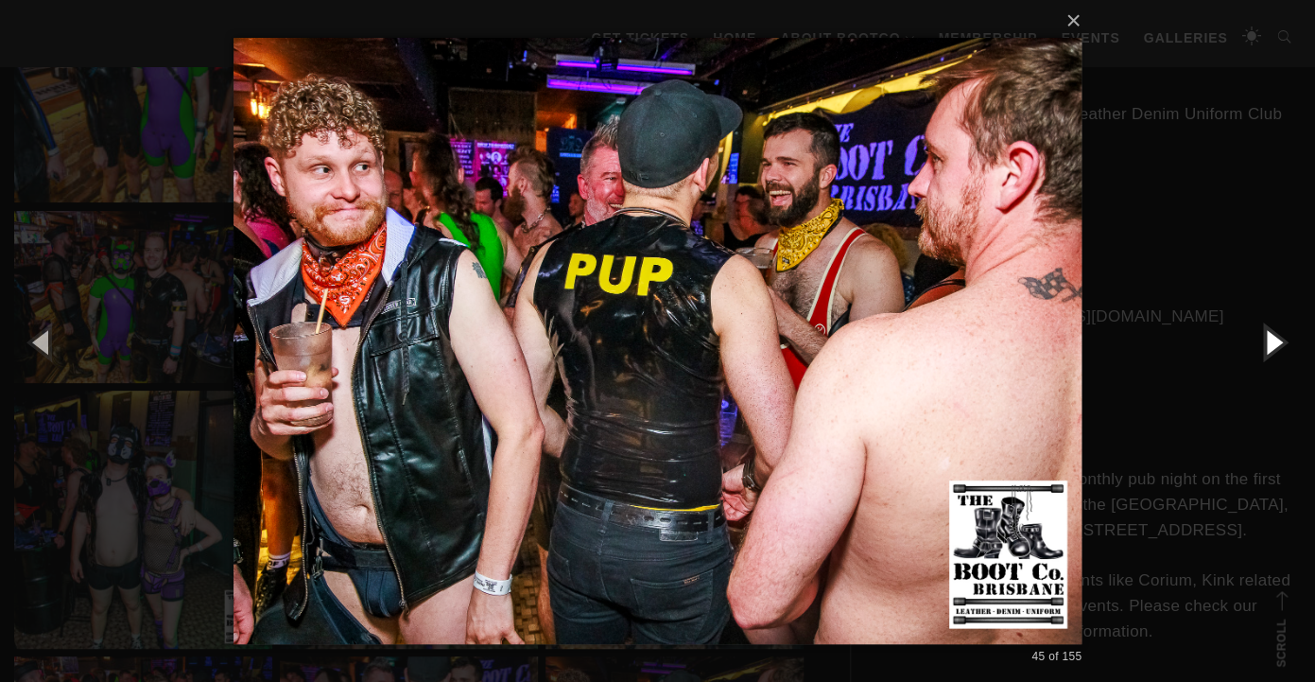
click at [1273, 344] on button "button" at bounding box center [1272, 341] width 85 height 104
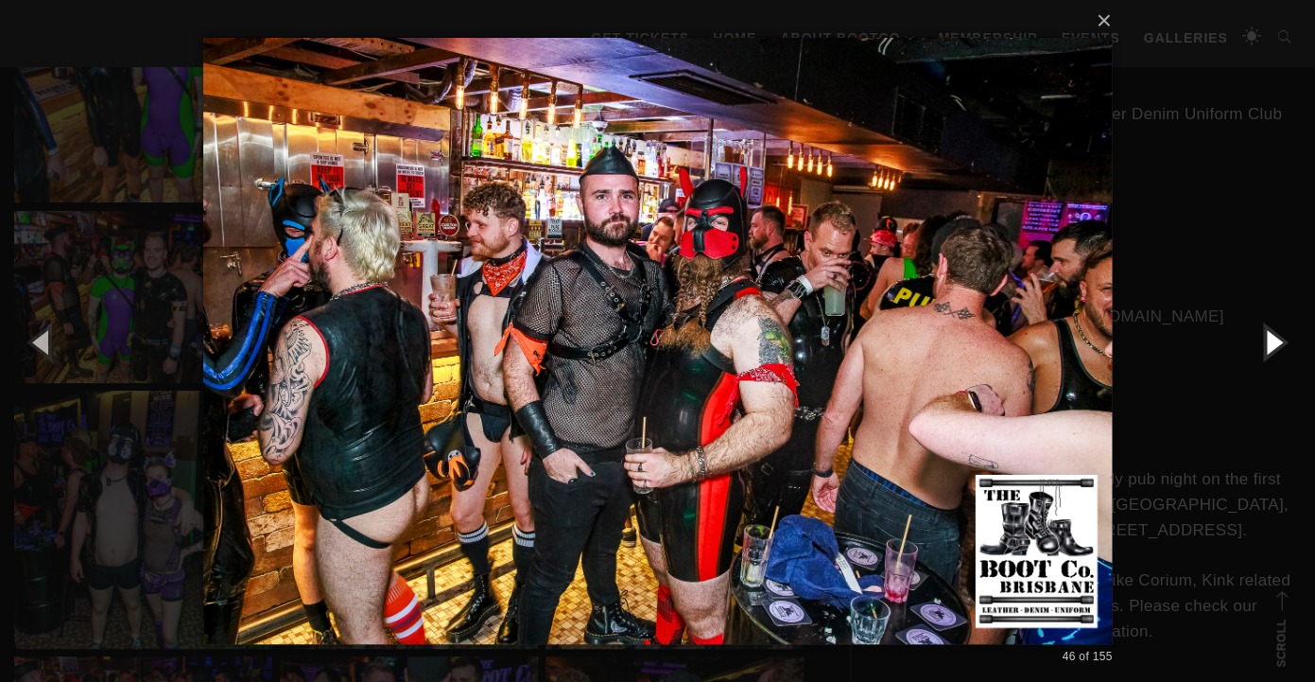
click at [1273, 344] on button "button" at bounding box center [1272, 341] width 85 height 104
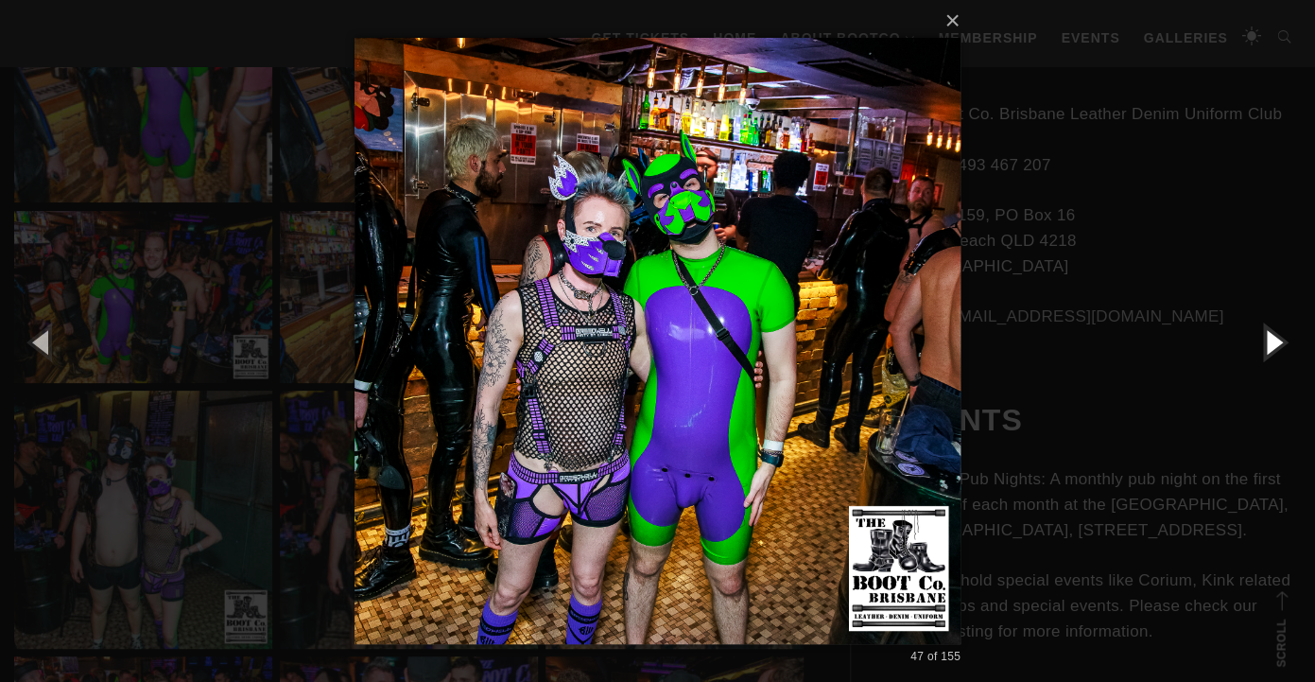
click at [1273, 344] on button "button" at bounding box center [1272, 341] width 85 height 104
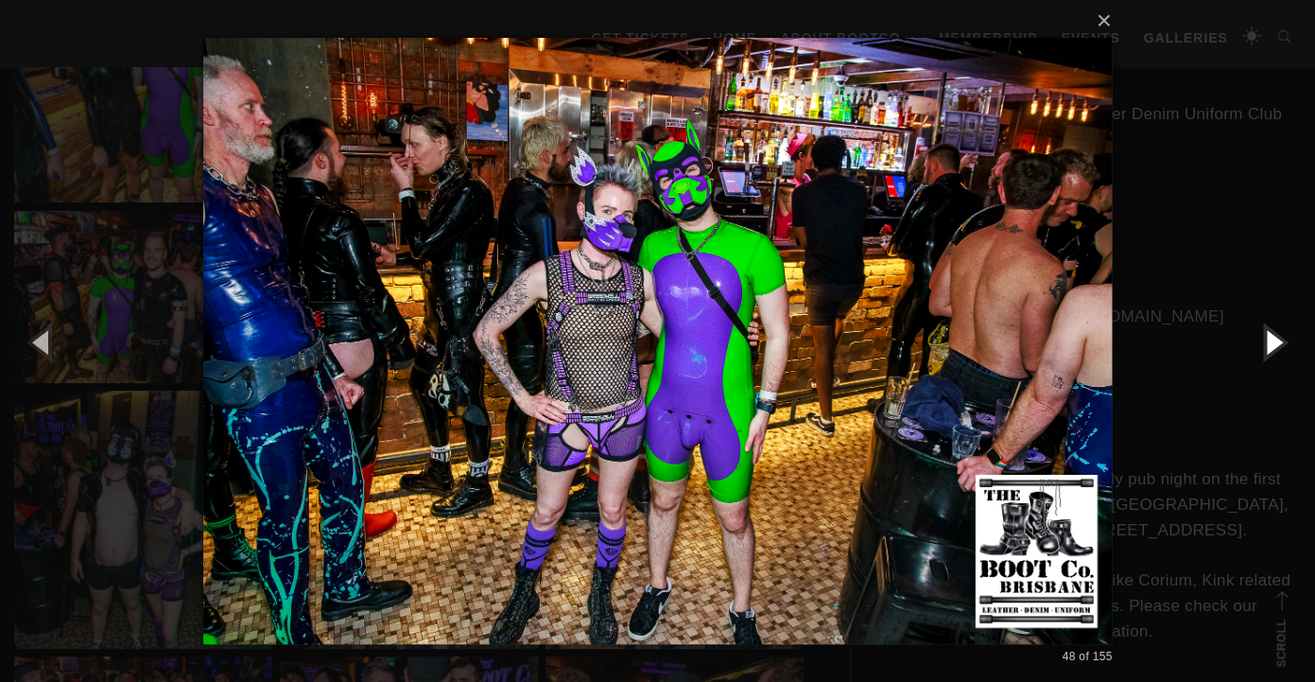
click at [1273, 344] on button "button" at bounding box center [1272, 341] width 85 height 104
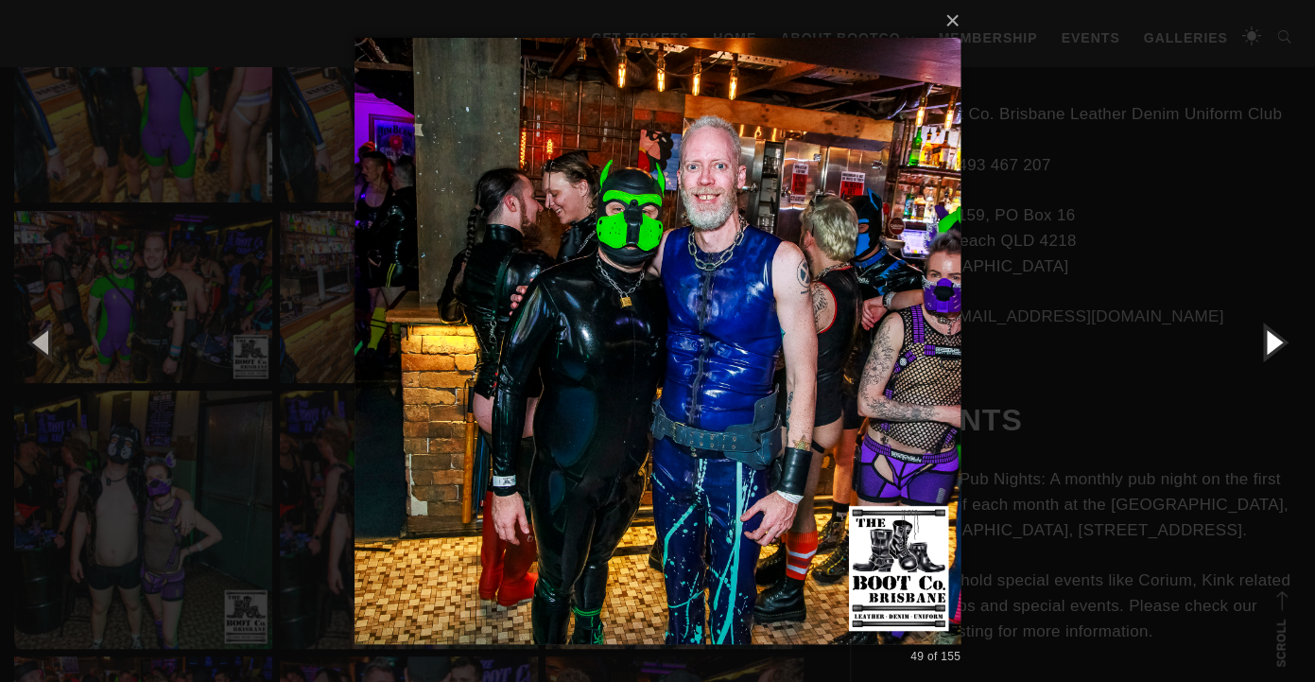
click at [1273, 344] on button "button" at bounding box center [1272, 341] width 85 height 104
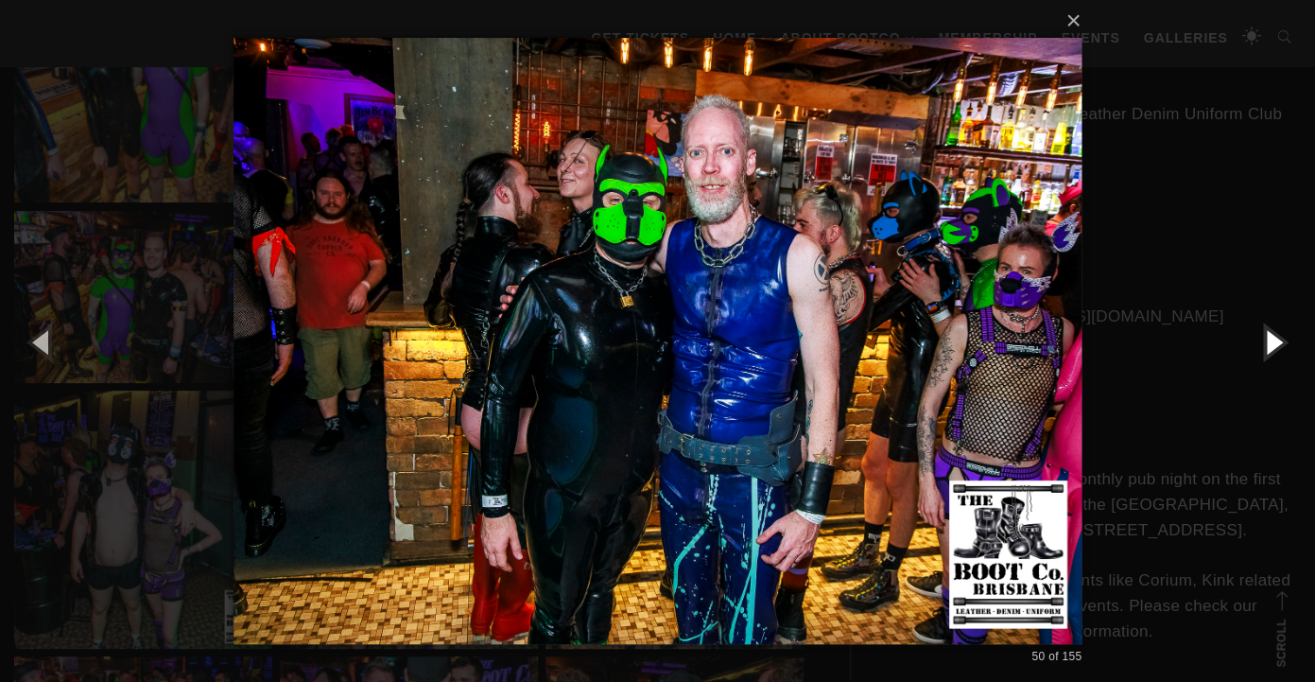
click at [1273, 344] on button "button" at bounding box center [1272, 341] width 85 height 104
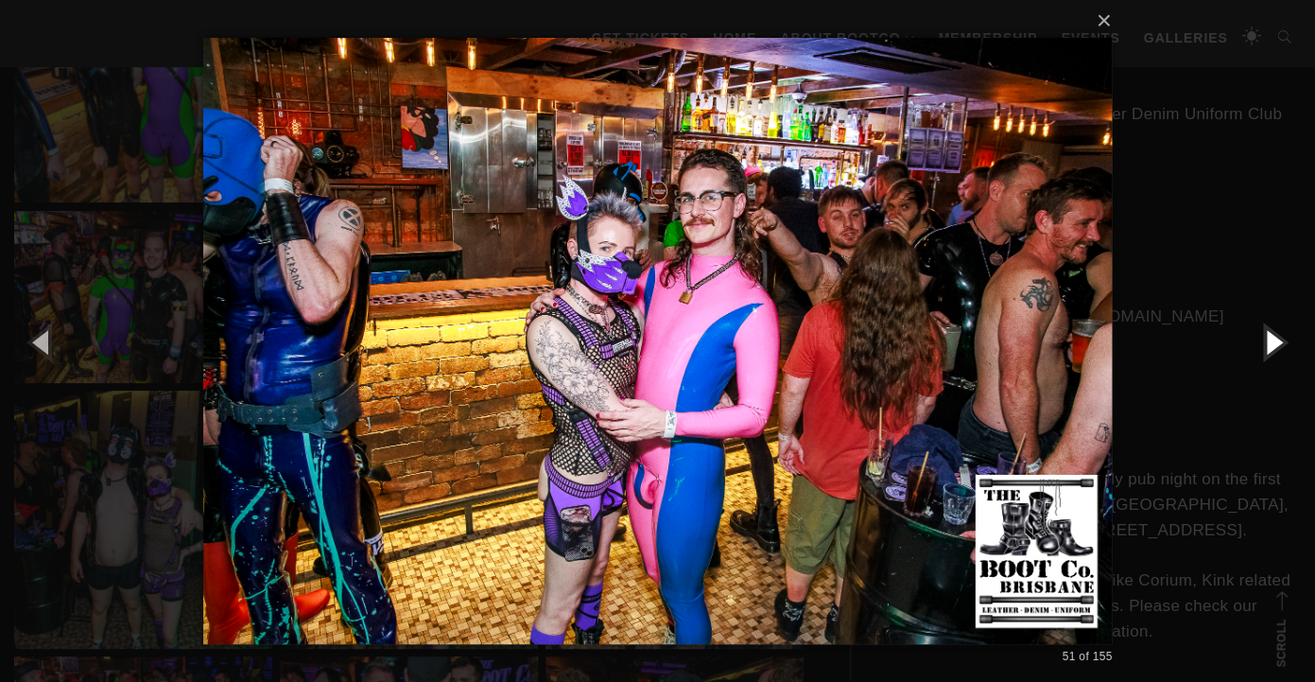
click at [1273, 344] on button "button" at bounding box center [1272, 341] width 85 height 104
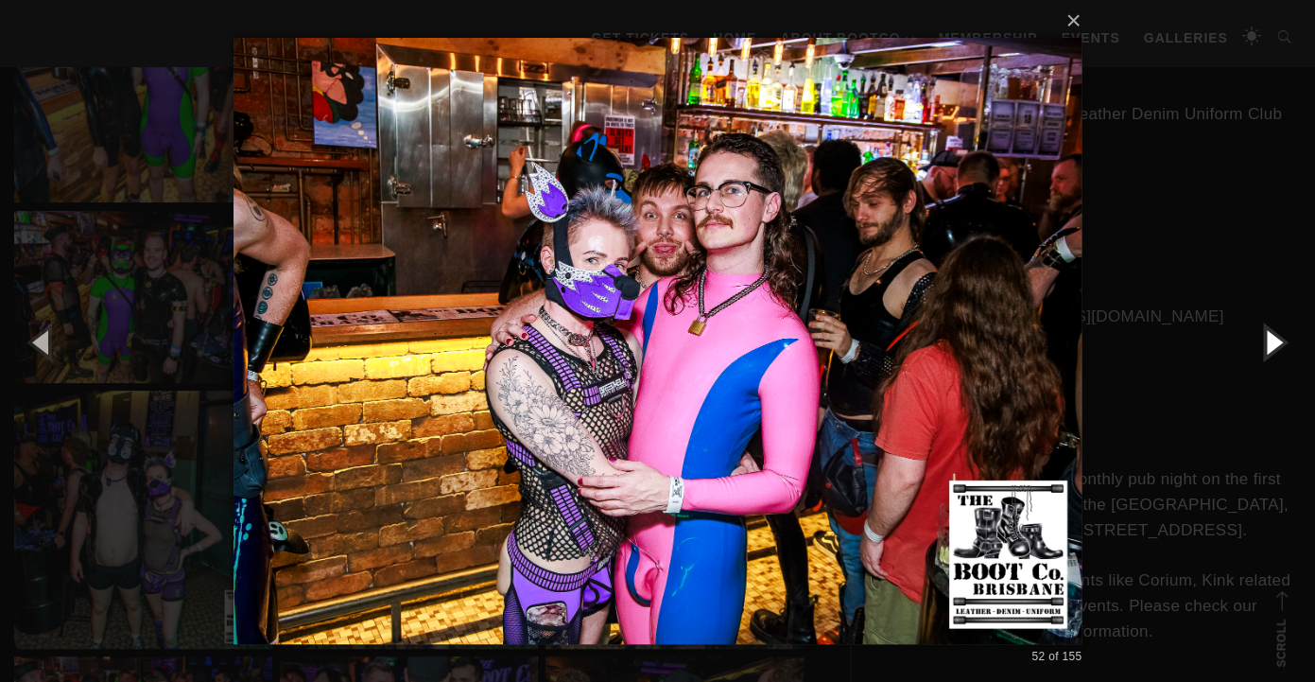
click at [1273, 344] on button "button" at bounding box center [1272, 341] width 85 height 104
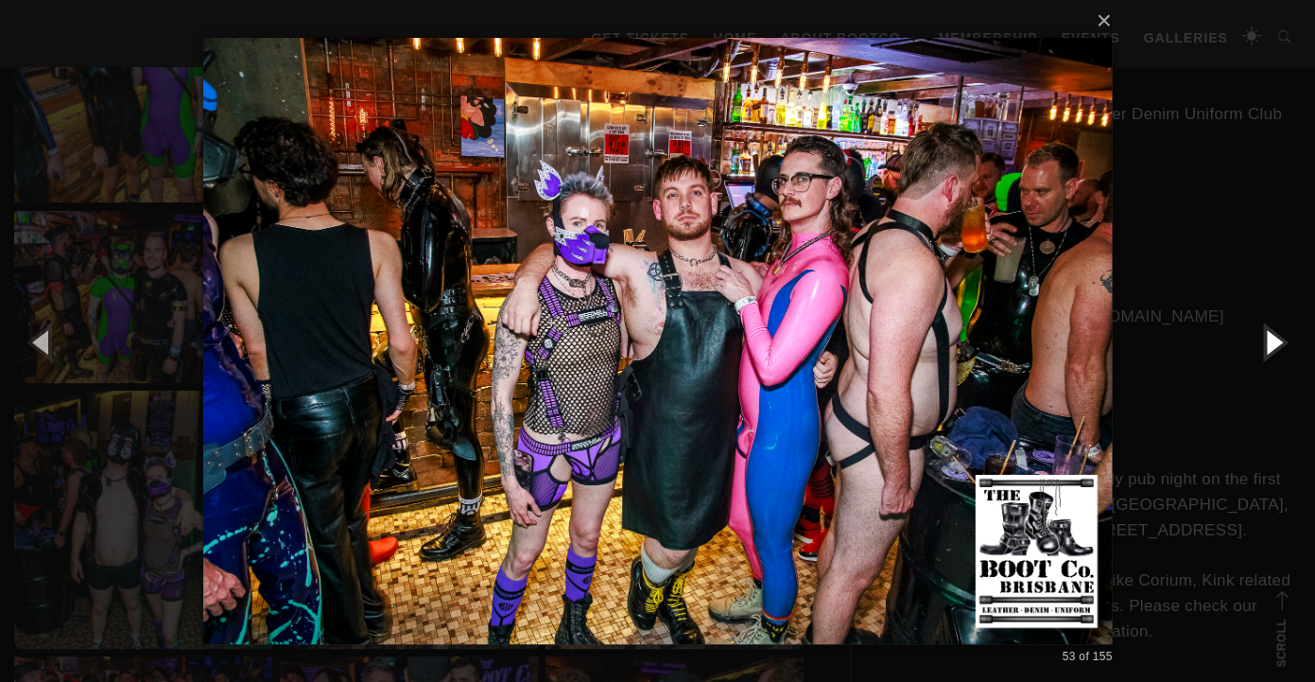
click at [1273, 344] on button "button" at bounding box center [1272, 341] width 85 height 104
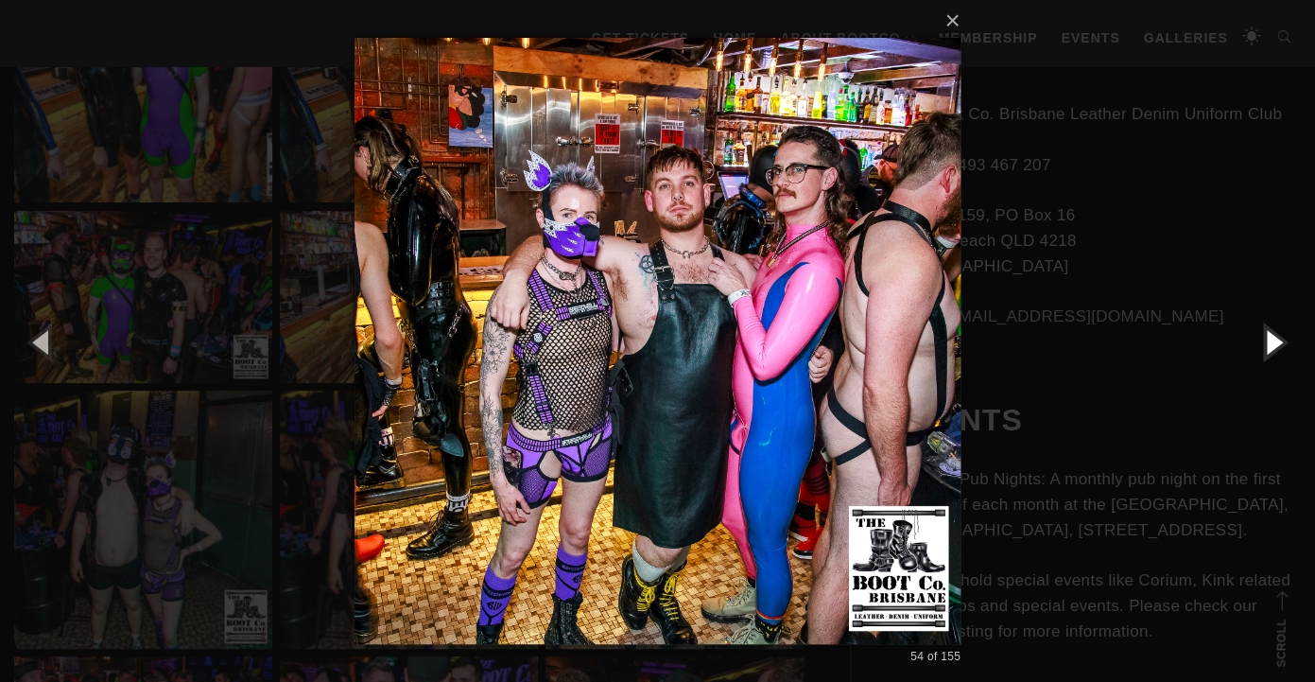
click at [1273, 344] on button "button" at bounding box center [1272, 341] width 85 height 104
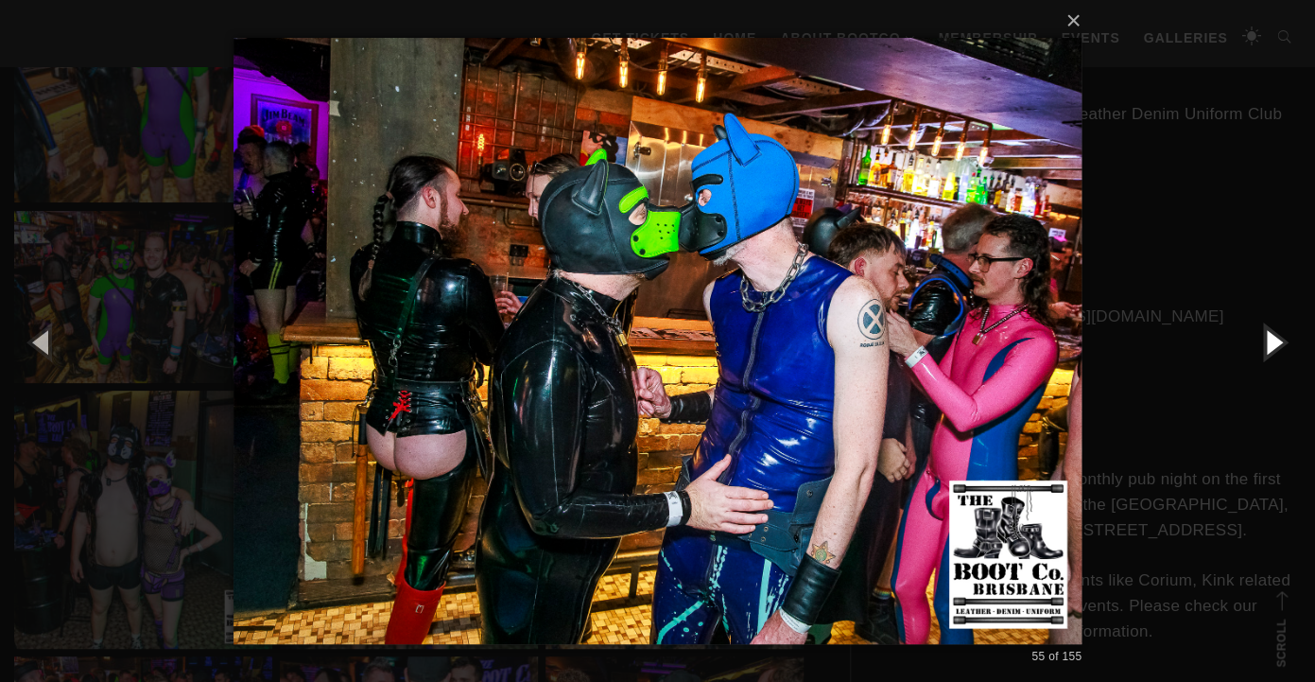
click at [1273, 344] on button "button" at bounding box center [1272, 341] width 85 height 104
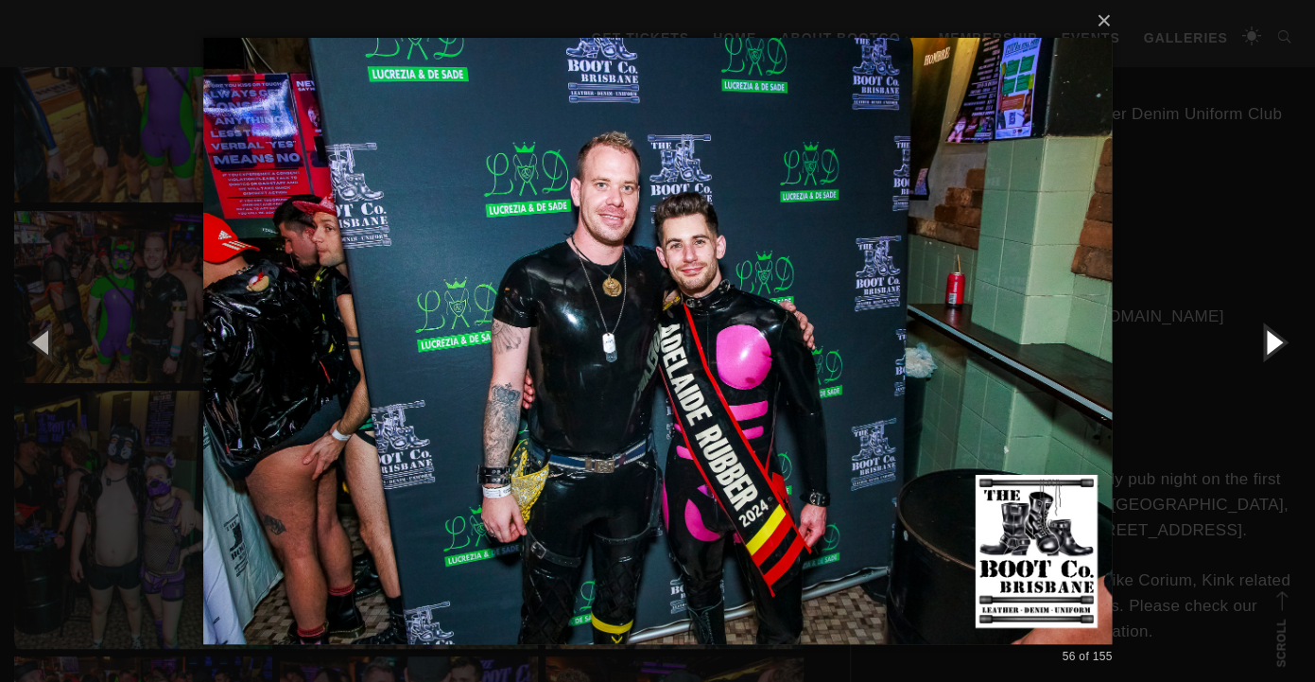
click at [1273, 344] on button "button" at bounding box center [1272, 341] width 85 height 104
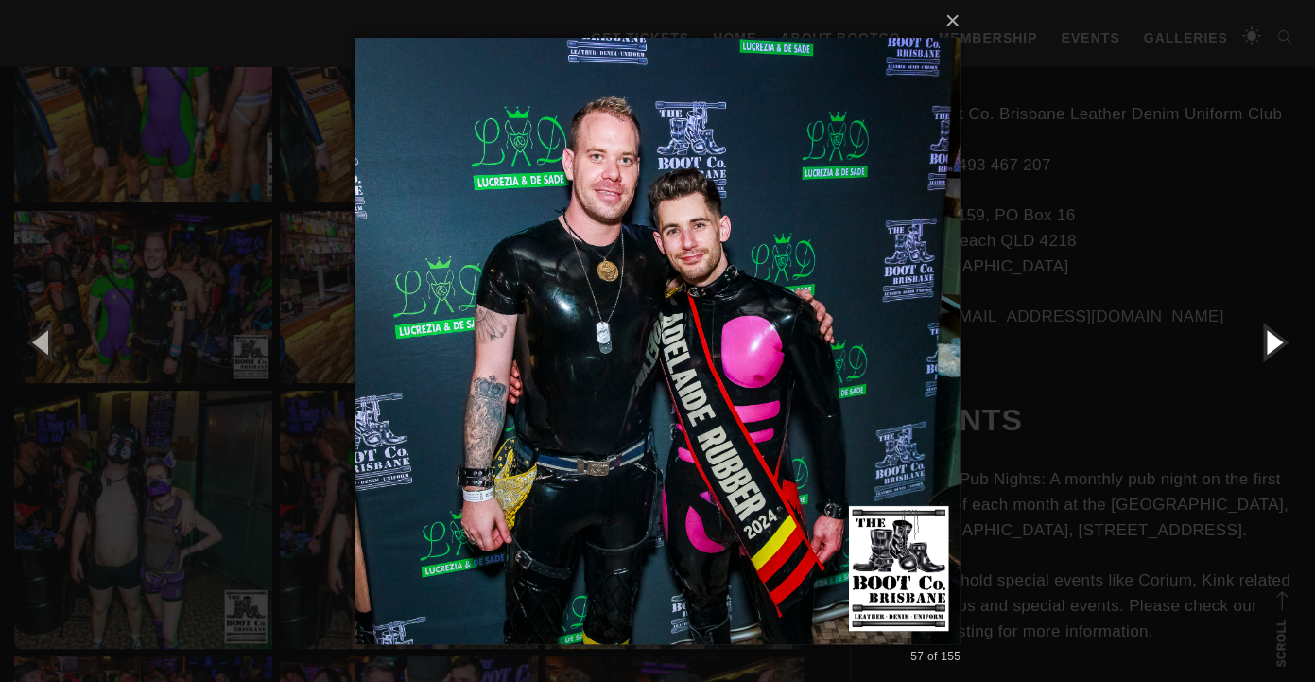
click at [1273, 344] on button "button" at bounding box center [1272, 341] width 85 height 104
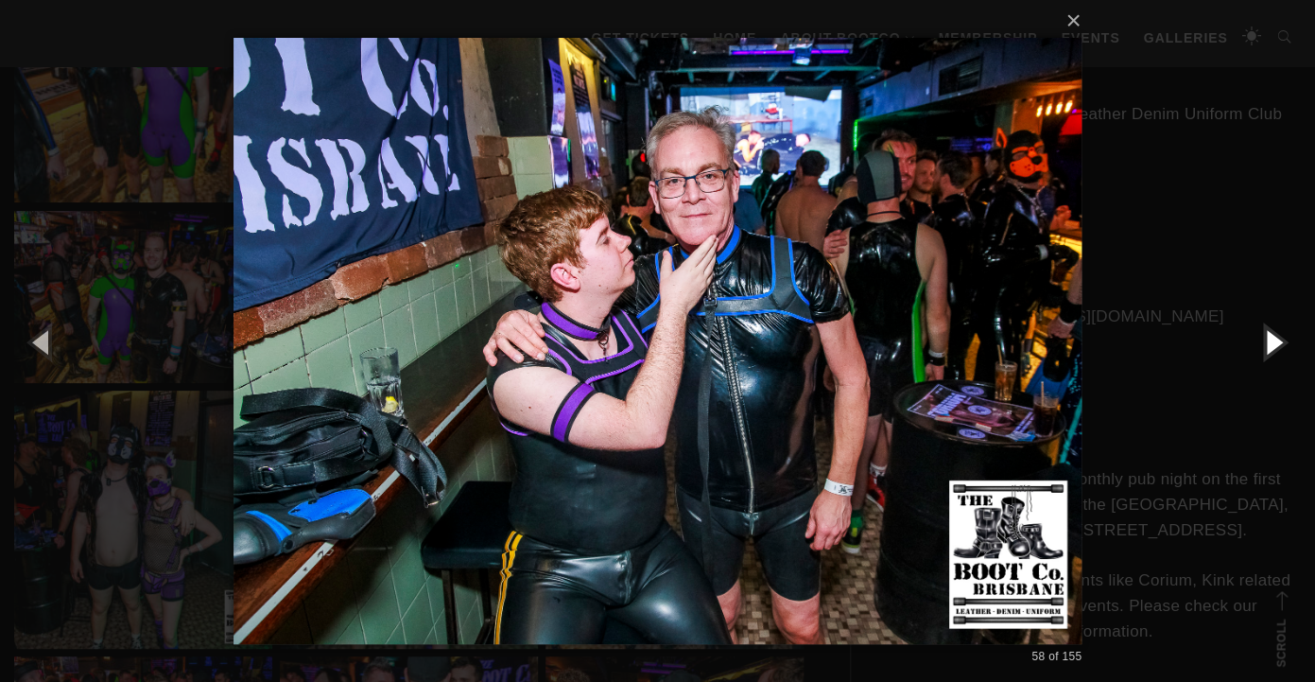
click at [1273, 344] on button "button" at bounding box center [1272, 341] width 85 height 104
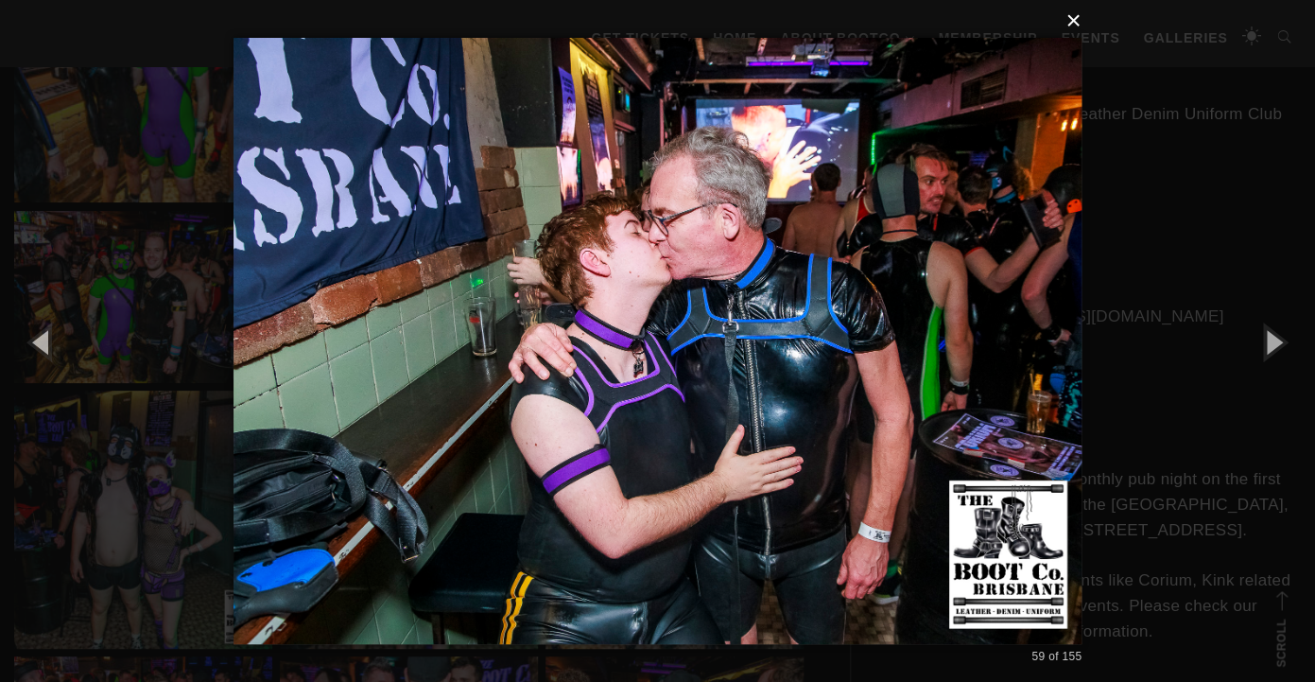
click at [1073, 29] on button "×" at bounding box center [663, 21] width 848 height 42
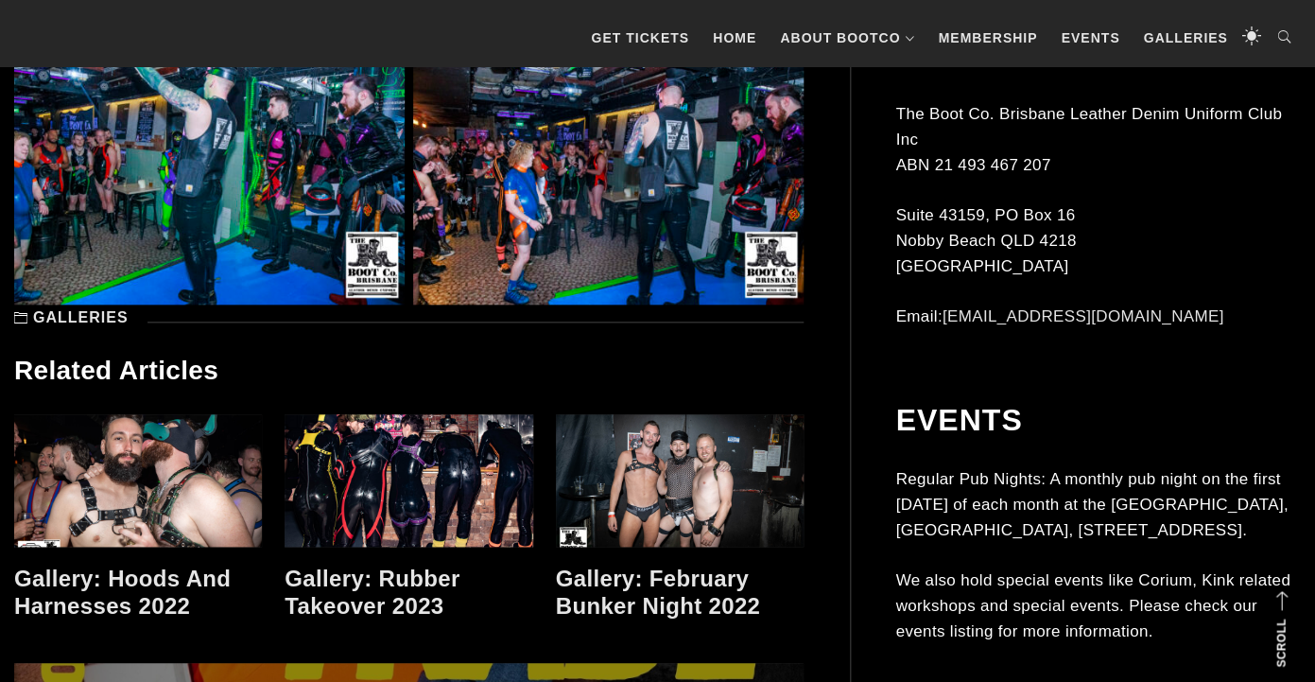
scroll to position [13713, 0]
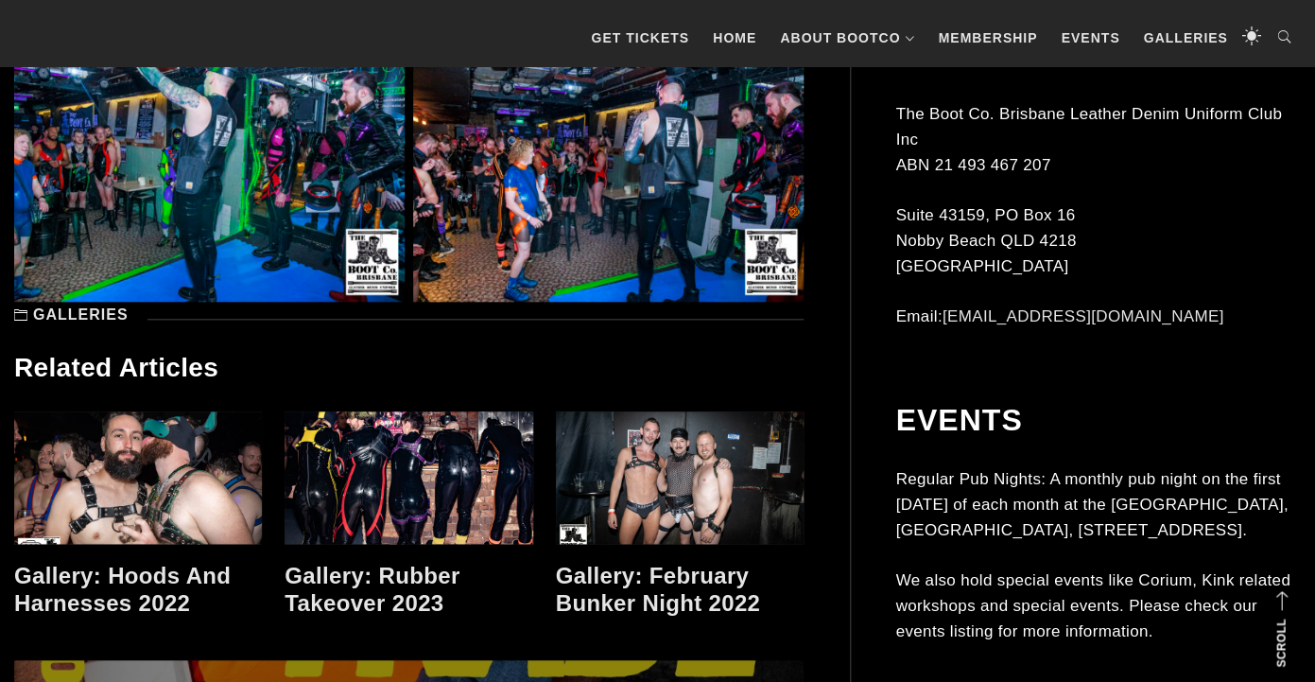
click at [720, 568] on link "Gallery: February Bunker Night 2022" at bounding box center [658, 588] width 205 height 53
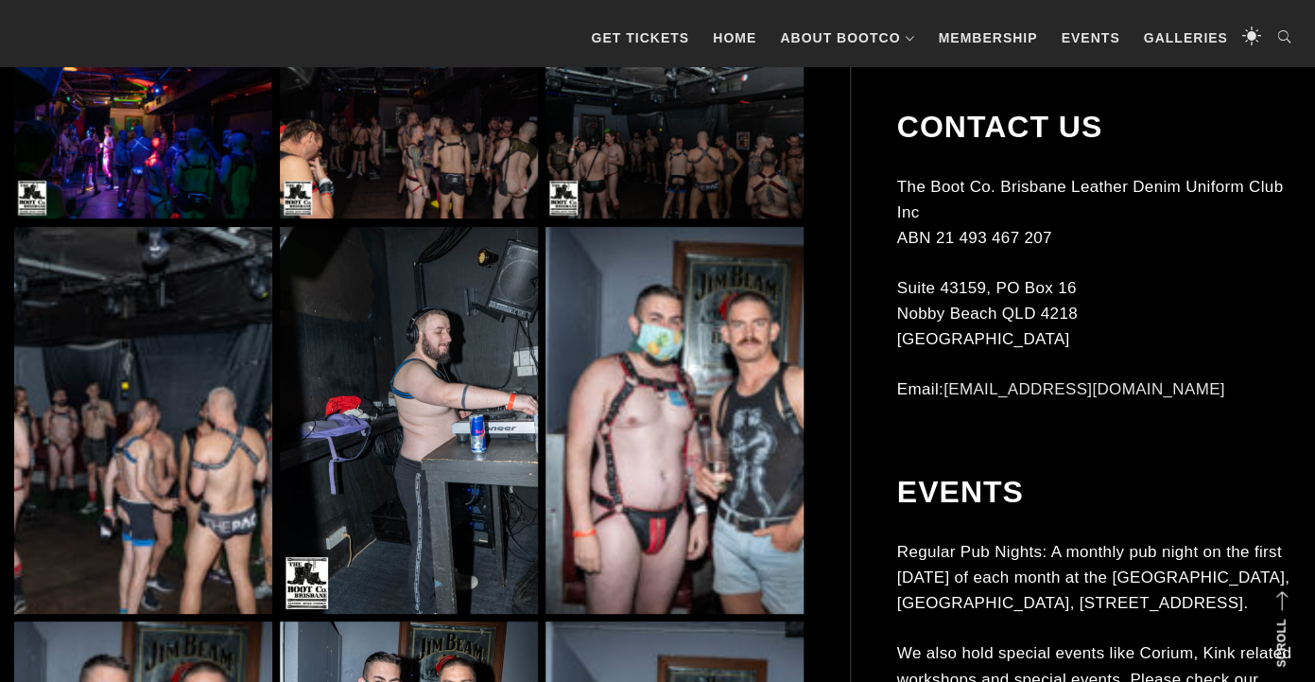
scroll to position [5252, 0]
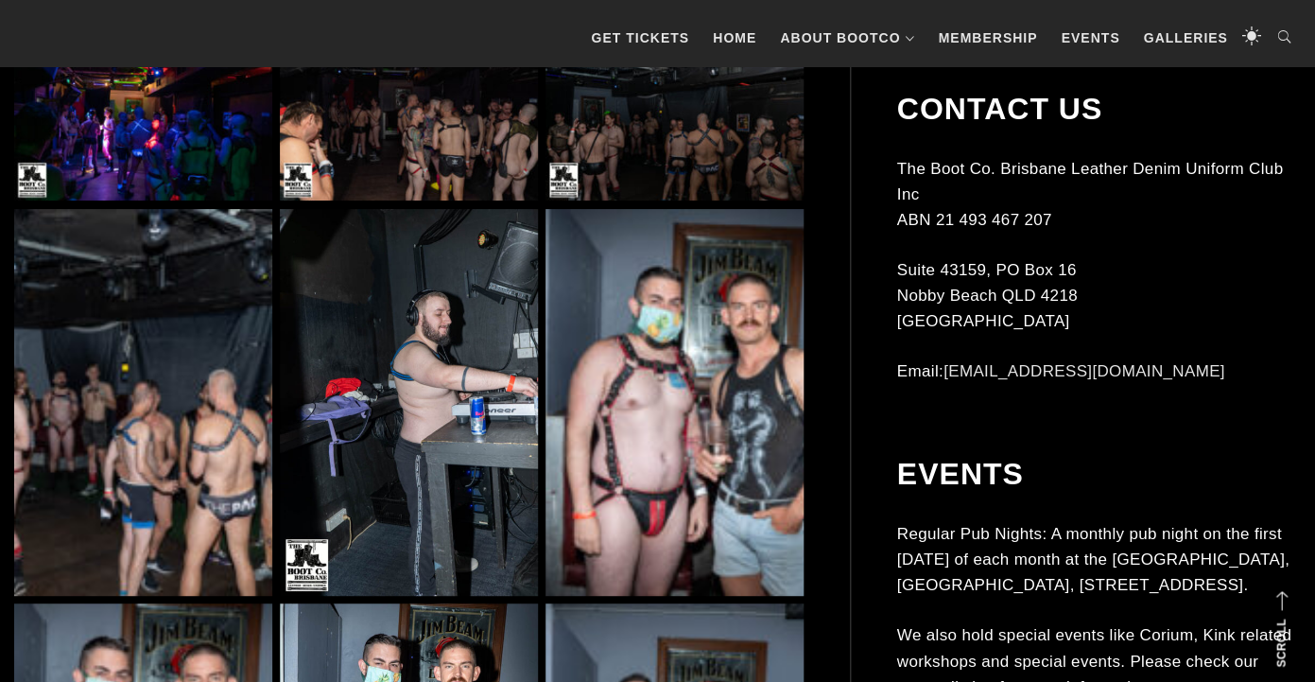
click at [159, 406] on img at bounding box center [143, 402] width 258 height 387
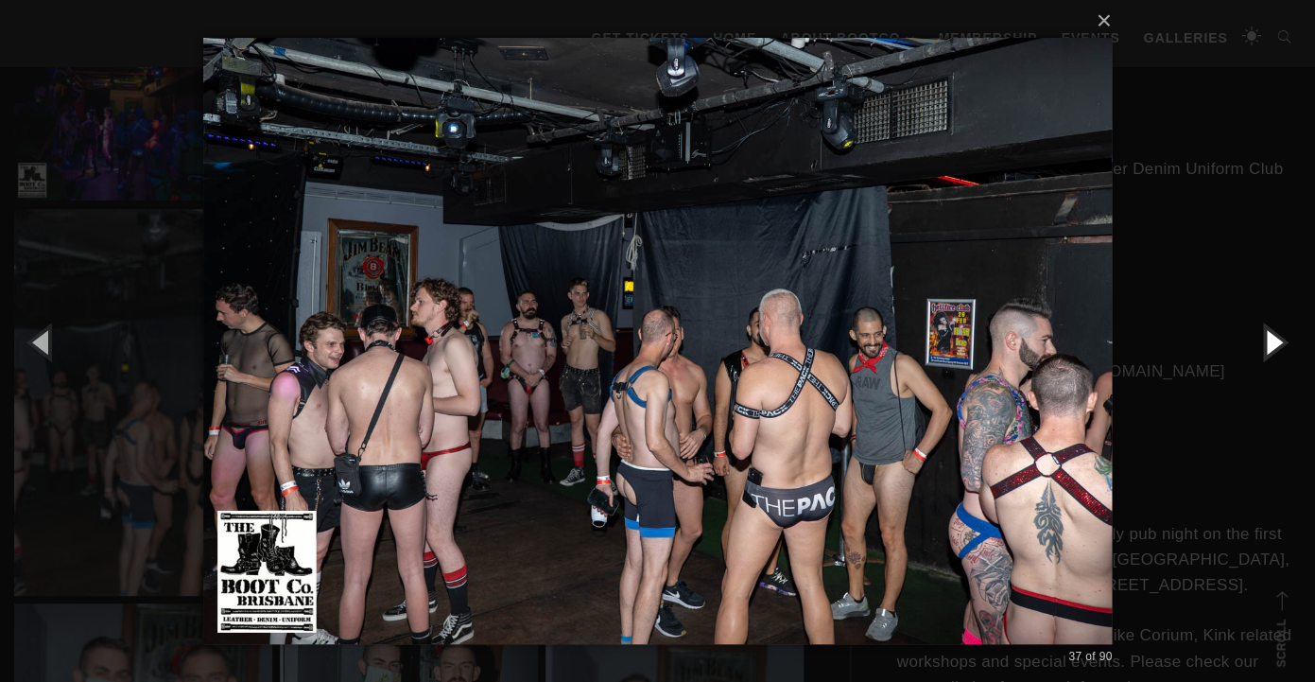
click at [1268, 344] on button "button" at bounding box center [1272, 341] width 85 height 104
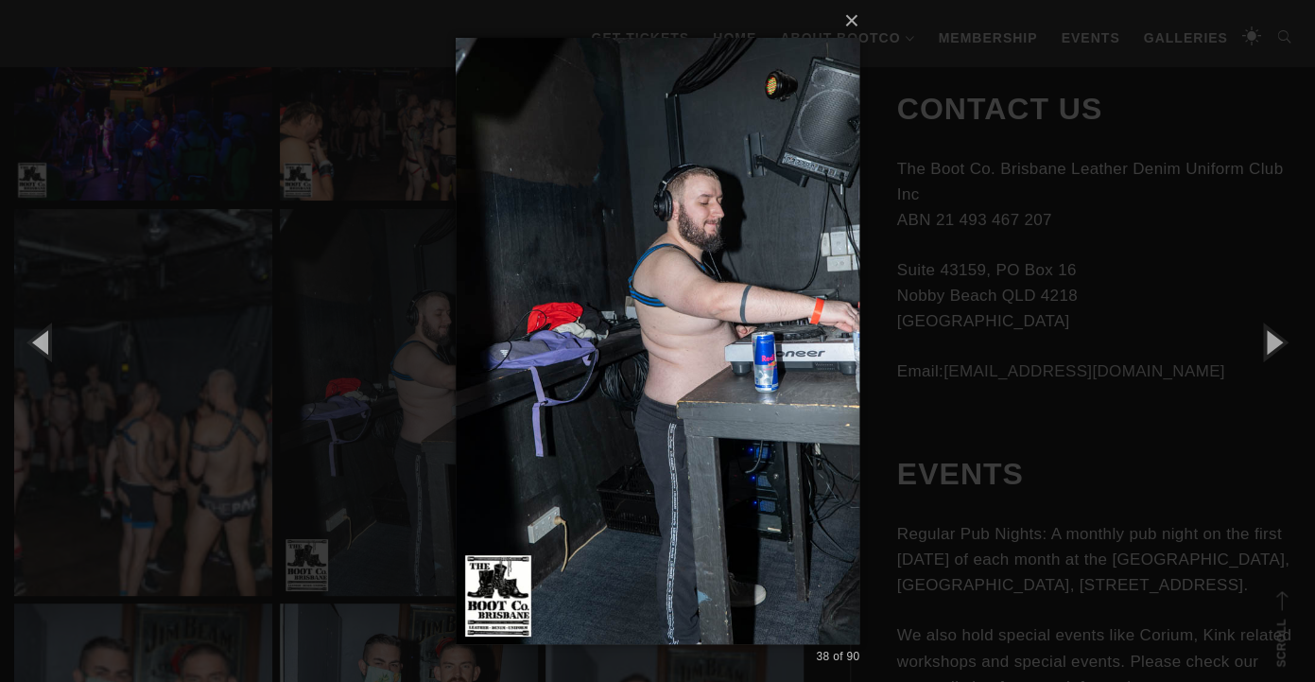
click at [1052, 359] on div "× 38 of 90 Loading..." at bounding box center [657, 341] width 1315 height 682
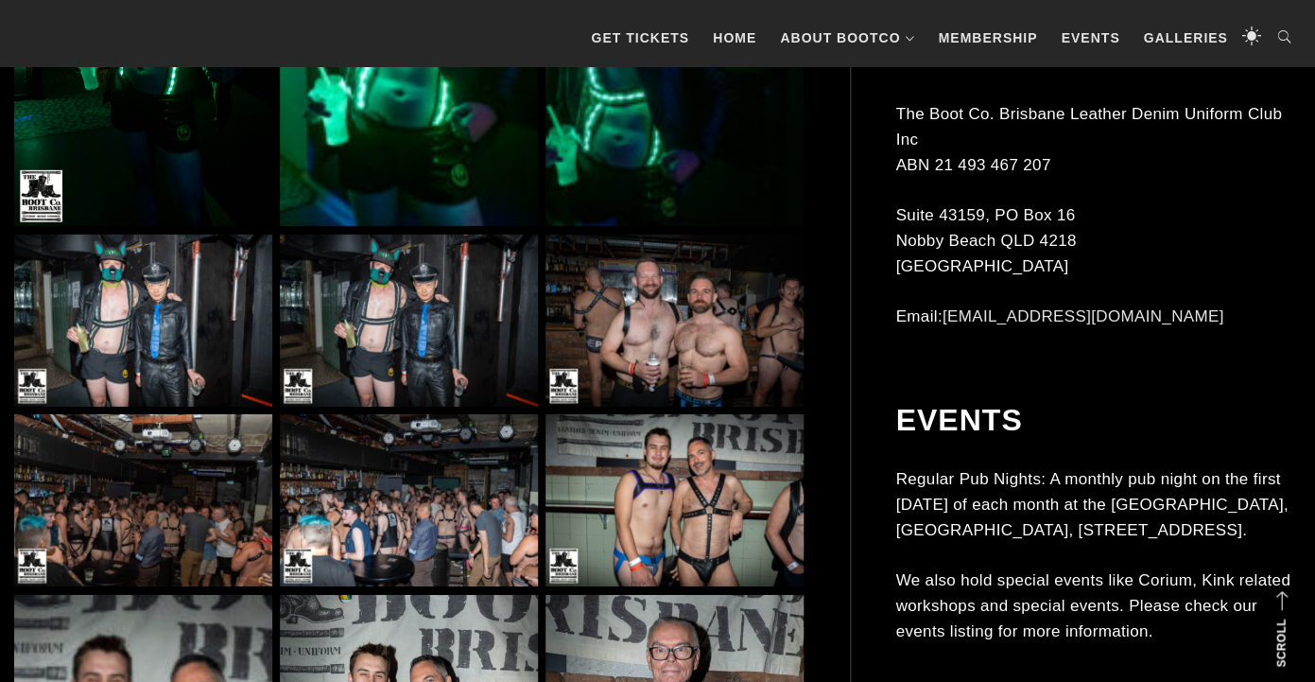
scroll to position [9961, 0]
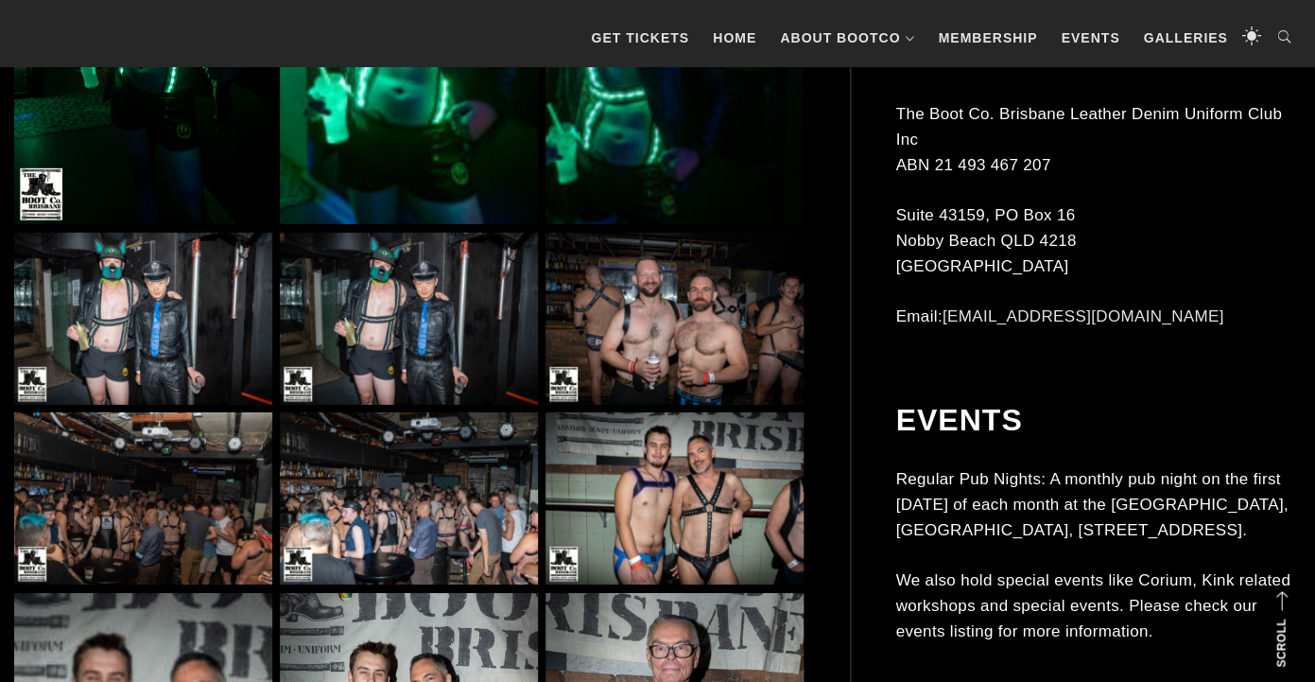
click at [737, 313] on img at bounding box center [674, 319] width 258 height 172
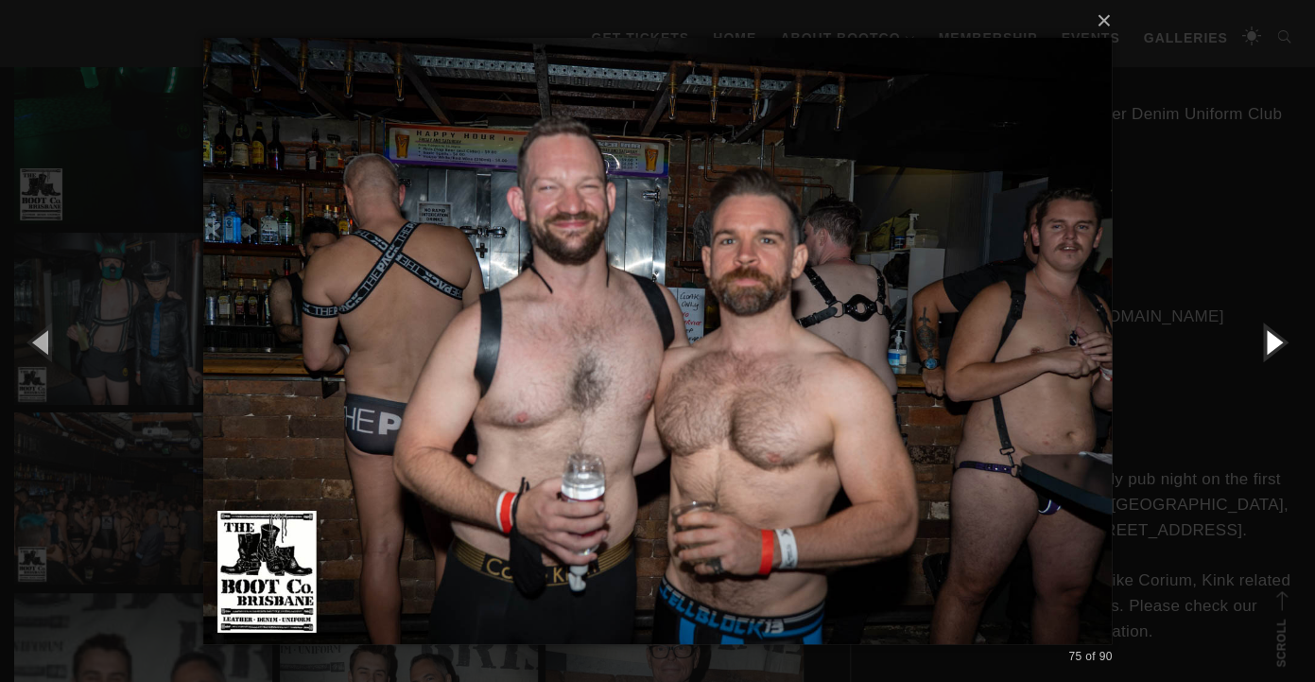
click at [1279, 337] on button "button" at bounding box center [1272, 341] width 85 height 104
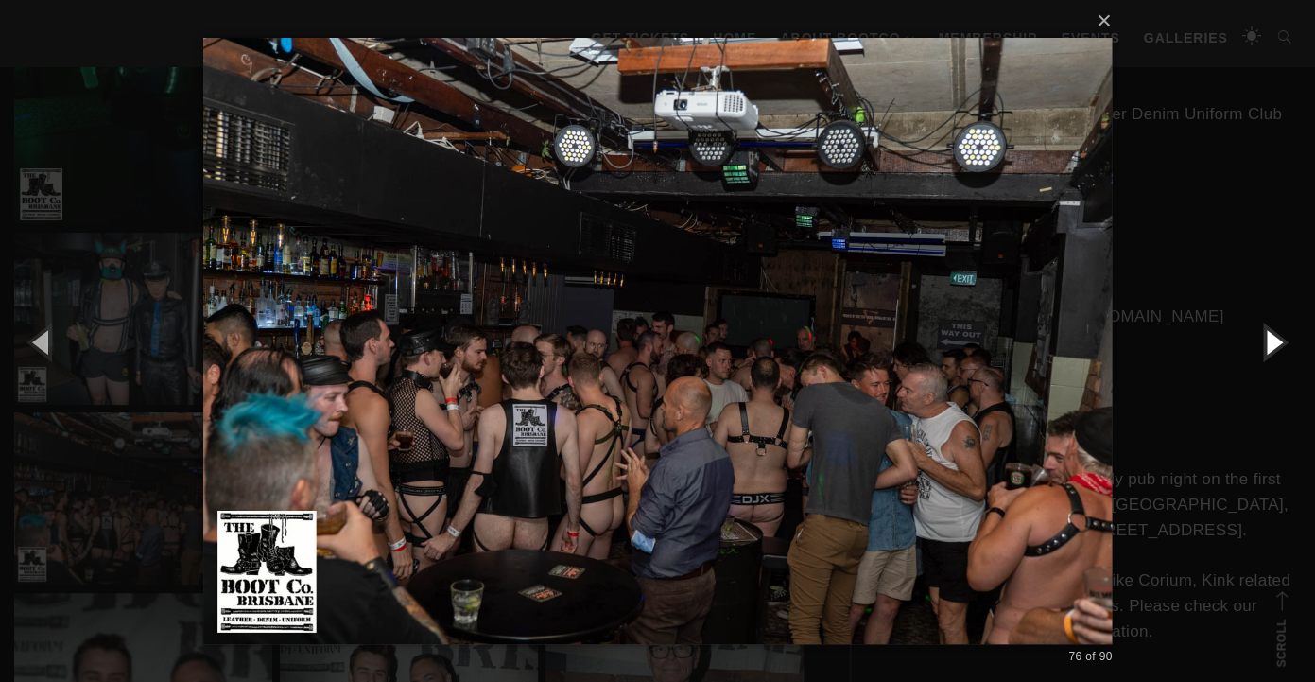
click at [1279, 337] on button "button" at bounding box center [1272, 341] width 85 height 104
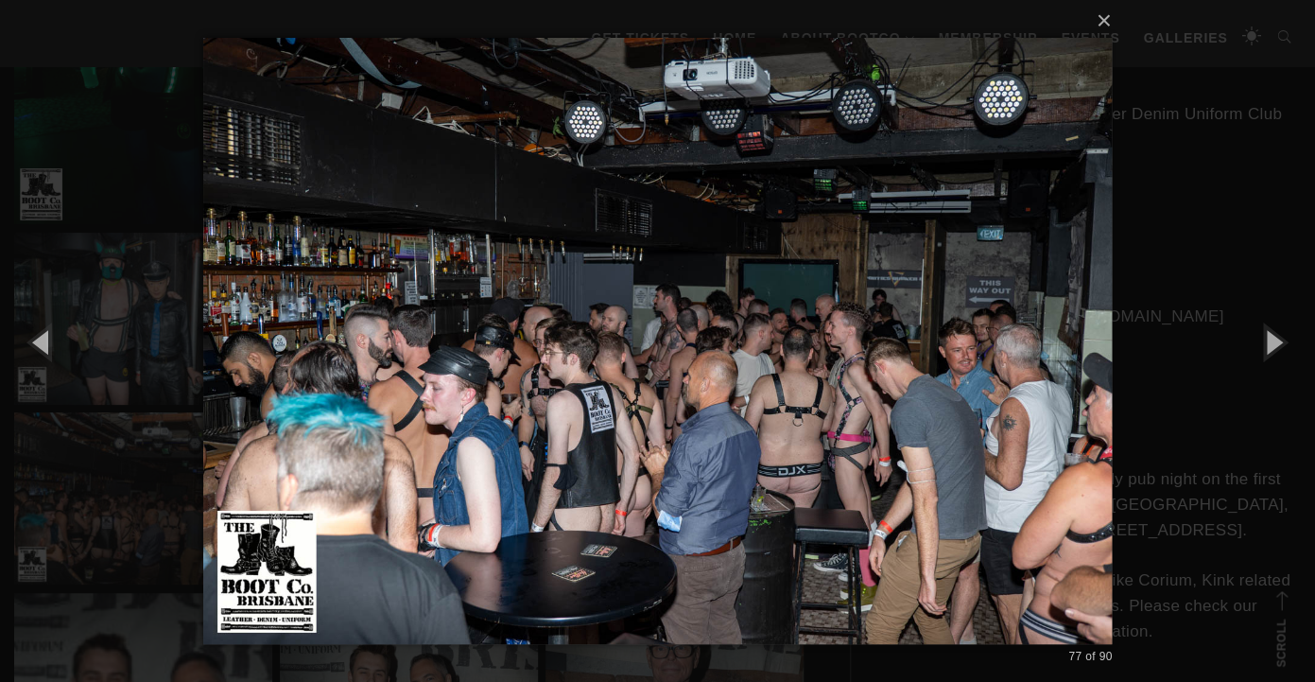
click at [1208, 291] on div "× 77 of 90 Loading..." at bounding box center [657, 341] width 1315 height 682
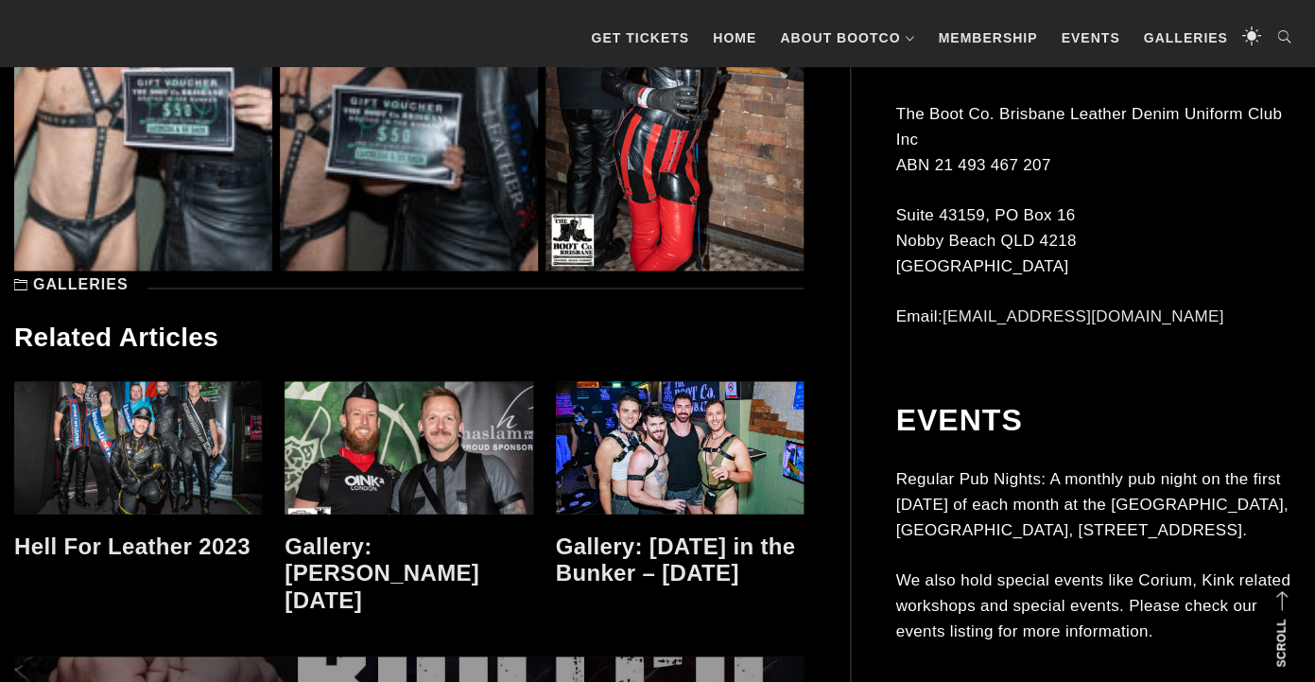
scroll to position [11645, 0]
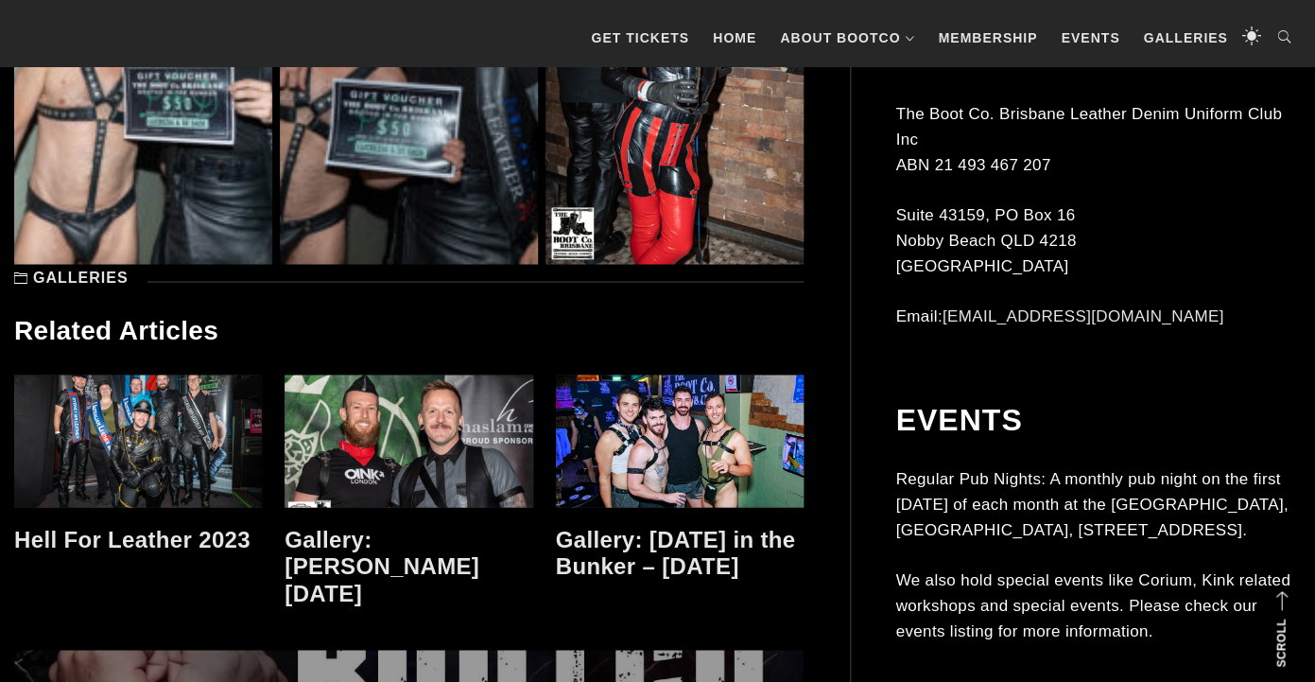
click at [782, 542] on link "Gallery: Mardi Gras in the Bunker – Mar 2025" at bounding box center [676, 552] width 240 height 53
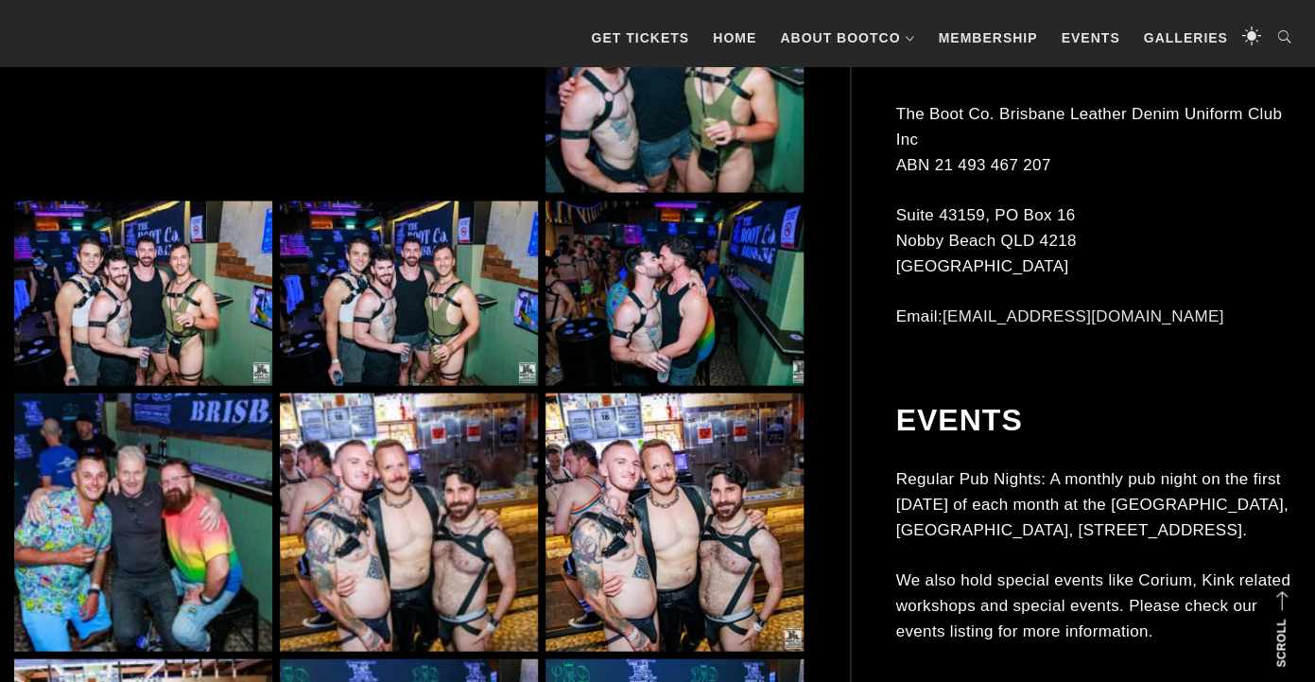
scroll to position [1271, 0]
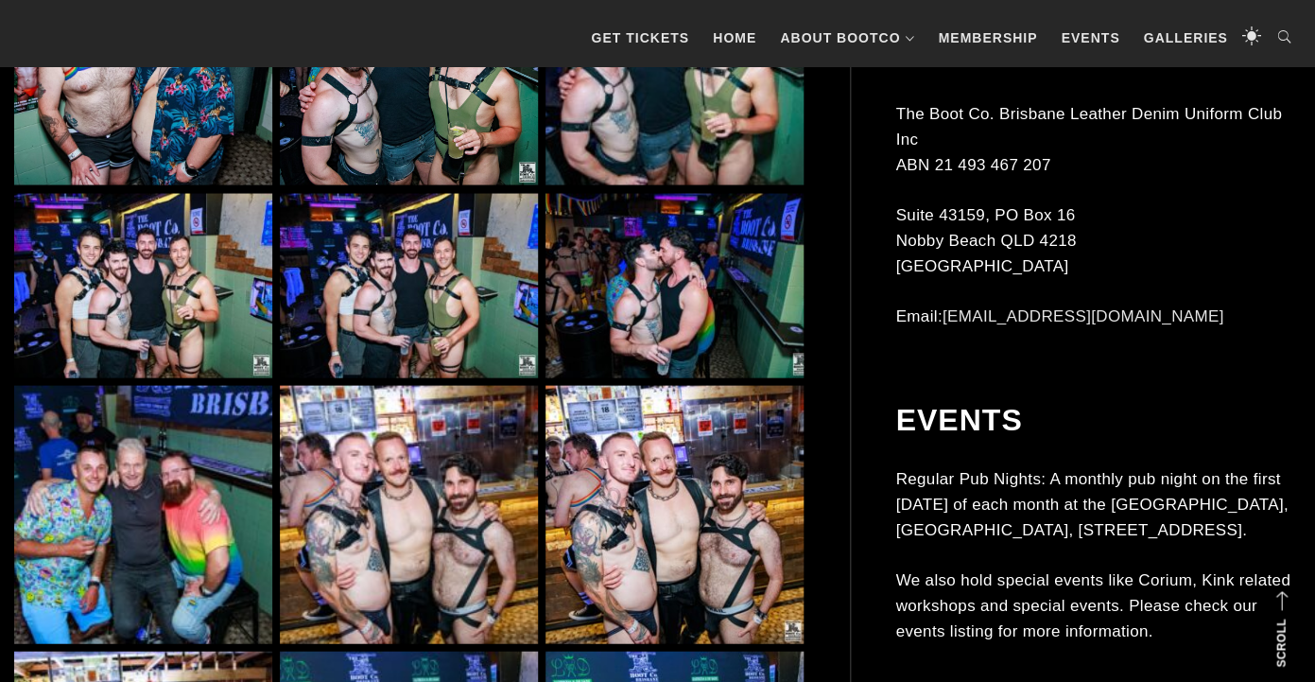
click at [768, 527] on img at bounding box center [674, 514] width 258 height 258
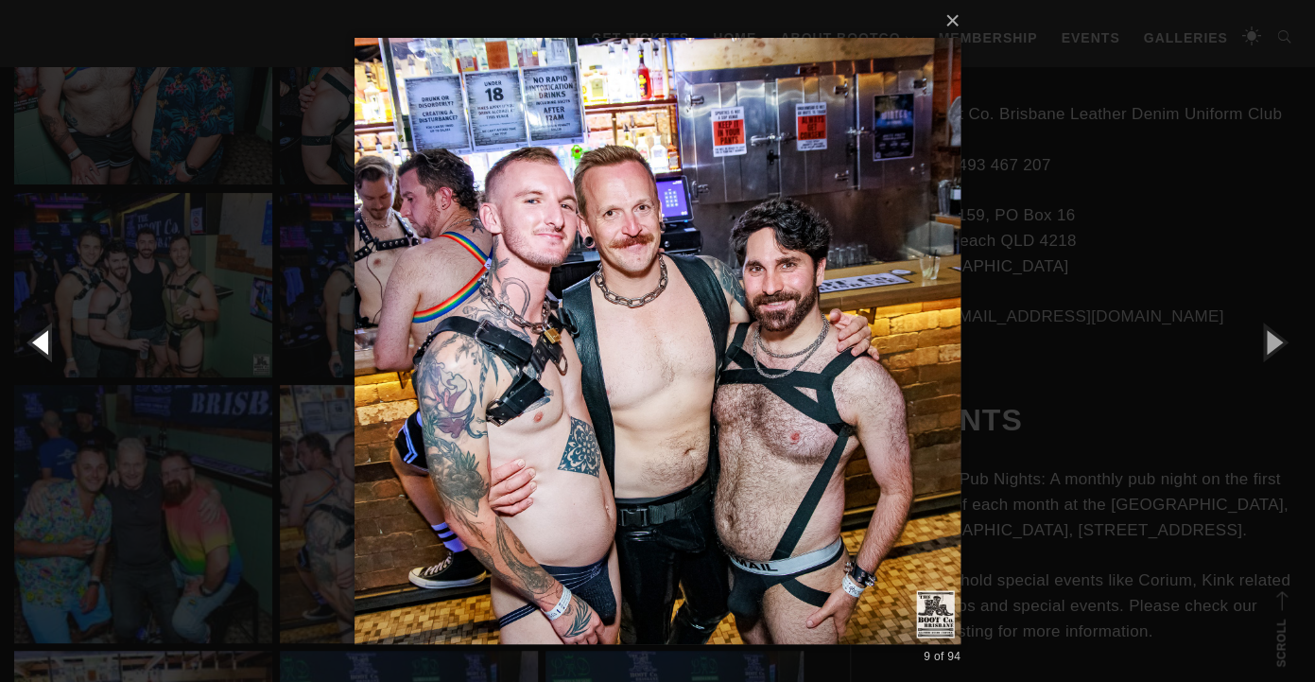
click at [55, 331] on button "button" at bounding box center [42, 341] width 85 height 104
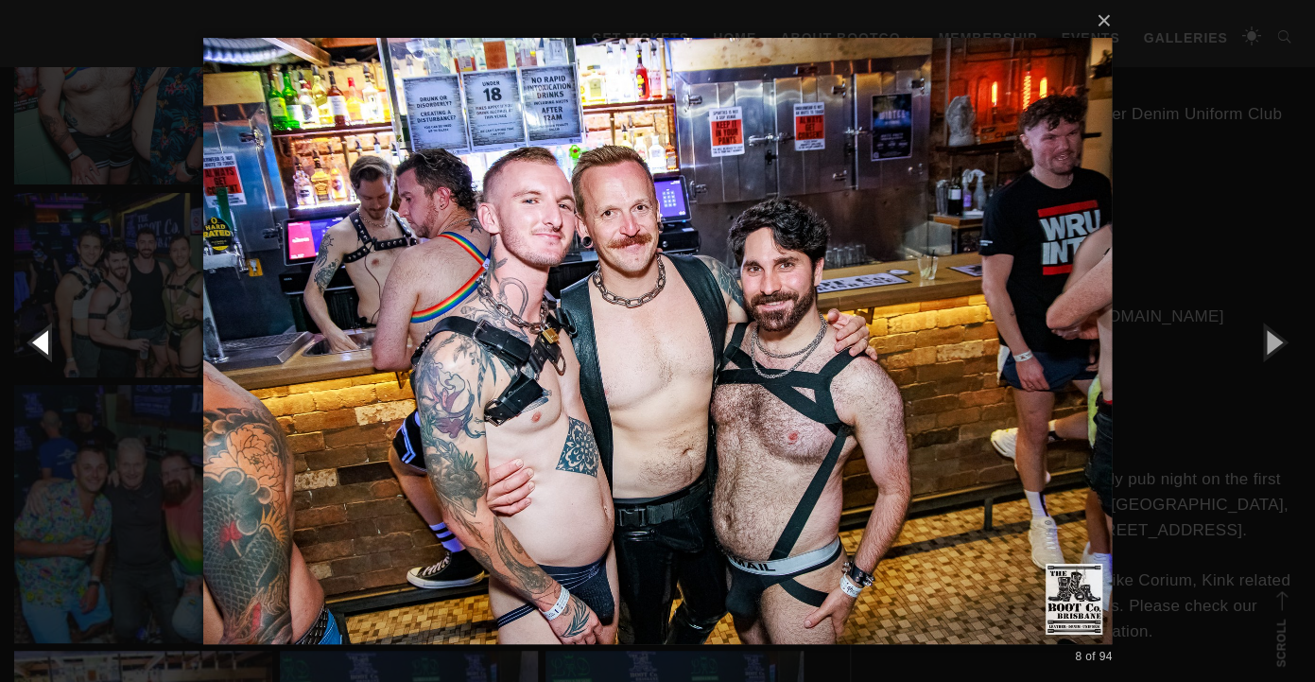
click at [55, 331] on button "button" at bounding box center [42, 341] width 85 height 104
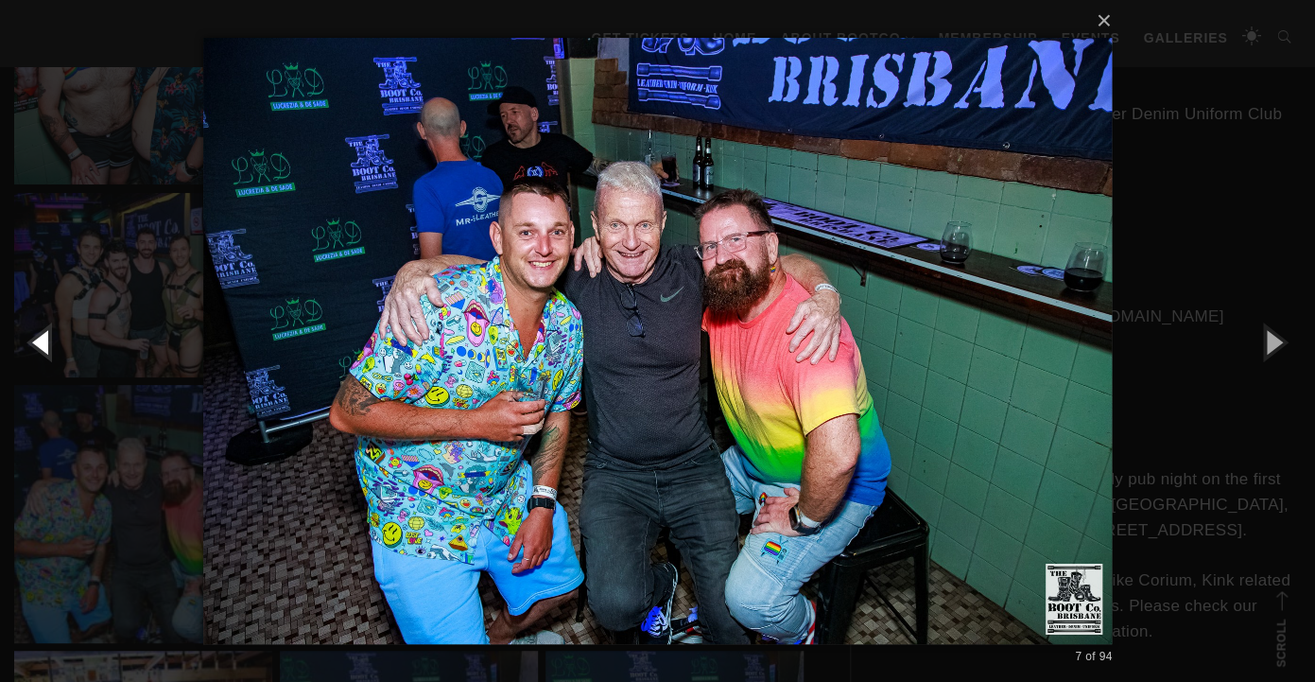
click at [55, 331] on button "button" at bounding box center [42, 341] width 85 height 104
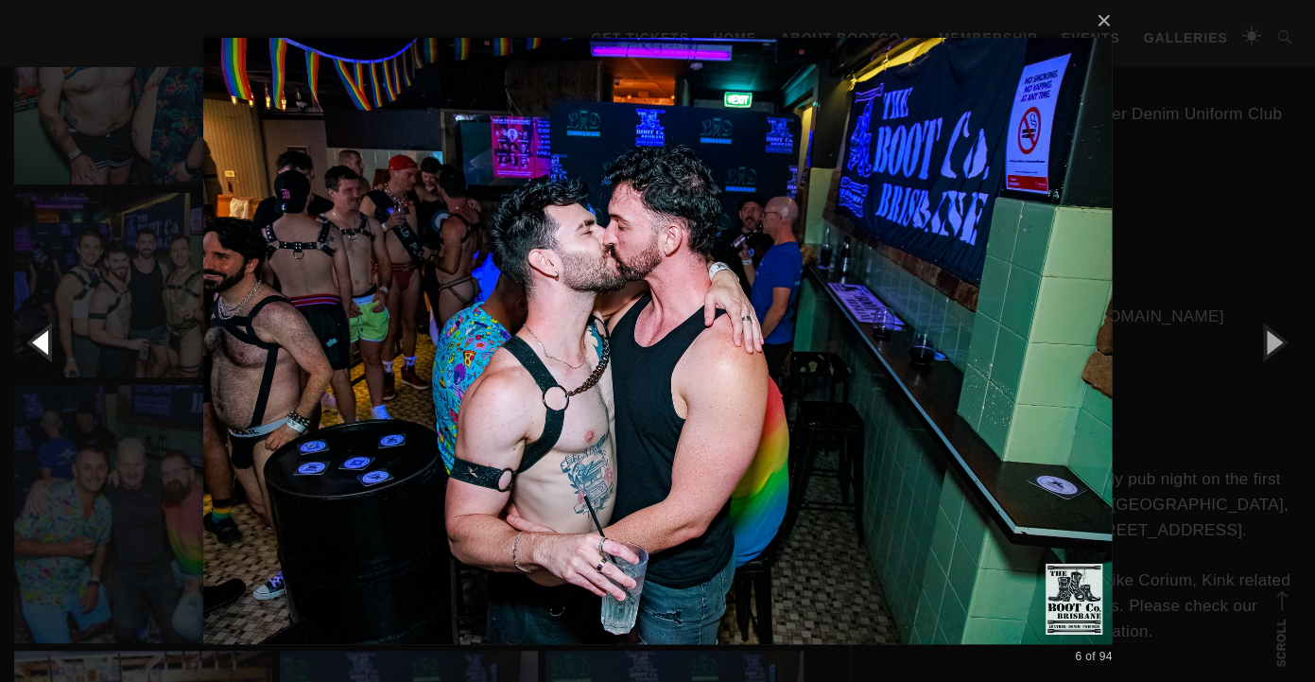
click at [55, 331] on button "button" at bounding box center [42, 341] width 85 height 104
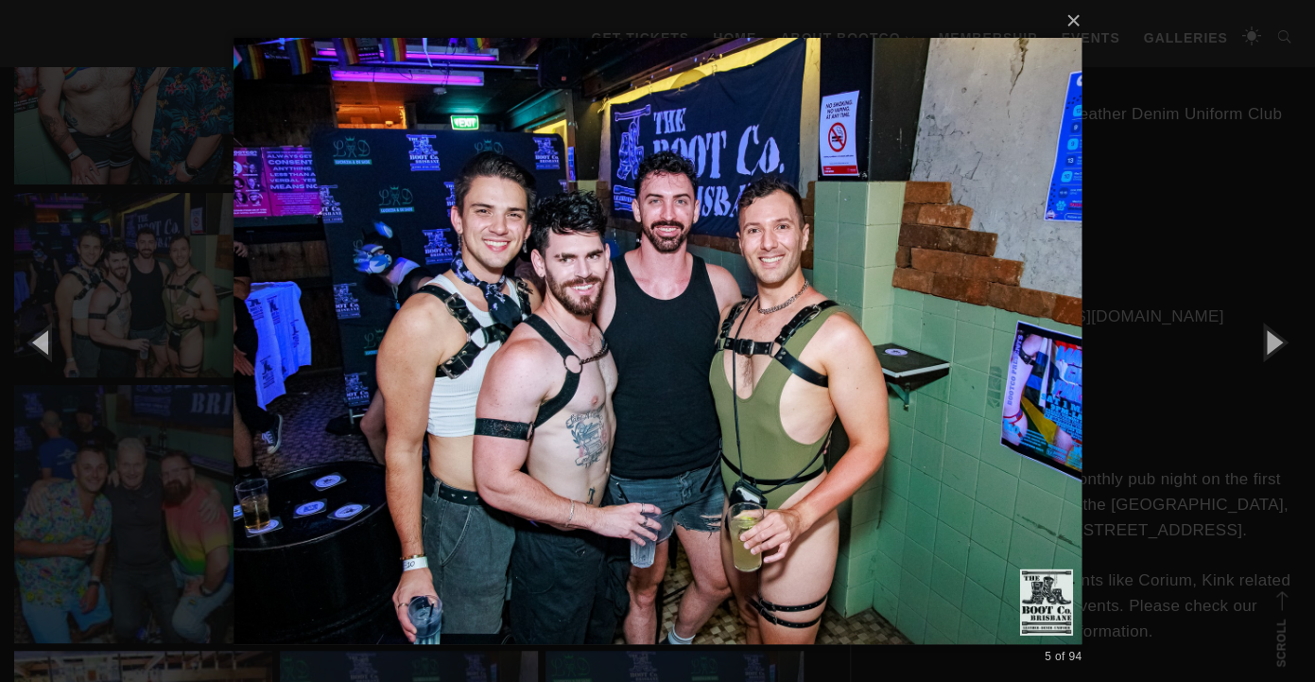
click at [70, 281] on div "× 5 of 94 Loading..." at bounding box center [657, 341] width 1315 height 682
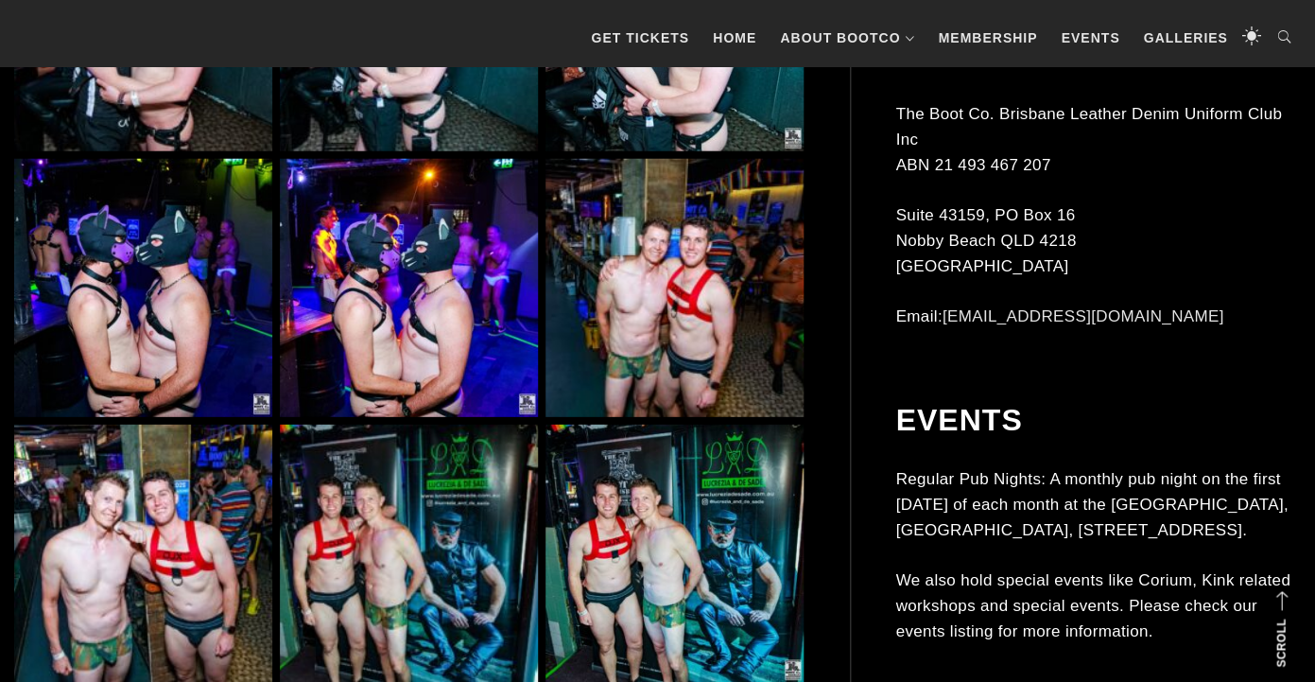
scroll to position [4422, 0]
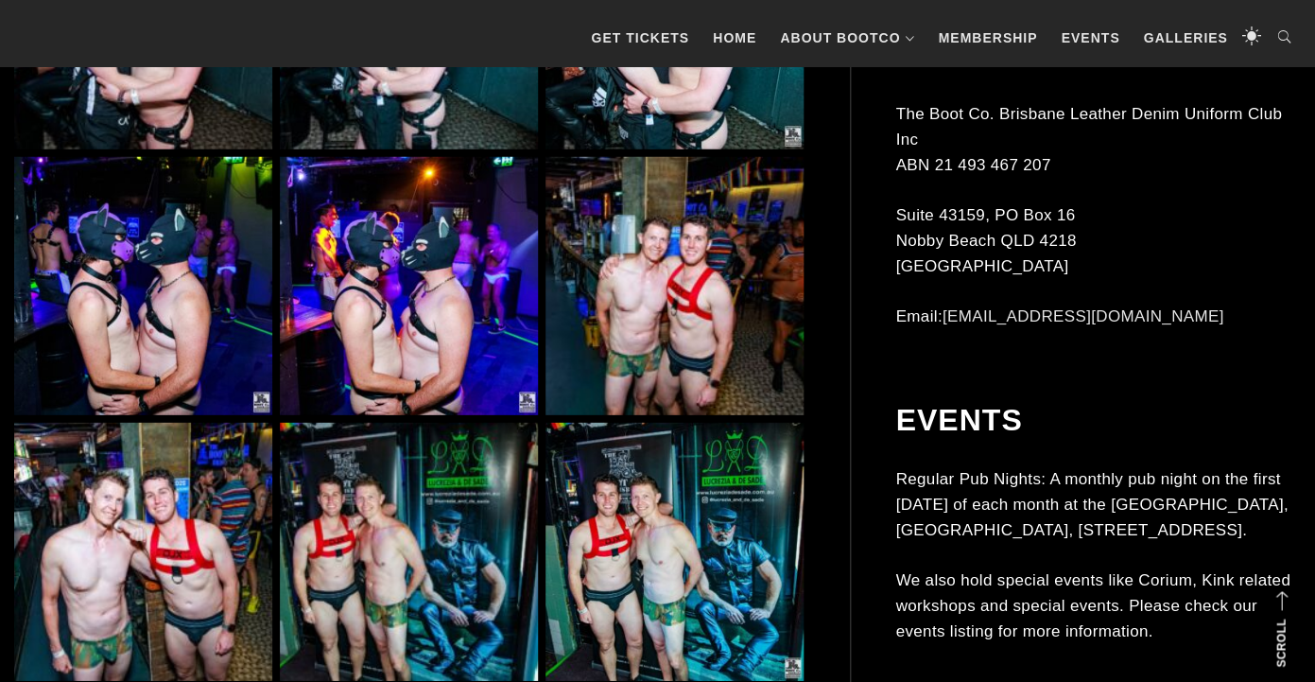
click at [718, 233] on img at bounding box center [674, 286] width 258 height 258
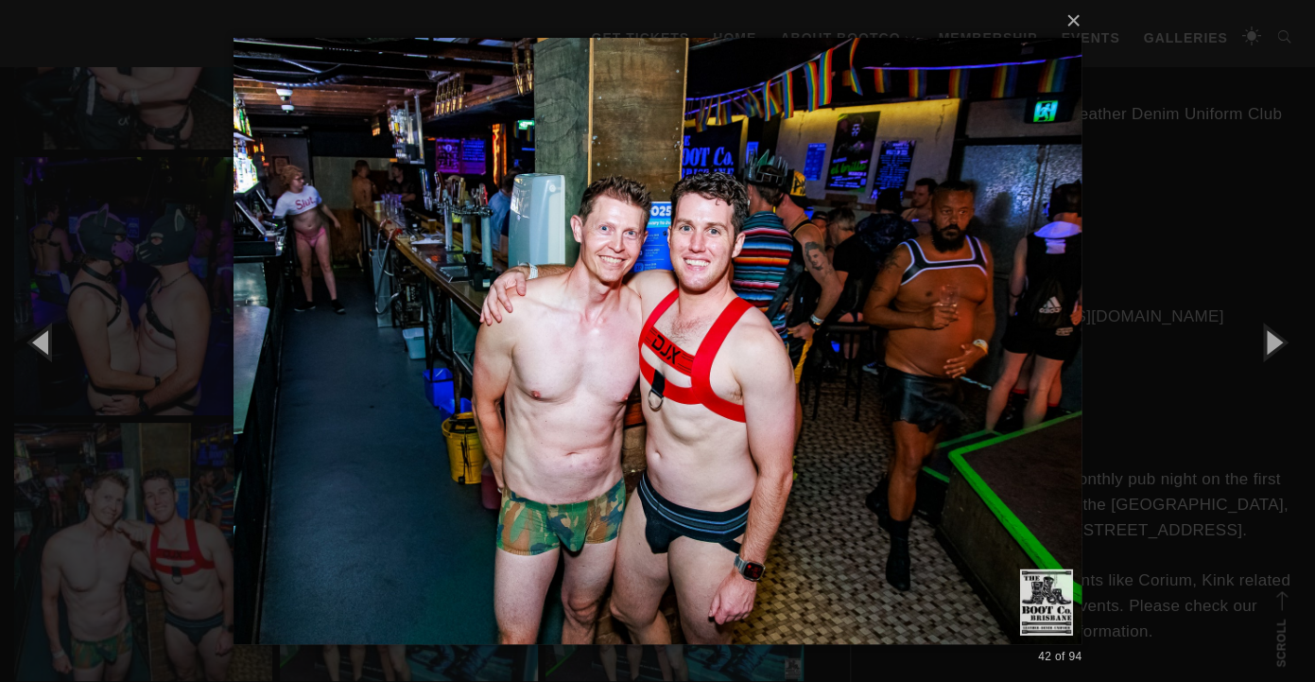
click at [1170, 315] on div "× 42 of 94 Loading..." at bounding box center [657, 341] width 1315 height 682
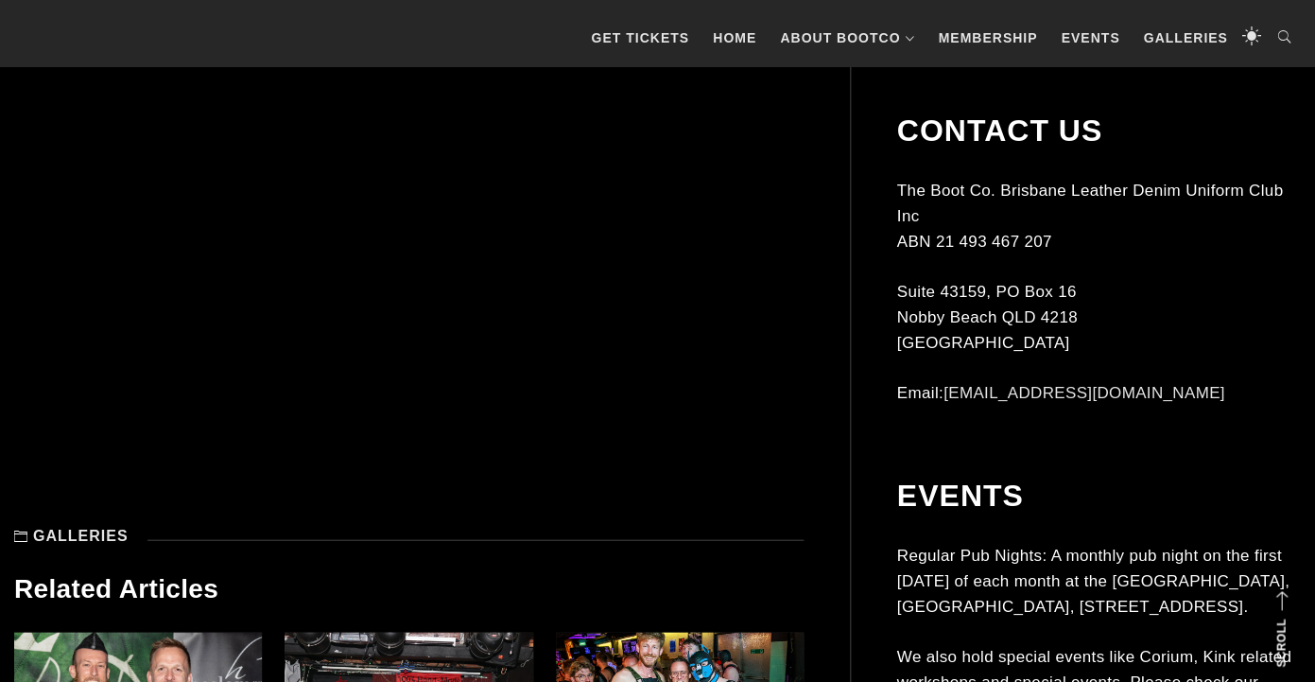
scroll to position [9130, 0]
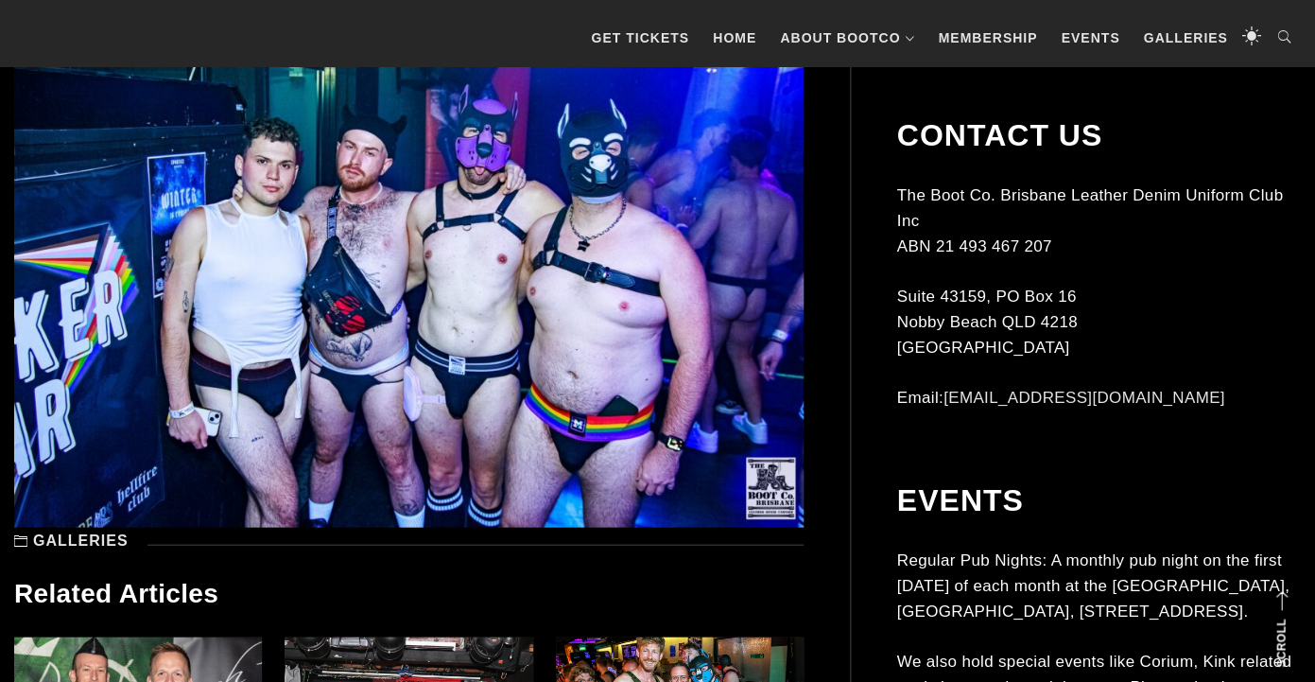
click at [422, 250] on img at bounding box center [408, 263] width 789 height 527
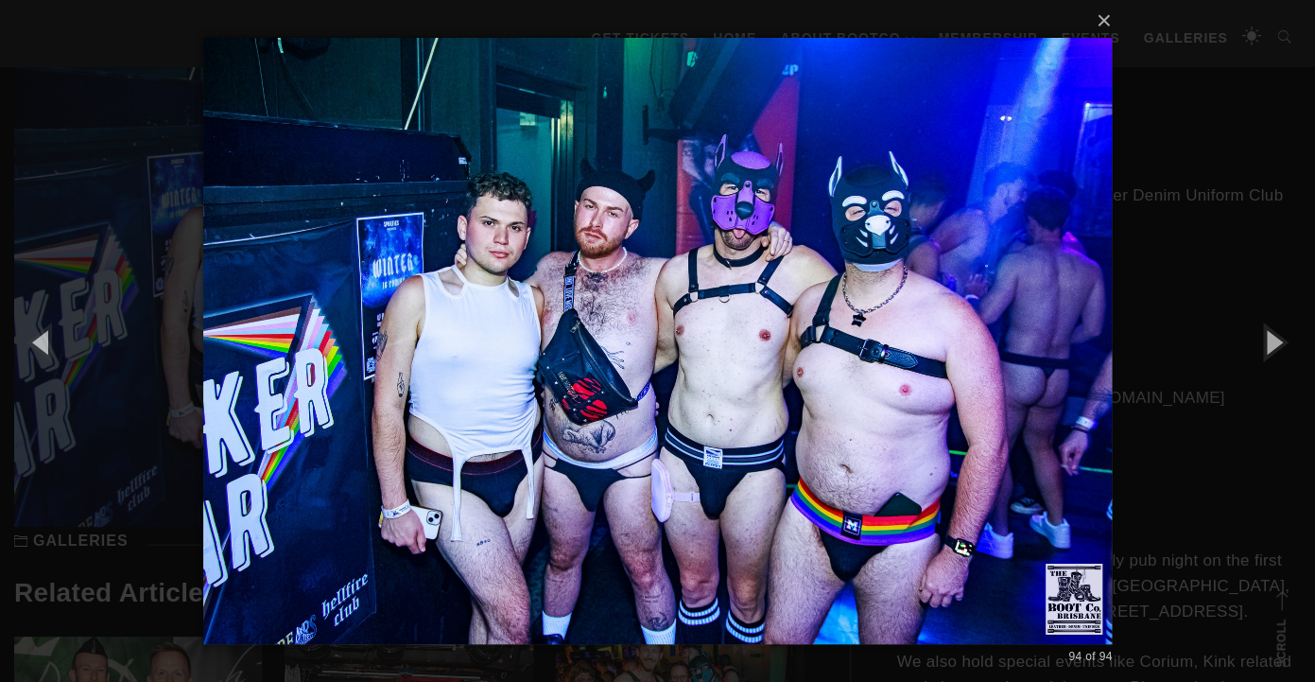
click at [1160, 243] on div "× 94 of 94 Loading..." at bounding box center [657, 341] width 1315 height 682
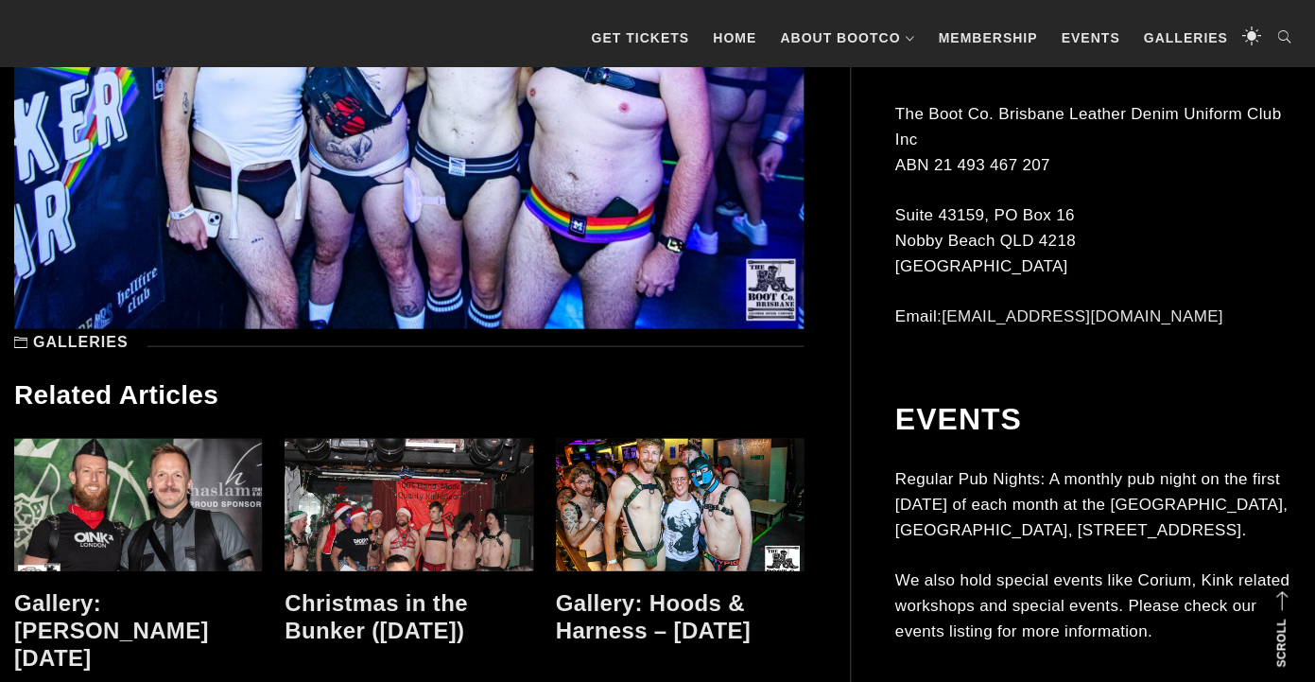
scroll to position [9360, 0]
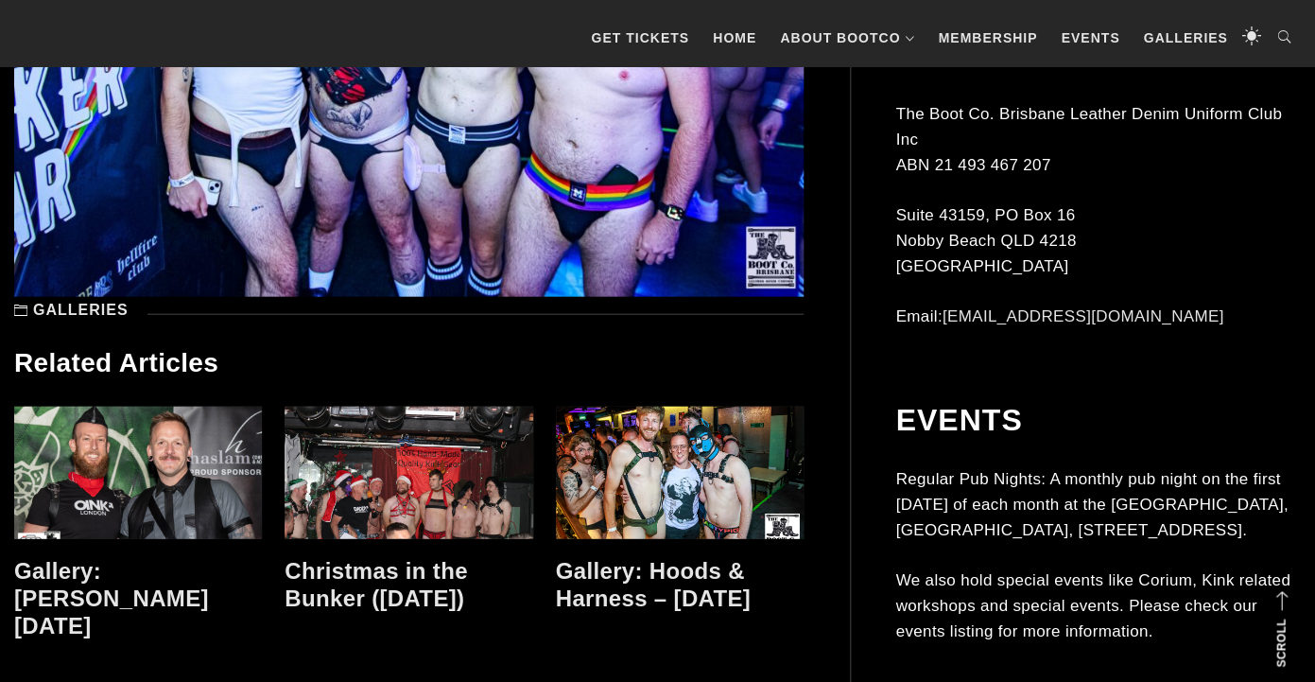
click at [648, 459] on link at bounding box center [680, 472] width 248 height 132
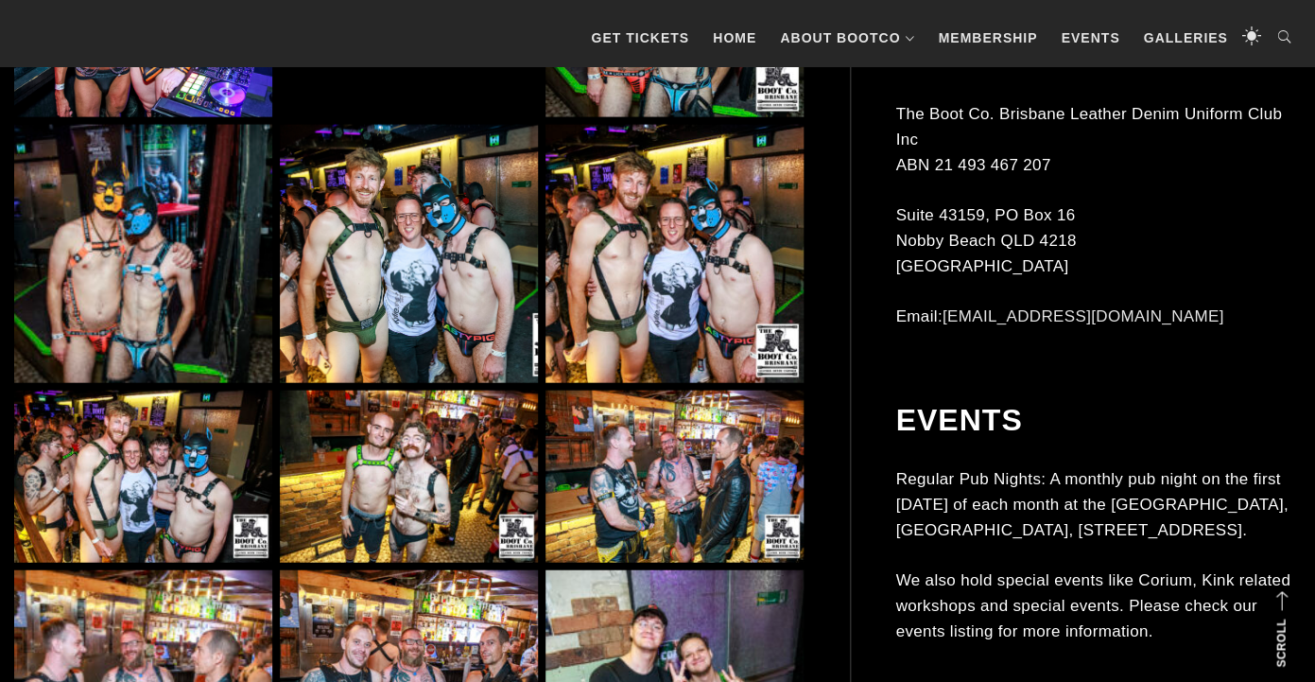
scroll to position [1443, 0]
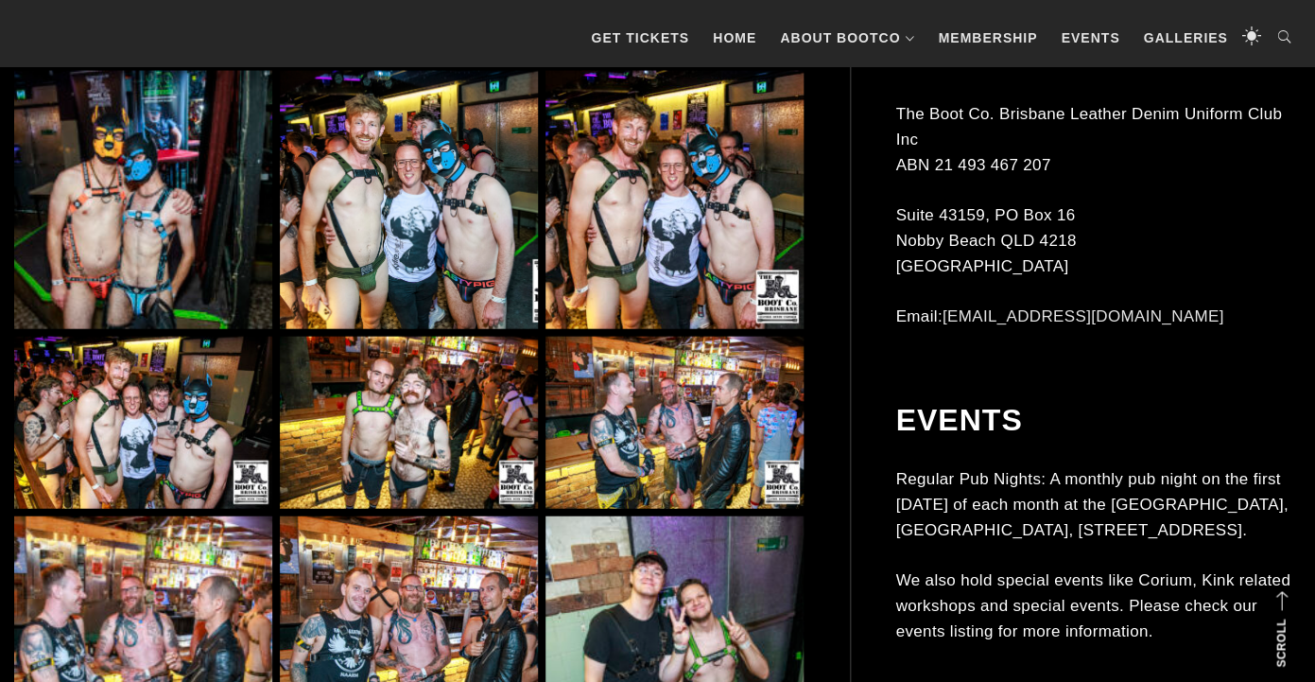
click at [465, 430] on img at bounding box center [409, 423] width 258 height 172
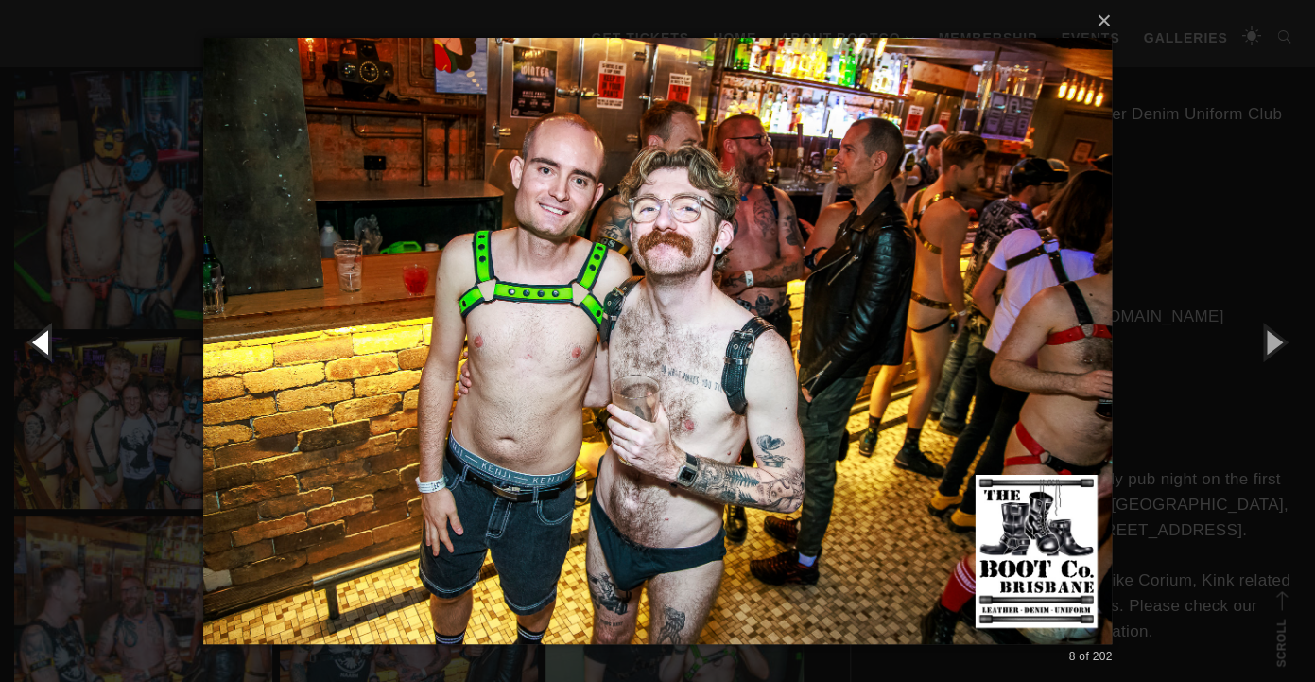
click at [44, 338] on button "button" at bounding box center [42, 341] width 85 height 104
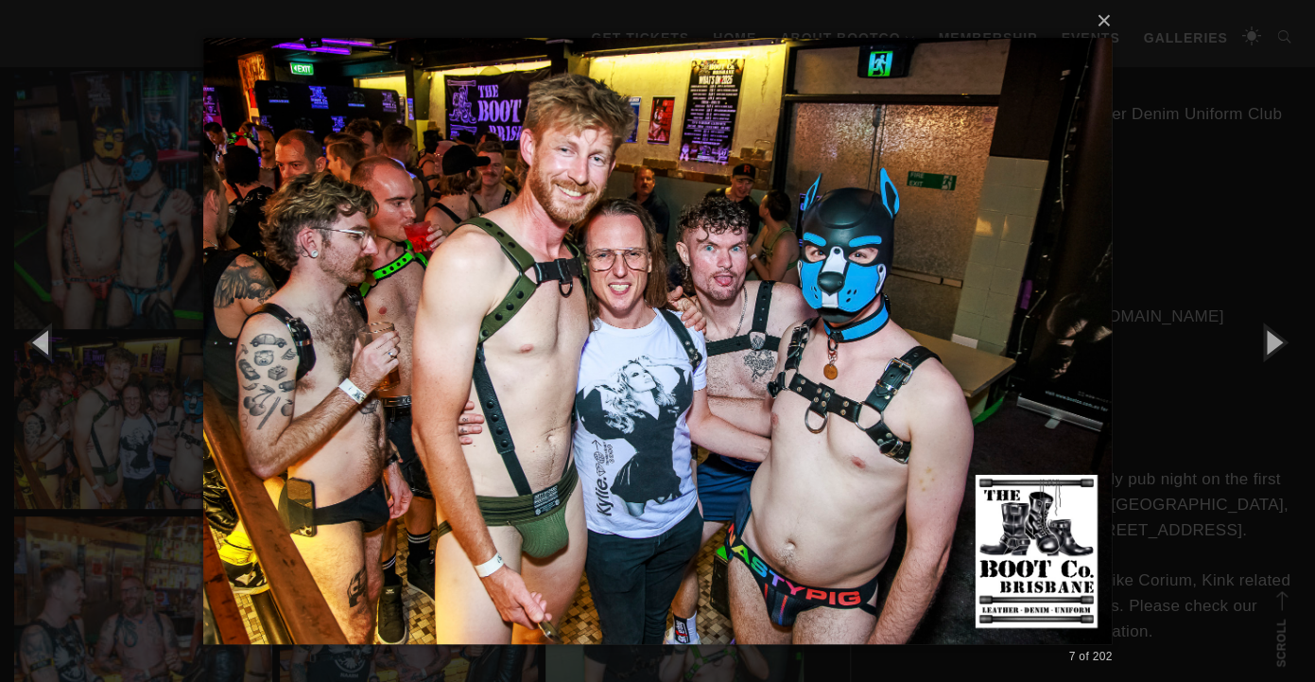
click at [90, 282] on div "× 7 of 202 Loading..." at bounding box center [657, 341] width 1315 height 682
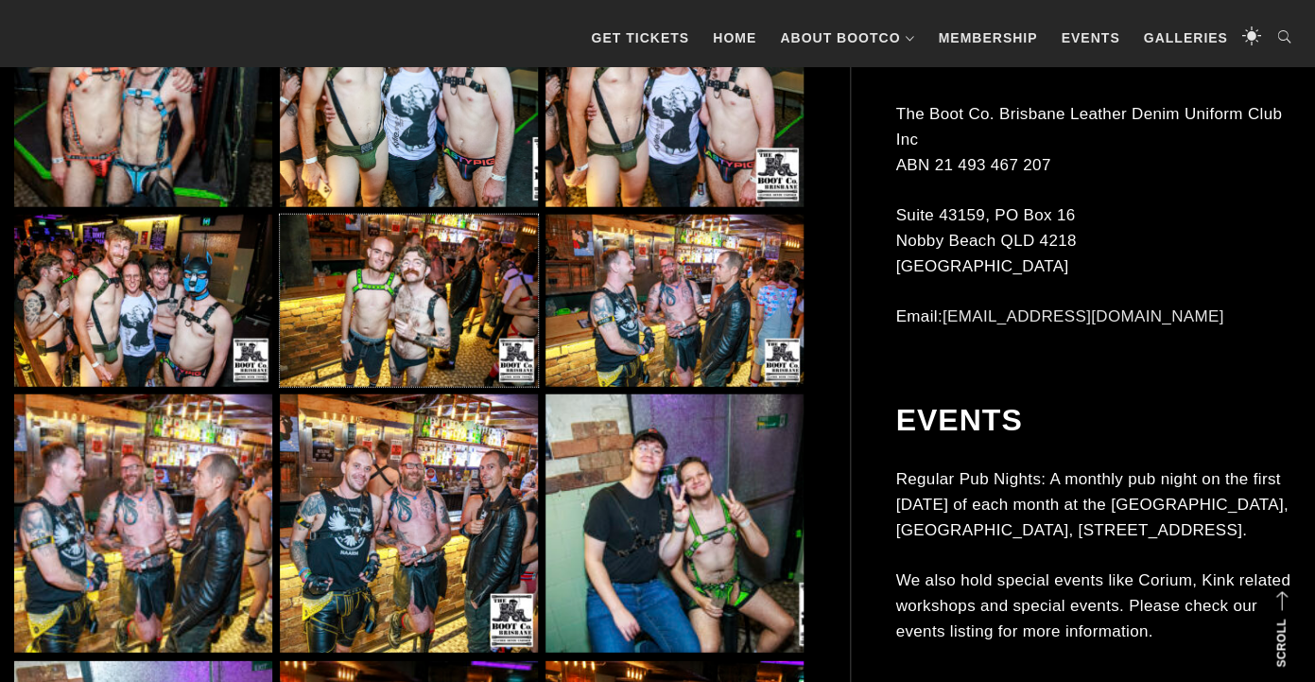
scroll to position [1600, 0]
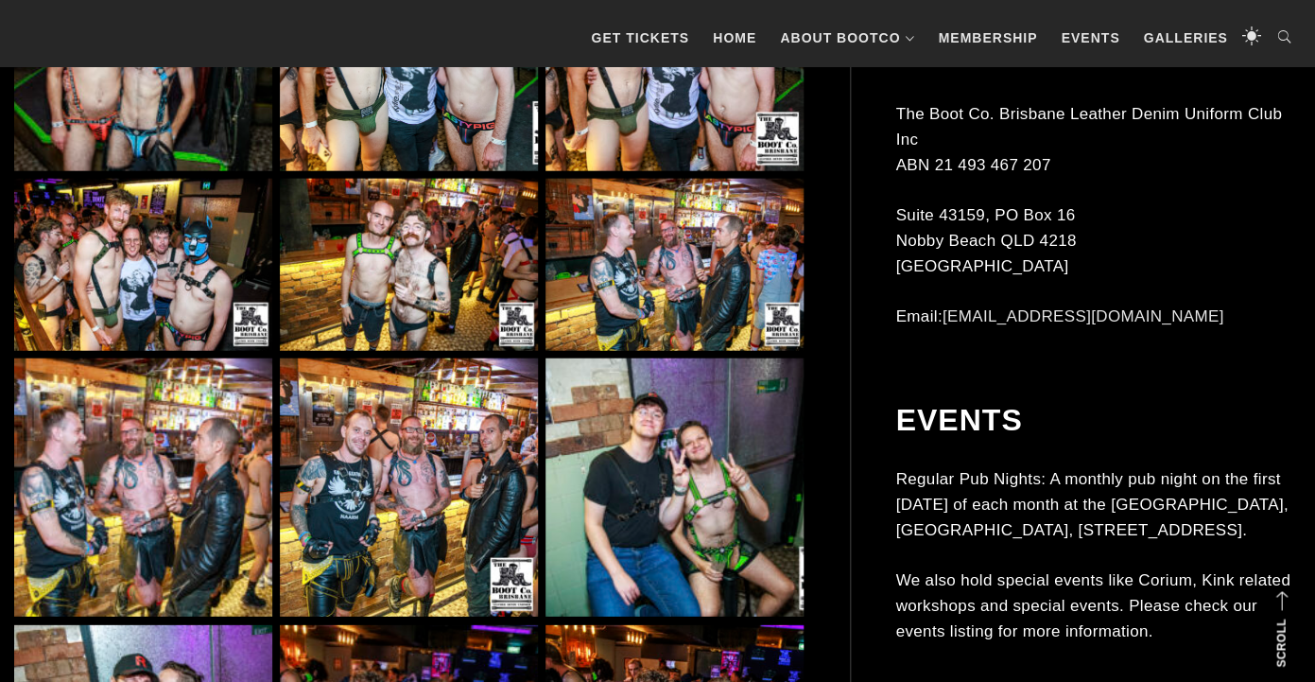
click at [490, 463] on img at bounding box center [409, 487] width 258 height 258
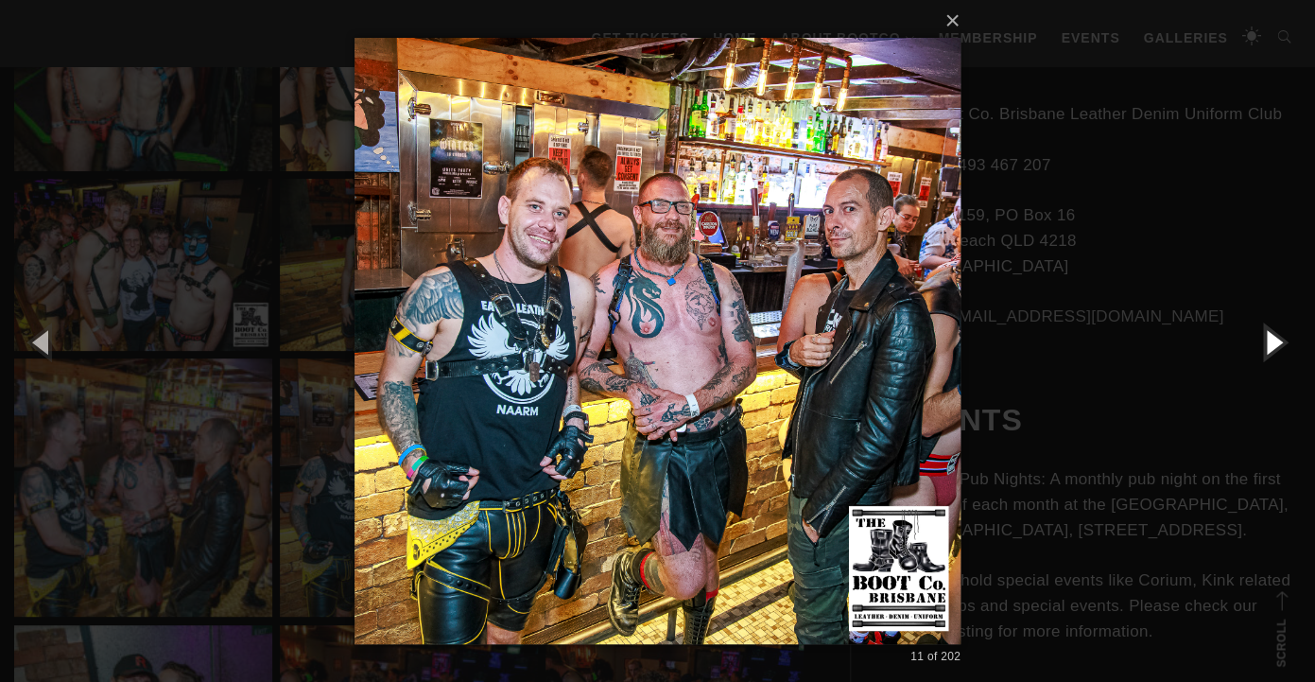
click at [1274, 350] on button "button" at bounding box center [1272, 341] width 85 height 104
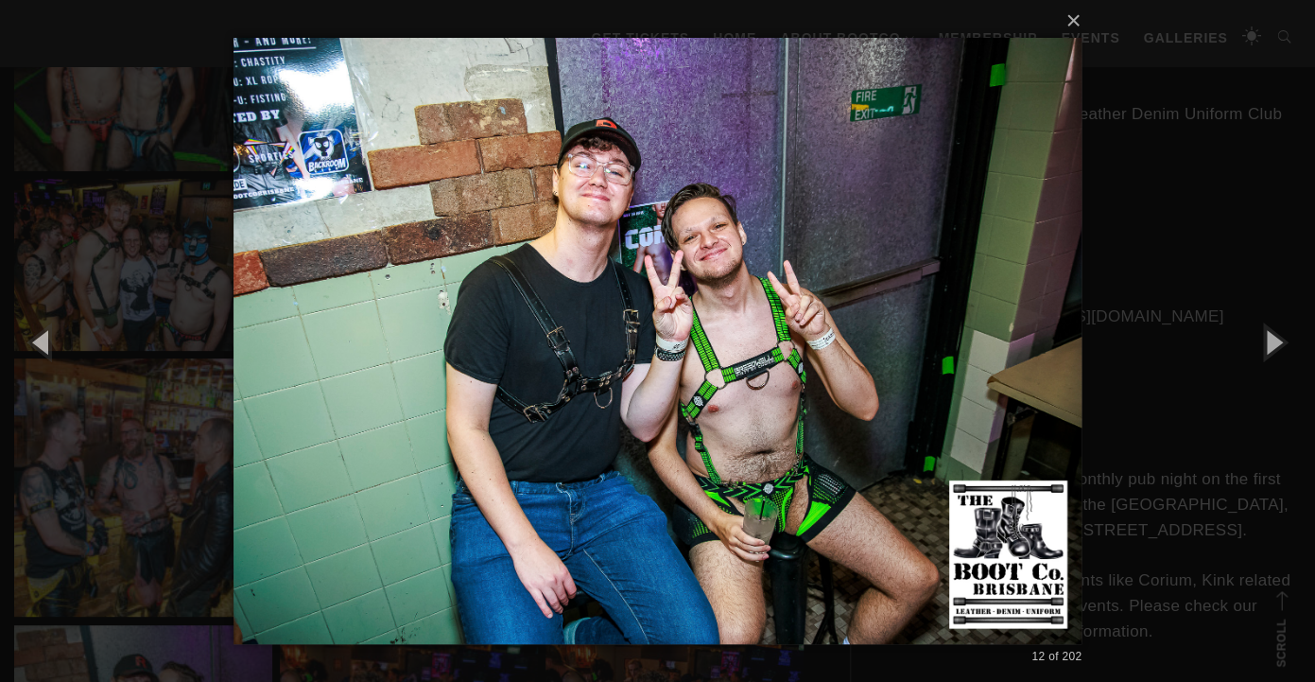
click at [1132, 355] on div "× 12 of 202 Loading..." at bounding box center [657, 341] width 1315 height 682
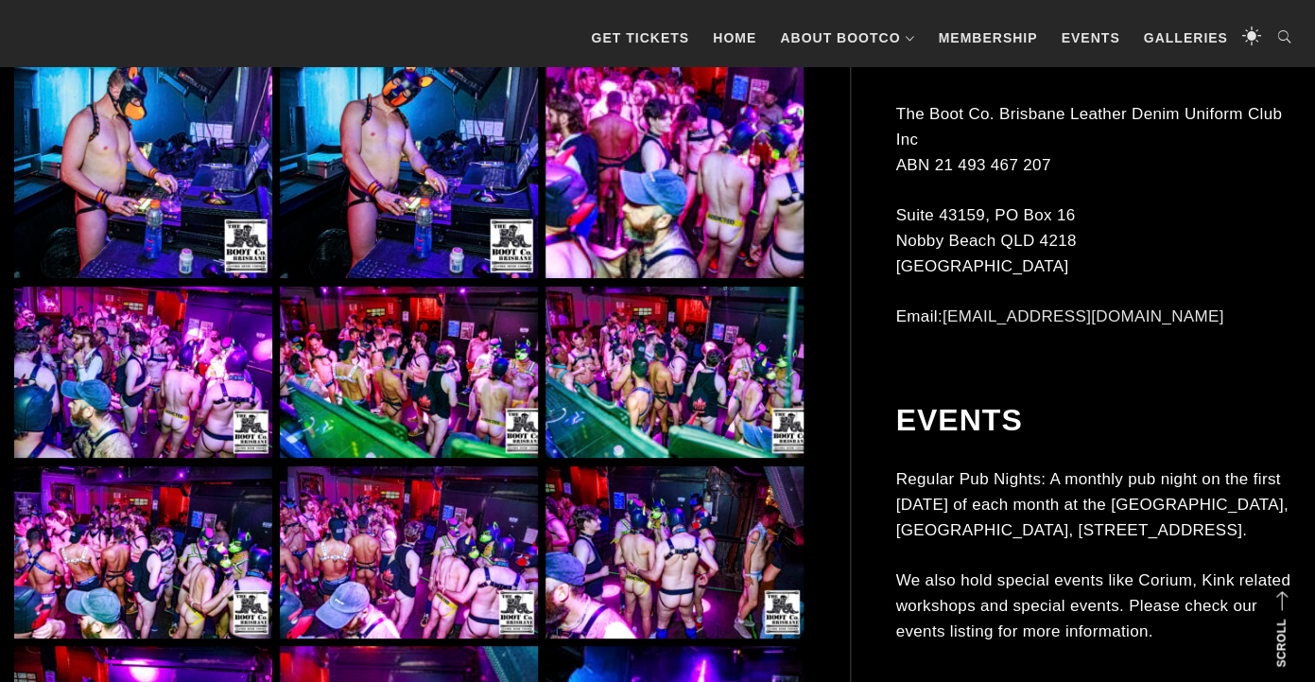
scroll to position [5276, 0]
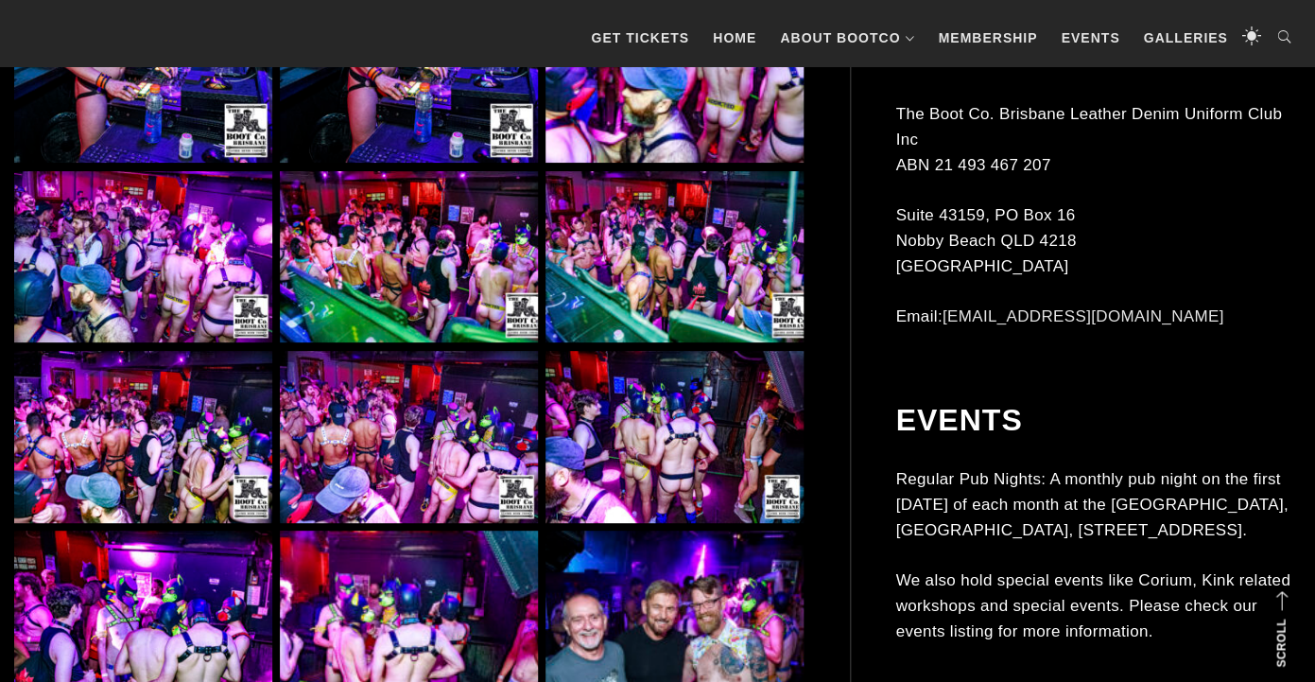
click at [196, 243] on img at bounding box center [143, 257] width 258 height 172
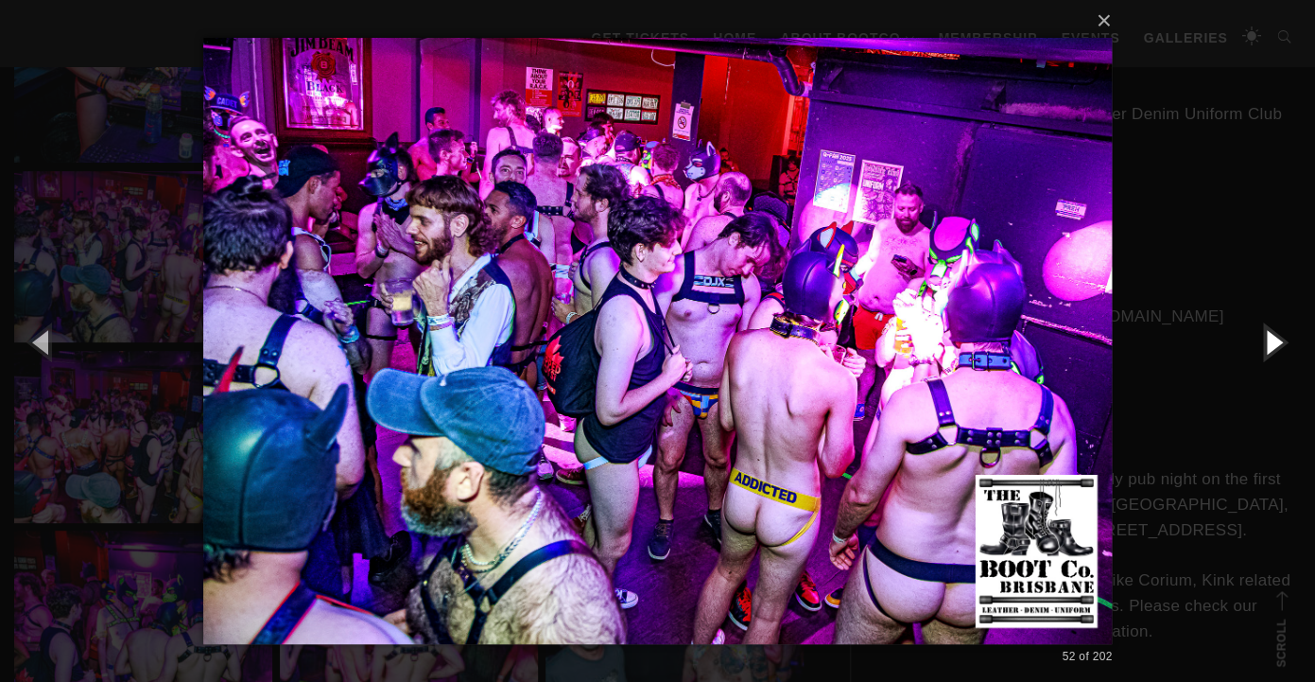
click at [1269, 348] on button "button" at bounding box center [1272, 341] width 85 height 104
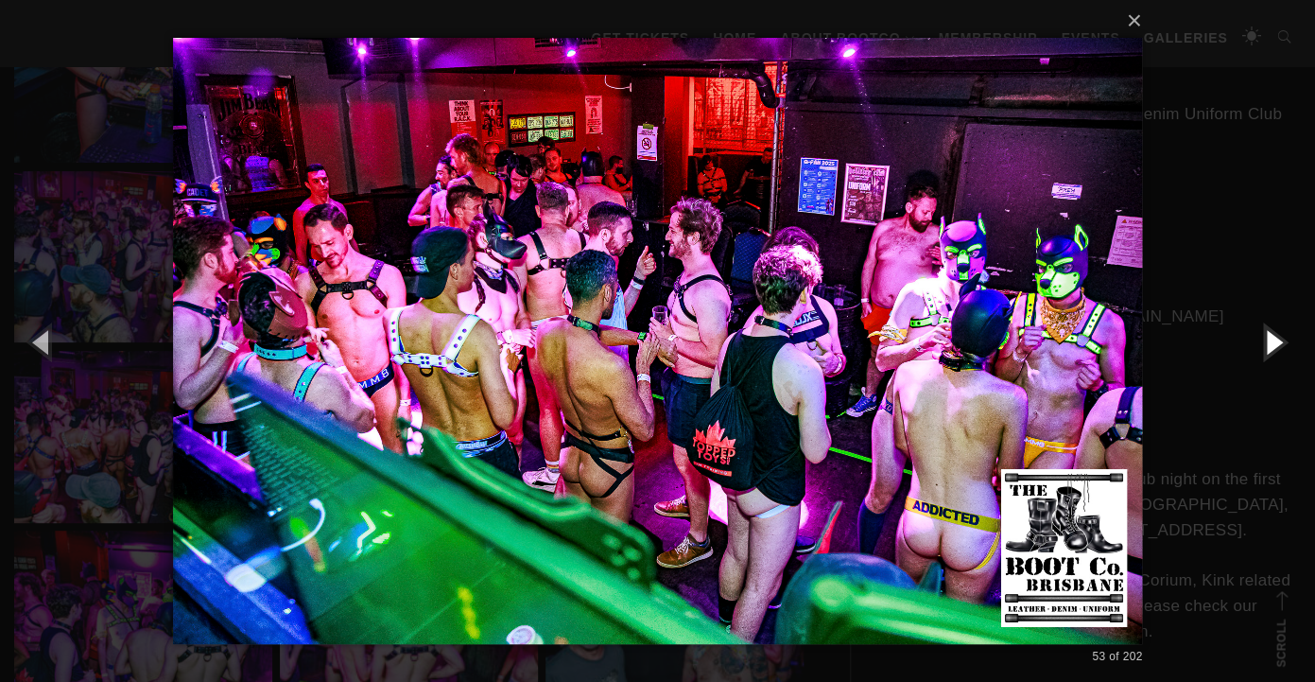
click at [1269, 348] on button "button" at bounding box center [1272, 341] width 85 height 104
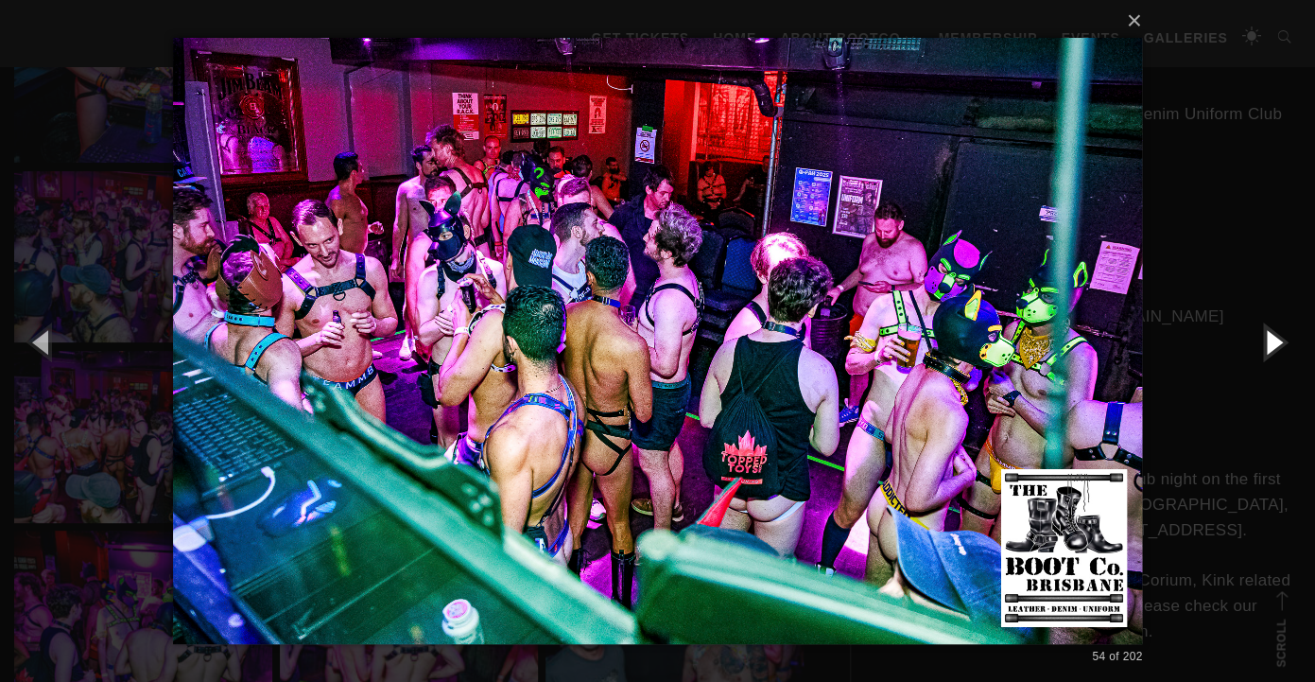
click at [1269, 348] on button "button" at bounding box center [1272, 341] width 85 height 104
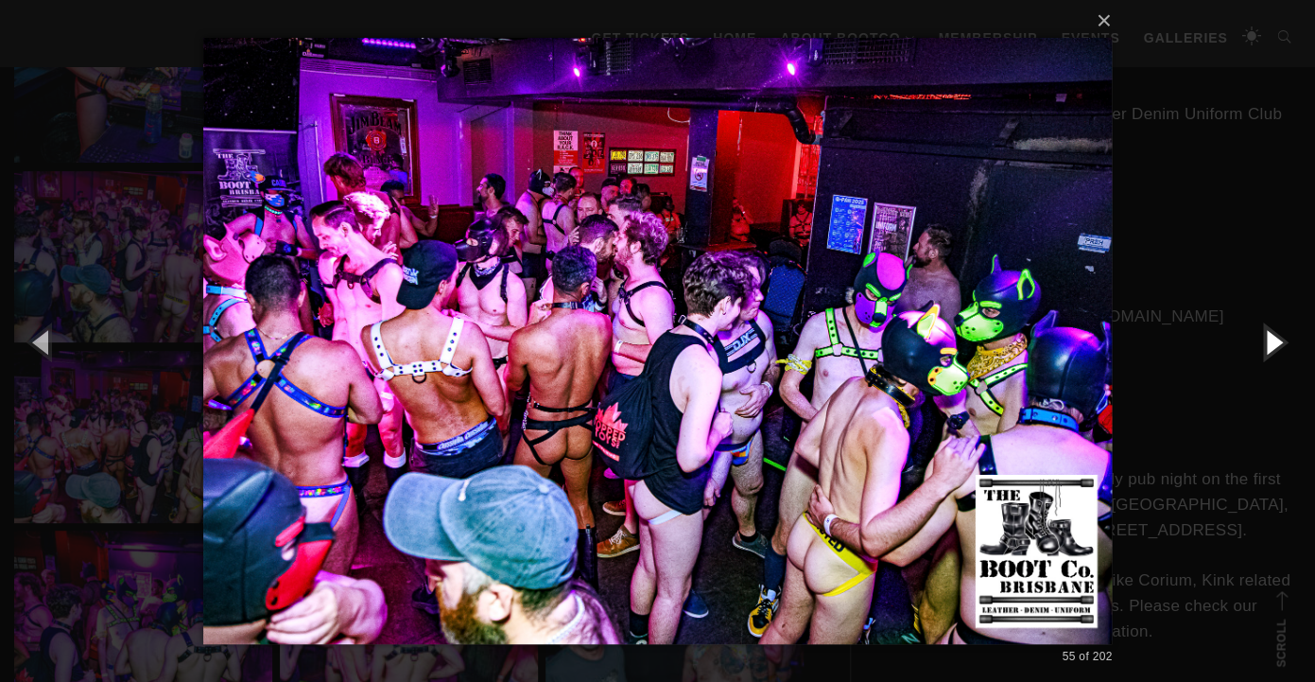
click at [1269, 348] on button "button" at bounding box center [1272, 341] width 85 height 104
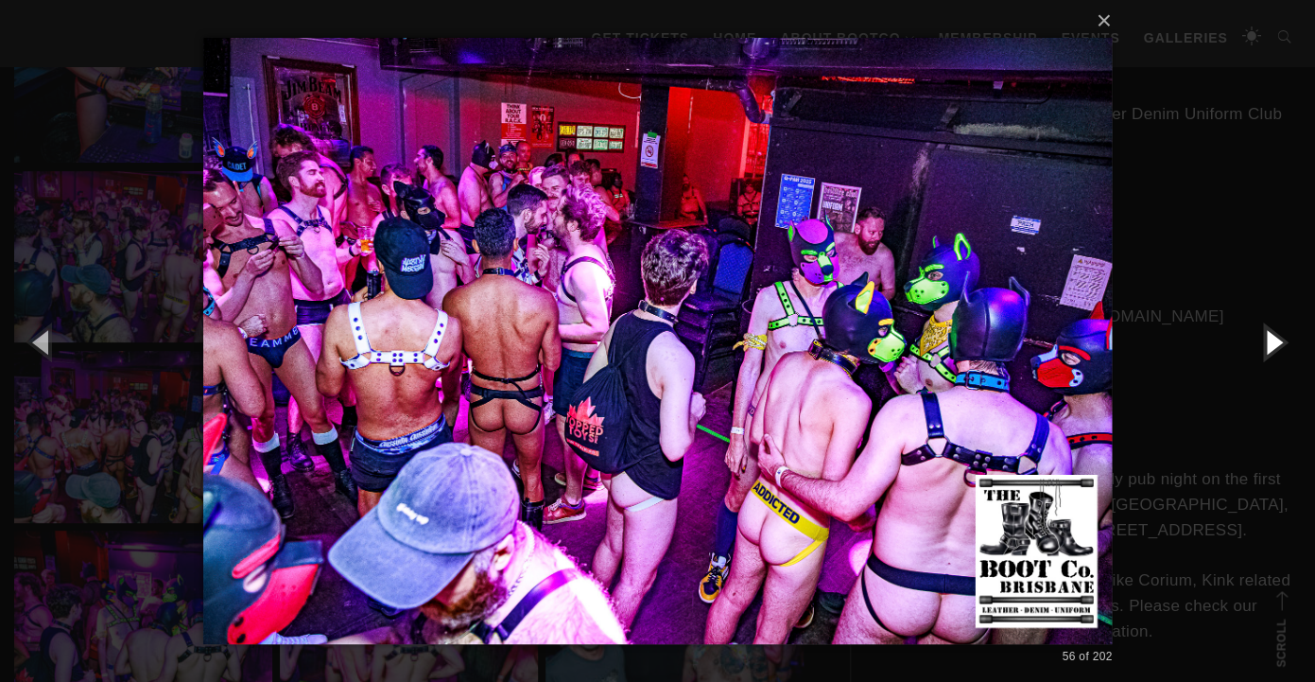
click at [1269, 348] on button "button" at bounding box center [1272, 341] width 85 height 104
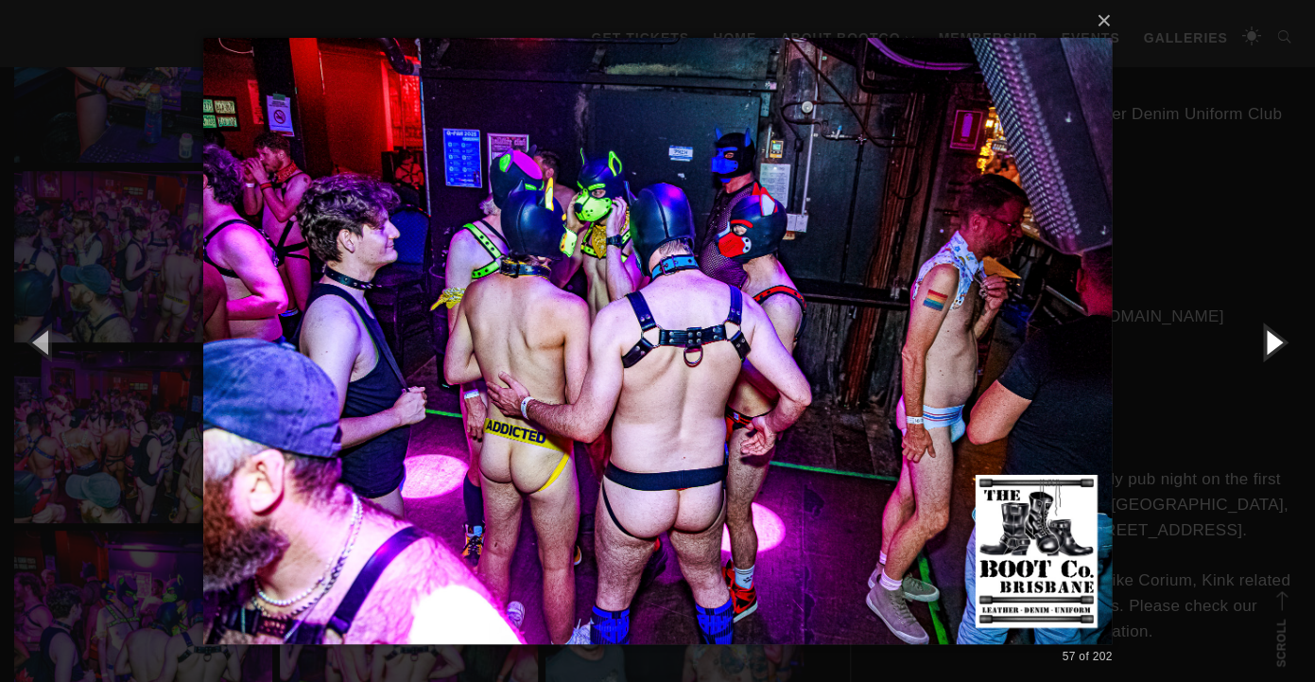
click at [1269, 348] on button "button" at bounding box center [1272, 341] width 85 height 104
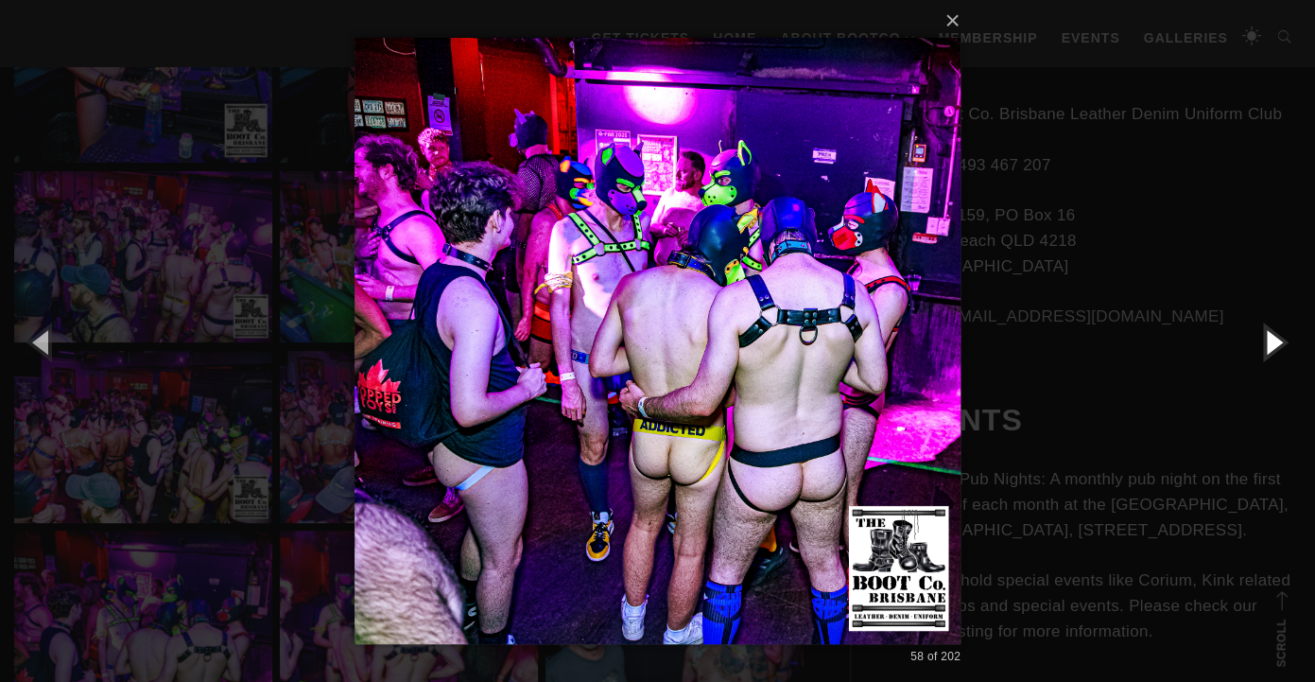
click at [1269, 348] on button "button" at bounding box center [1272, 341] width 85 height 104
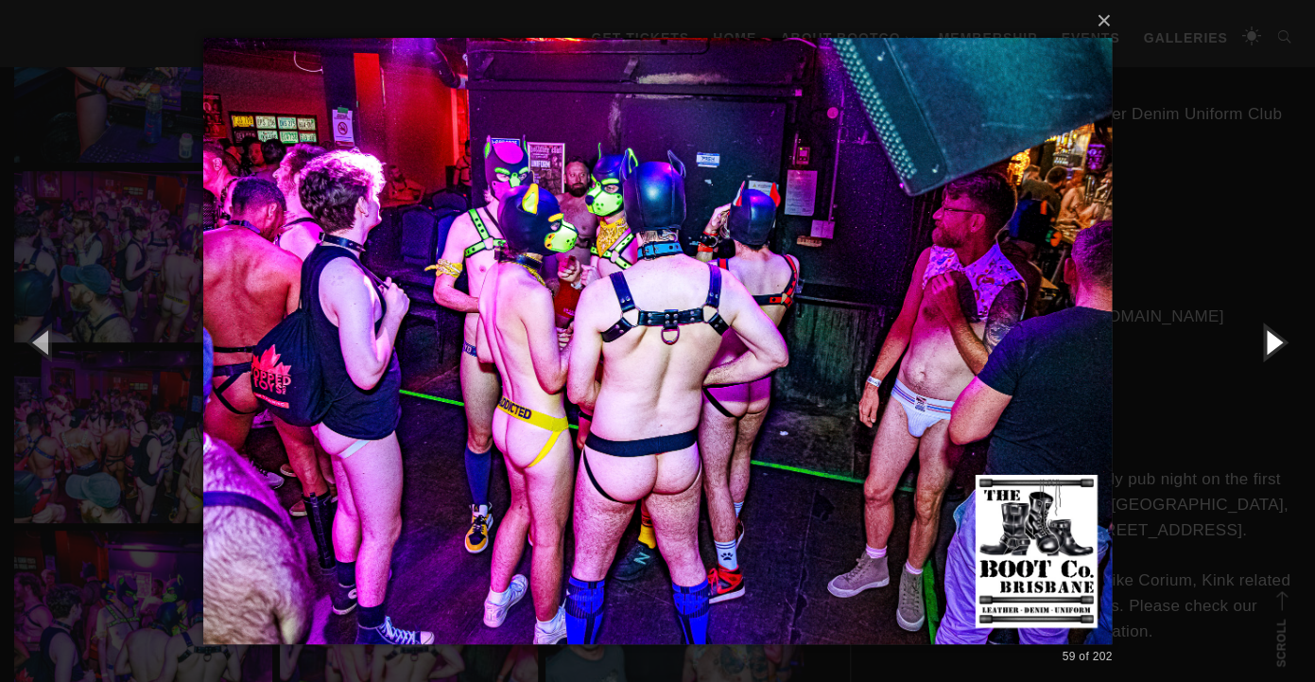
click at [1269, 348] on button "button" at bounding box center [1272, 341] width 85 height 104
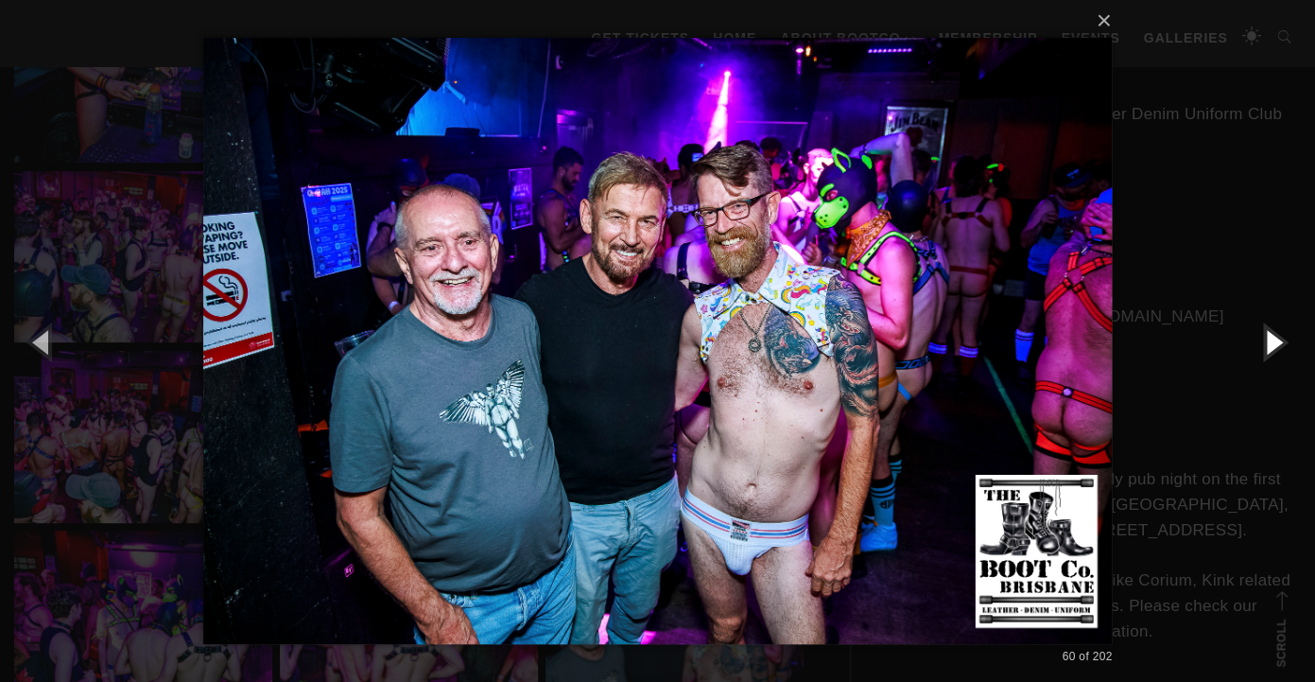
click at [1269, 348] on button "button" at bounding box center [1272, 341] width 85 height 104
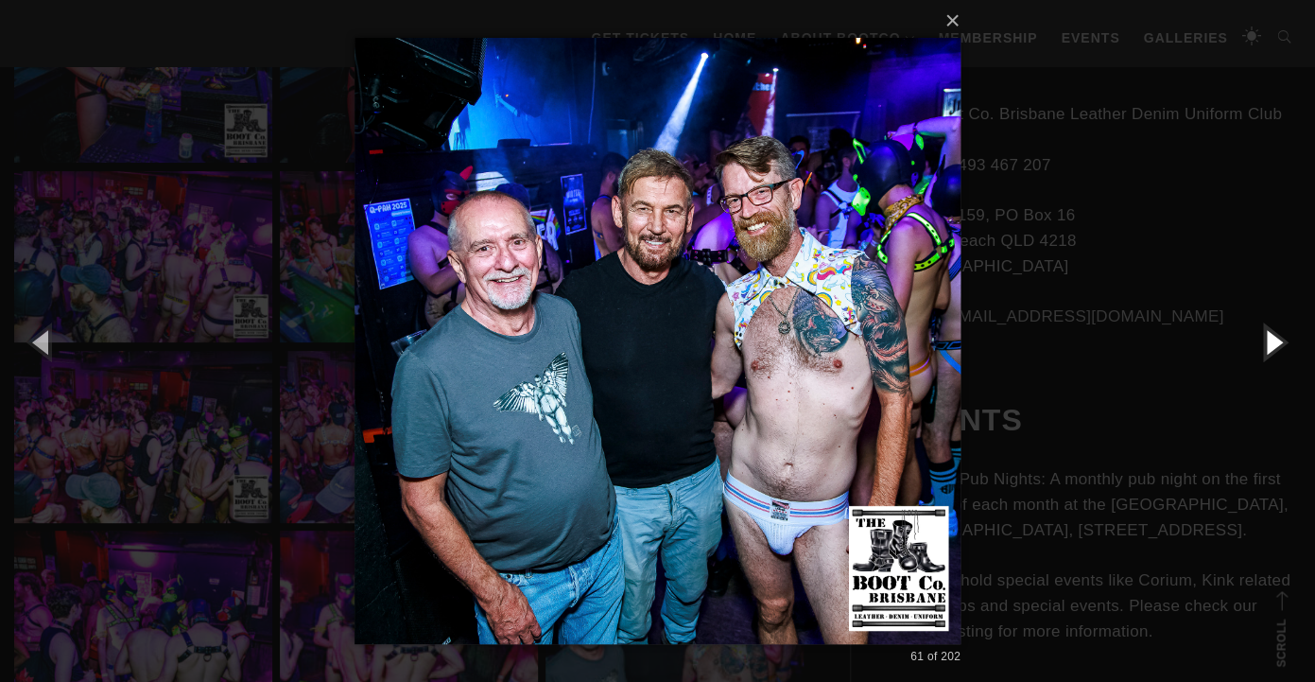
click at [1269, 348] on button "button" at bounding box center [1272, 341] width 85 height 104
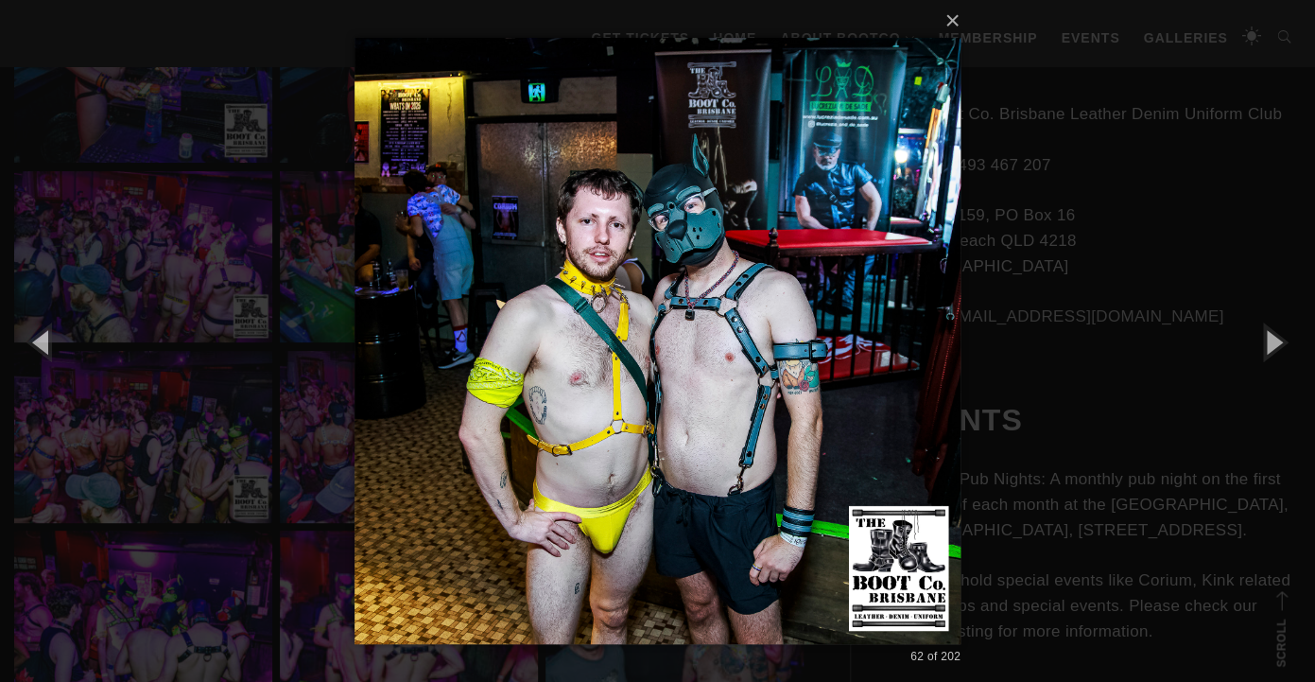
click at [1167, 263] on div "× 62 of 202 Loading..." at bounding box center [657, 341] width 1315 height 682
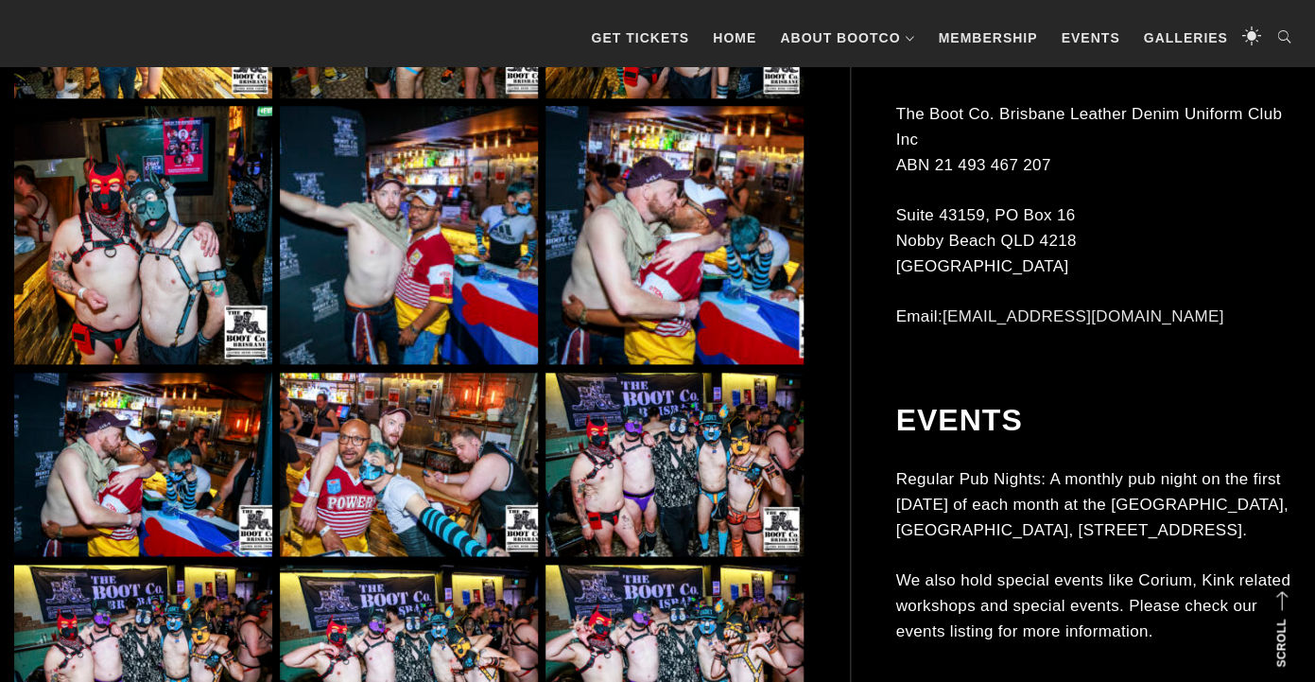
scroll to position [11351, 0]
